Goal: Task Accomplishment & Management: Complete application form

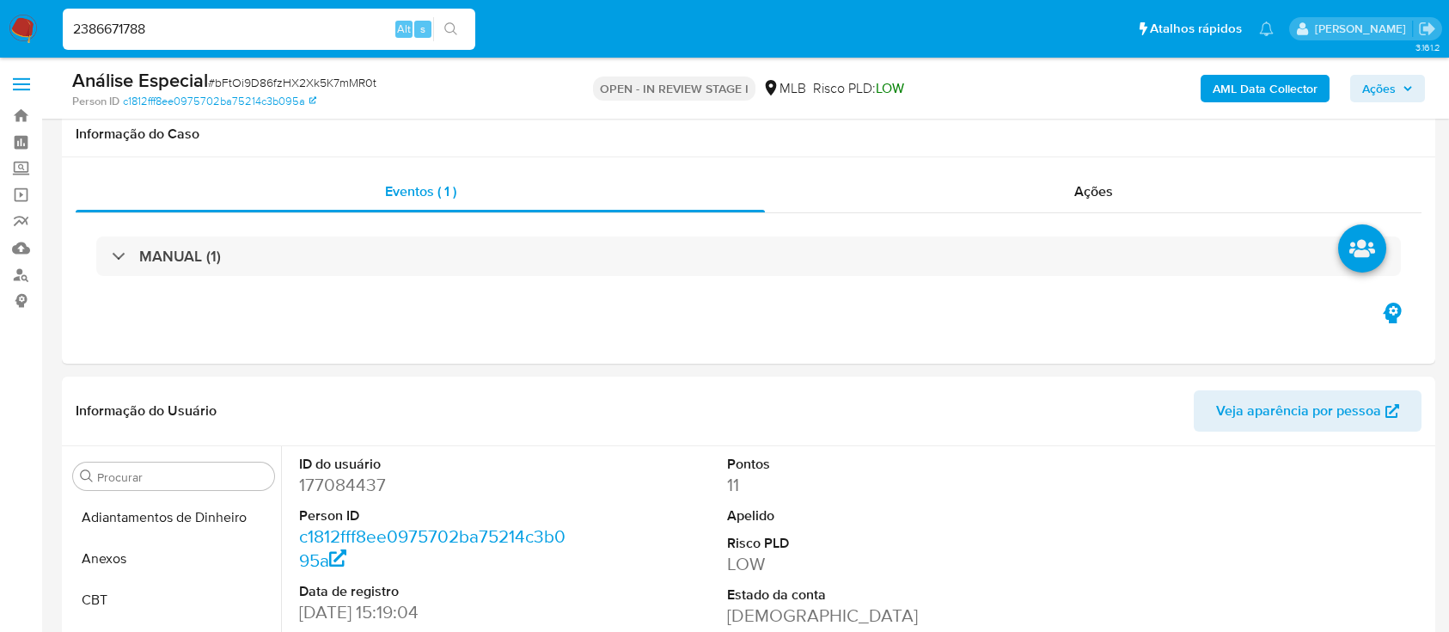
select select "10"
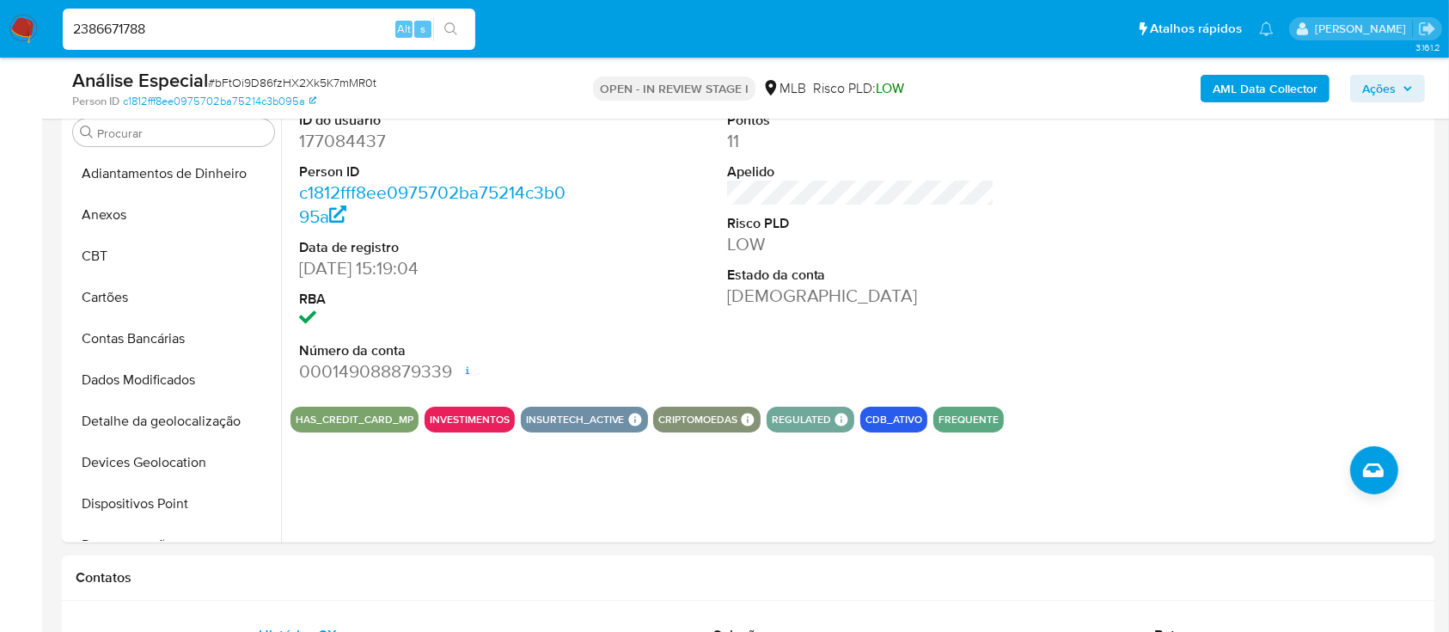
scroll to position [344, 0]
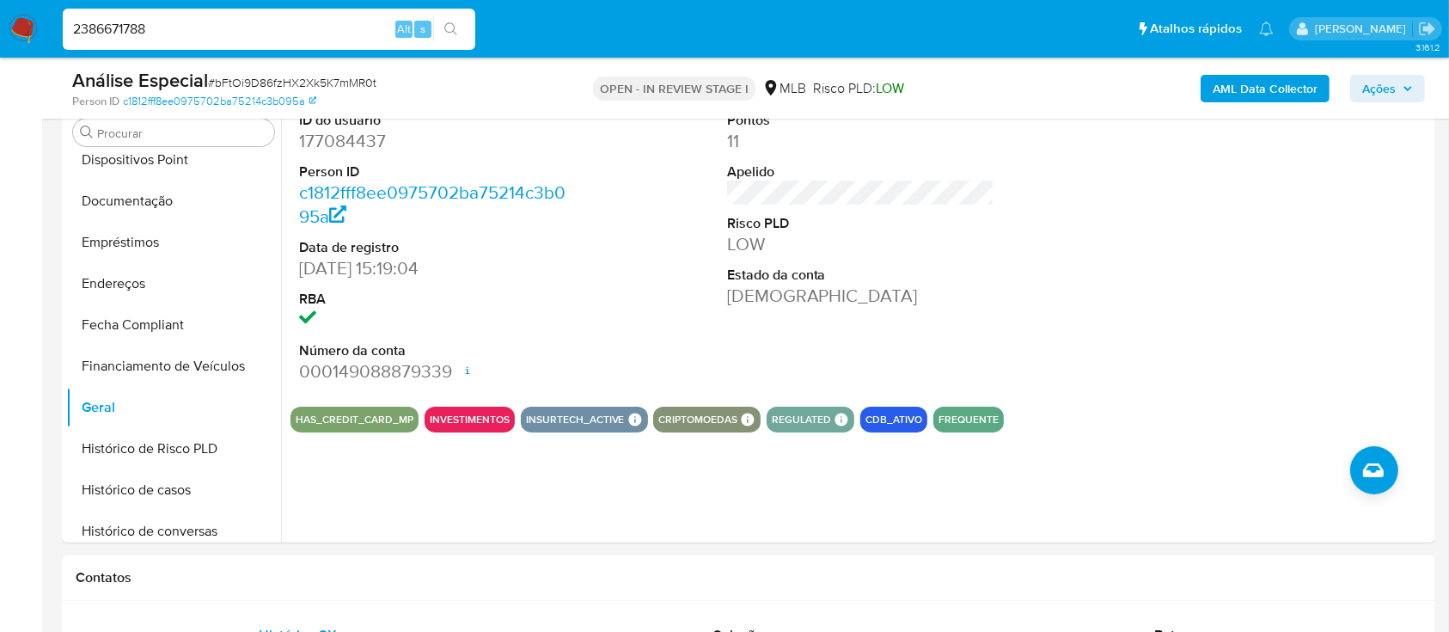
type input "2386671788"
click at [468, 35] on button "search-icon" at bounding box center [450, 29] width 35 height 24
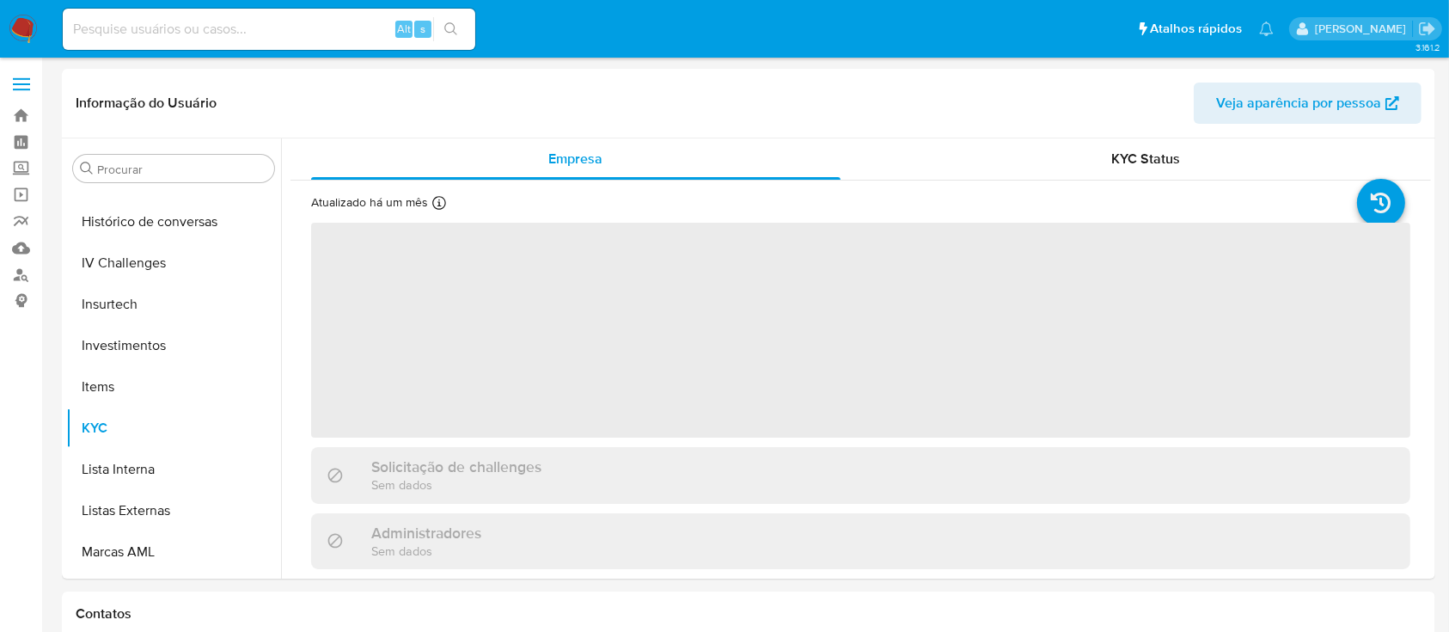
scroll to position [891, 0]
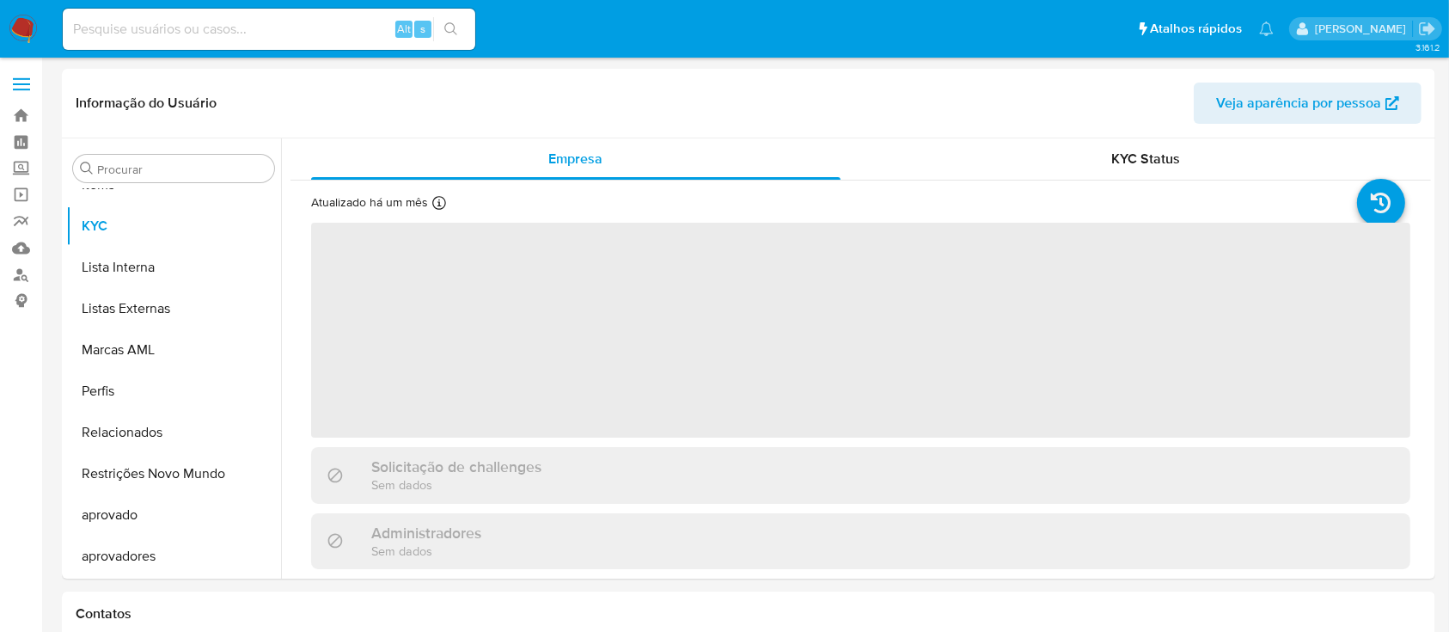
select select "10"
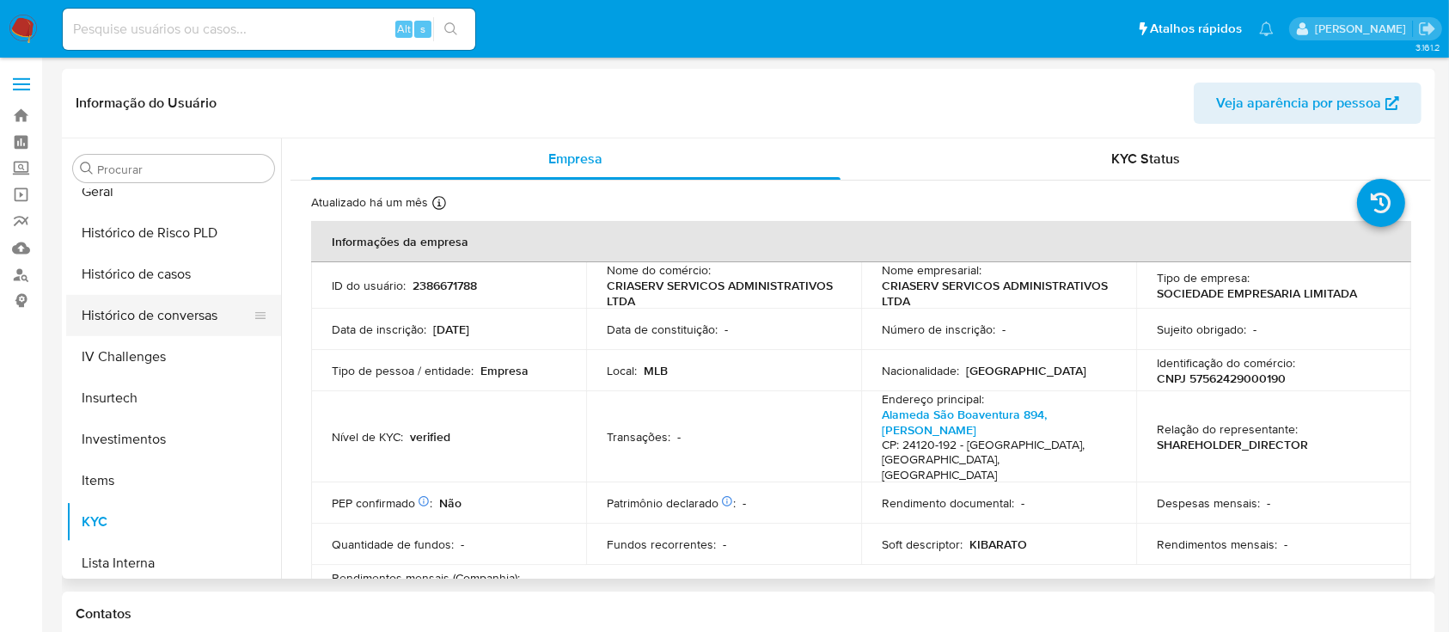
scroll to position [547, 0]
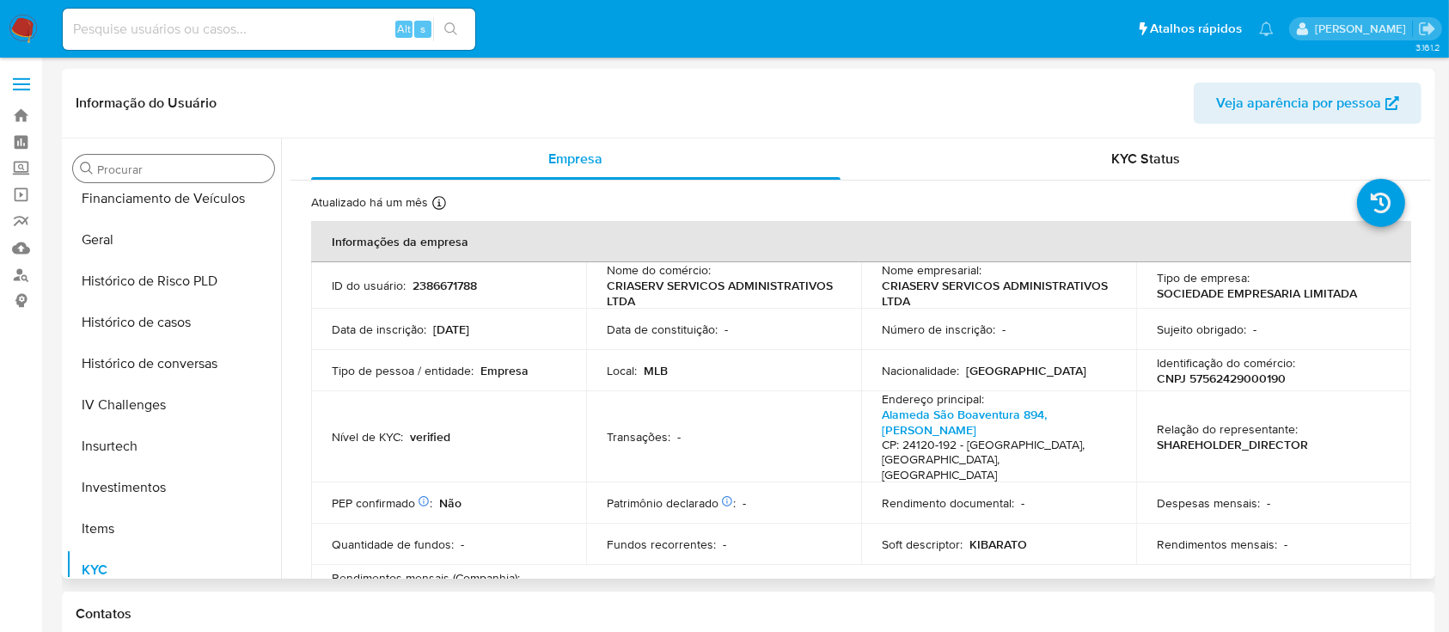
click at [207, 168] on input "Procurar" at bounding box center [182, 169] width 170 height 15
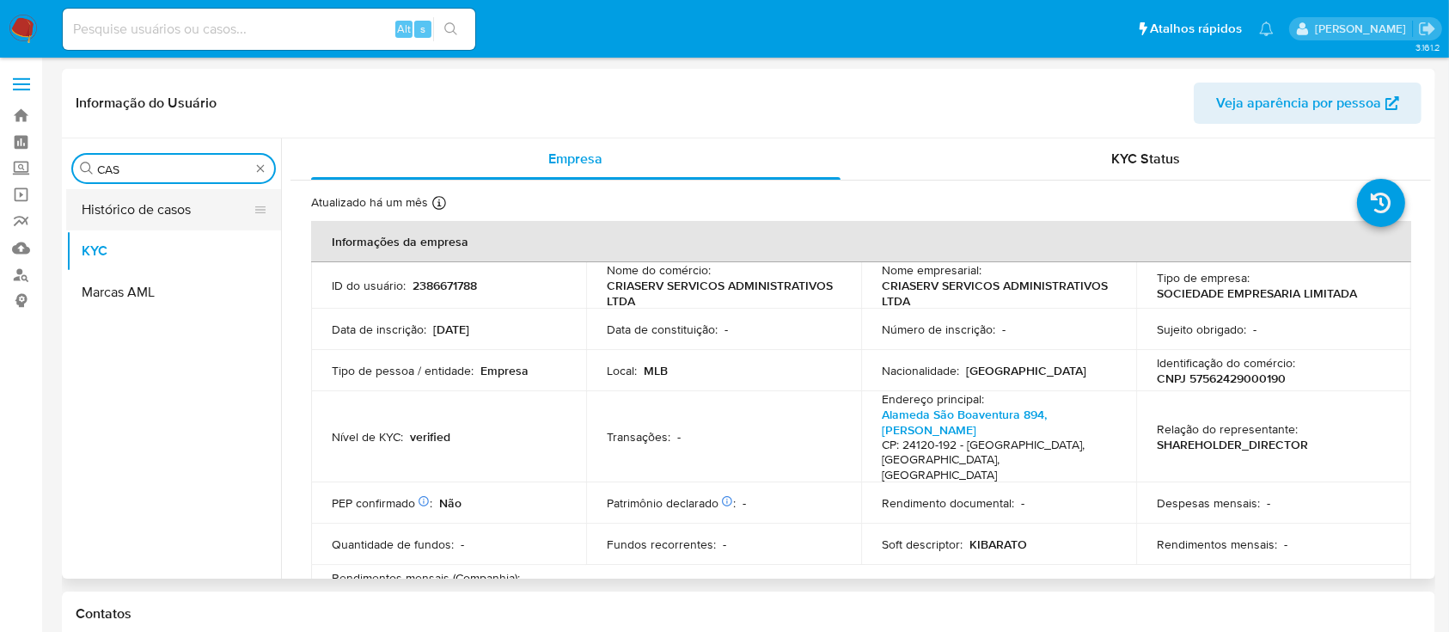
type input "CAS"
click at [172, 215] on button "Histórico de casos" at bounding box center [166, 209] width 201 height 41
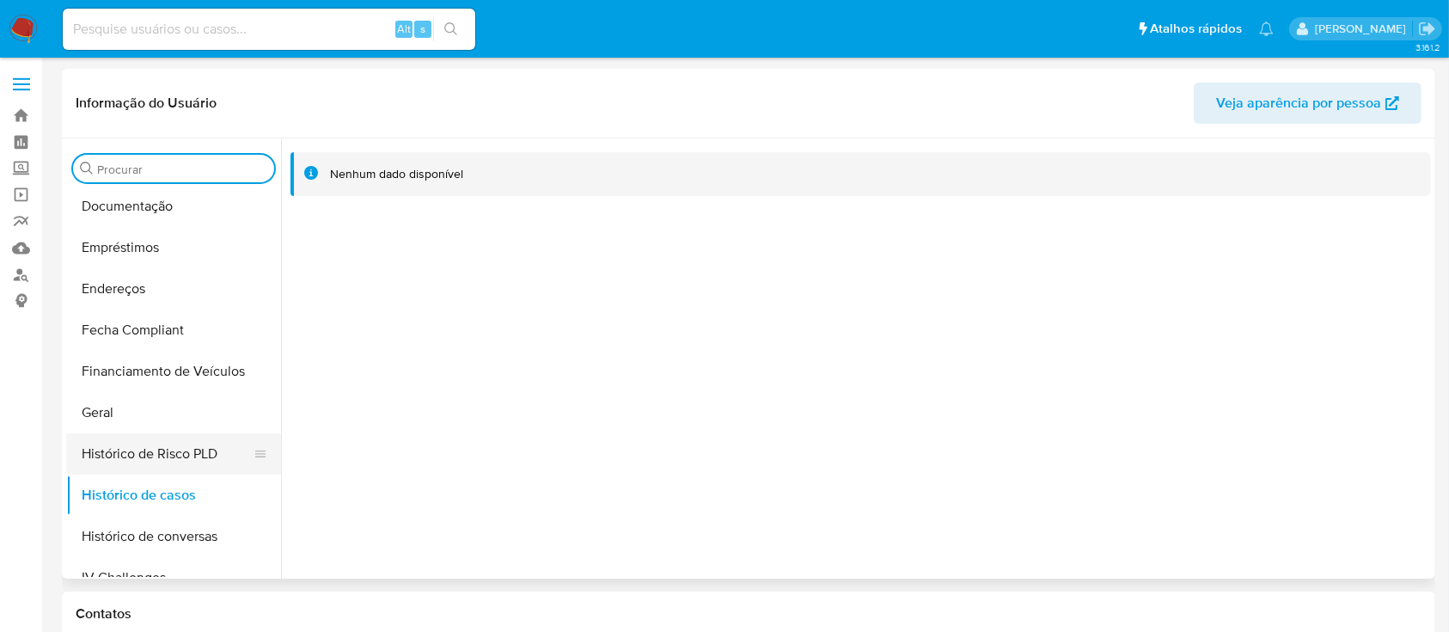
scroll to position [458, 0]
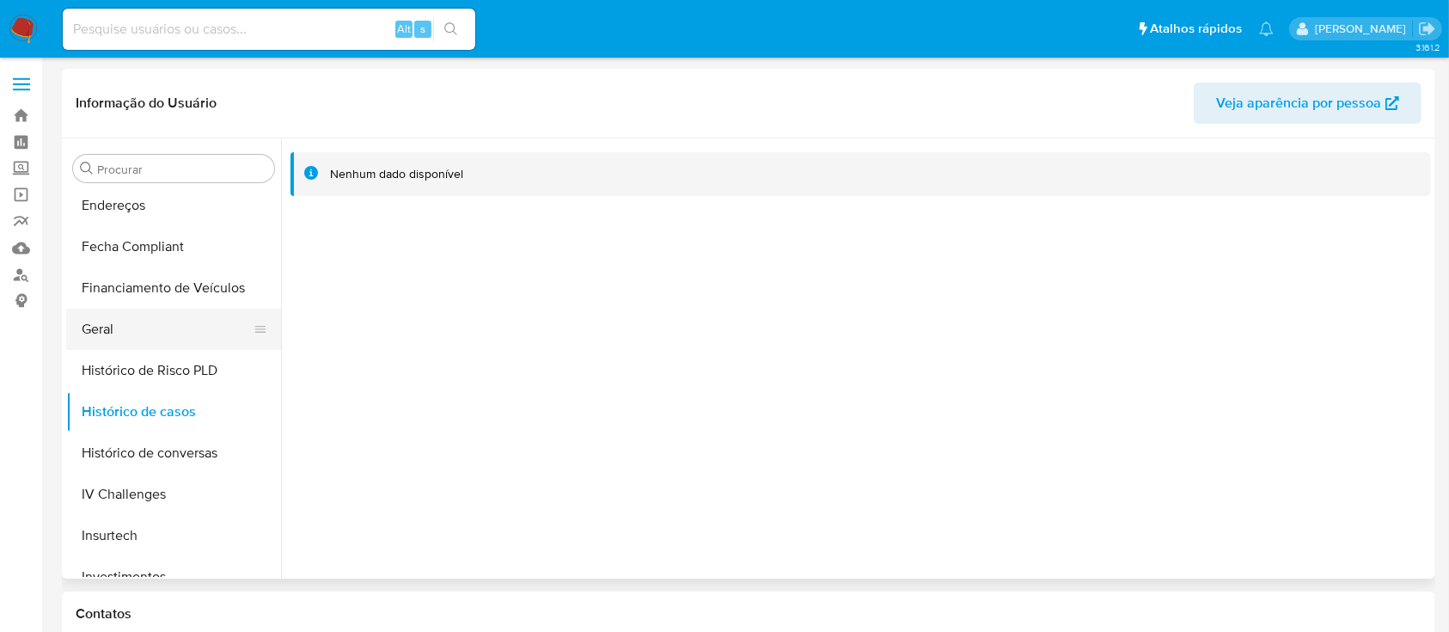
click at [213, 327] on button "Geral" at bounding box center [166, 329] width 201 height 41
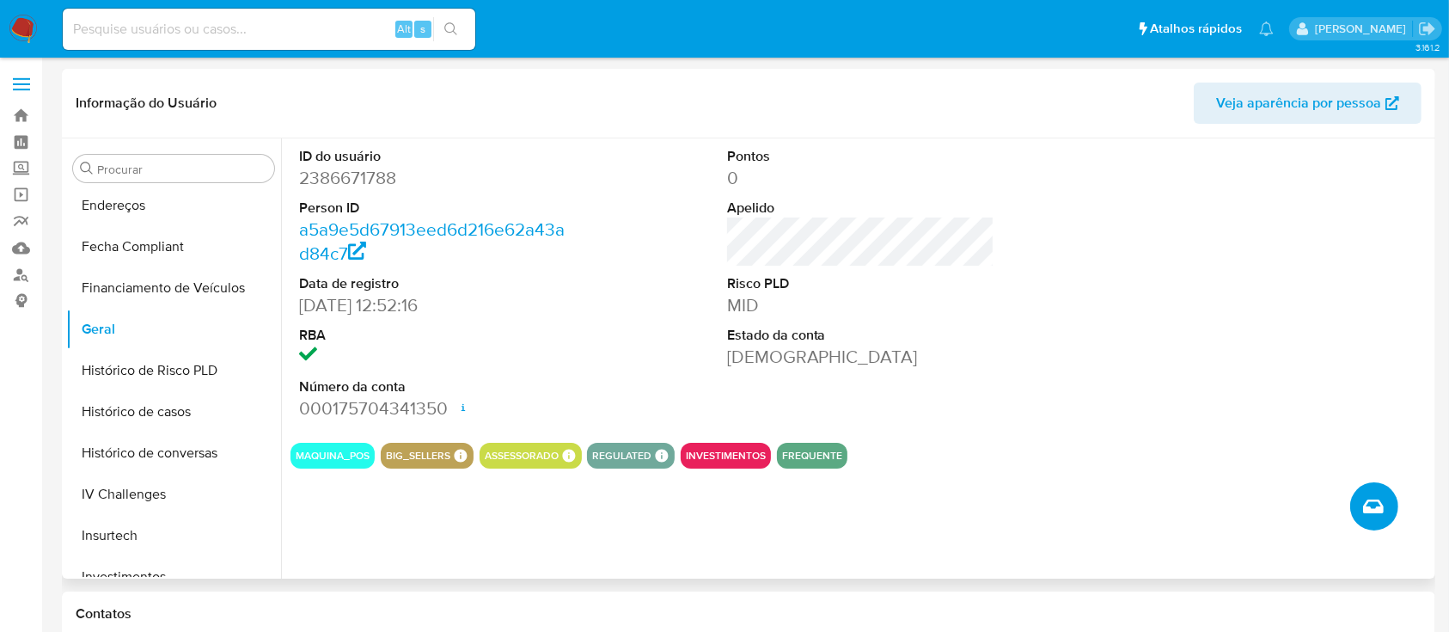
click at [1360, 497] on button "Criar caso manual" at bounding box center [1374, 506] width 48 height 48
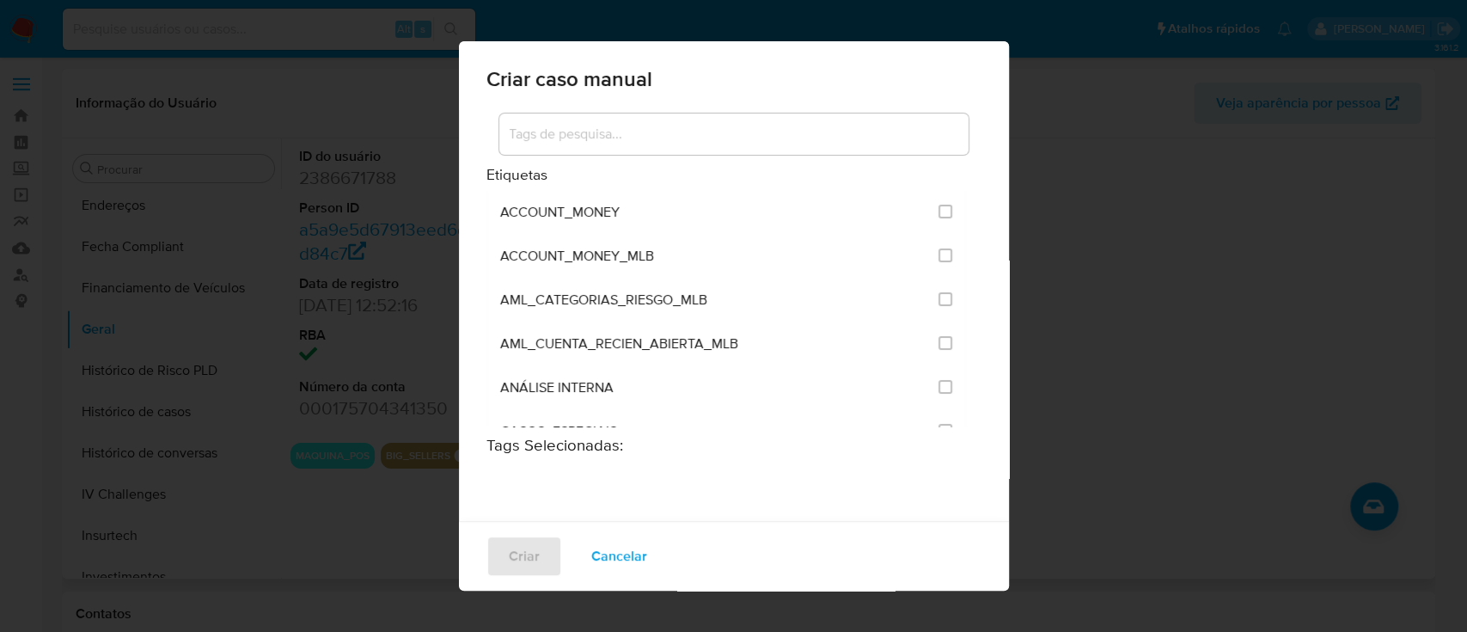
click at [341, 138] on div "Criar caso manual Etiquetas ACCOUNT_MONEY ACCOUNT_MONEY_MLB AML_CATEGORIAS_RIES…" at bounding box center [733, 316] width 1467 height 632
click at [620, 557] on span "Cancelar" at bounding box center [619, 556] width 56 height 38
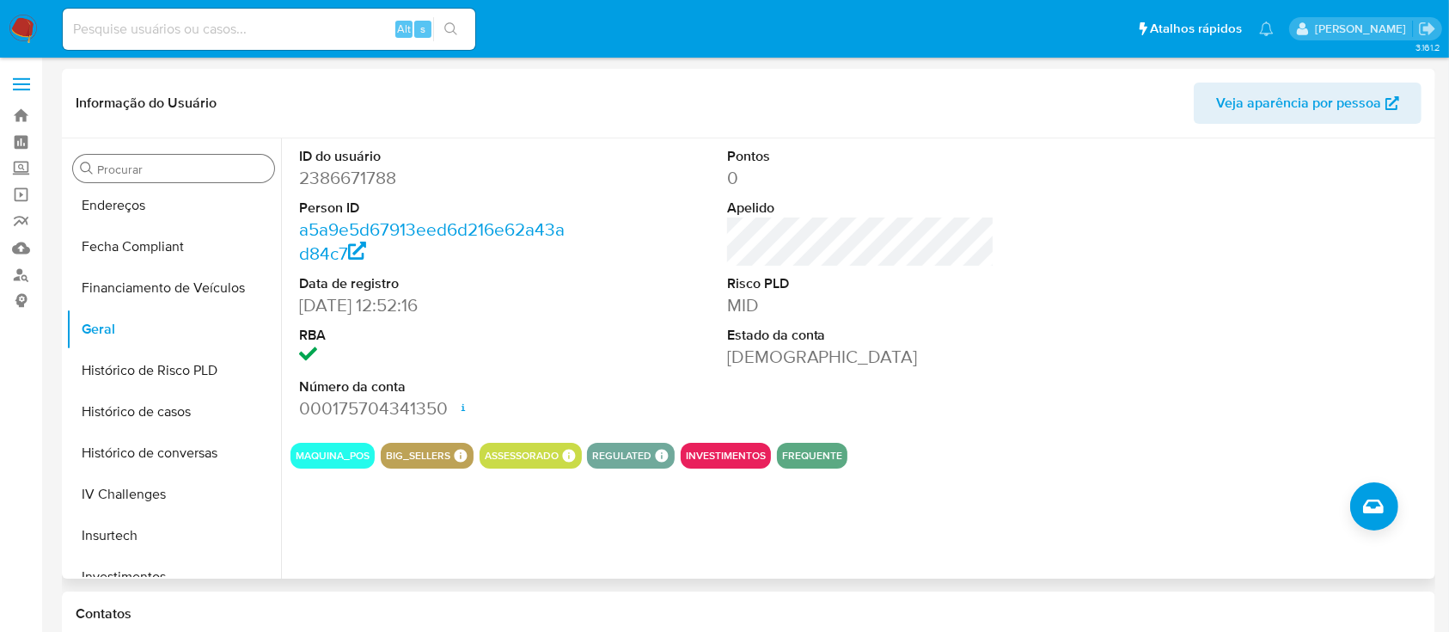
click at [206, 156] on div "Procurar" at bounding box center [173, 169] width 201 height 28
click at [205, 162] on input "Procurar" at bounding box center [182, 169] width 170 height 15
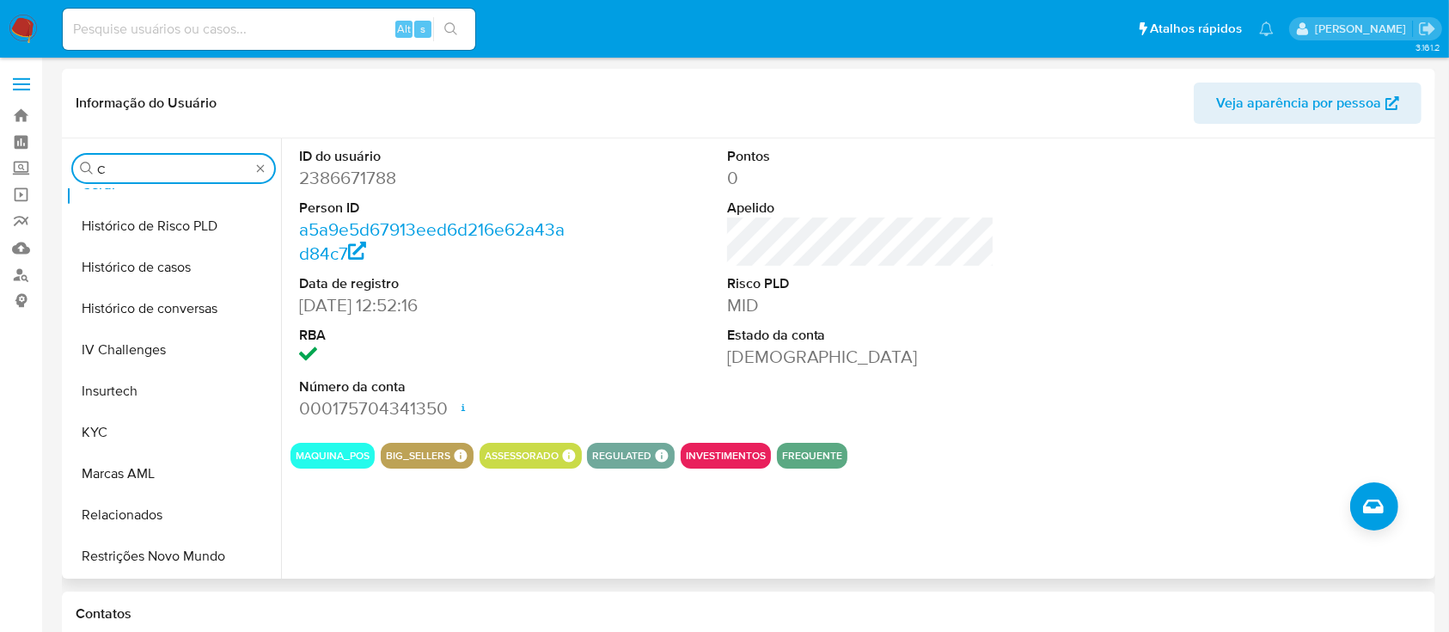
scroll to position [0, 0]
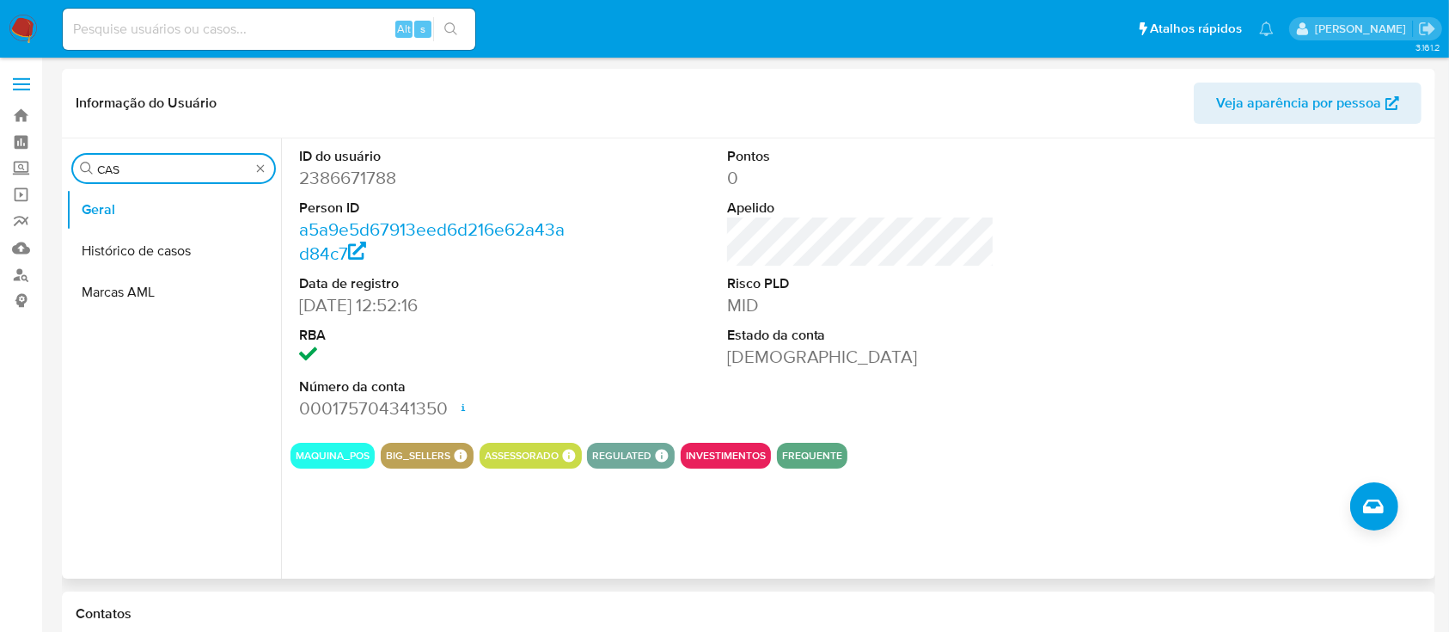
type input "CAS"
click at [200, 187] on div "Procurar CAS Geral Histórico de casos Marcas AML" at bounding box center [173, 359] width 215 height 437
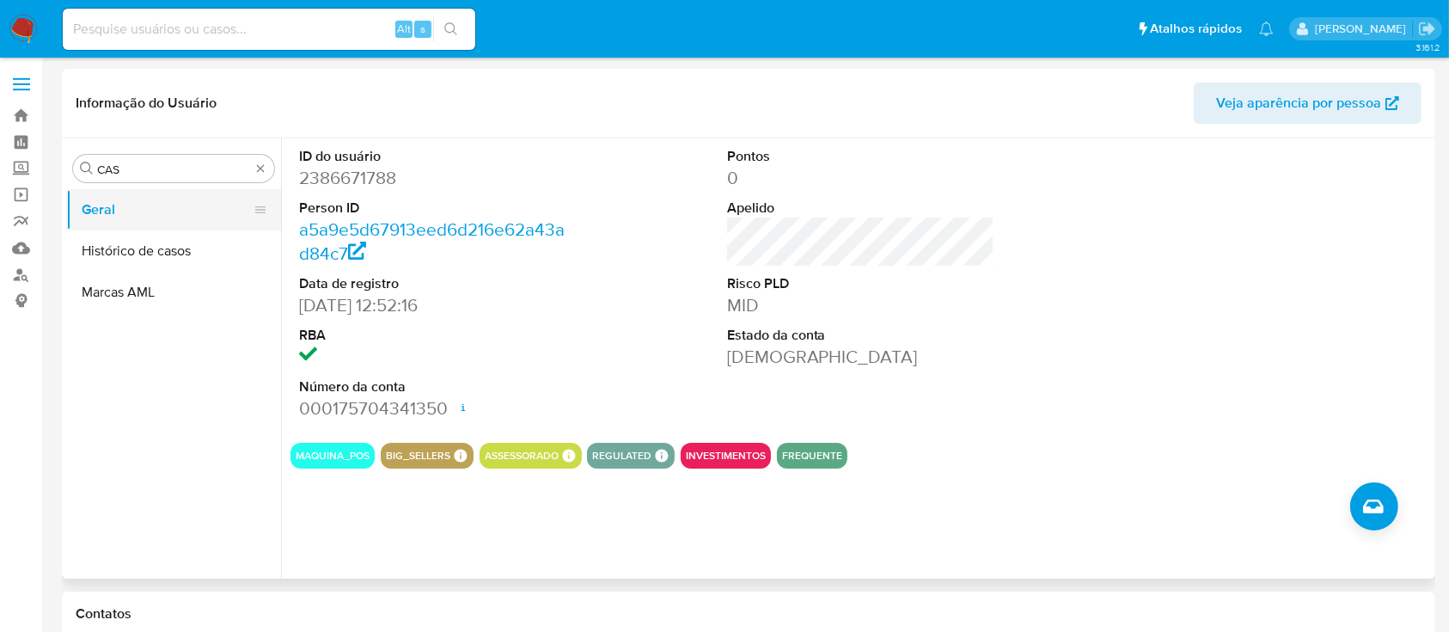
click at [186, 225] on button "Geral" at bounding box center [166, 209] width 201 height 41
click at [179, 241] on button "Histórico de casos" at bounding box center [166, 250] width 201 height 41
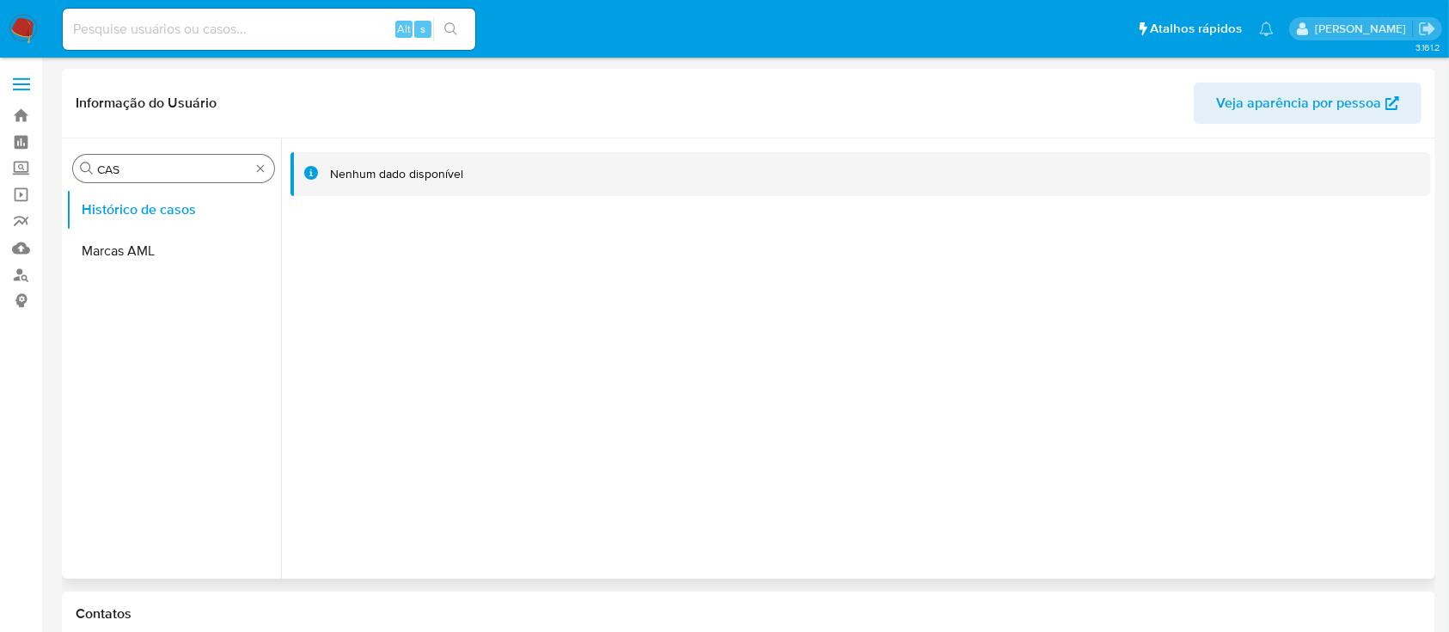
click at [252, 168] on div "Procurar CAS" at bounding box center [173, 169] width 201 height 28
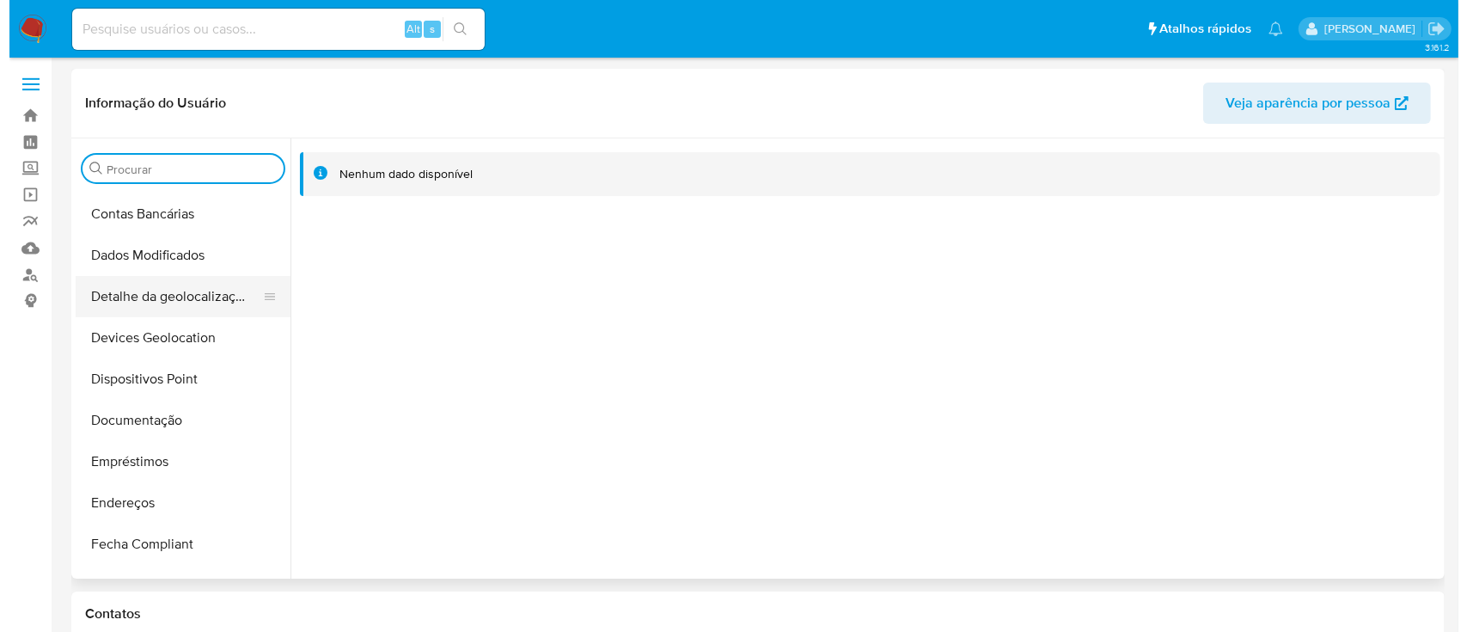
scroll to position [344, 0]
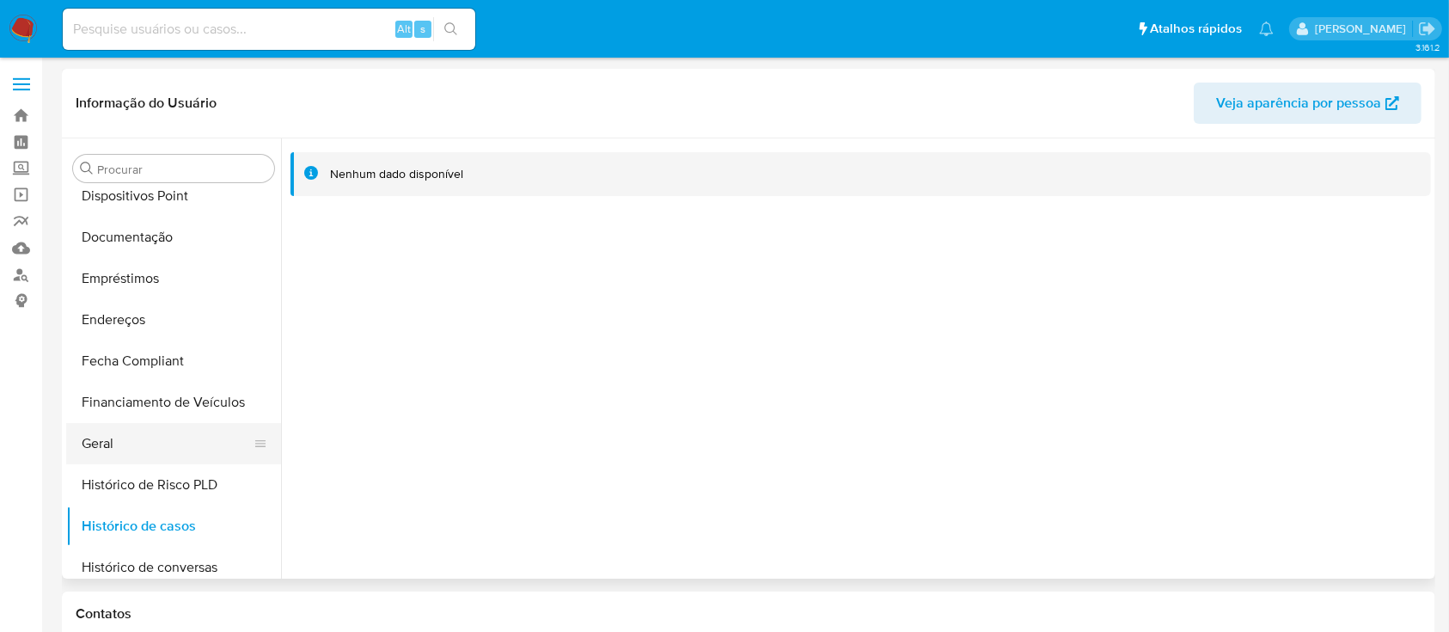
click at [143, 443] on button "Geral" at bounding box center [166, 443] width 201 height 41
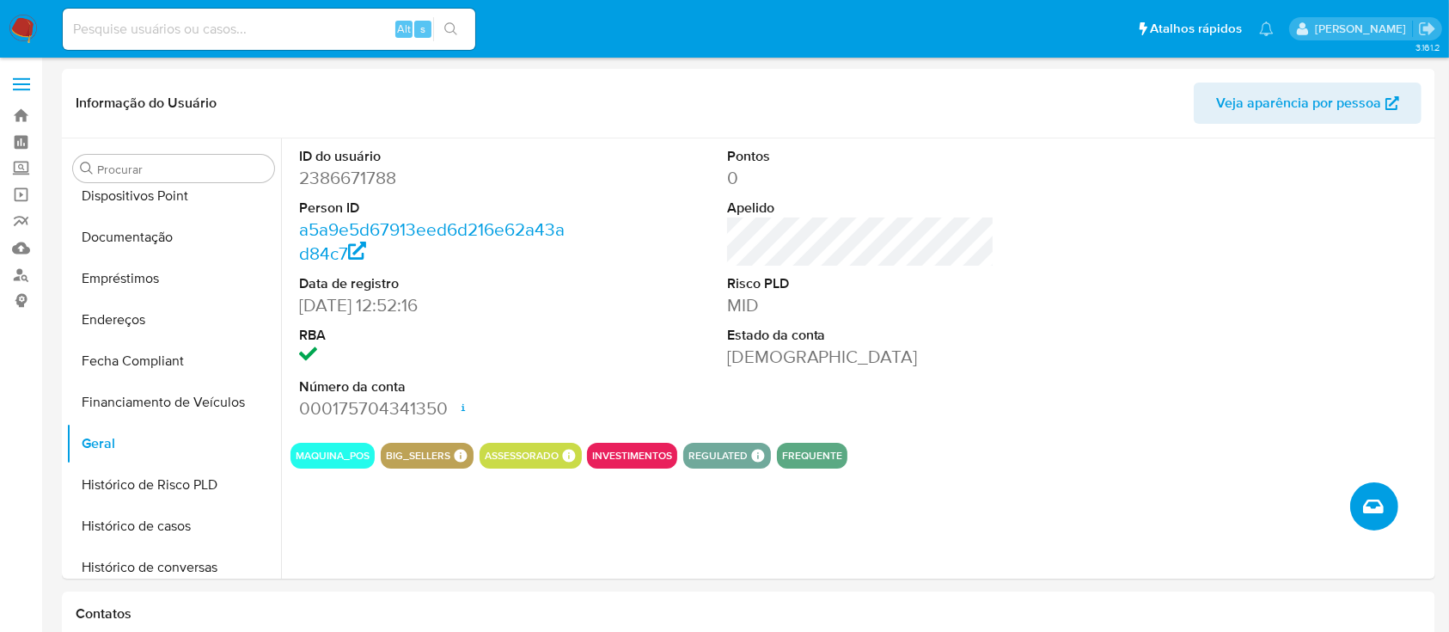
click at [1383, 507] on span "Criar caso manual" at bounding box center [1373, 506] width 21 height 21
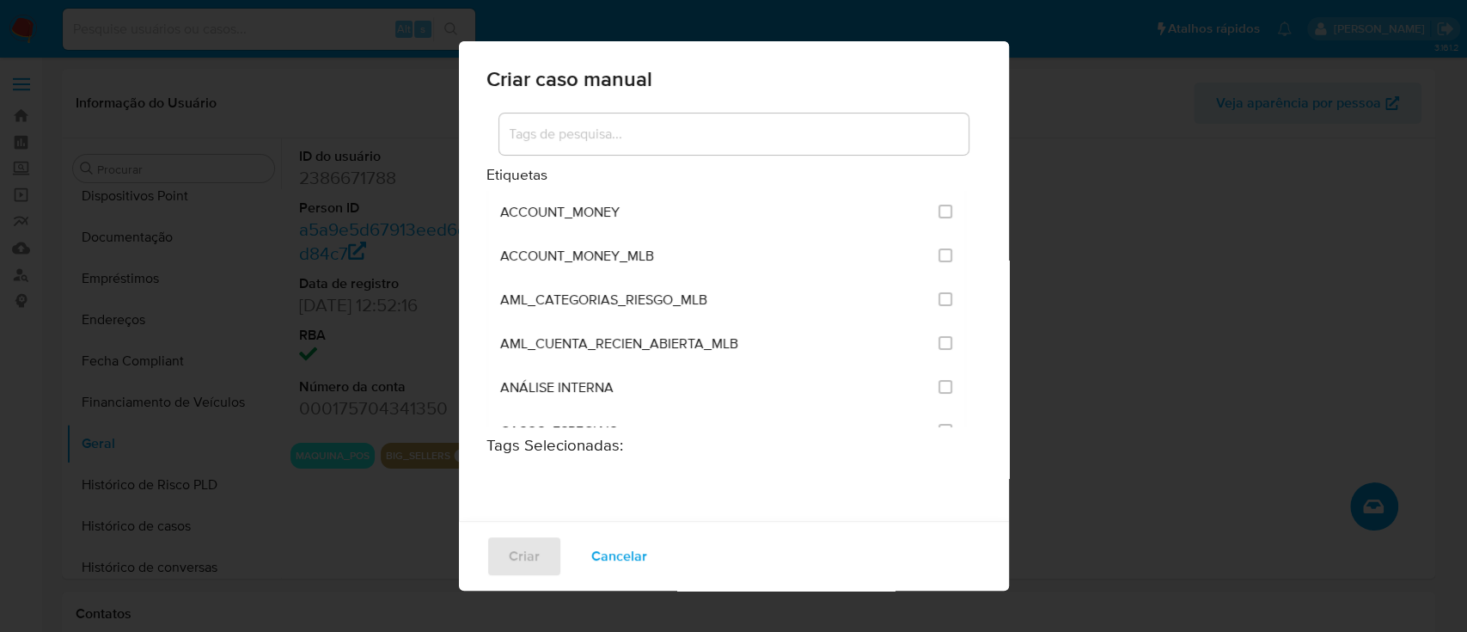
click at [653, 144] on input at bounding box center [733, 134] width 469 height 22
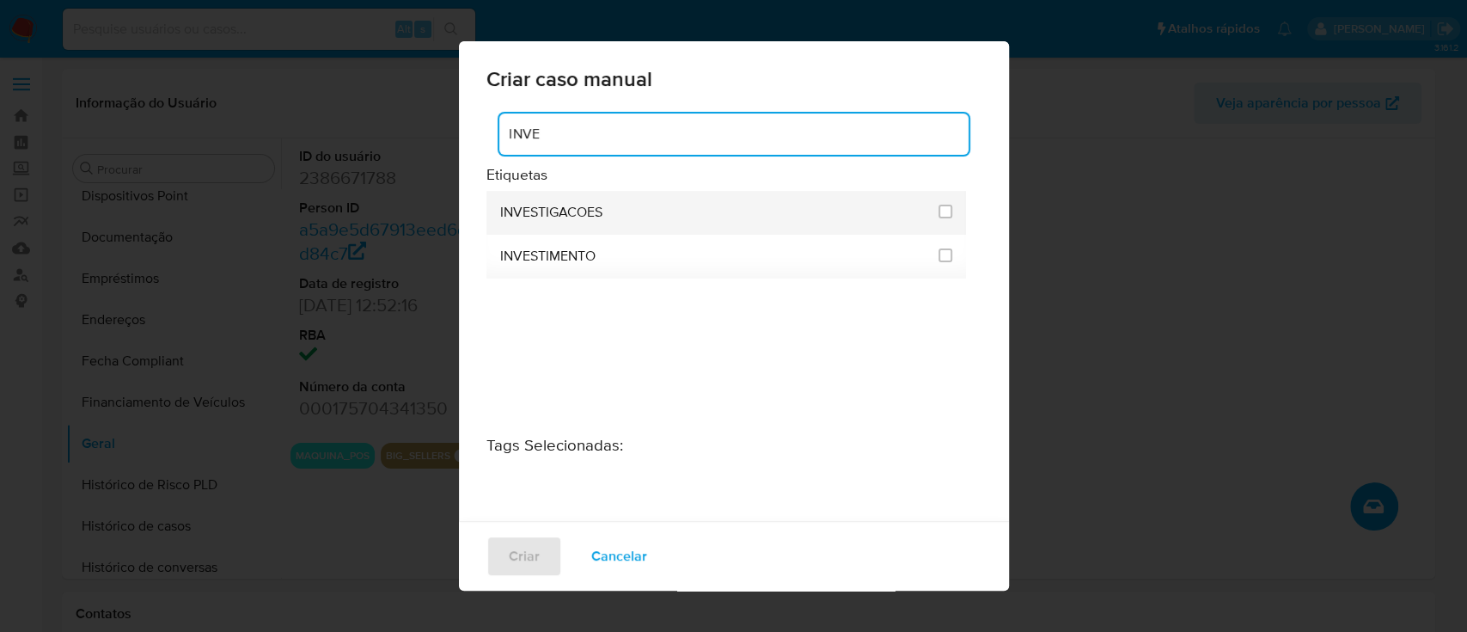
type input "INVE"
click at [608, 217] on div "INVESTIGACOES" at bounding box center [714, 213] width 429 height 44
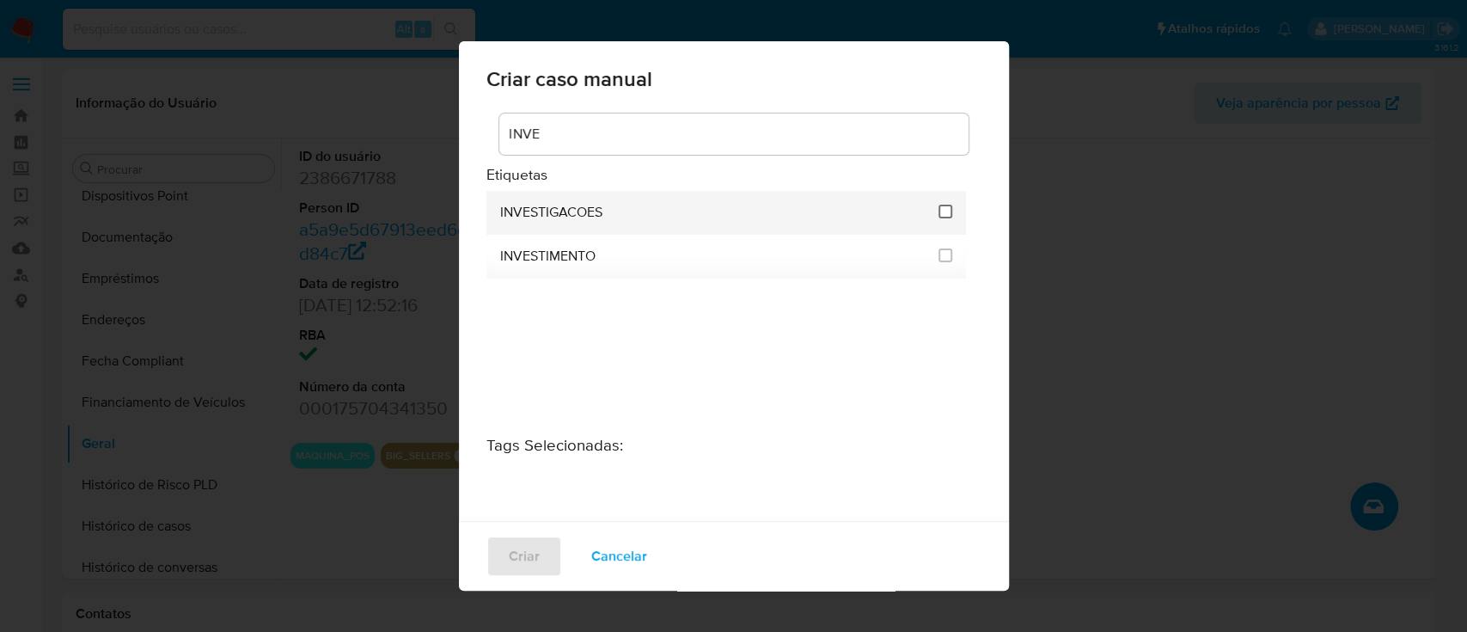
click at [938, 211] on input "2067" at bounding box center [945, 212] width 14 height 14
checkbox input "true"
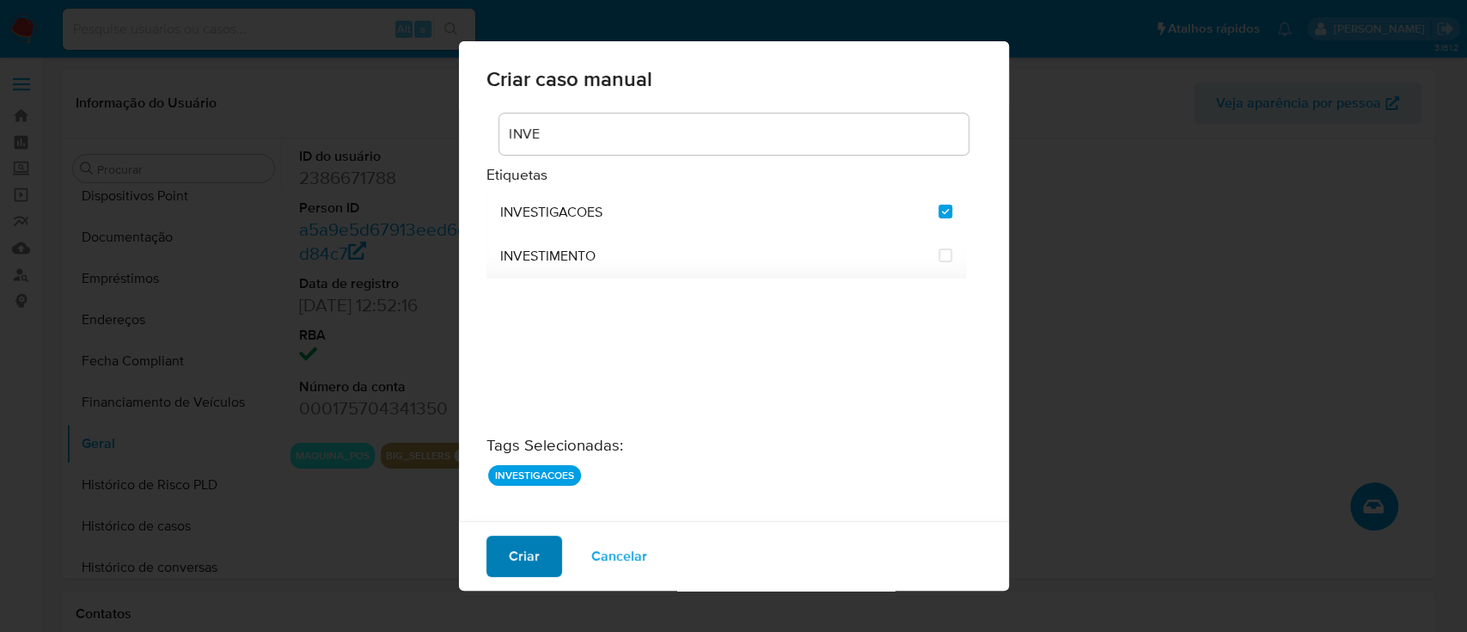
click at [541, 552] on button "Criar" at bounding box center [524, 555] width 76 height 41
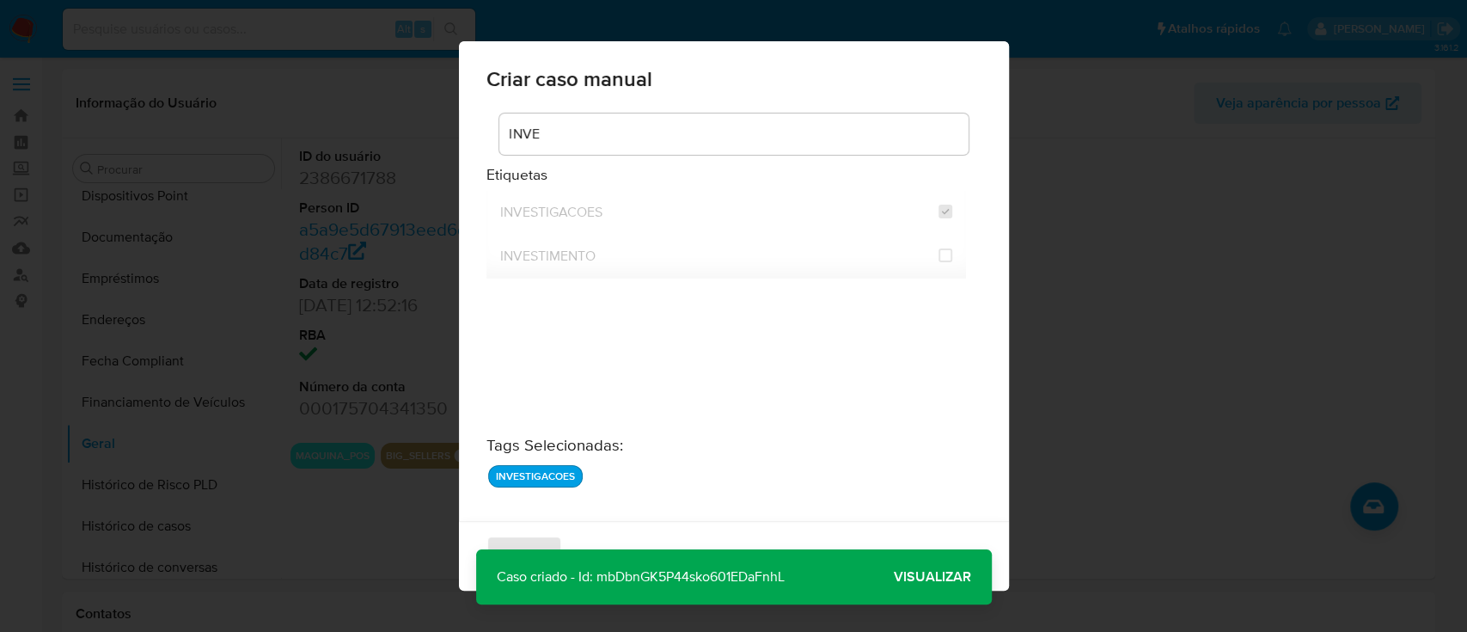
click at [969, 577] on span "Visualizar" at bounding box center [932, 577] width 77 height 0
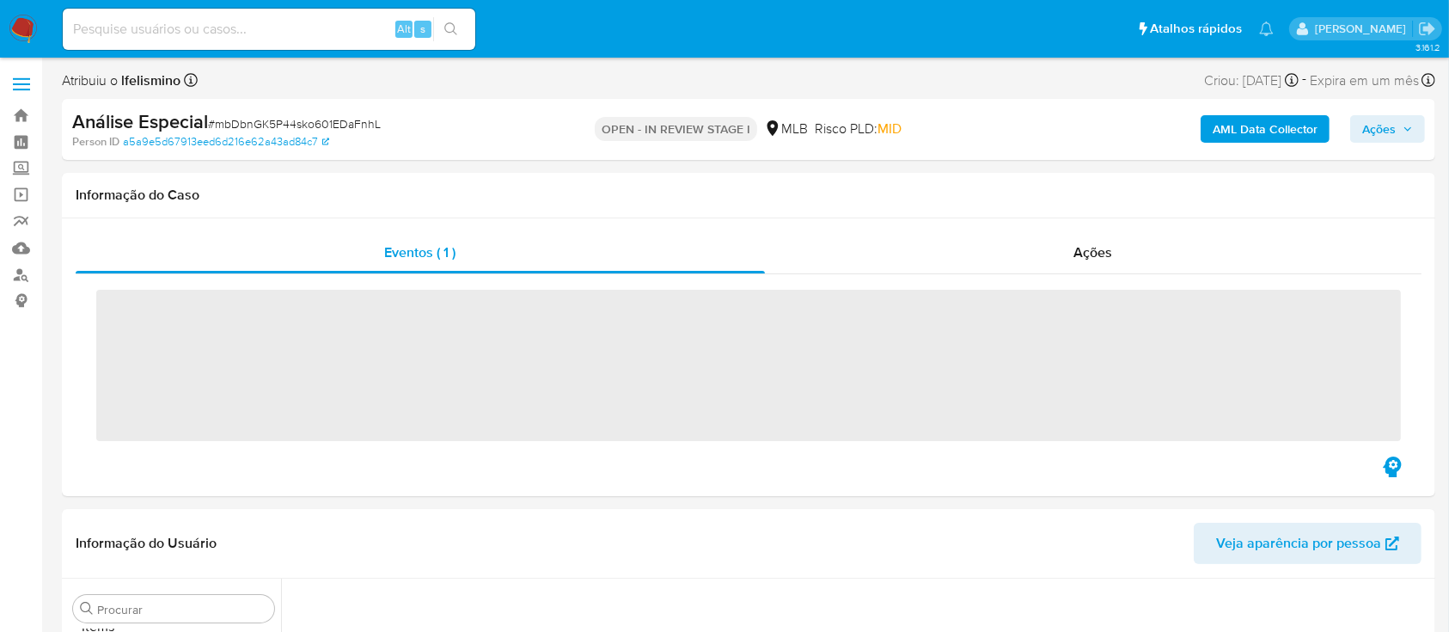
scroll to position [891, 0]
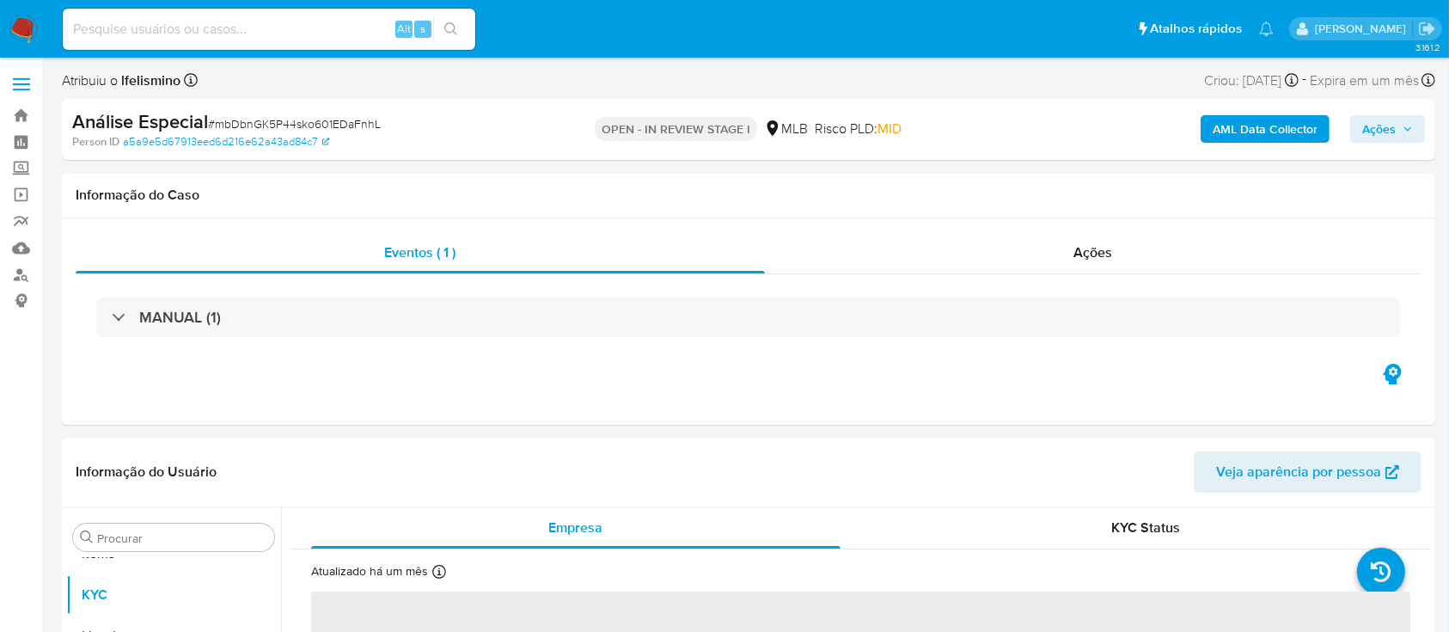
select select "10"
click at [275, 16] on div "Alt s" at bounding box center [269, 29] width 413 height 41
click at [275, 15] on div "Alt s" at bounding box center [269, 29] width 413 height 41
click at [275, 21] on input at bounding box center [269, 29] width 413 height 22
paste input "2382669199"
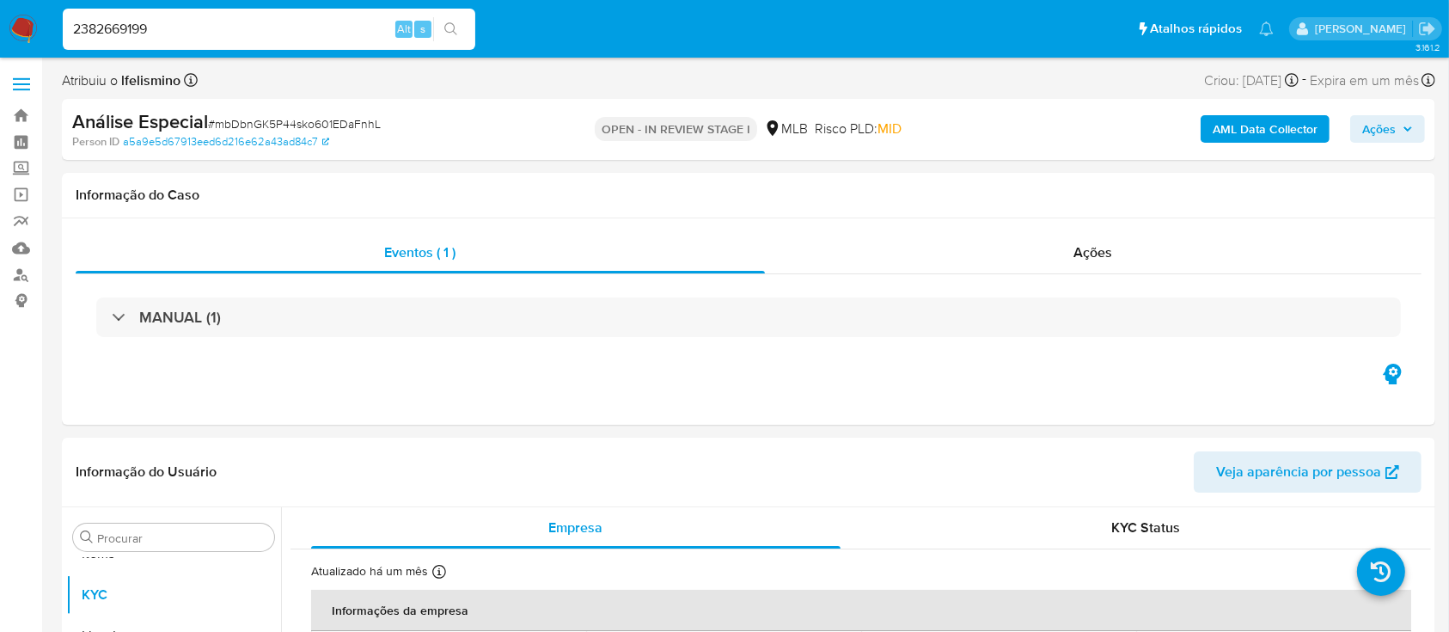
type input "2382669199"
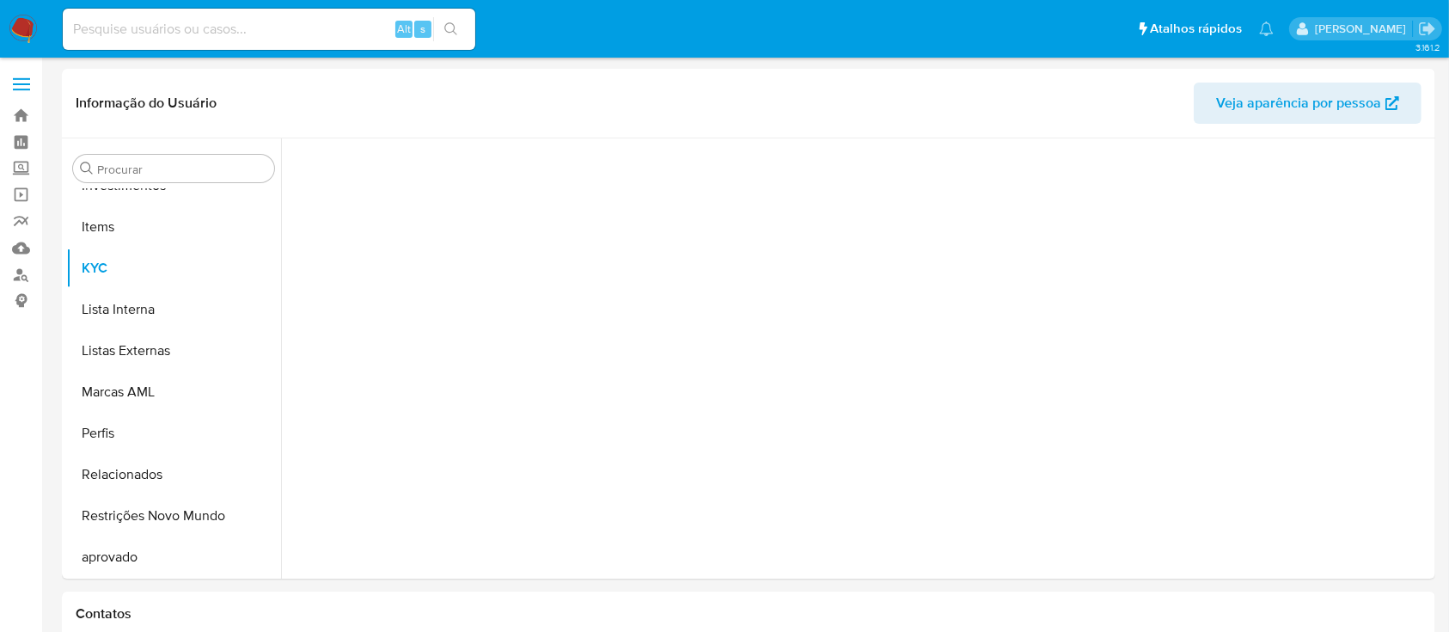
scroll to position [891, 0]
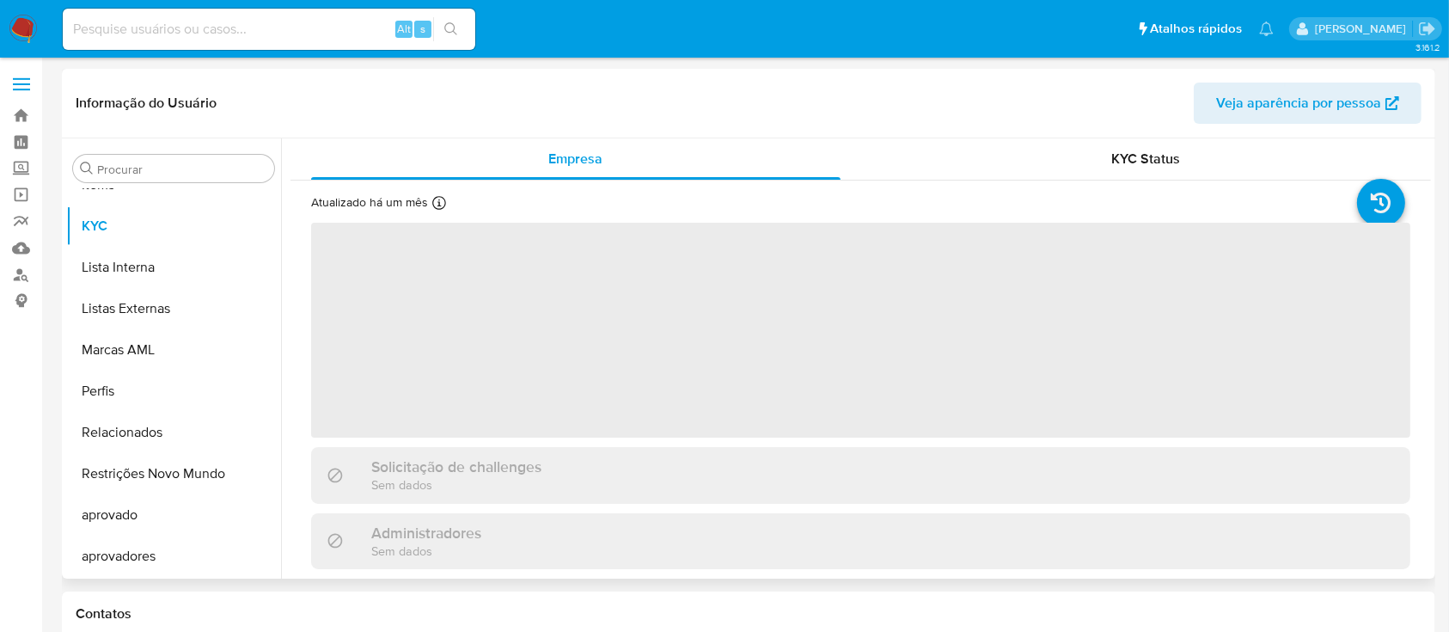
select select "10"
click at [182, 162] on input "Procurar" at bounding box center [182, 169] width 170 height 15
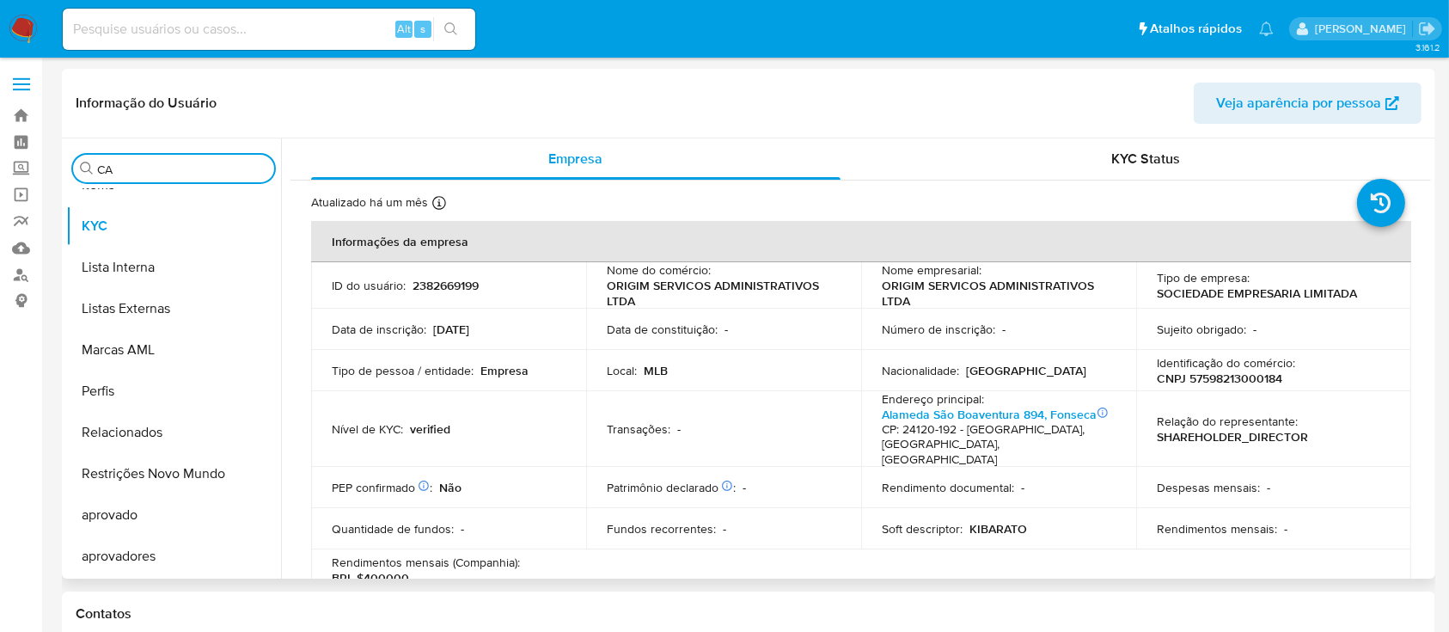
scroll to position [0, 0]
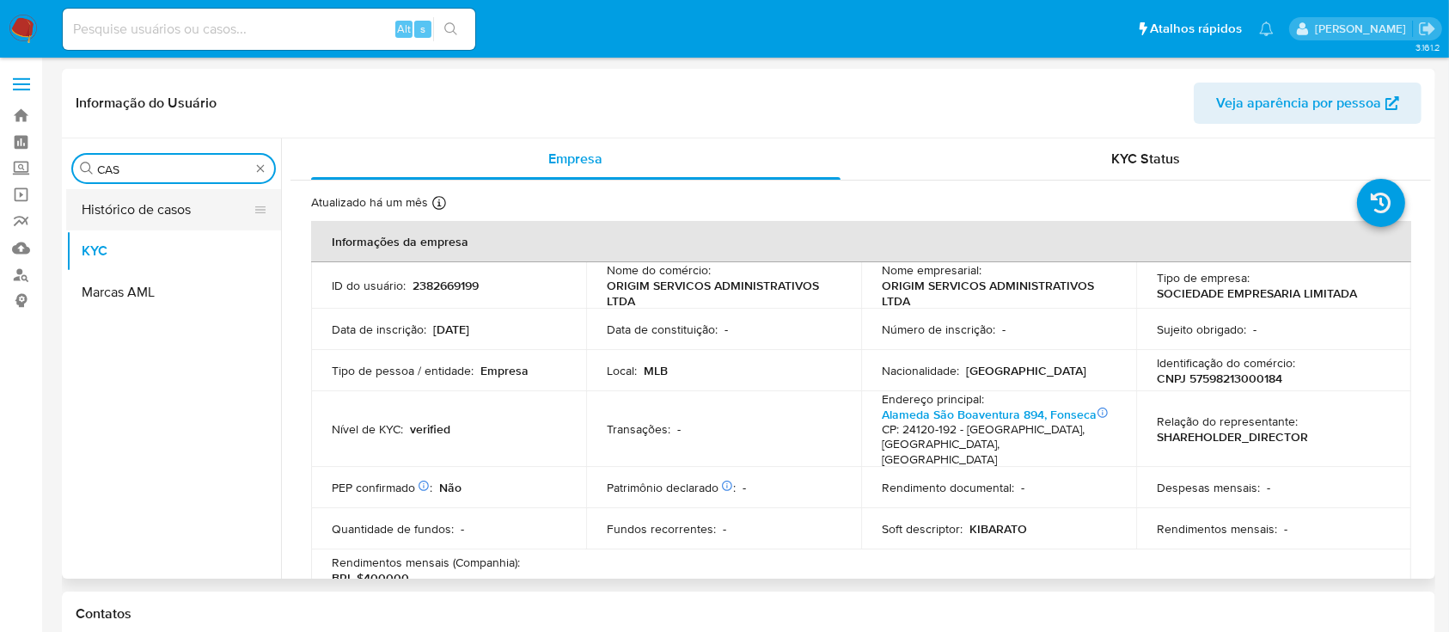
type input "CAS"
click at [177, 211] on button "Histórico de casos" at bounding box center [166, 209] width 201 height 41
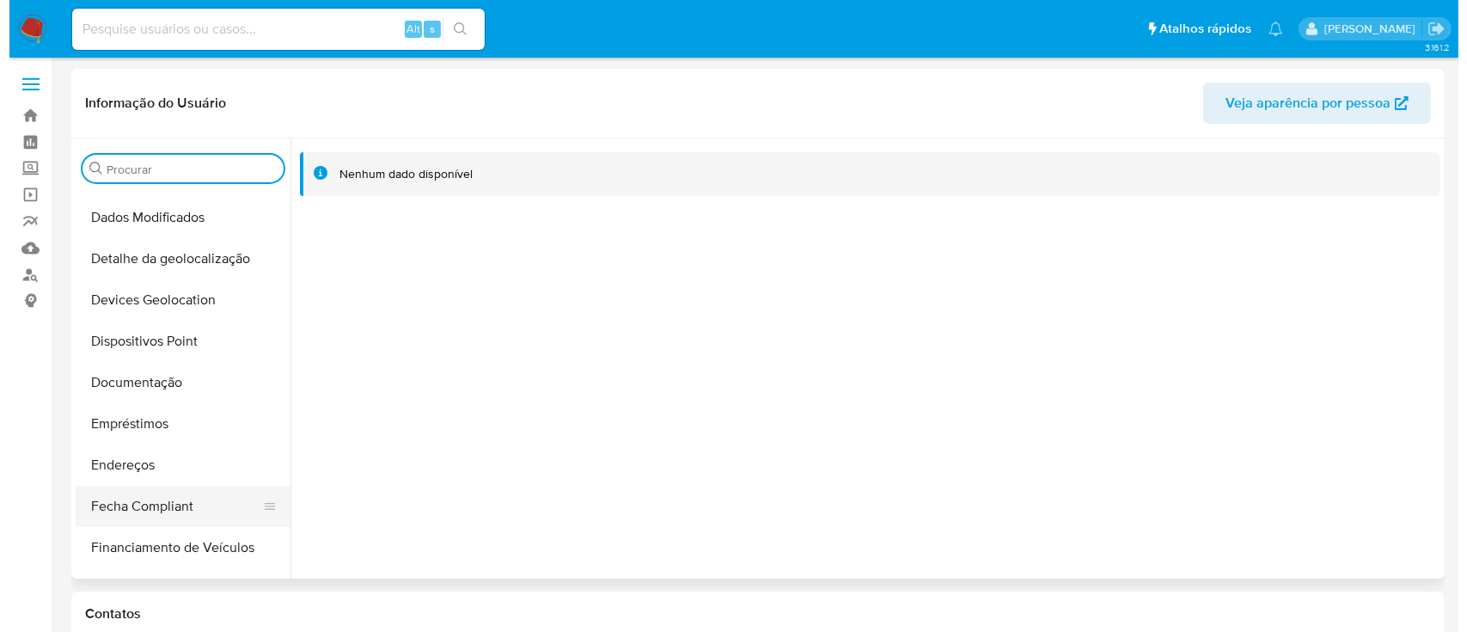
scroll to position [344, 0]
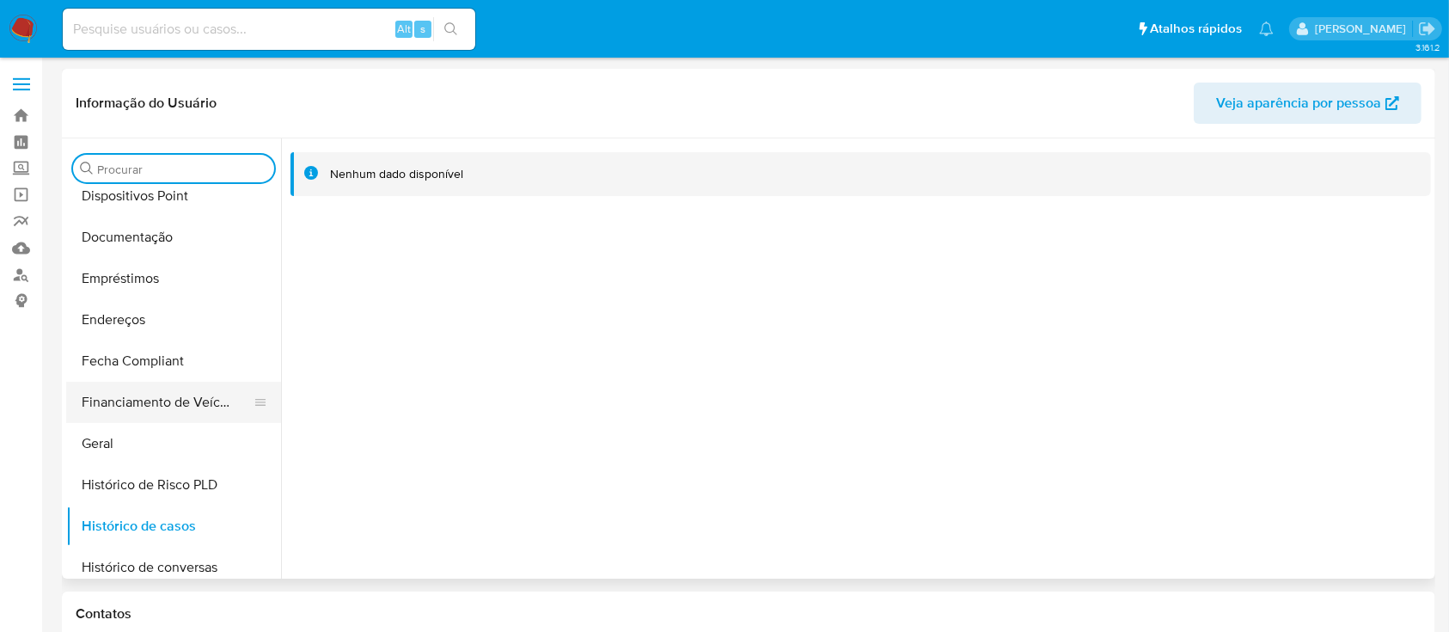
click at [226, 412] on button "Financiamento de Veículos" at bounding box center [166, 402] width 201 height 41
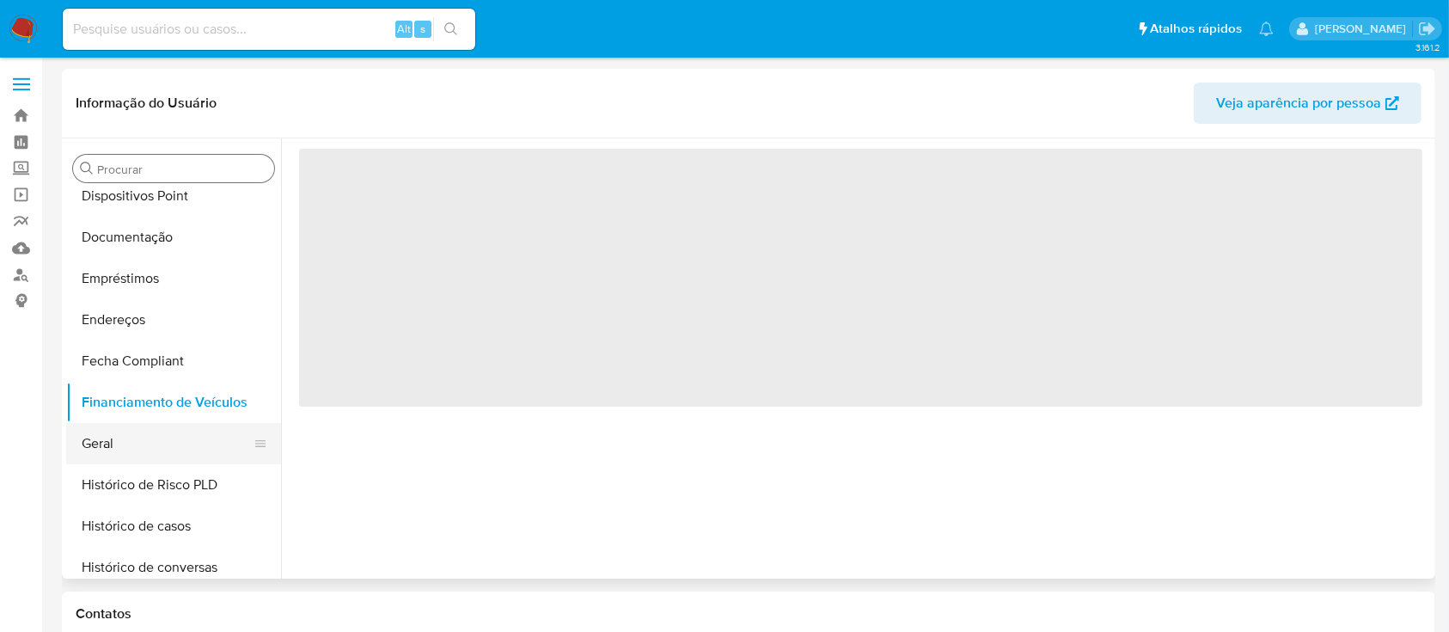
click at [215, 425] on button "Geral" at bounding box center [166, 443] width 201 height 41
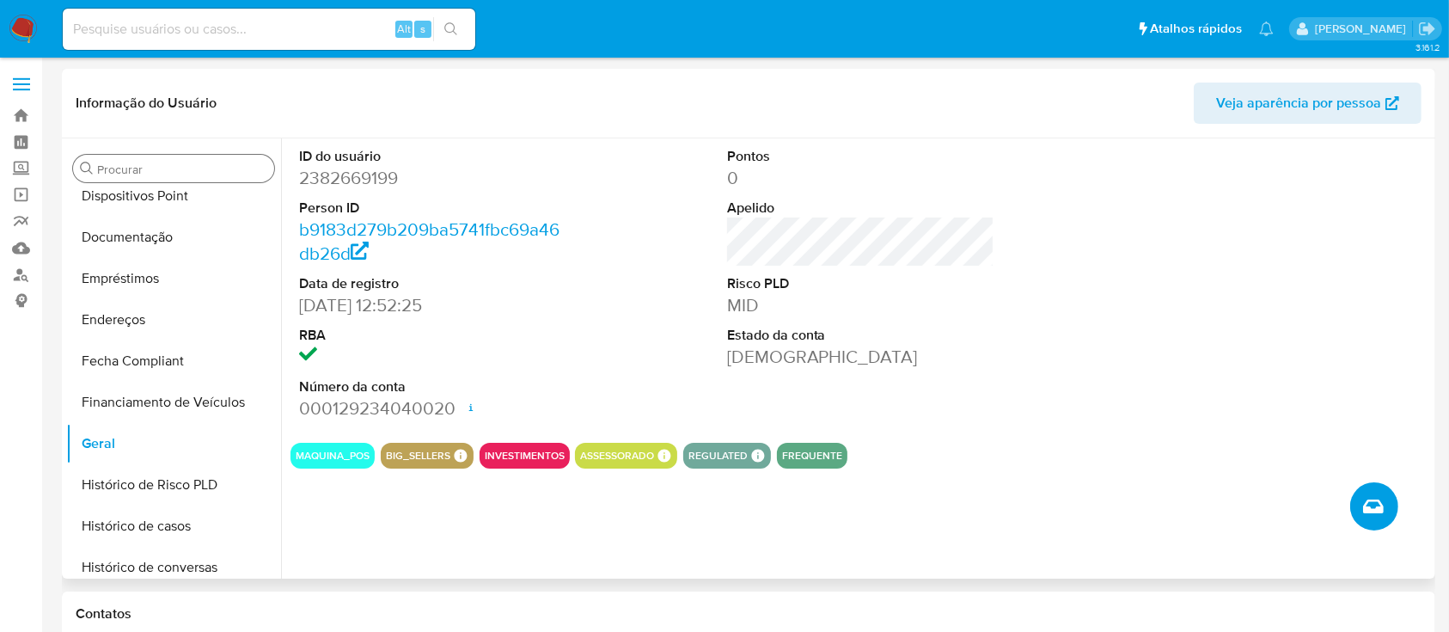
click at [1375, 513] on icon "Criar caso manual" at bounding box center [1373, 506] width 21 height 14
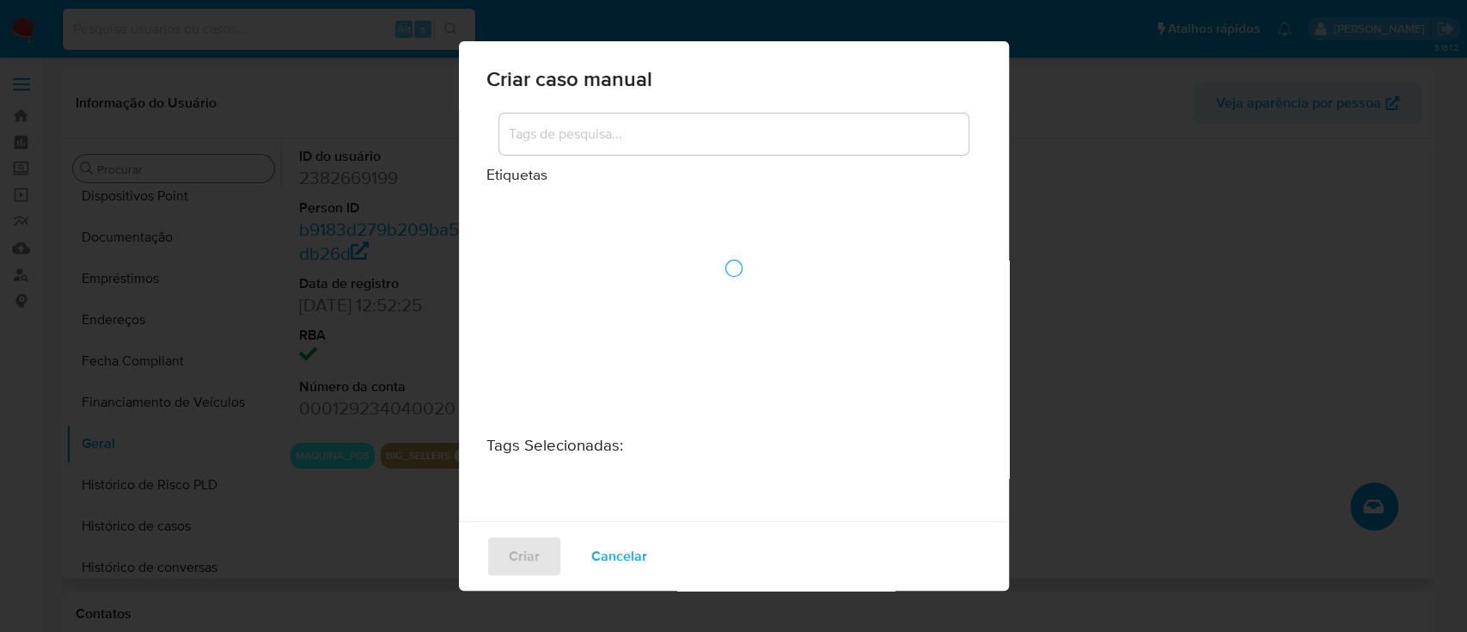
click at [712, 131] on div at bounding box center [733, 268] width 495 height 316
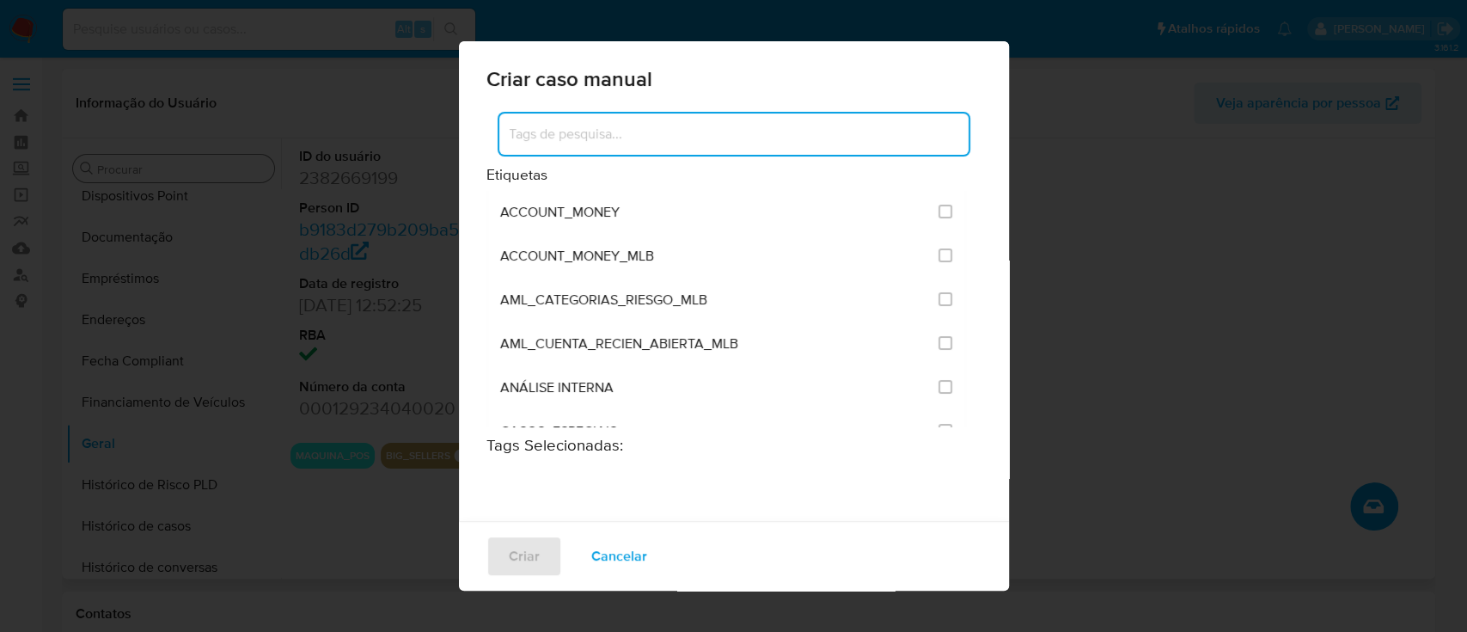
click at [712, 131] on input at bounding box center [733, 134] width 469 height 22
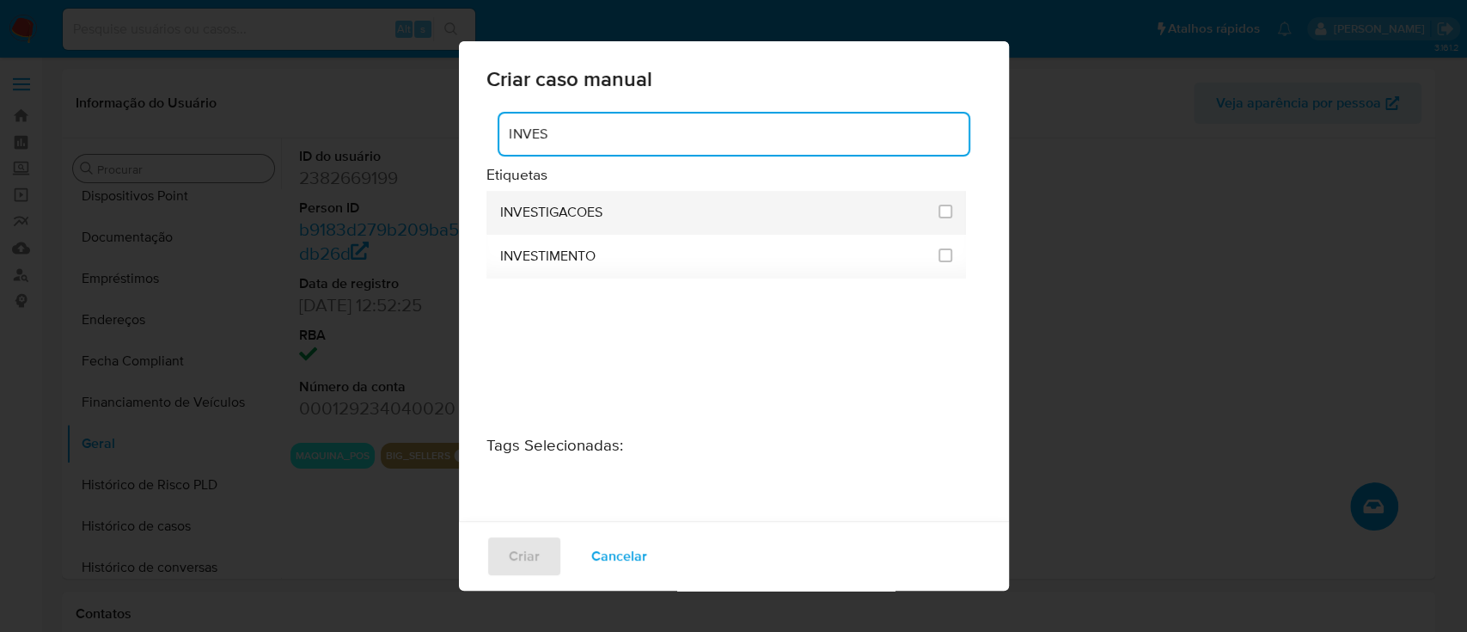
type input "INVES"
drag, startPoint x: 544, startPoint y: 206, endPoint x: 571, endPoint y: 206, distance: 26.6
click at [544, 206] on span "INVESTIGACOES" at bounding box center [551, 212] width 102 height 17
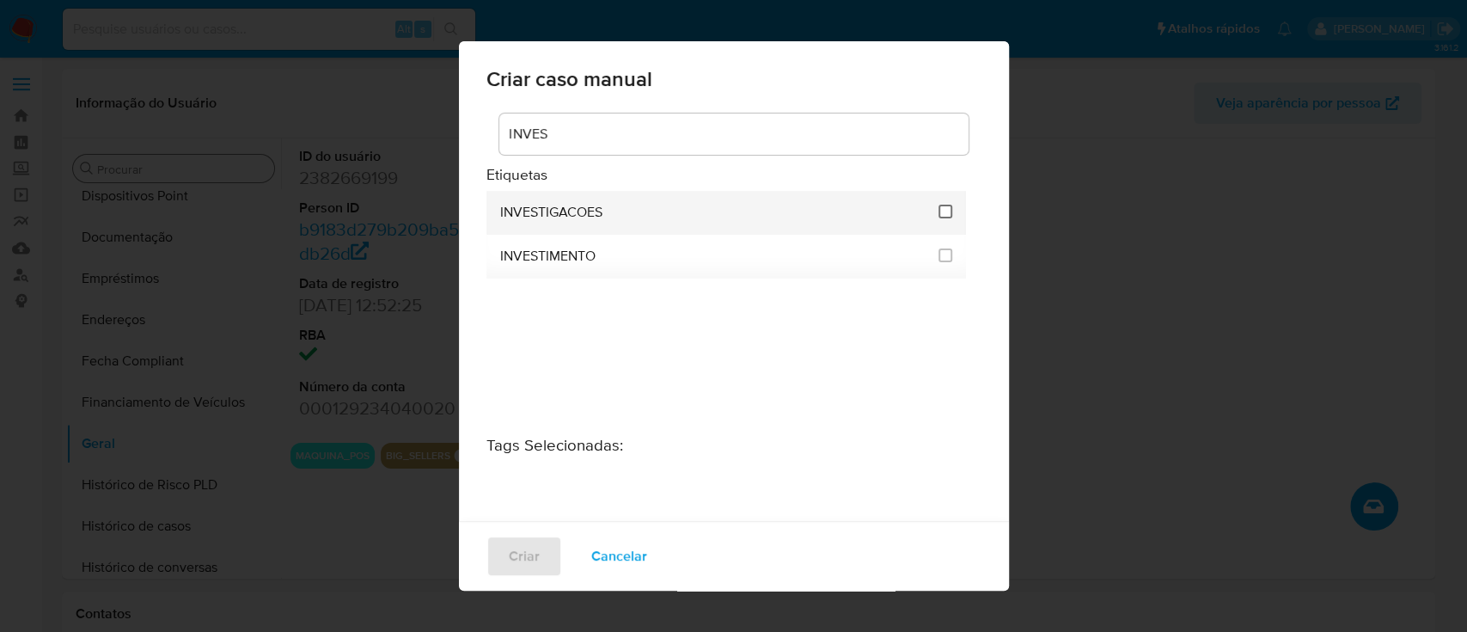
click at [942, 211] on input "2067" at bounding box center [945, 212] width 14 height 14
checkbox input "true"
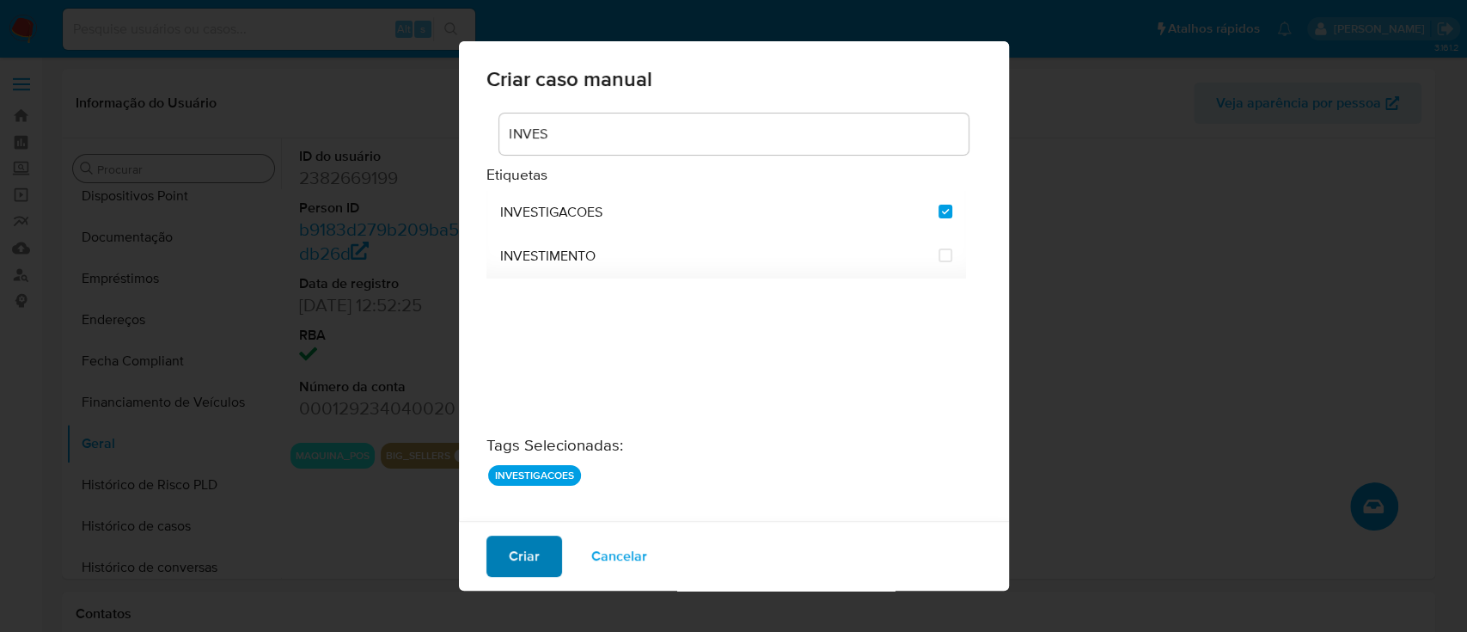
click at [536, 569] on span "Criar" at bounding box center [524, 556] width 31 height 38
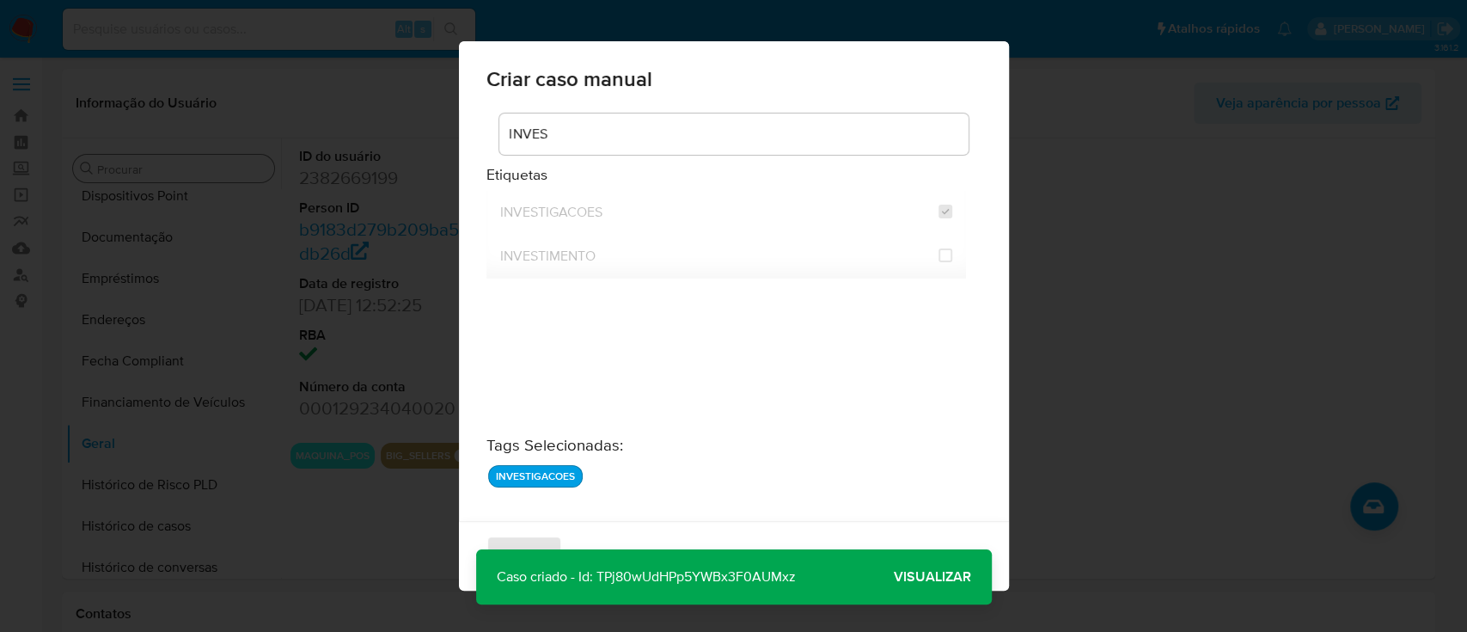
click at [941, 577] on span "Visualizar" at bounding box center [932, 577] width 77 height 0
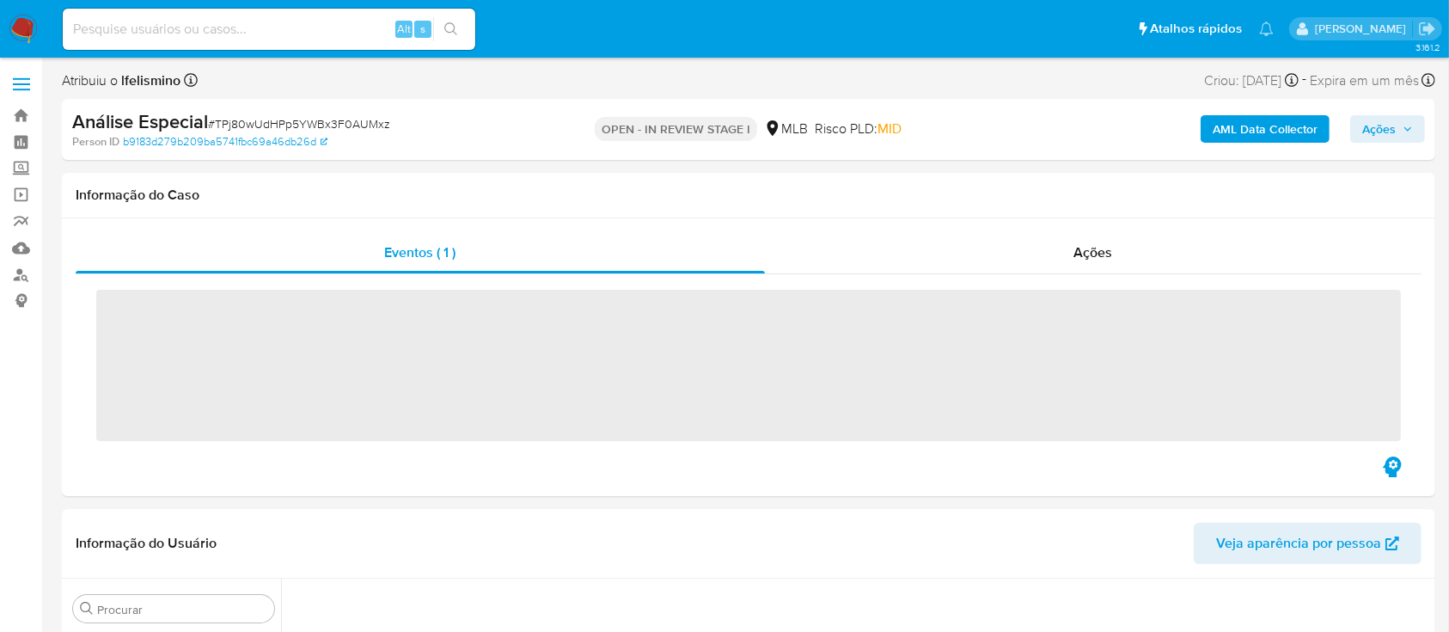
scroll to position [891, 0]
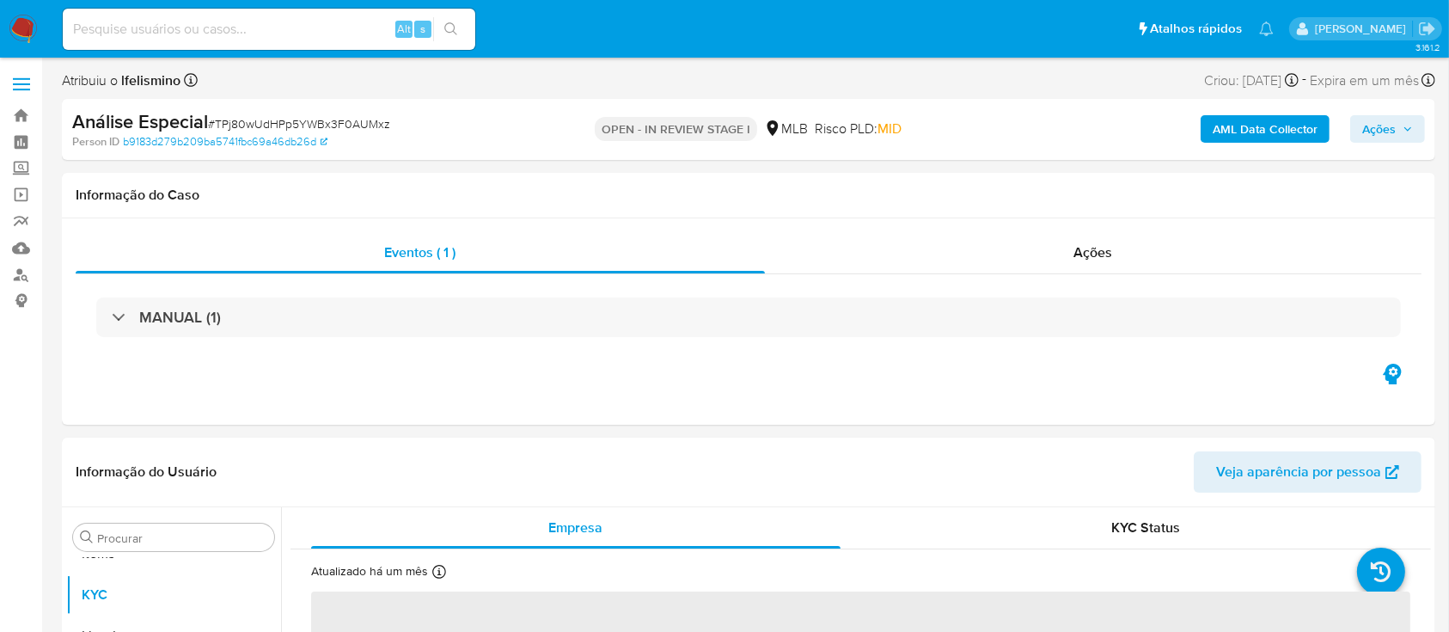
select select "10"
click at [277, 14] on div "Alt s" at bounding box center [269, 29] width 413 height 41
click at [270, 18] on input at bounding box center [269, 29] width 413 height 22
paste input "2386635700"
type input "2386635700"
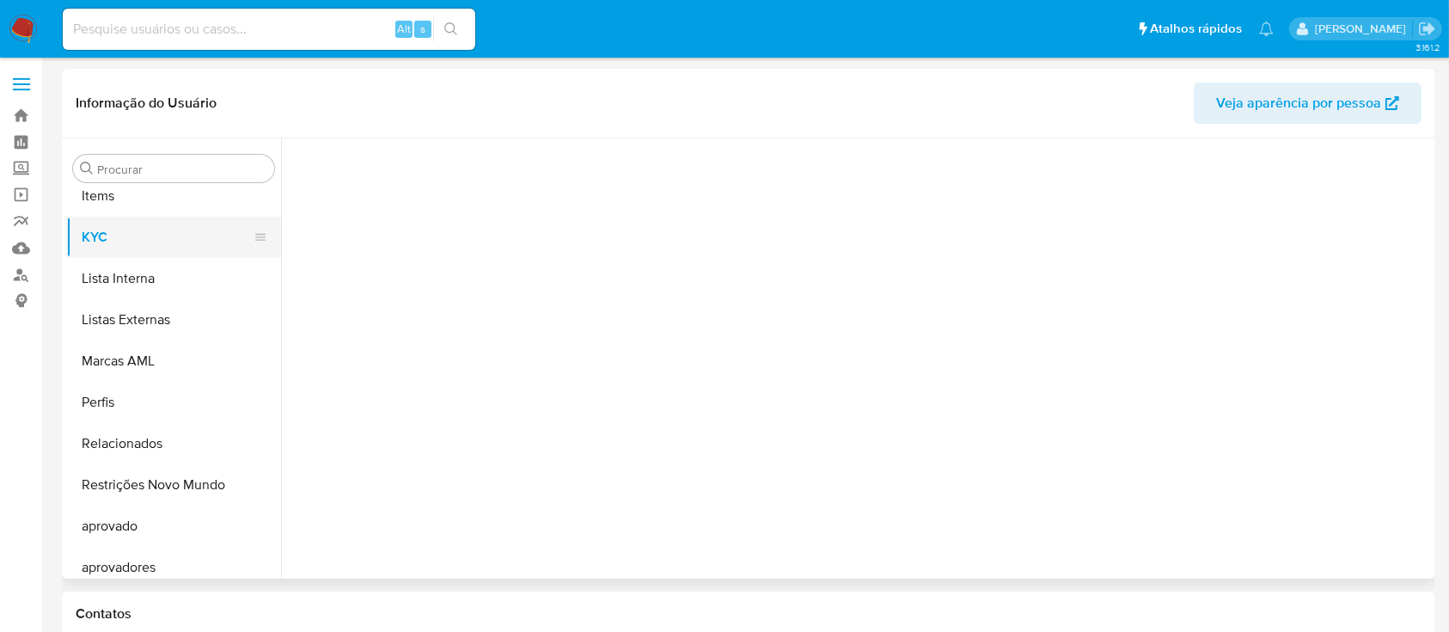
scroll to position [891, 0]
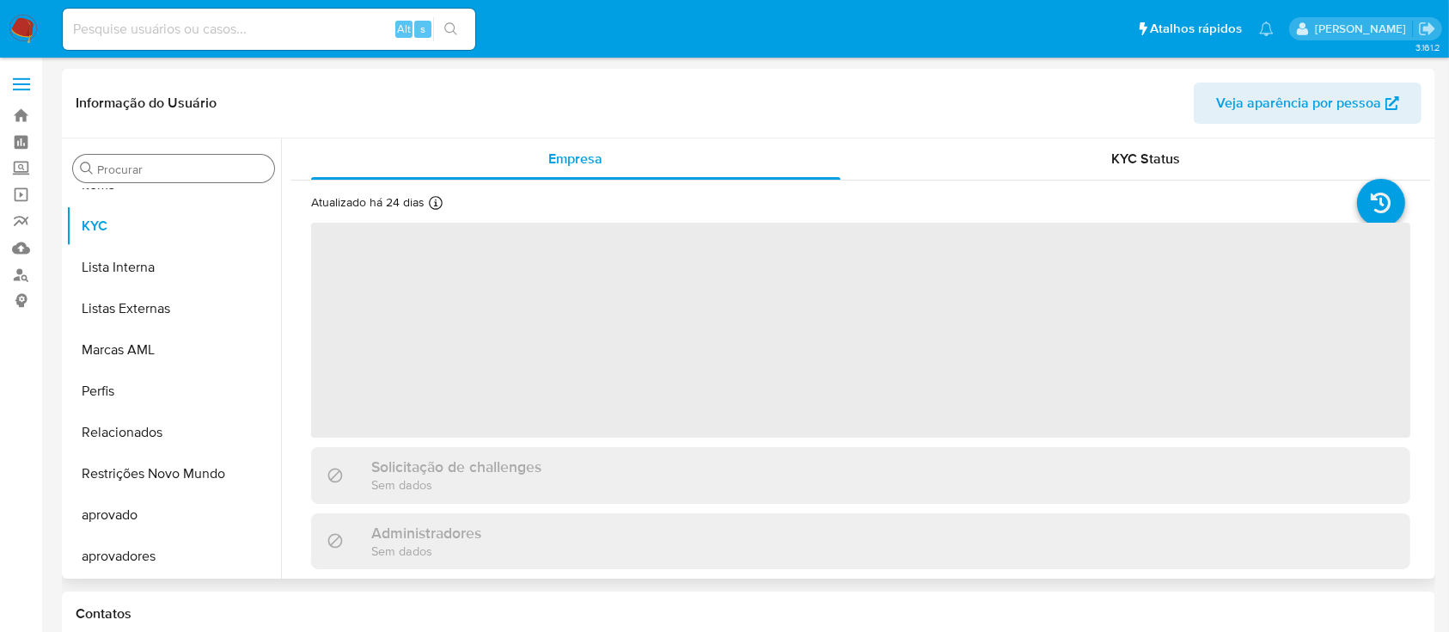
click at [125, 180] on div "Procurar" at bounding box center [173, 169] width 201 height 28
click at [142, 168] on input "Procurar" at bounding box center [182, 169] width 170 height 15
select select "10"
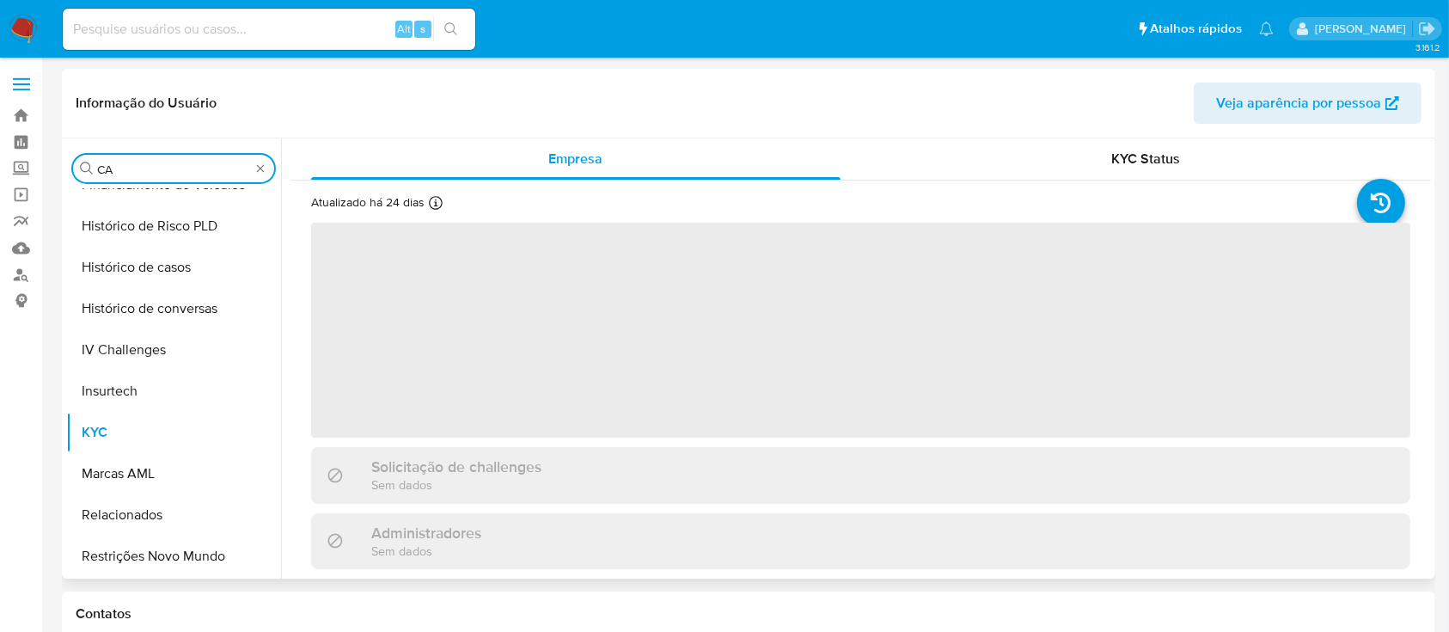
scroll to position [0, 0]
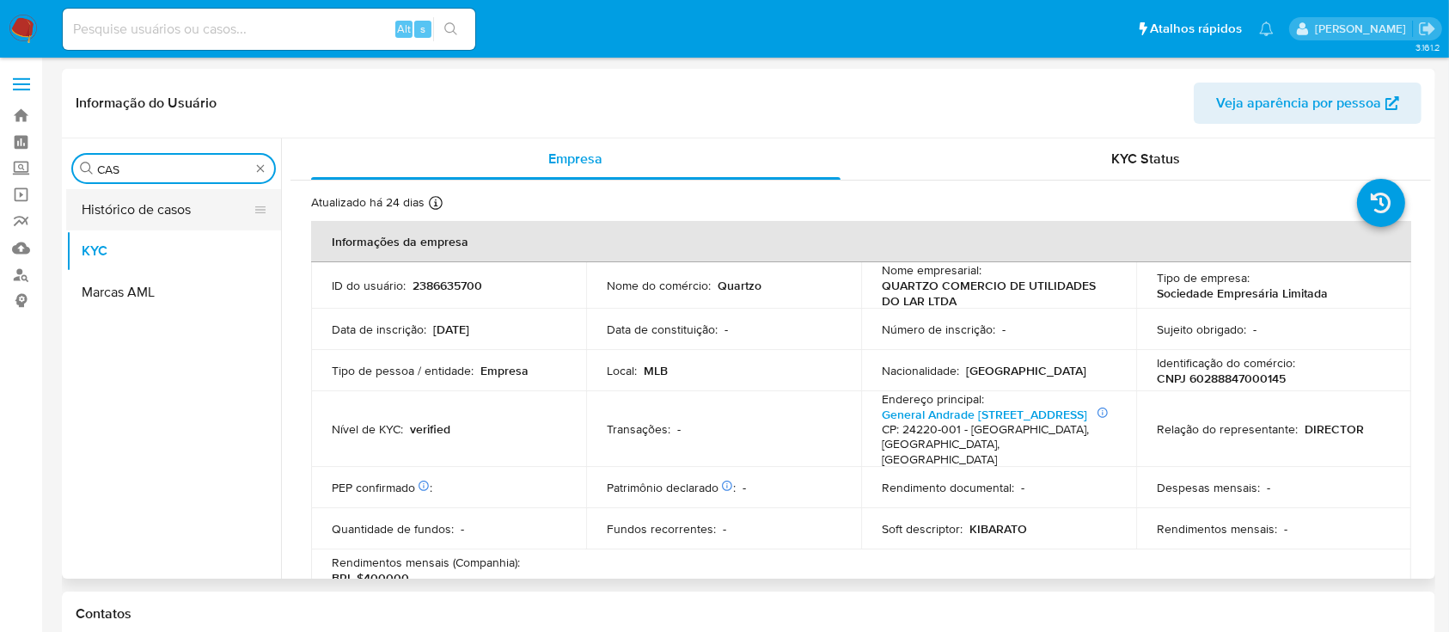
type input "CAS"
click at [137, 204] on button "Histórico de casos" at bounding box center [166, 209] width 201 height 41
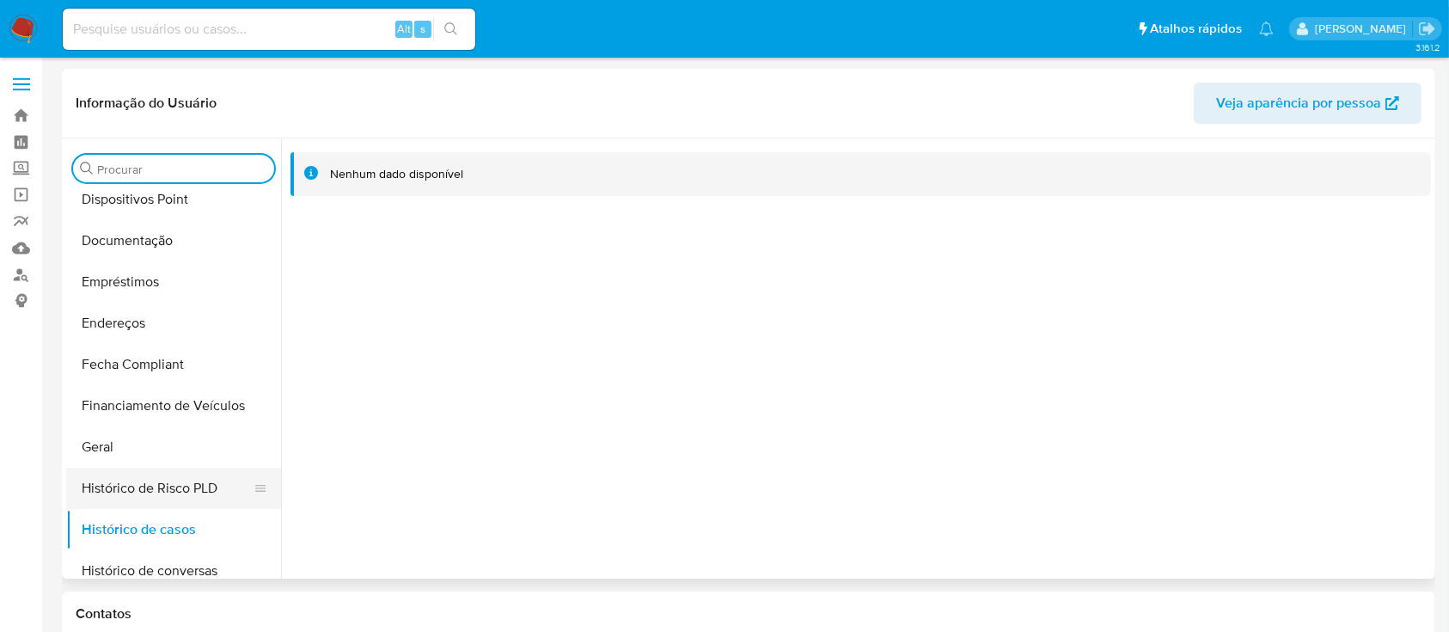
scroll to position [458, 0]
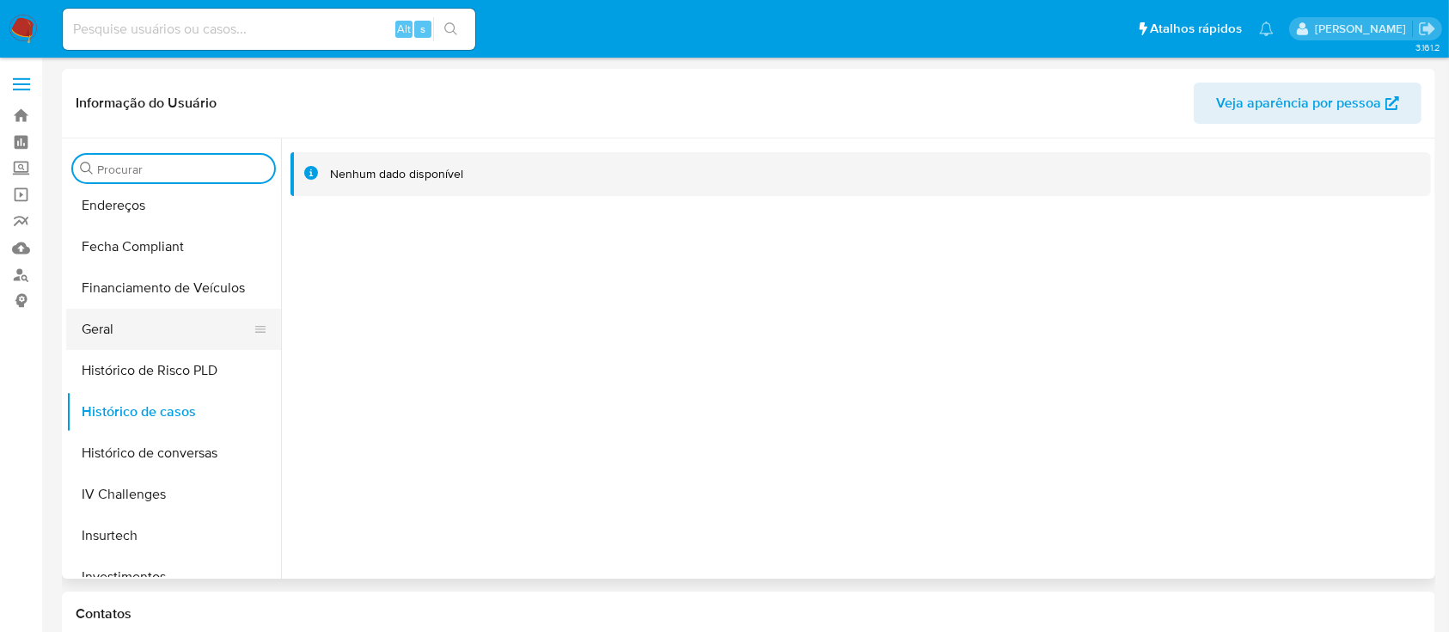
click at [163, 320] on button "Geral" at bounding box center [166, 329] width 201 height 41
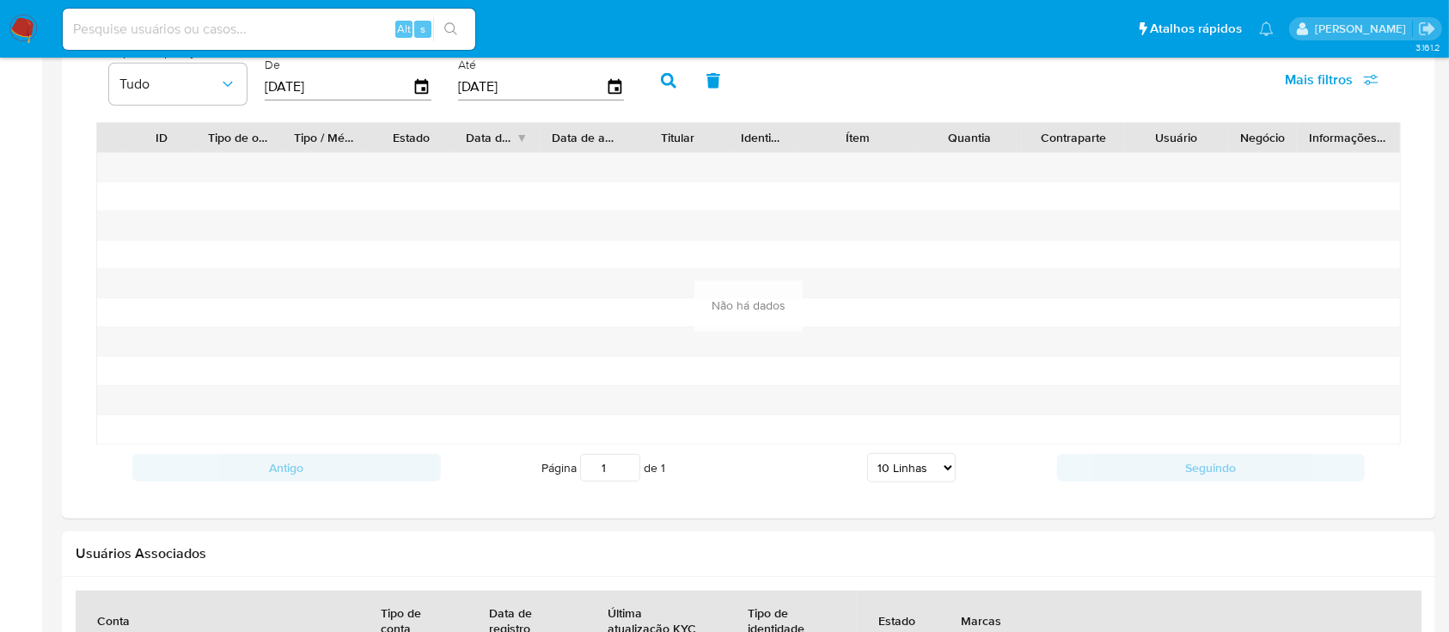
scroll to position [916, 0]
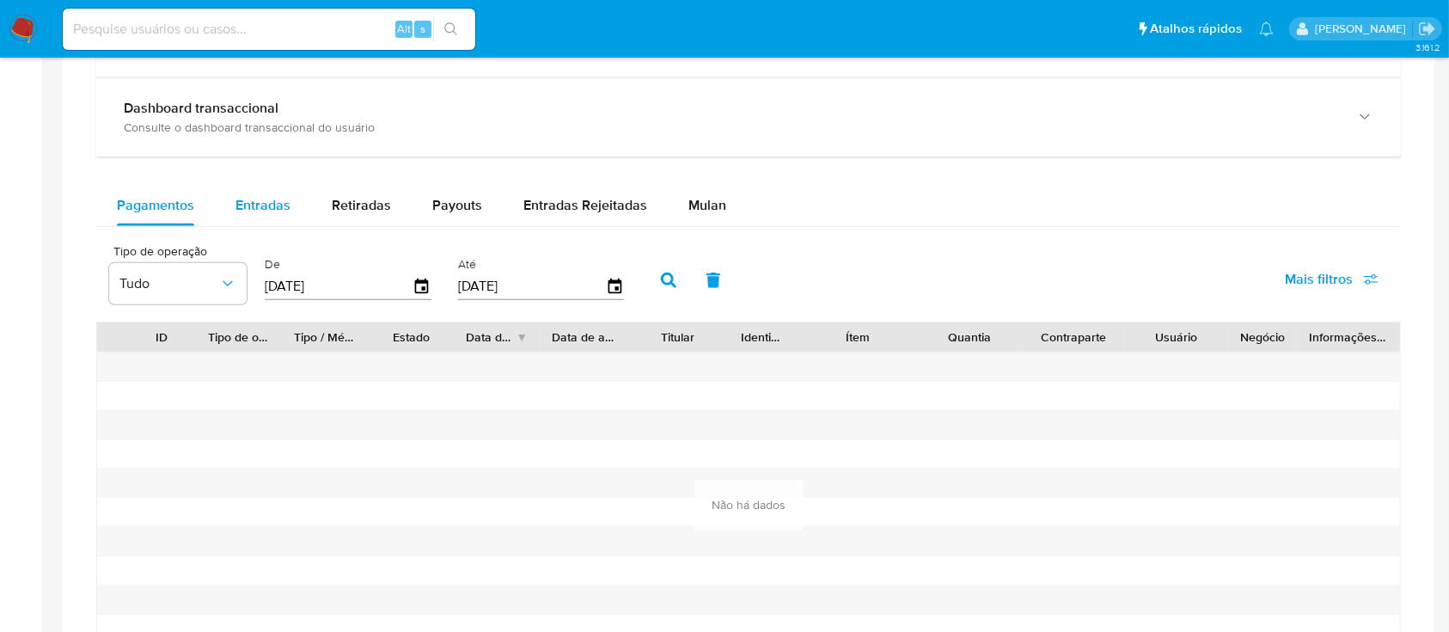
click at [275, 214] on span "Entradas" at bounding box center [262, 205] width 55 height 20
select select "10"
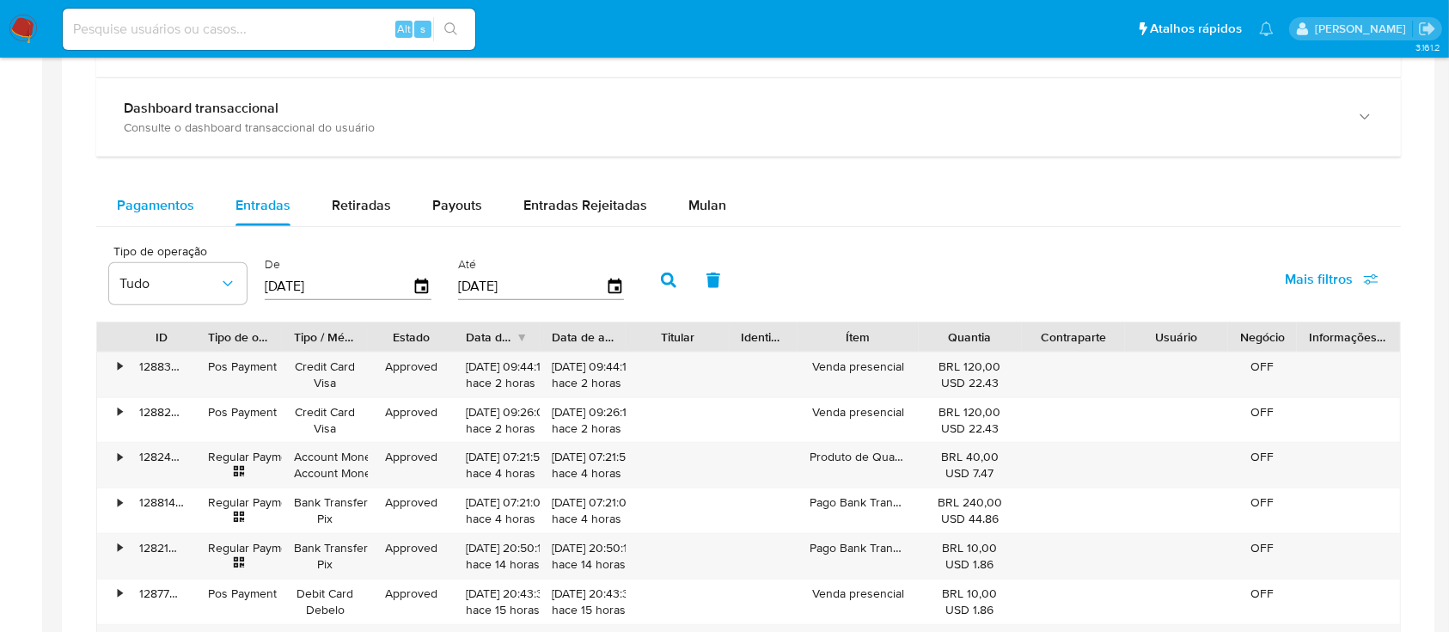
click at [148, 191] on div "Pagamentos" at bounding box center [155, 205] width 77 height 41
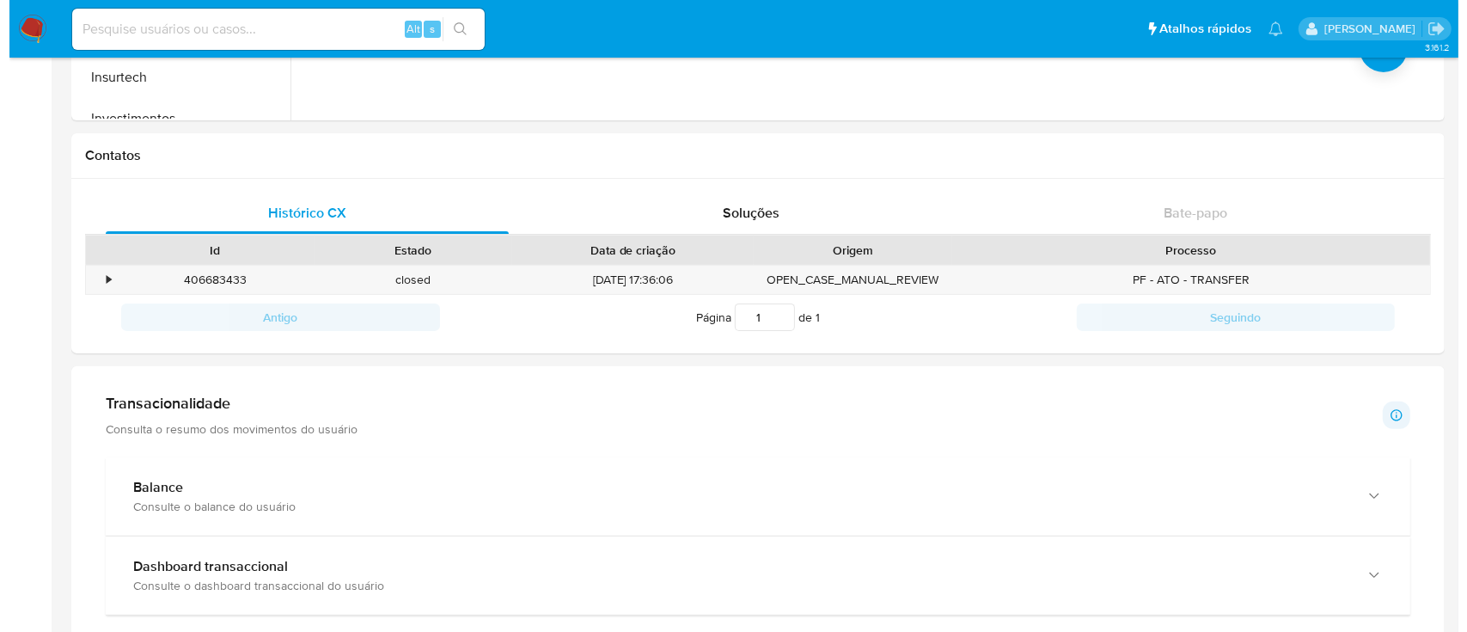
scroll to position [114, 0]
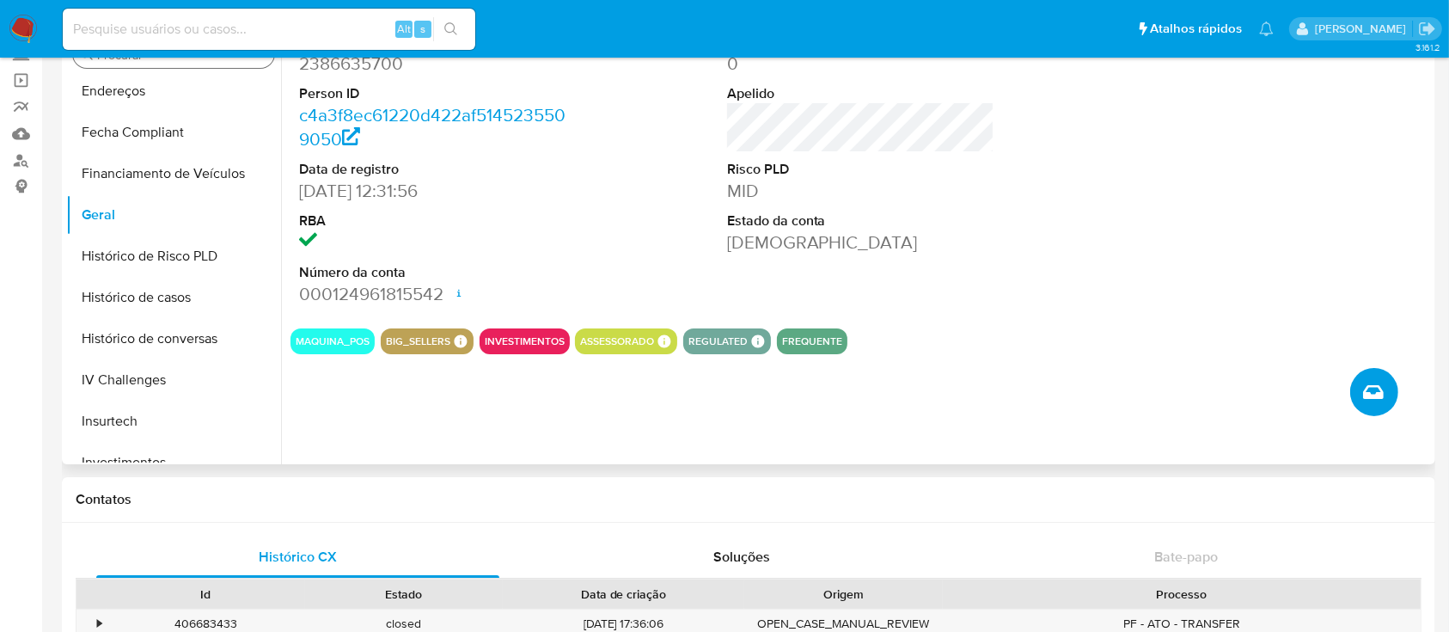
click at [1371, 401] on icon "Criar caso manual" at bounding box center [1373, 392] width 21 height 21
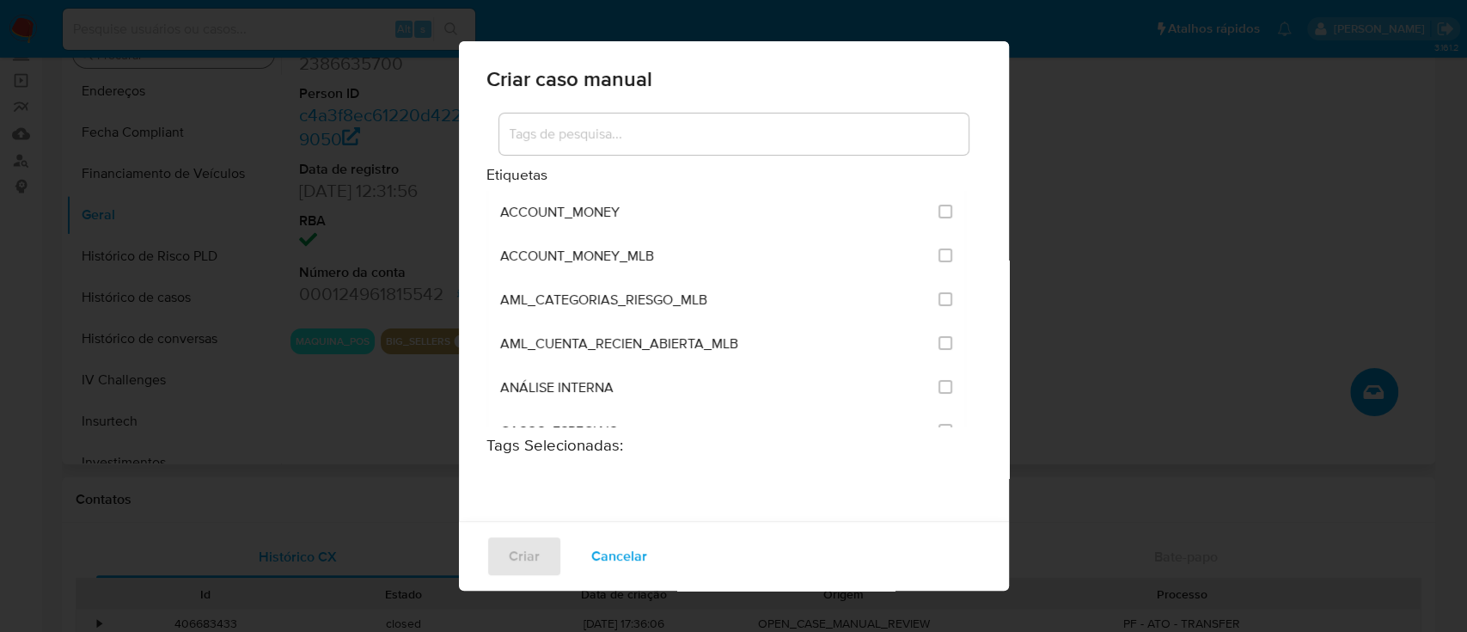
click at [652, 133] on input at bounding box center [733, 134] width 469 height 22
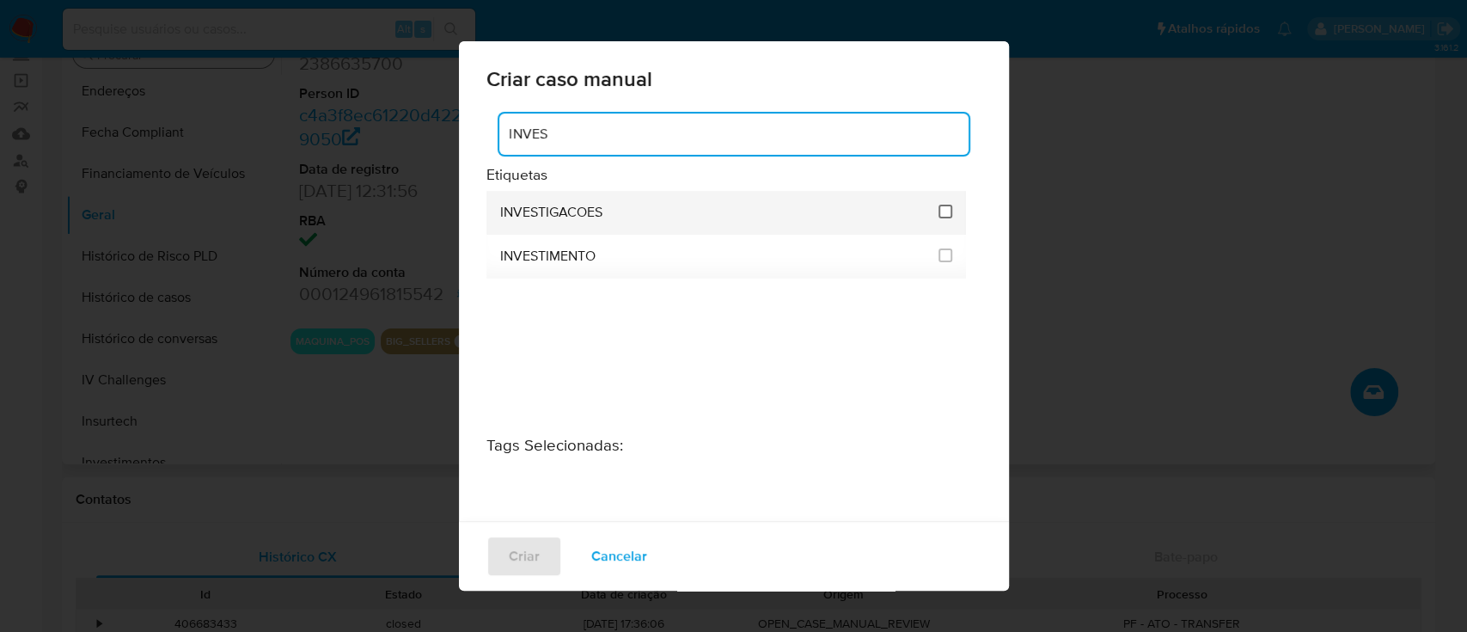
type input "INVES"
click at [939, 215] on input "2067" at bounding box center [945, 212] width 14 height 14
checkbox input "true"
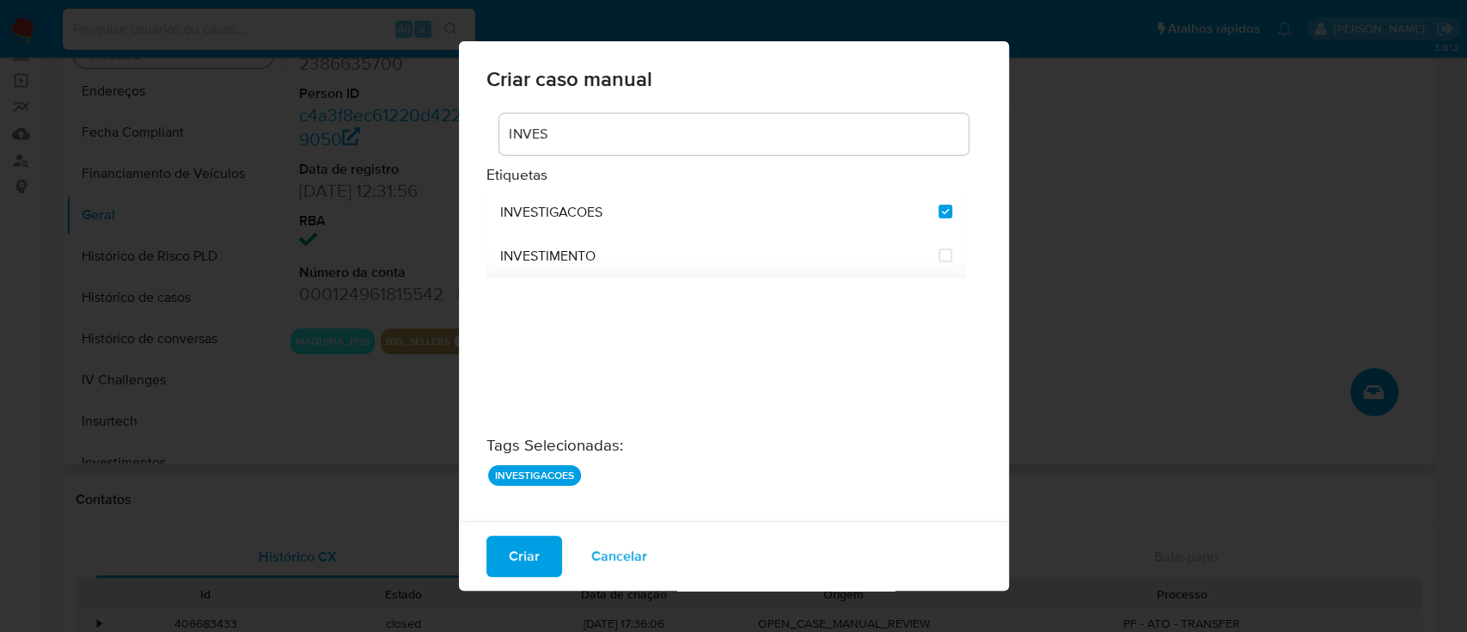
click at [549, 577] on div "Criar Cancelar" at bounding box center [734, 556] width 550 height 70
click at [549, 574] on button "Criar" at bounding box center [524, 555] width 76 height 41
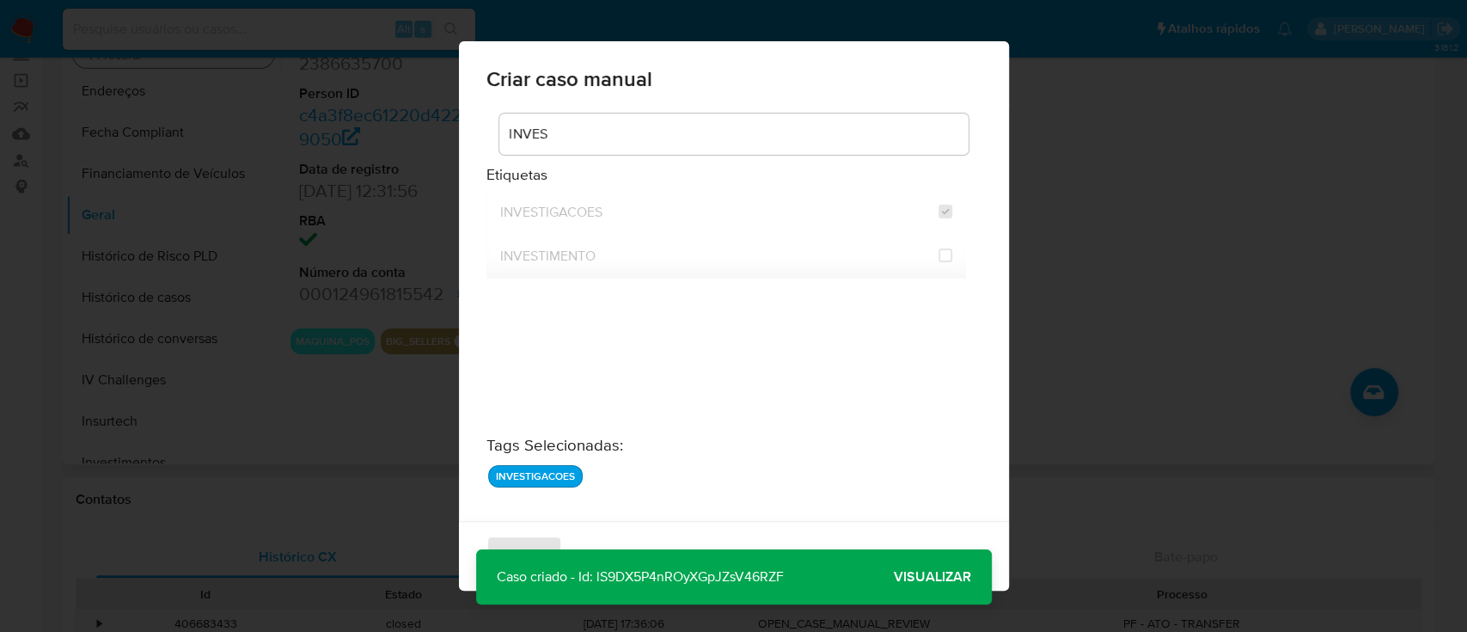
click at [930, 577] on span "Visualizar" at bounding box center [932, 577] width 77 height 0
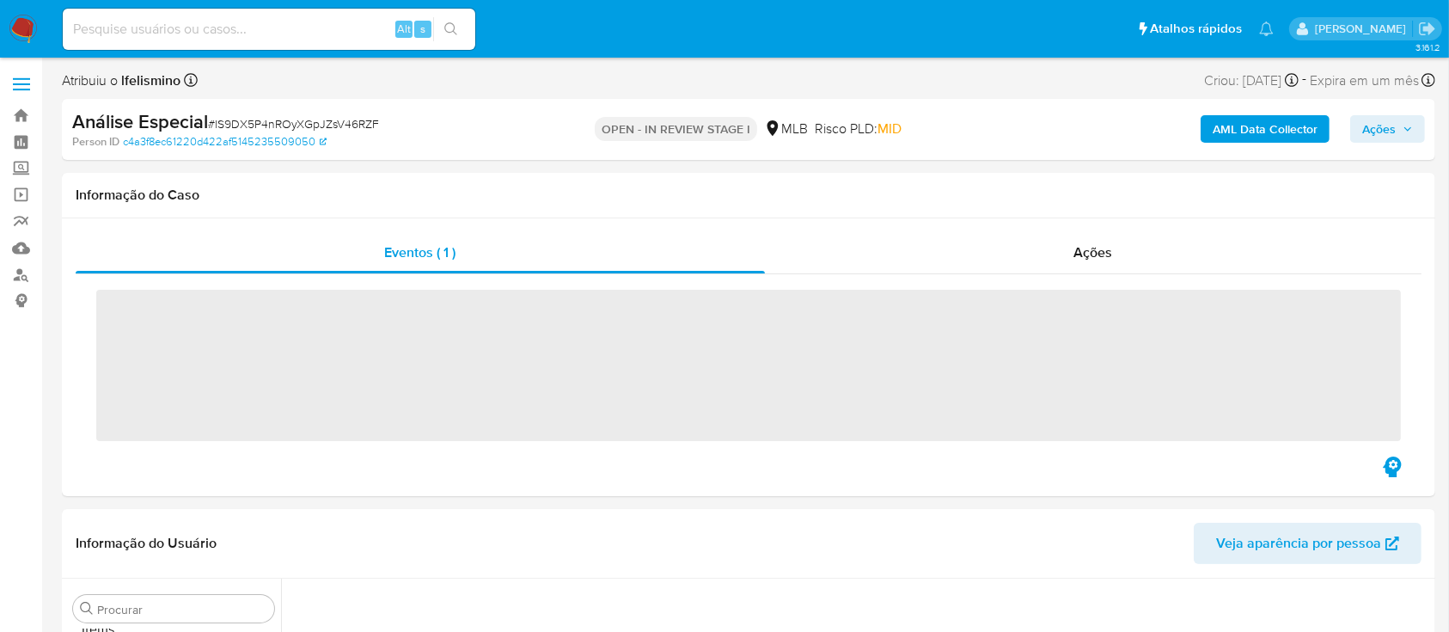
scroll to position [891, 0]
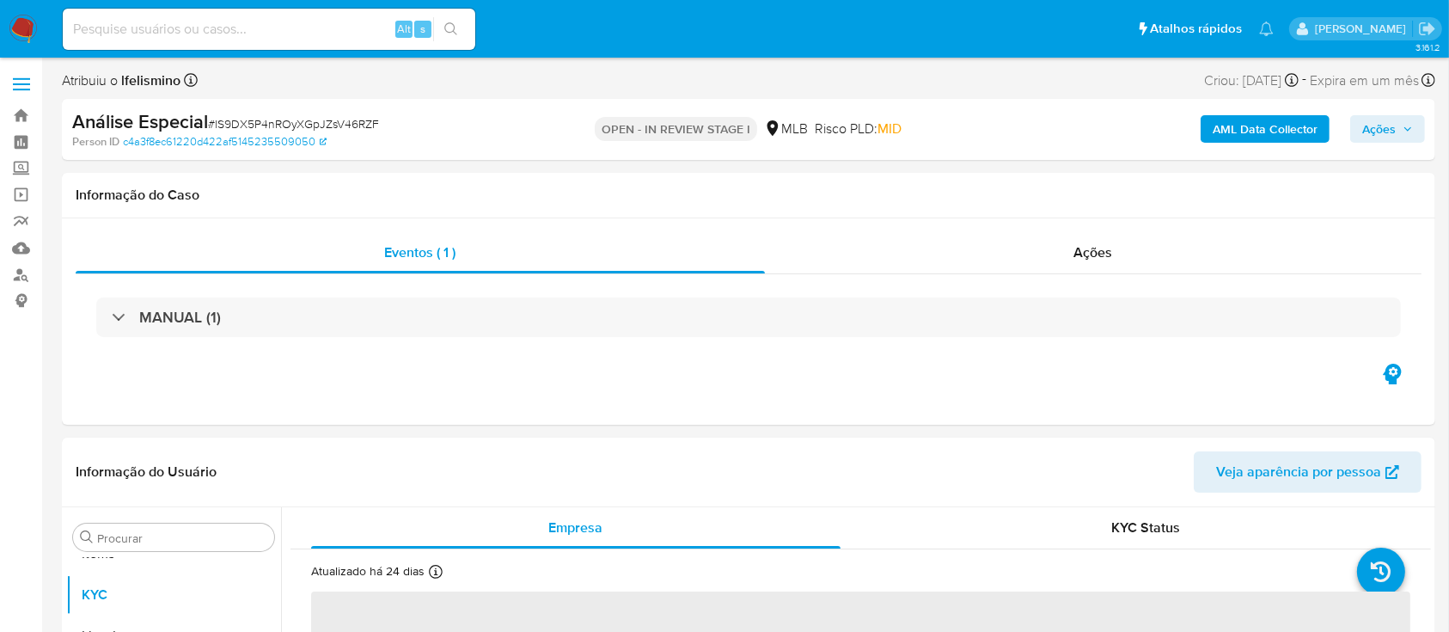
select select "10"
click at [348, 18] on input at bounding box center [269, 29] width 413 height 22
paste input "mbDbnGK5P44sko601EDaFnhL"
type input "mbDbnGK5P44sko601EDaFnhL"
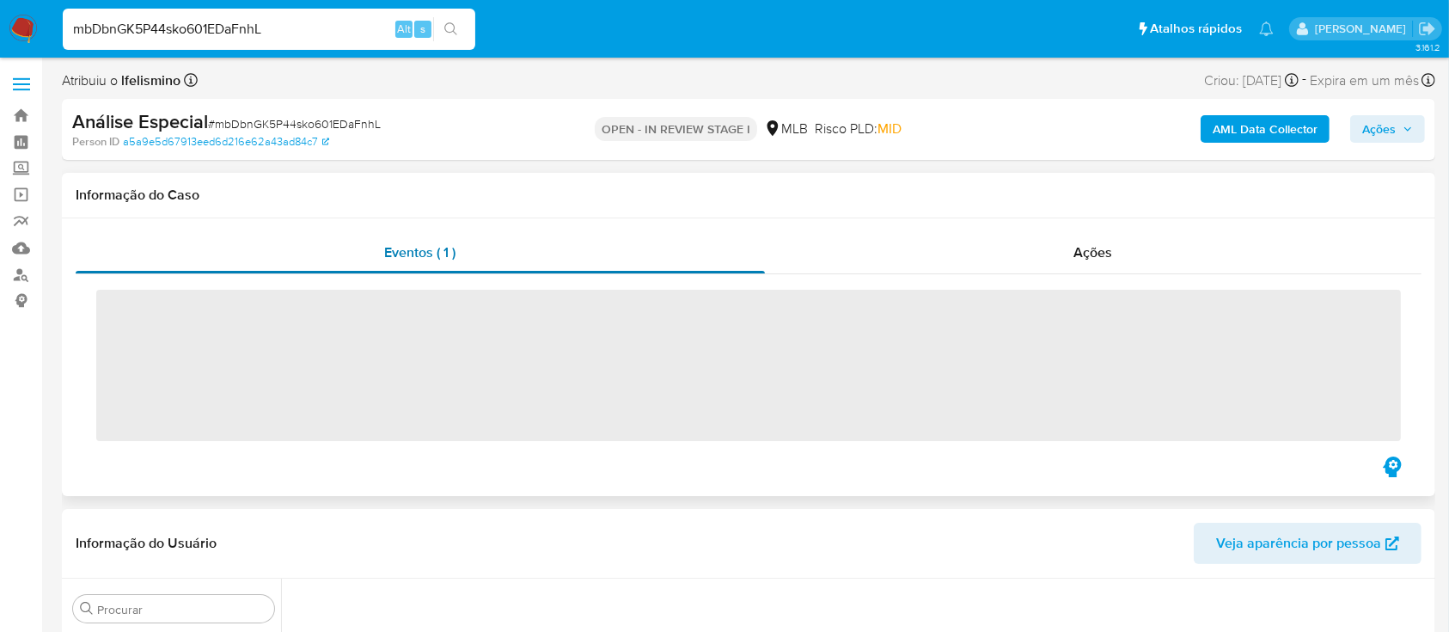
scroll to position [891, 0]
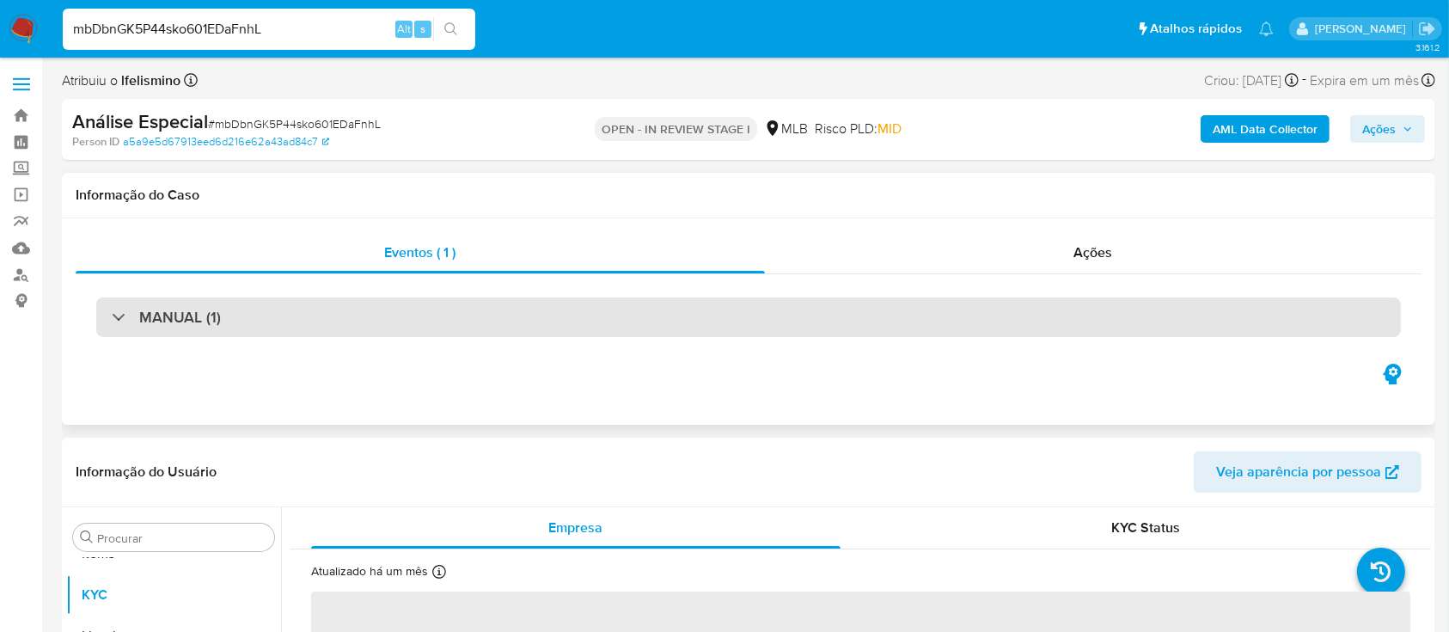
select select "10"
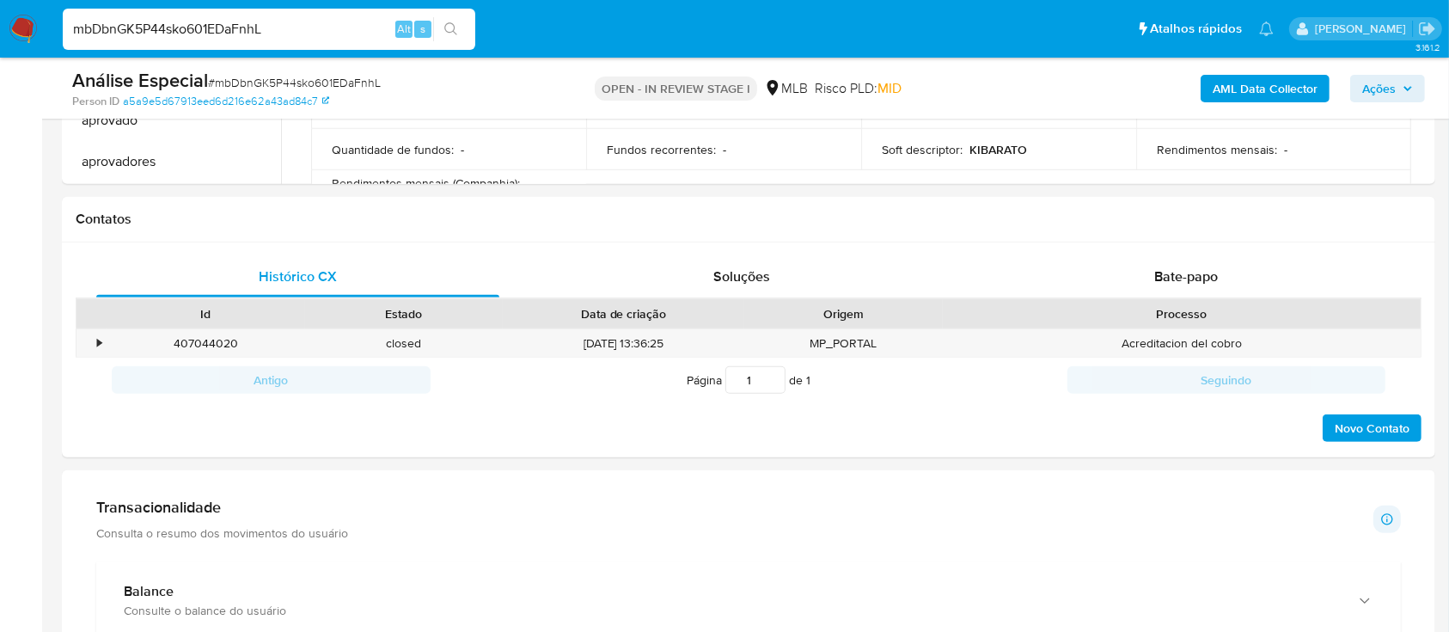
scroll to position [1031, 0]
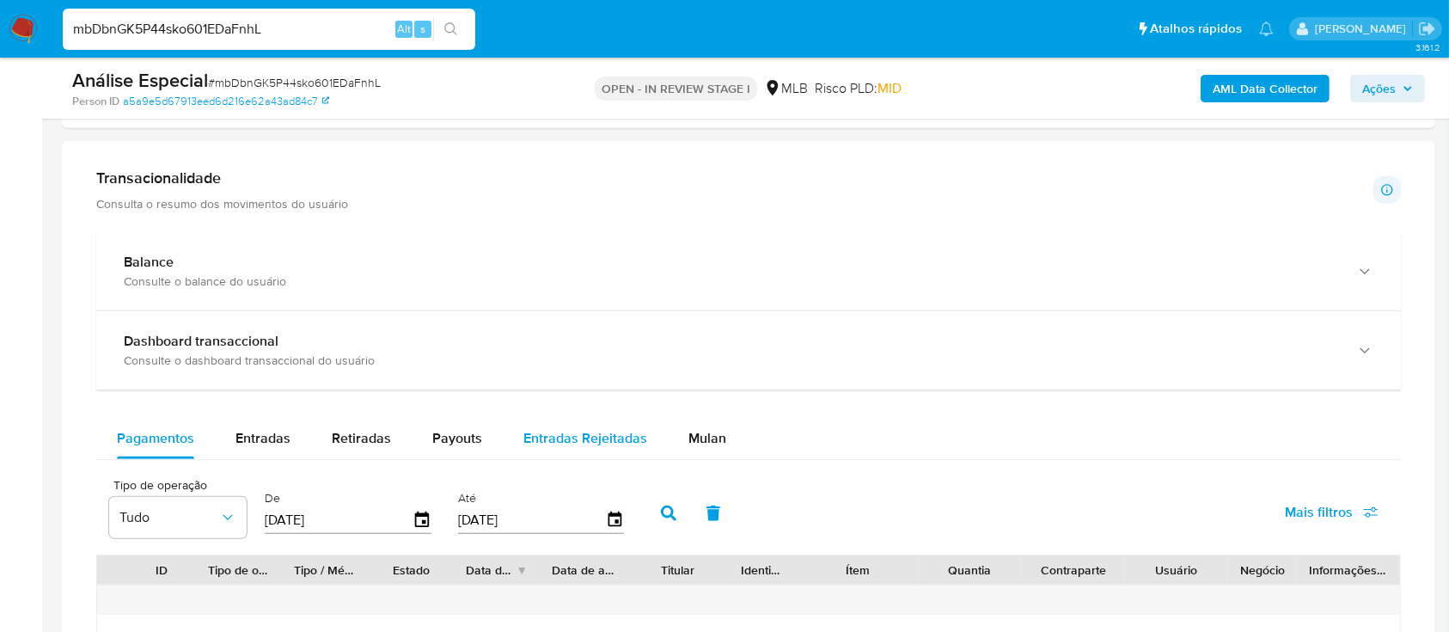
click at [678, 440] on button "Mulan" at bounding box center [707, 438] width 79 height 41
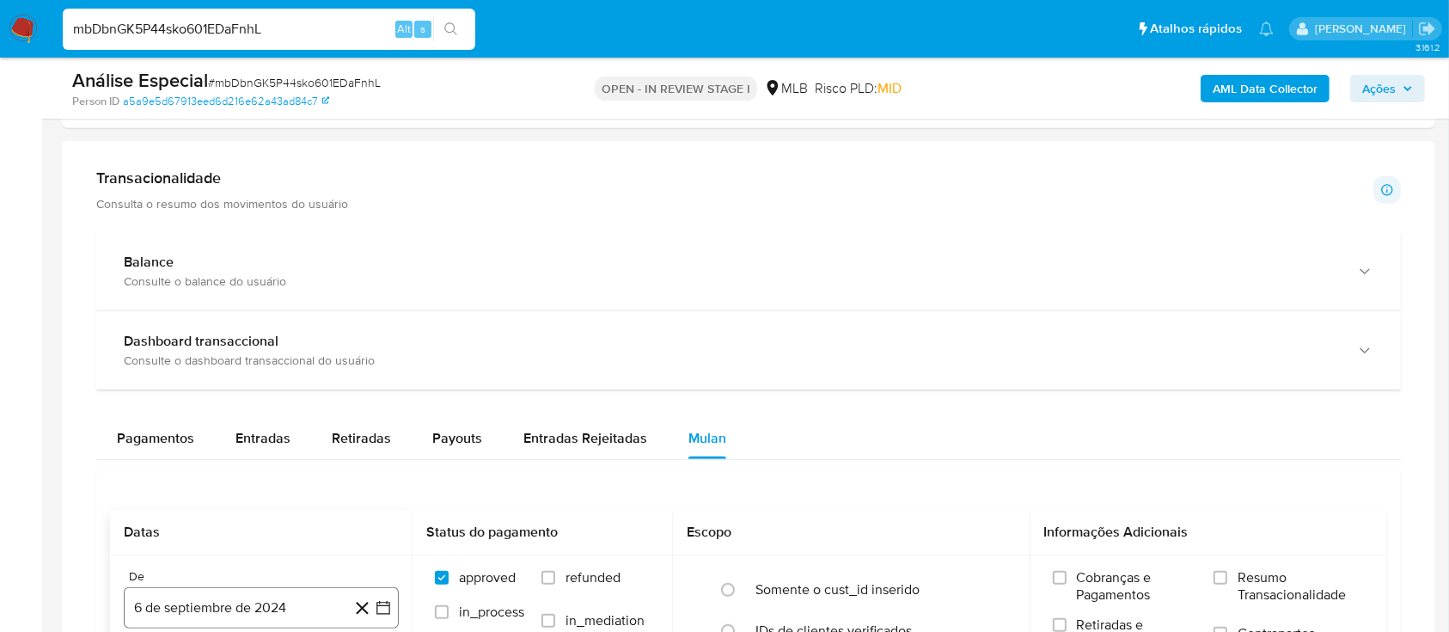
click at [241, 610] on button "6 de septiembre de 2024" at bounding box center [261, 607] width 275 height 41
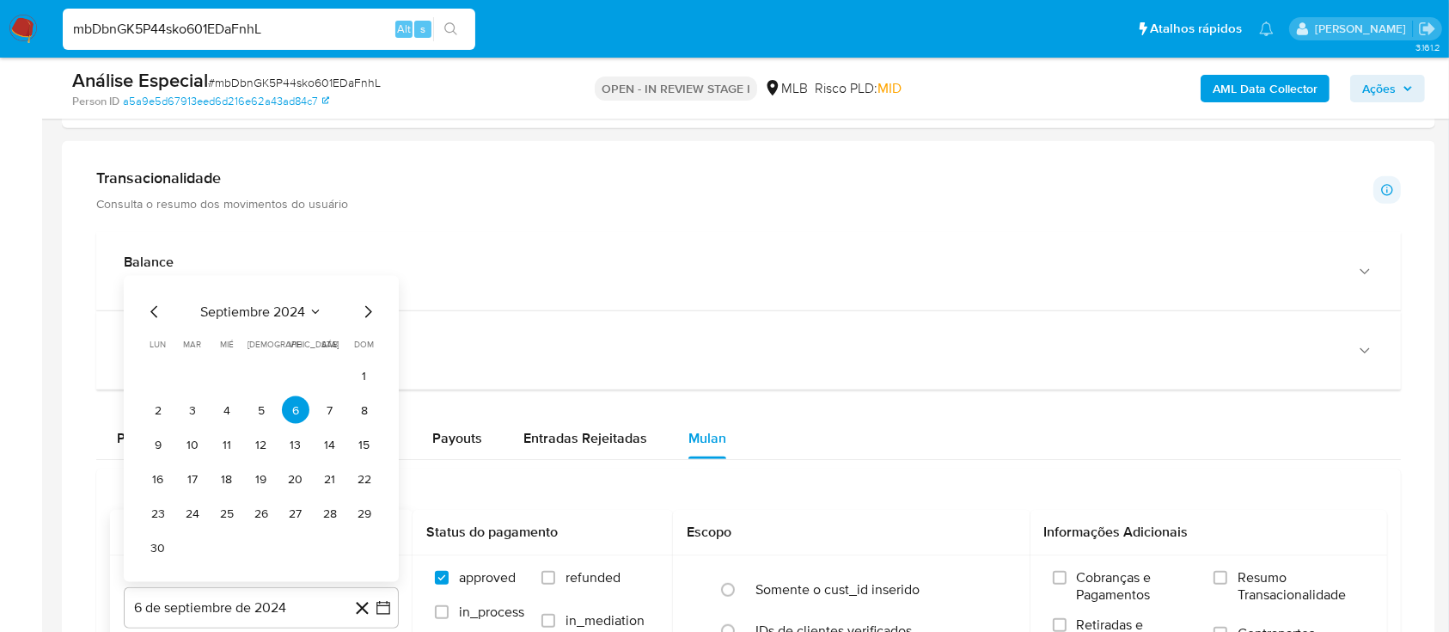
click at [258, 299] on div "septiembre 2024 septiembre 2024 lun lunes mar martes mié miércoles jue jueves v…" at bounding box center [261, 429] width 275 height 306
click at [255, 304] on span "septiembre 2024" at bounding box center [252, 311] width 105 height 17
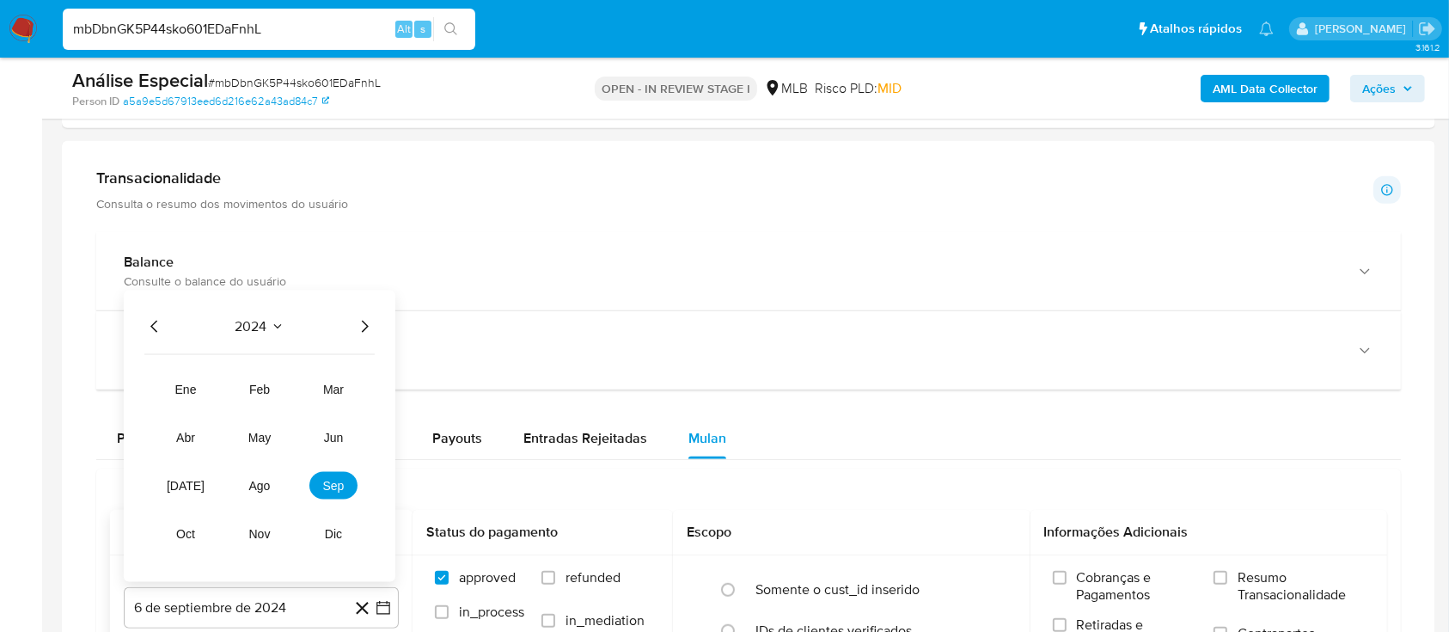
click at [382, 332] on div "2024 2024 ene feb mar abr may jun jul ago sep oct nov dic" at bounding box center [260, 435] width 272 height 291
click at [363, 326] on icon "Año siguiente" at bounding box center [364, 326] width 21 height 21
click at [203, 430] on button "abr" at bounding box center [186, 438] width 48 height 28
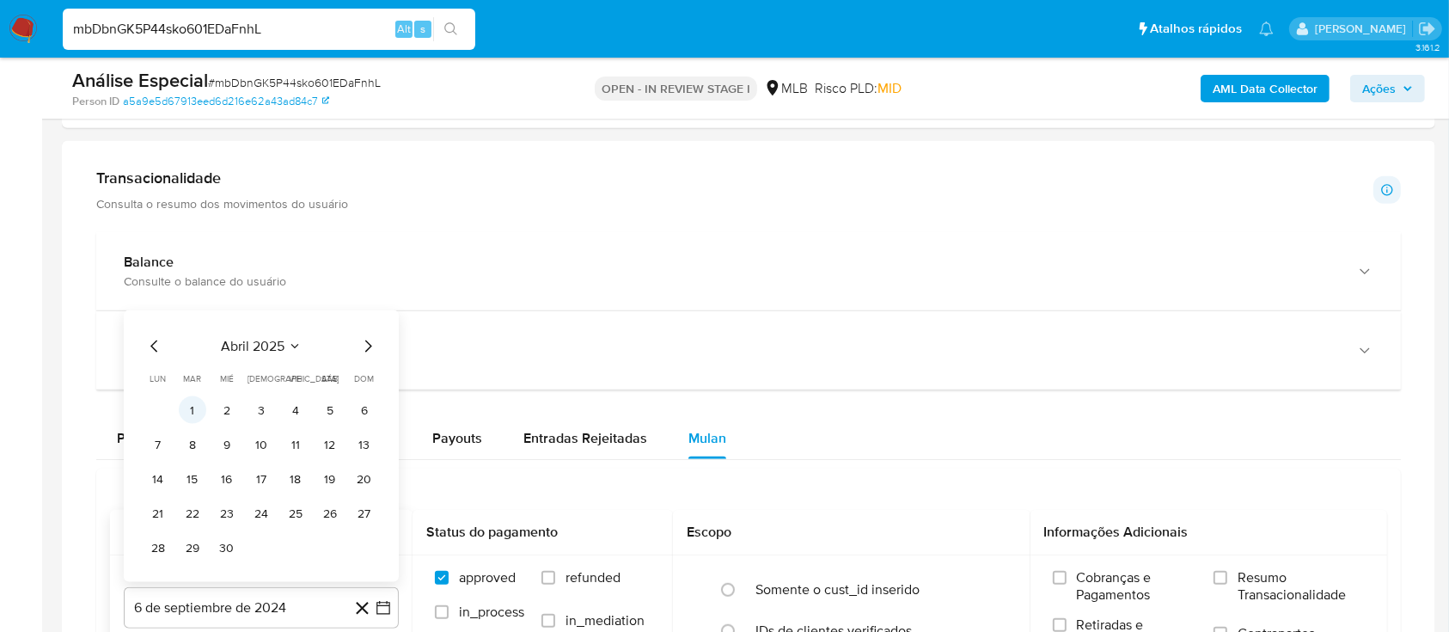
click at [193, 415] on button "1" at bounding box center [193, 410] width 28 height 28
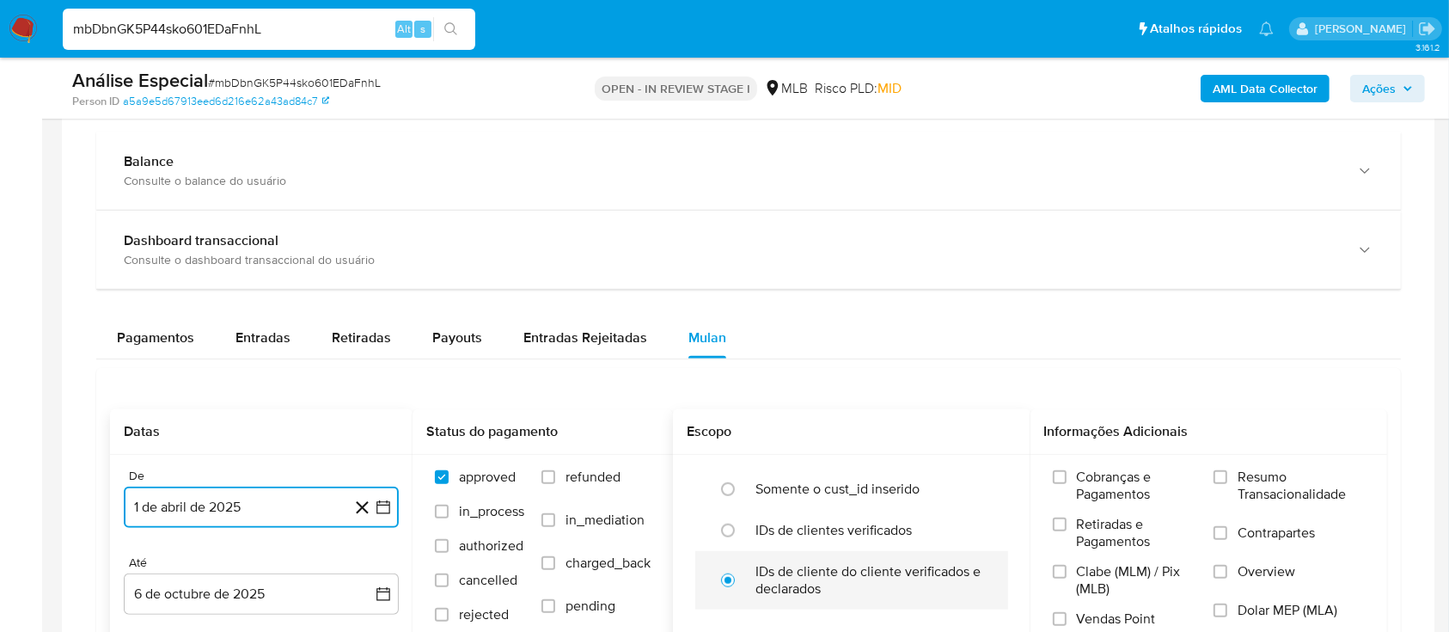
scroll to position [1260, 0]
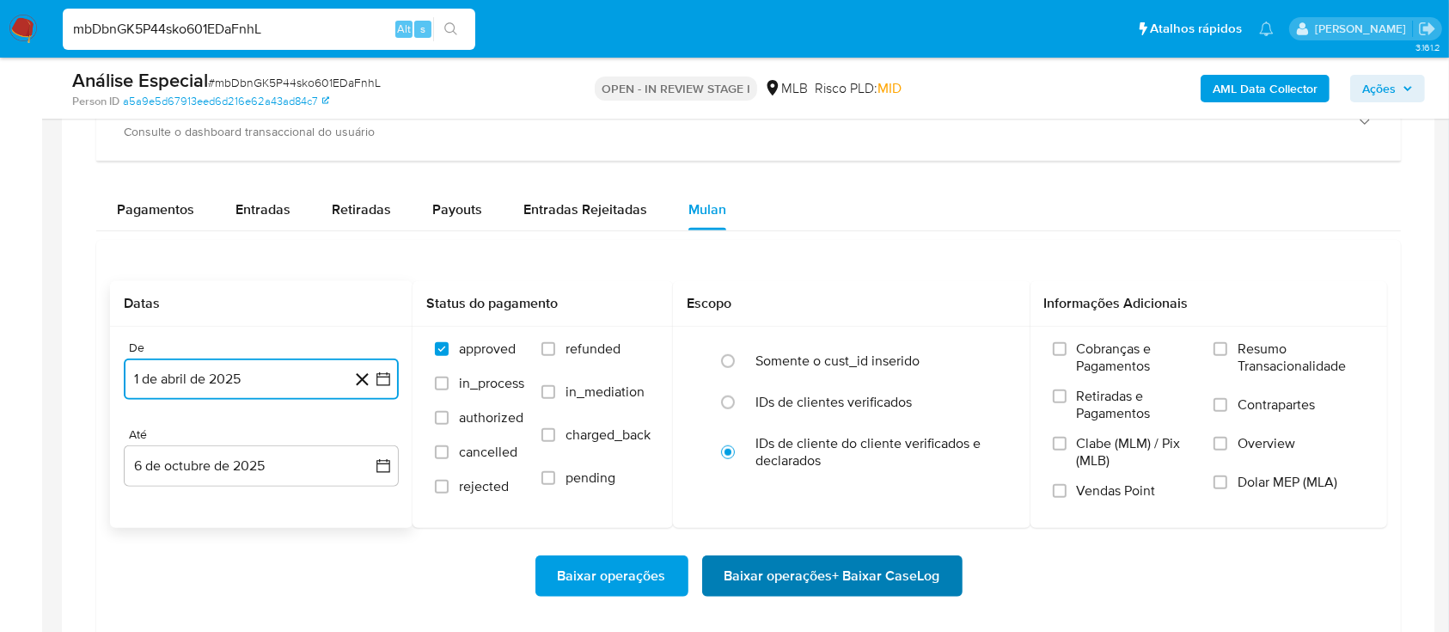
click at [810, 562] on span "Baixar operações + Baixar CaseLog" at bounding box center [832, 576] width 216 height 38
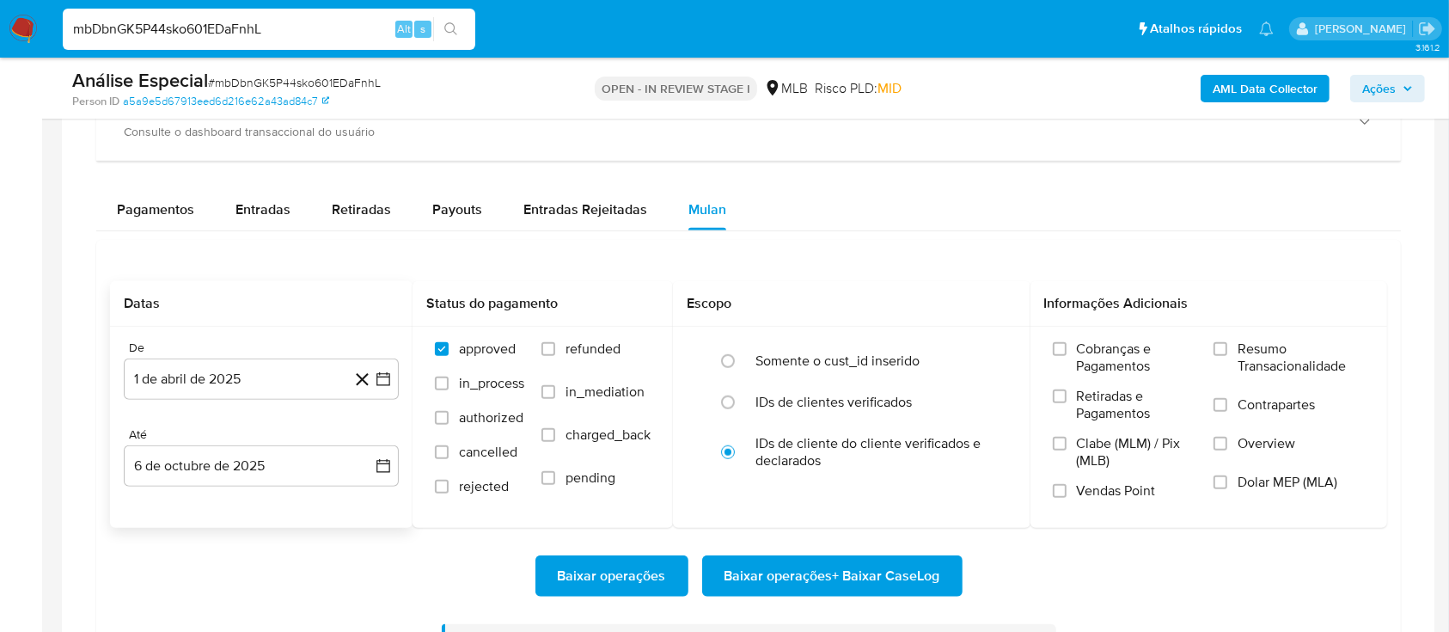
click at [181, 34] on input "mbDbnGK5P44sko601EDaFnhL" at bounding box center [269, 29] width 413 height 22
paste input "TPj80wUdHPp5YWBx3F0AUMxz"
type input "TPj80wUdHPp5YWBx3F0AUMxz"
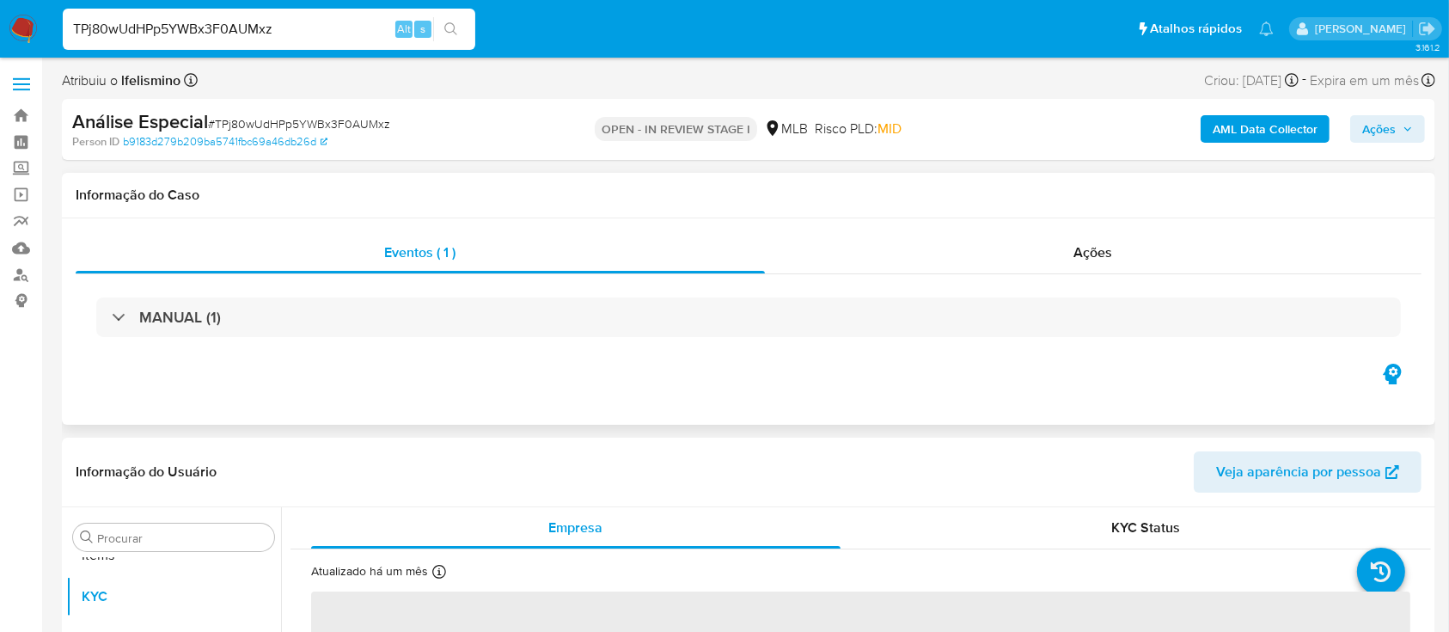
scroll to position [891, 0]
select select "10"
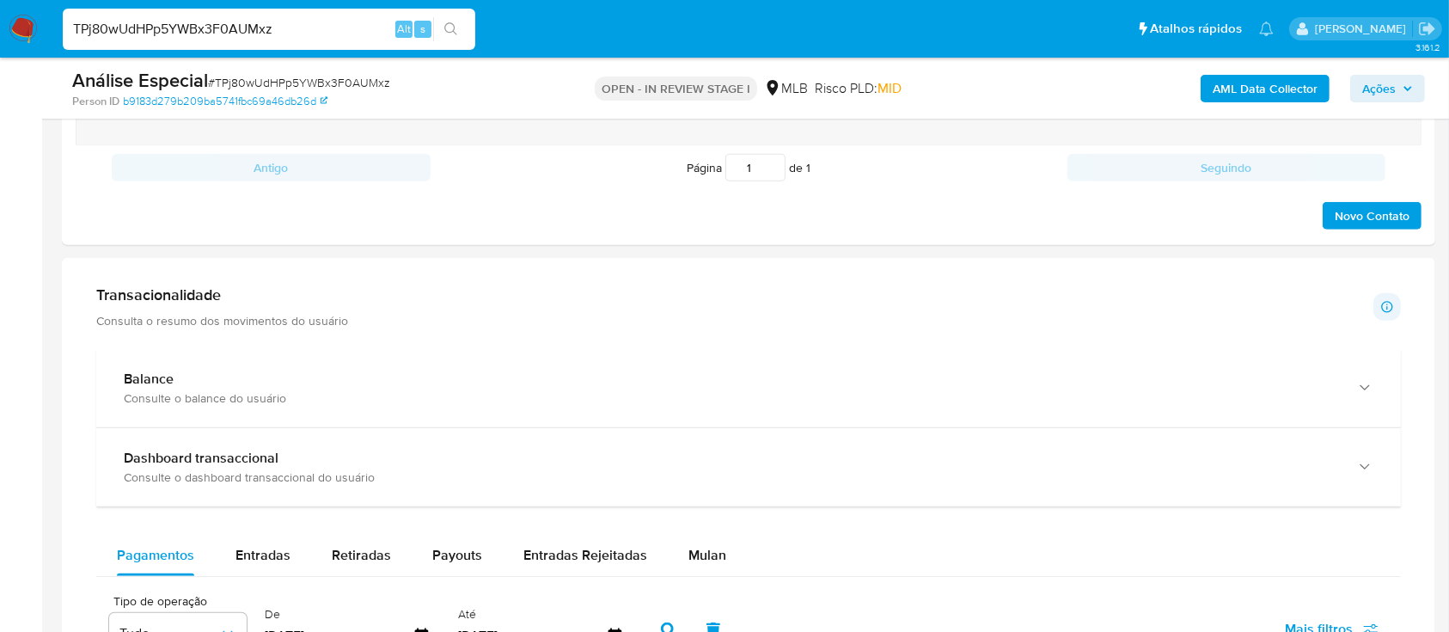
scroll to position [1260, 0]
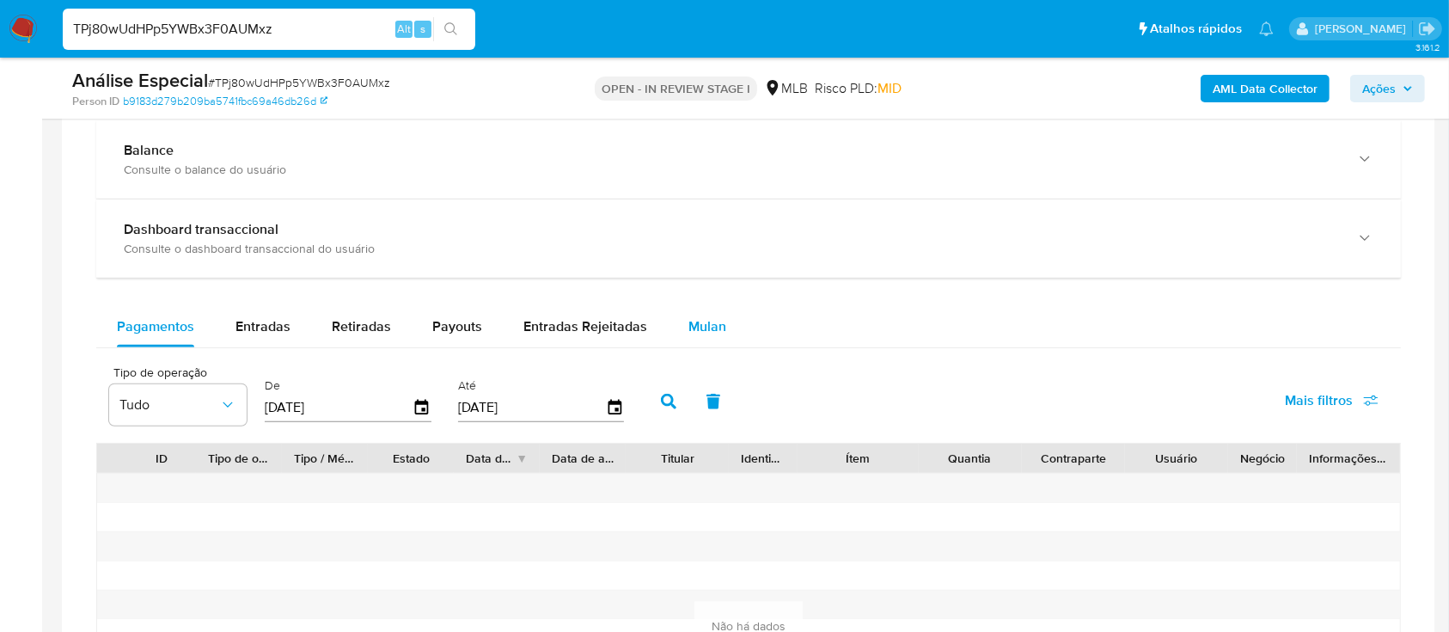
click at [694, 323] on span "Mulan" at bounding box center [707, 326] width 38 height 20
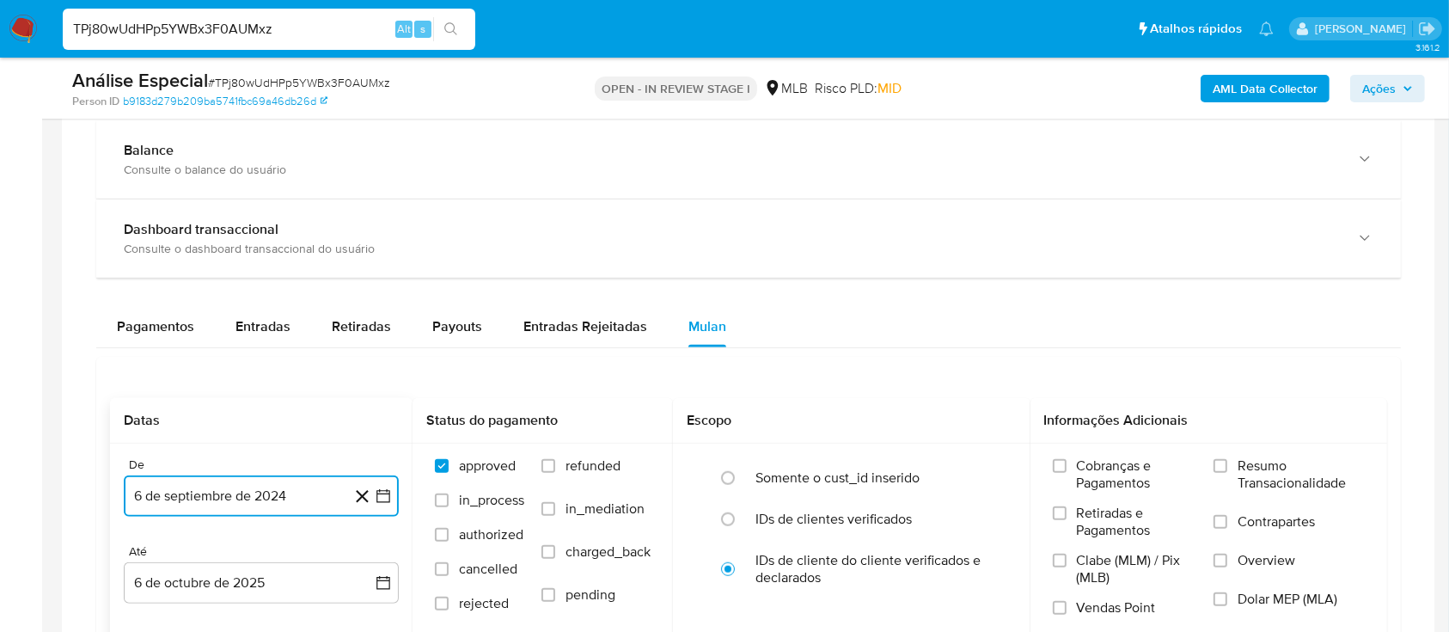
click at [222, 492] on button "6 de septiembre de 2024" at bounding box center [261, 495] width 275 height 41
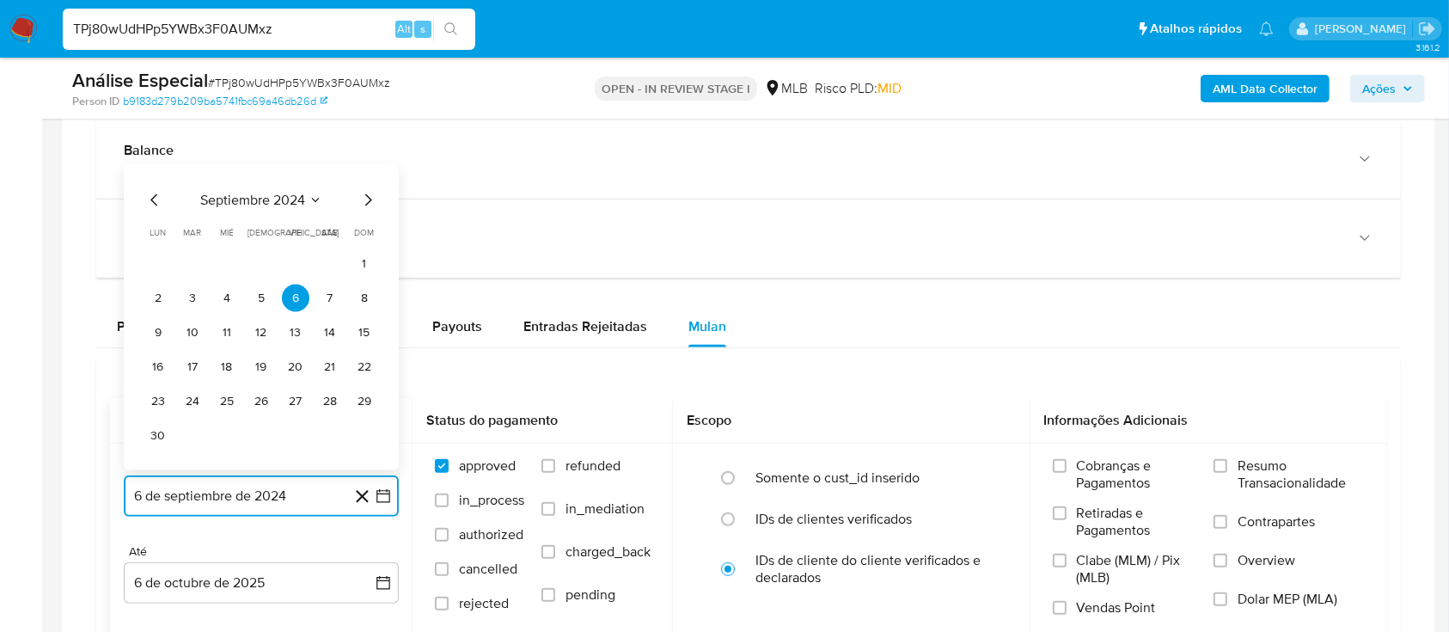
click at [288, 193] on span "septiembre 2024" at bounding box center [252, 200] width 105 height 17
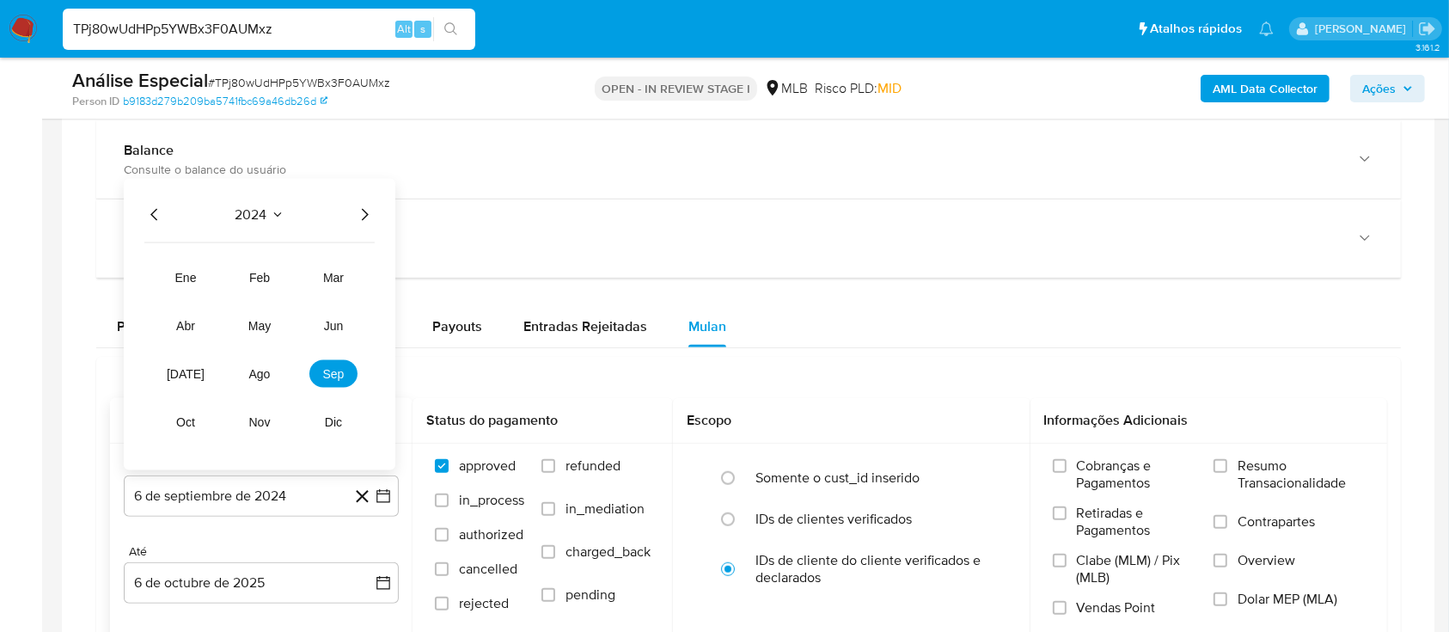
click at [364, 217] on icon "Año siguiente" at bounding box center [364, 215] width 21 height 21
click at [193, 327] on span "abr" at bounding box center [185, 326] width 19 height 14
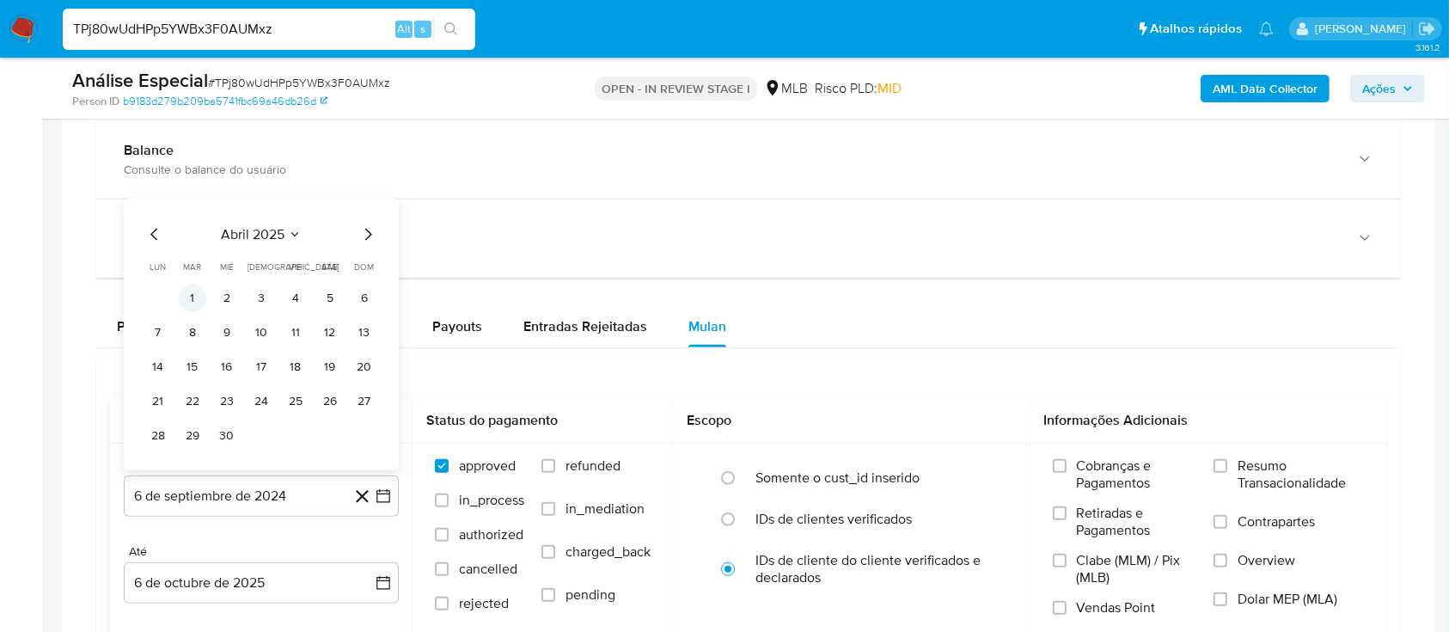
click at [193, 295] on button "1" at bounding box center [193, 298] width 28 height 28
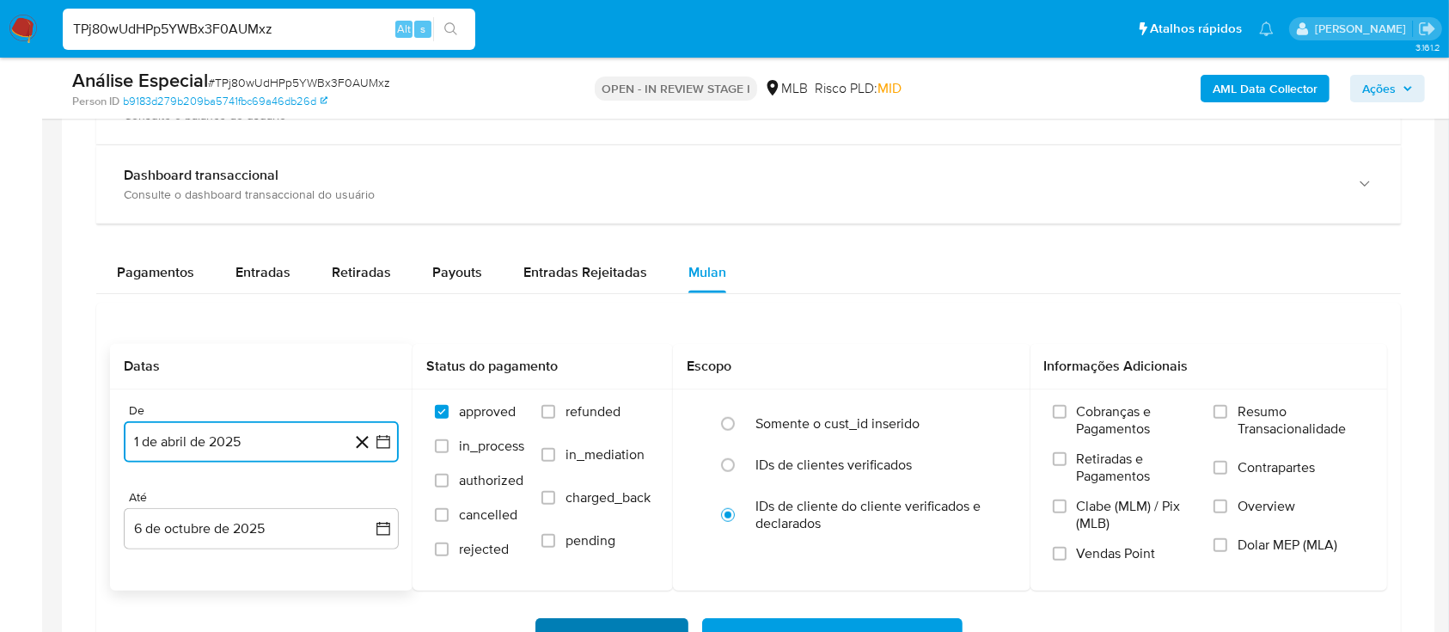
scroll to position [1489, 0]
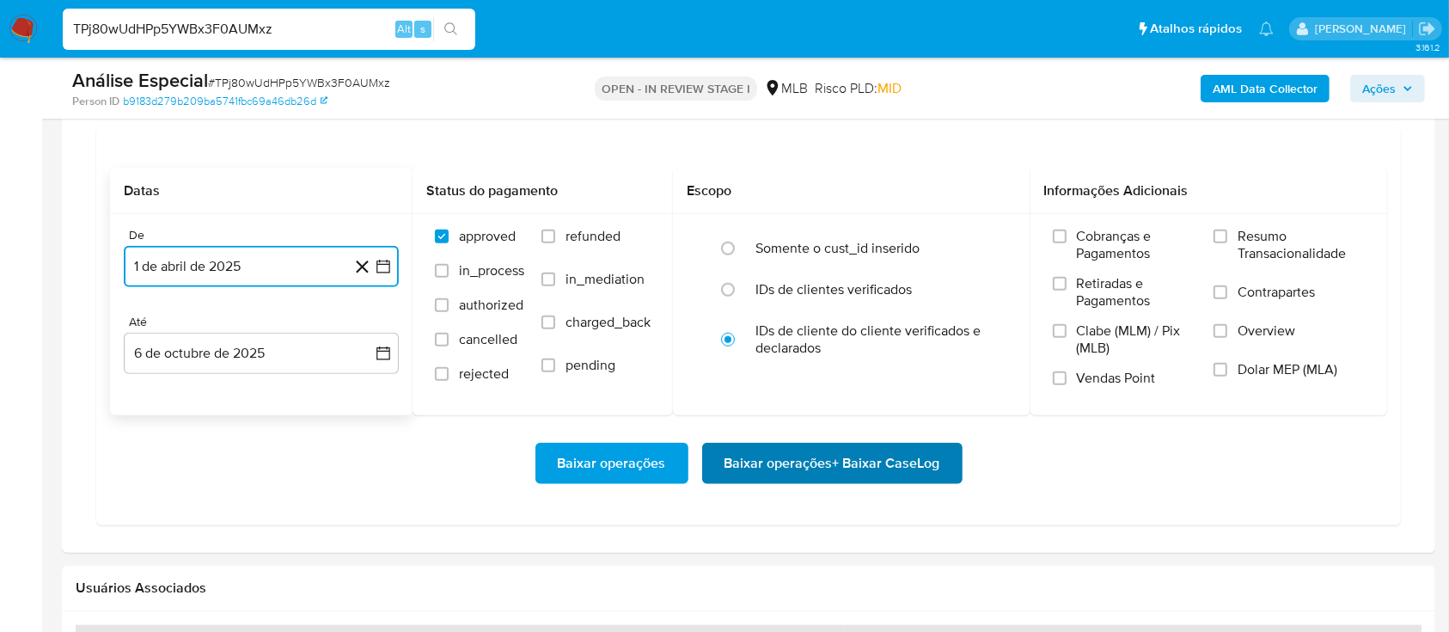
click at [784, 462] on span "Baixar operações + Baixar CaseLog" at bounding box center [832, 463] width 216 height 38
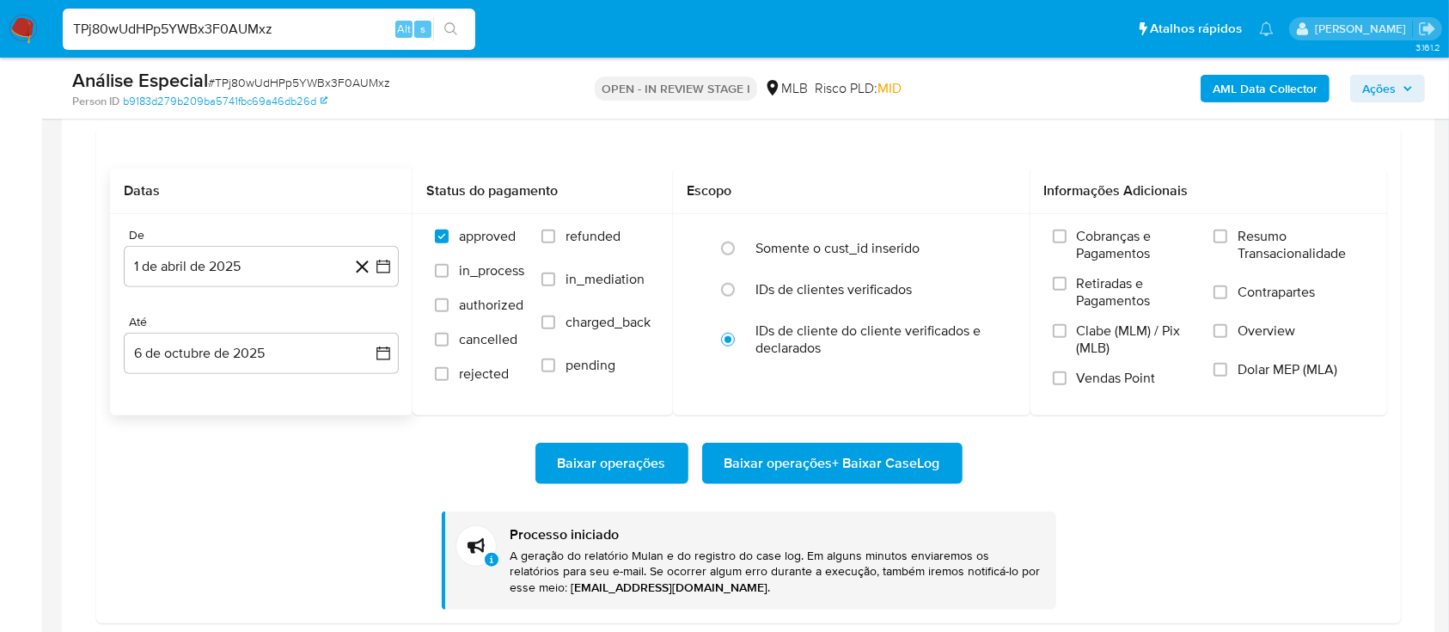
click at [174, 26] on input "TPj80wUdHPp5YWBx3F0AUMxz" at bounding box center [269, 29] width 413 height 22
paste input "lS9DX5P4nROyXGpJZsV46RZF"
type input "lS9DX5P4nROyXGpJZsV46RZF"
click at [443, 24] on button "search-icon" at bounding box center [450, 29] width 35 height 24
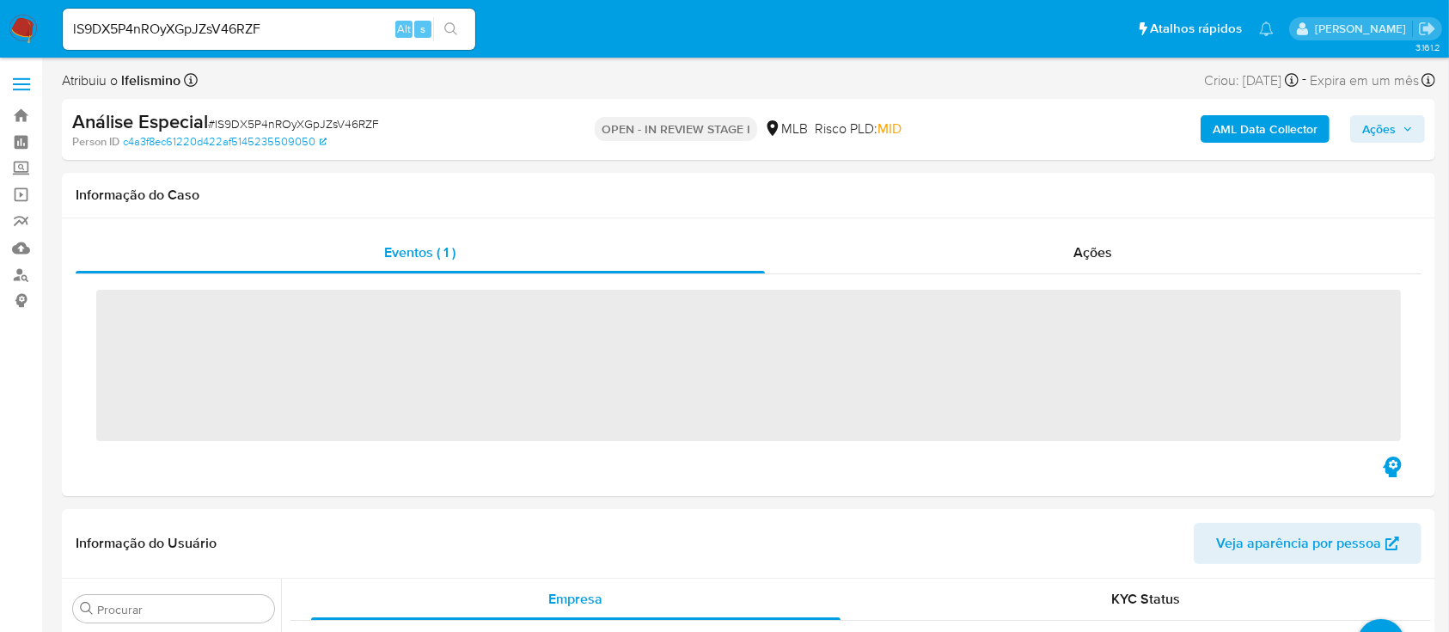
scroll to position [891, 0]
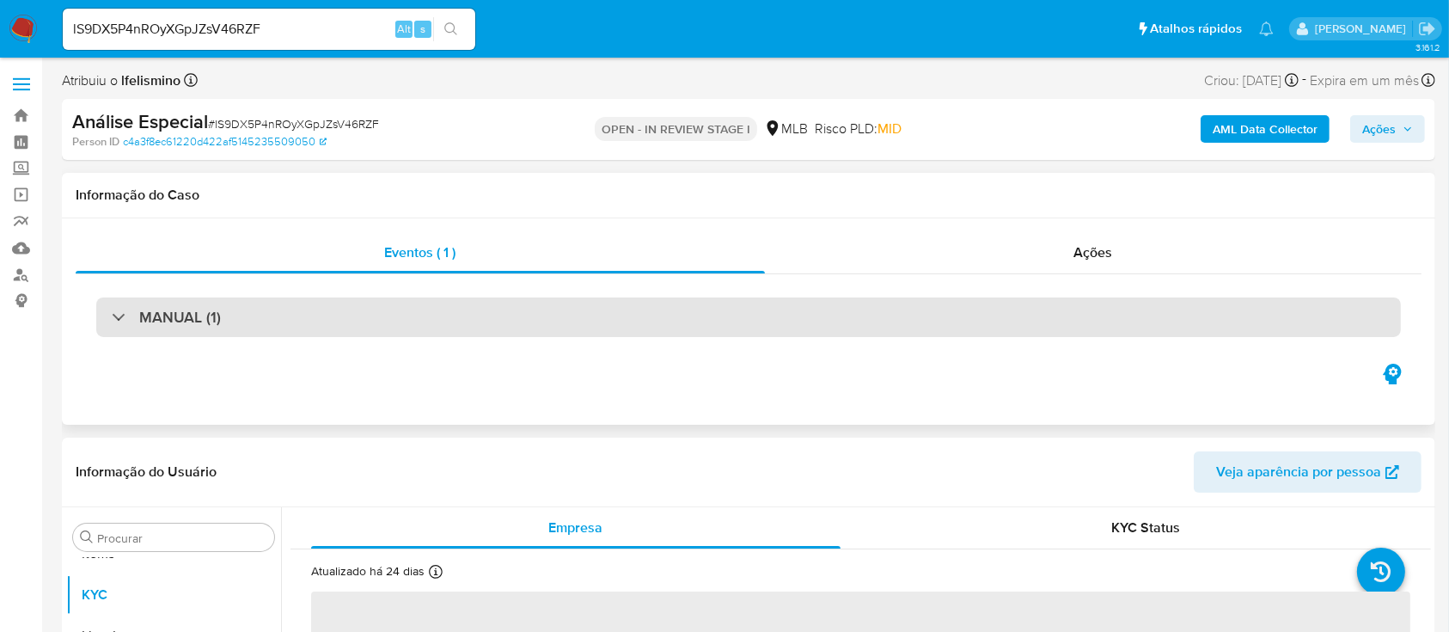
select select "10"
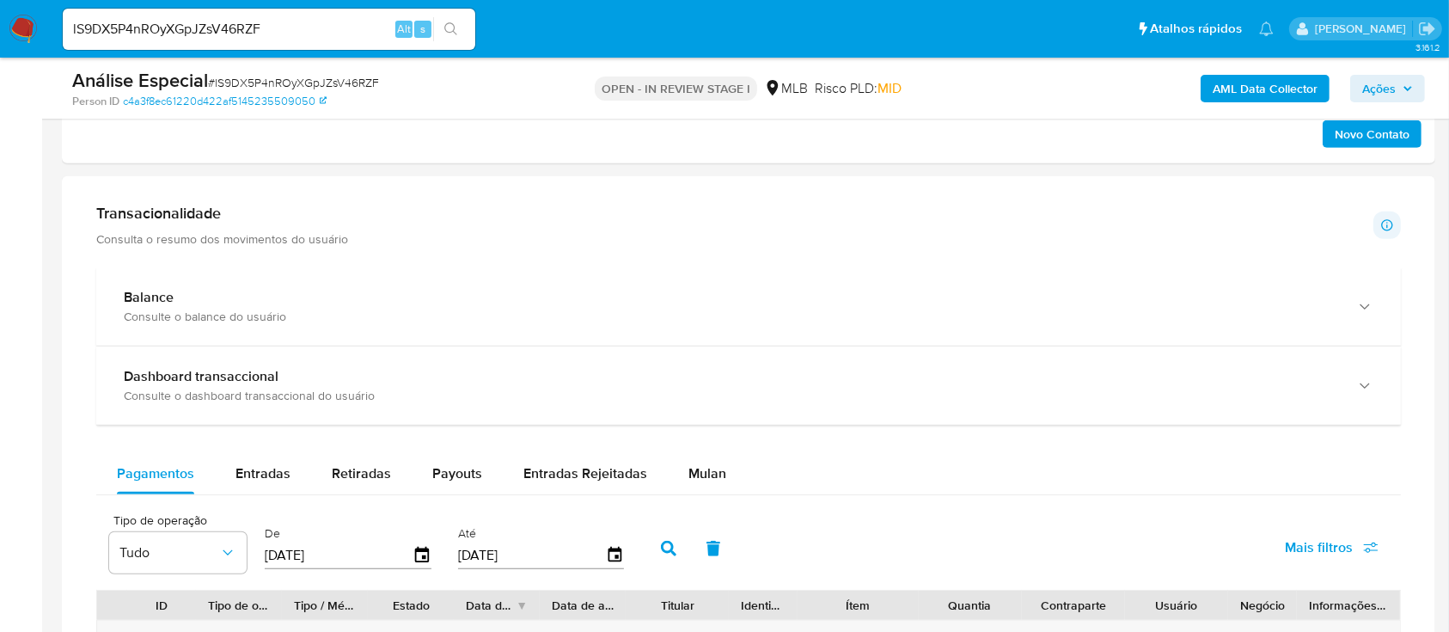
scroll to position [1031, 0]
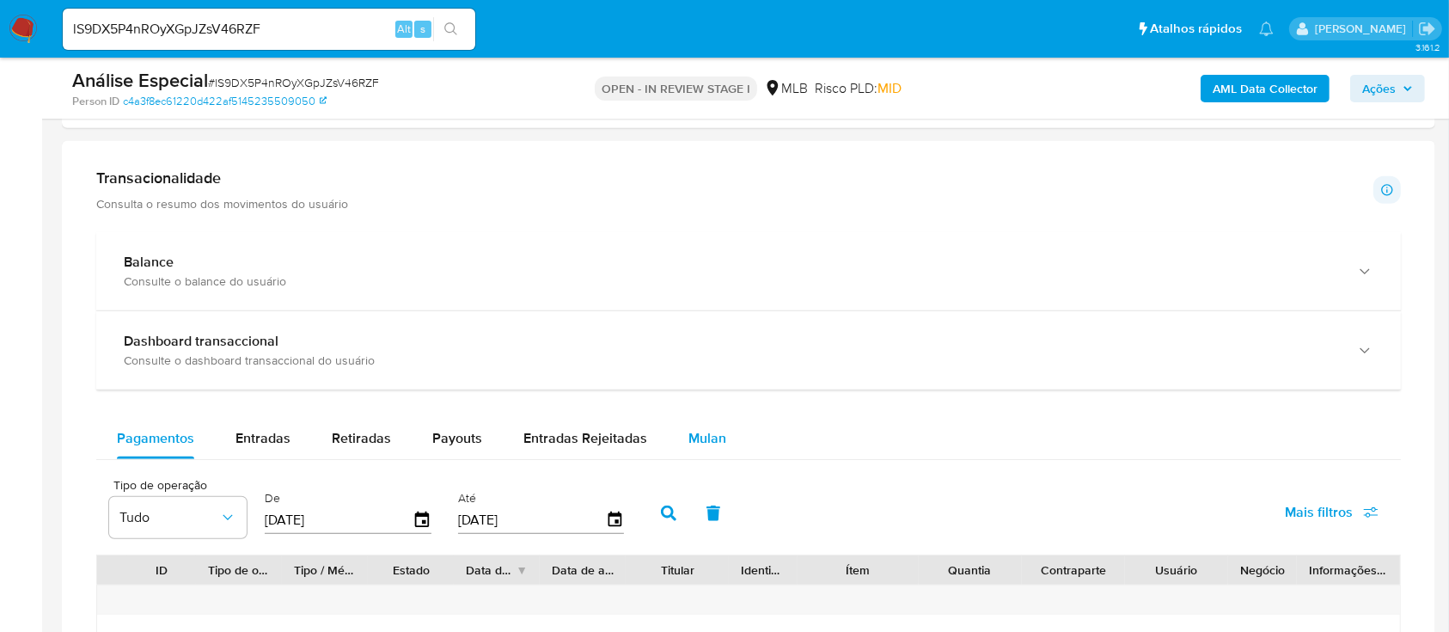
click at [711, 451] on div "Mulan" at bounding box center [707, 438] width 38 height 41
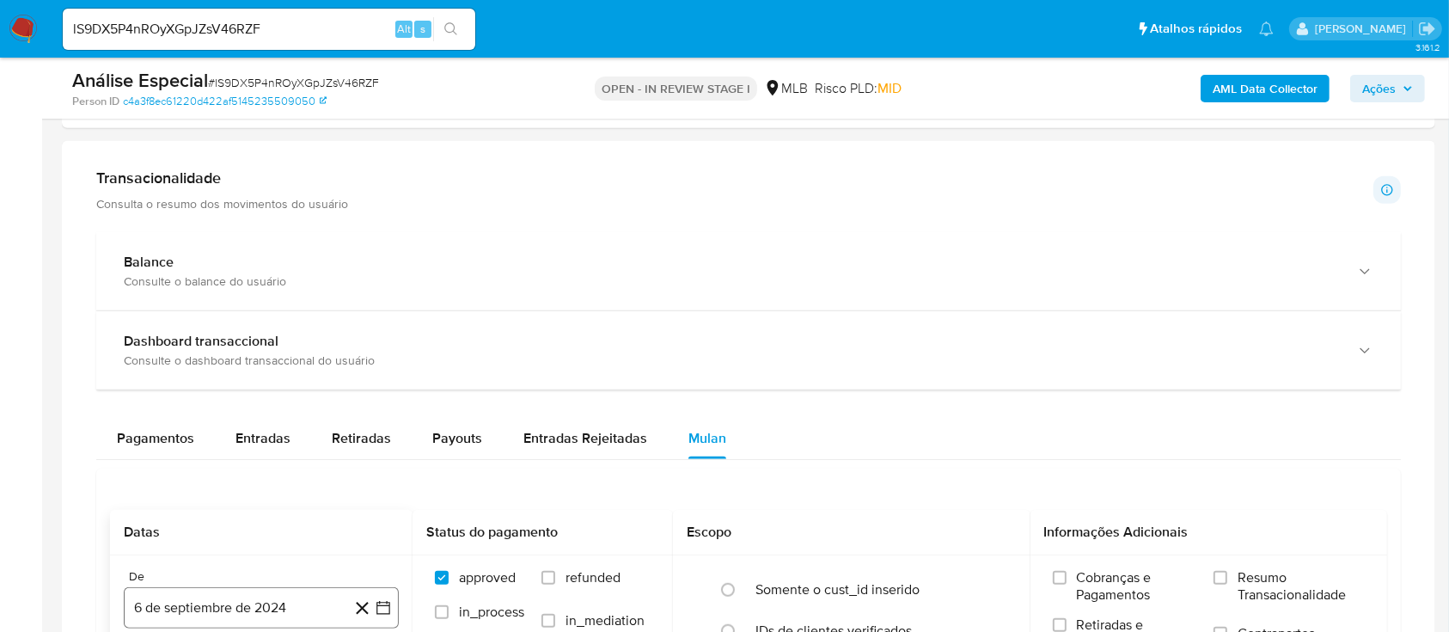
drag, startPoint x: 213, startPoint y: 603, endPoint x: 229, endPoint y: 599, distance: 16.9
click at [212, 606] on button "6 de septiembre de 2024" at bounding box center [261, 607] width 275 height 41
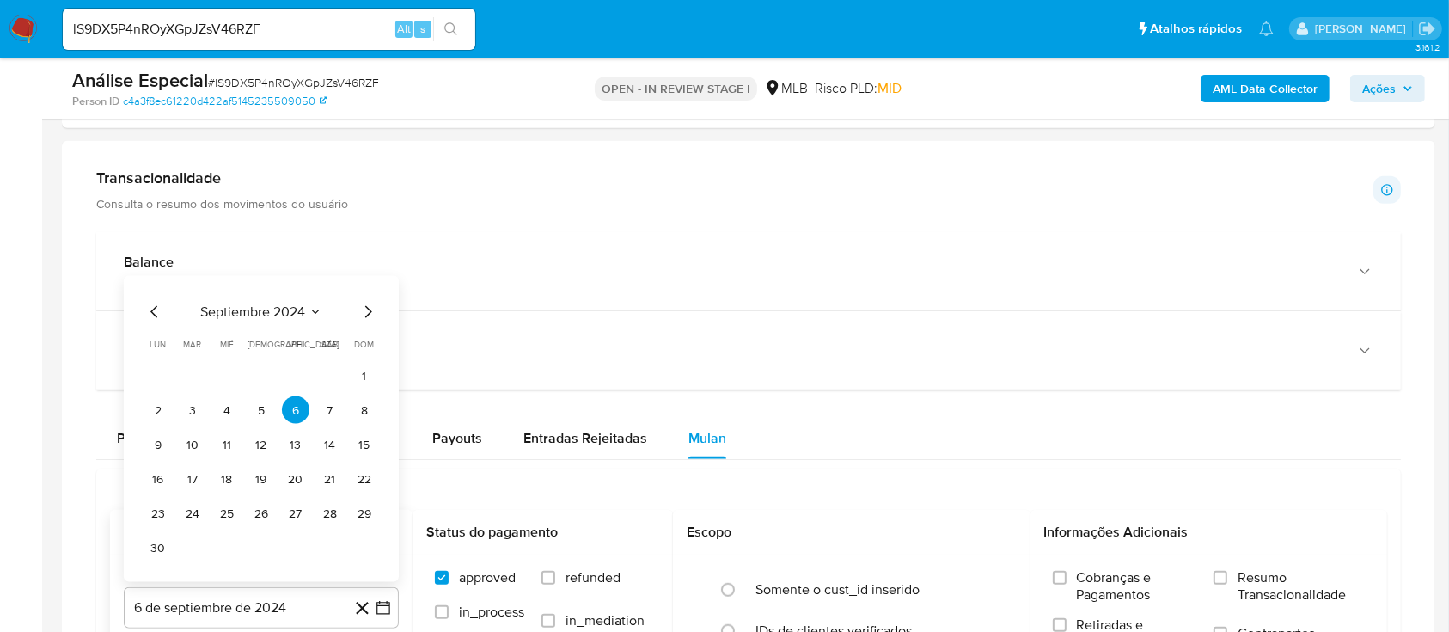
click at [289, 319] on span "septiembre 2024" at bounding box center [252, 311] width 105 height 17
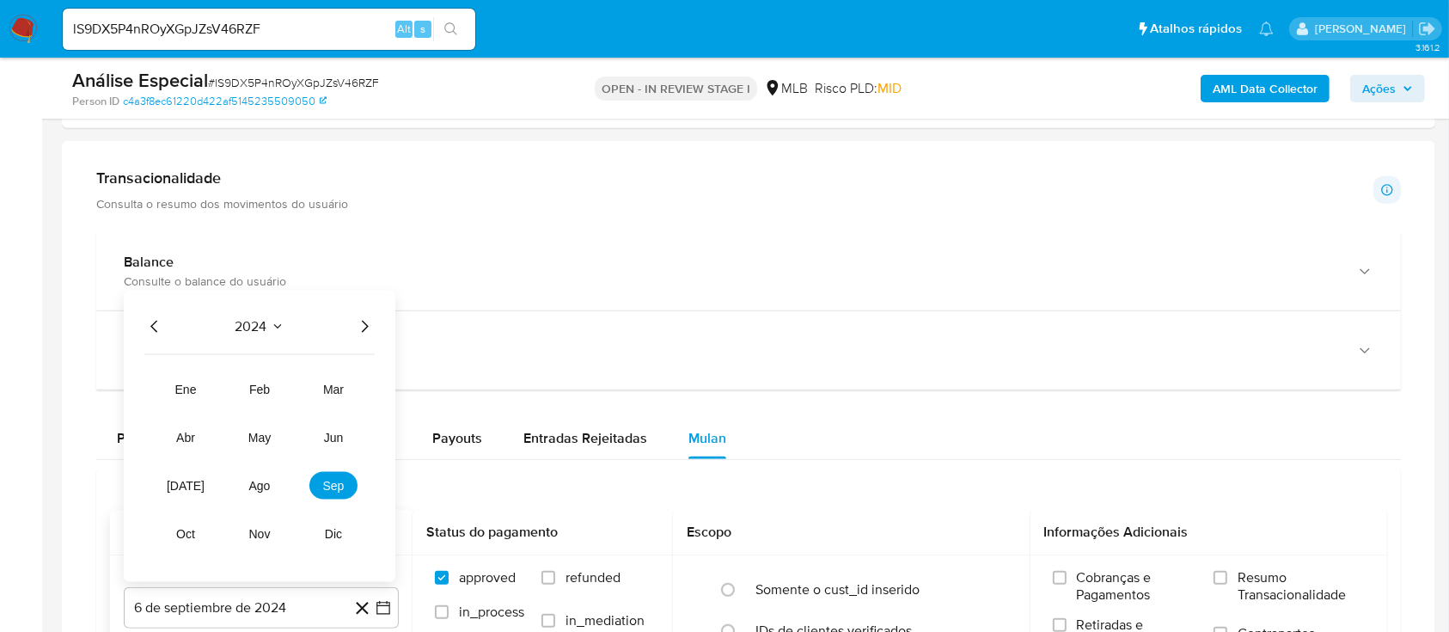
click at [371, 327] on icon "Año siguiente" at bounding box center [364, 326] width 21 height 21
click at [188, 450] on tr "ene feb mar abr may jun jul ago sep oct nov dic" at bounding box center [260, 462] width 196 height 172
click at [190, 439] on span "abr" at bounding box center [185, 438] width 19 height 14
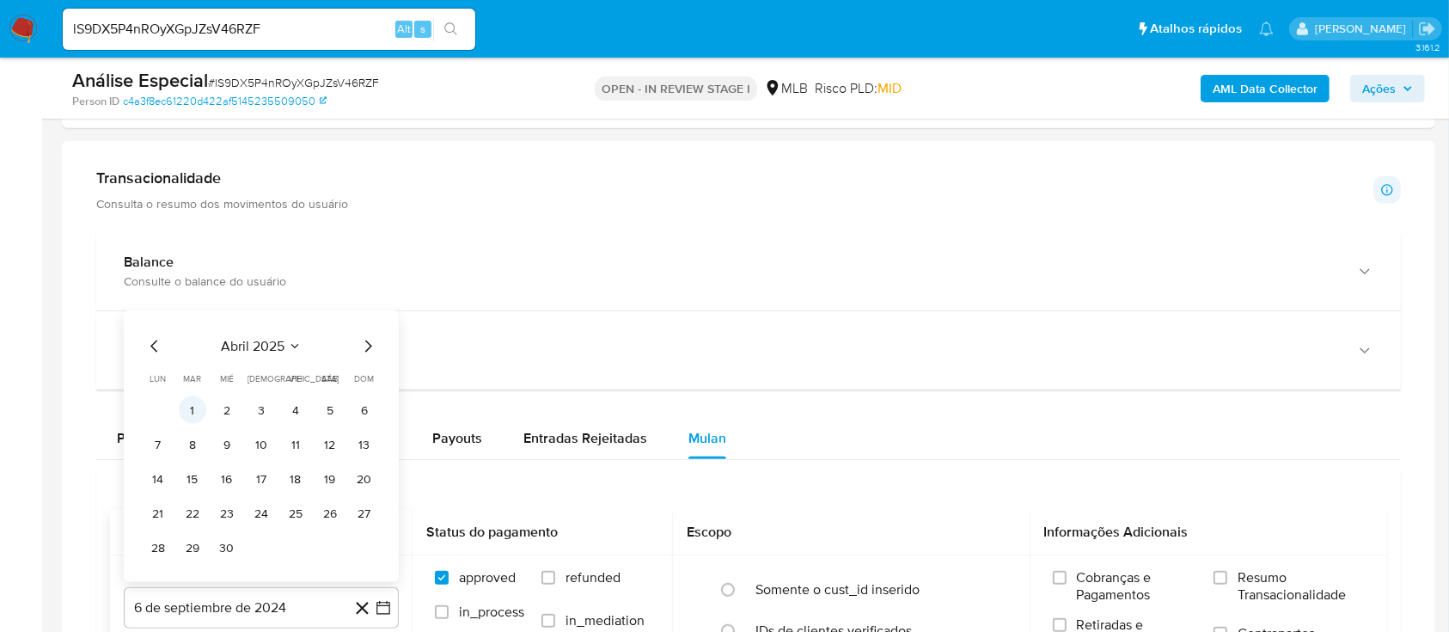
click at [199, 403] on button "1" at bounding box center [193, 410] width 28 height 28
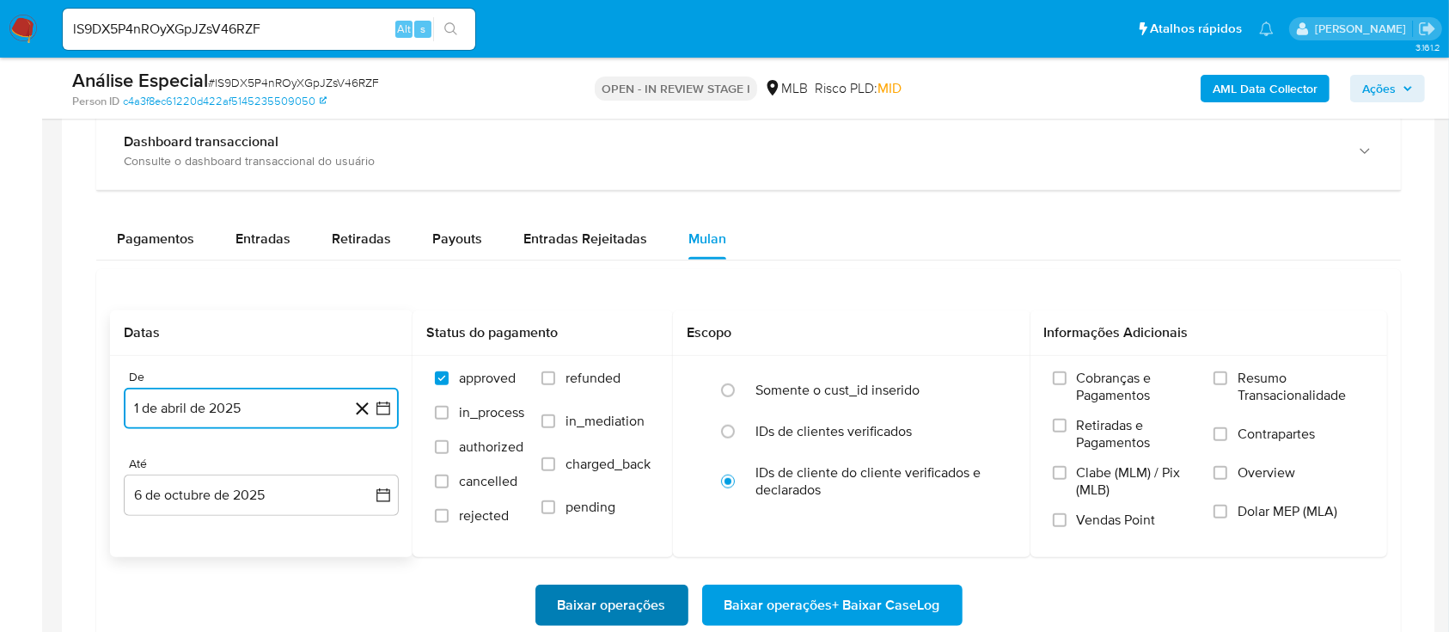
scroll to position [1375, 0]
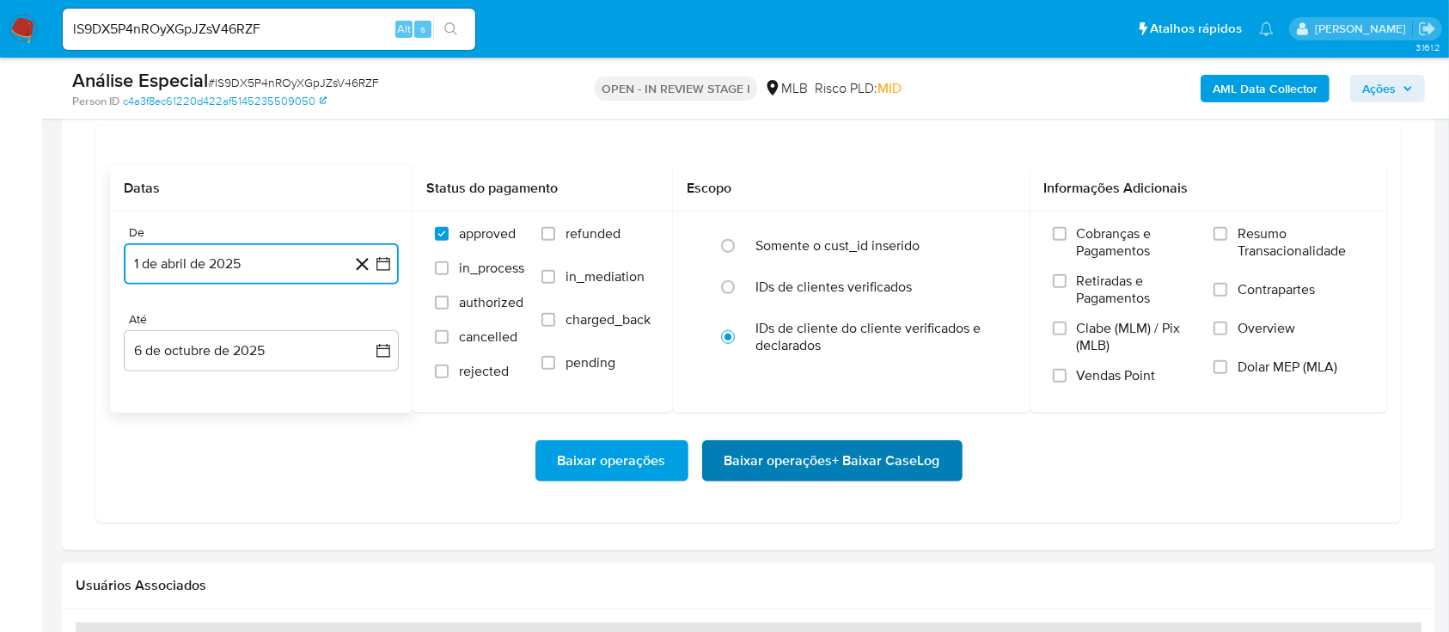
click at [816, 470] on span "Baixar operações + Baixar CaseLog" at bounding box center [832, 461] width 216 height 38
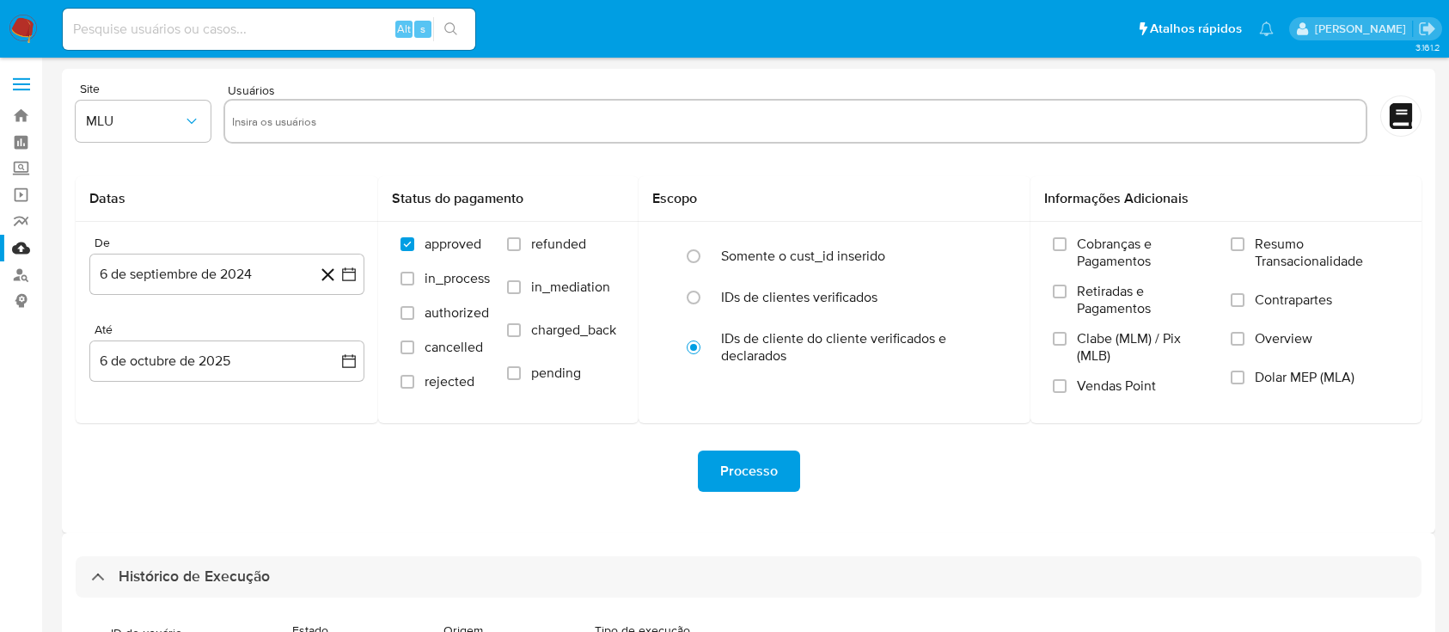
select select "25"
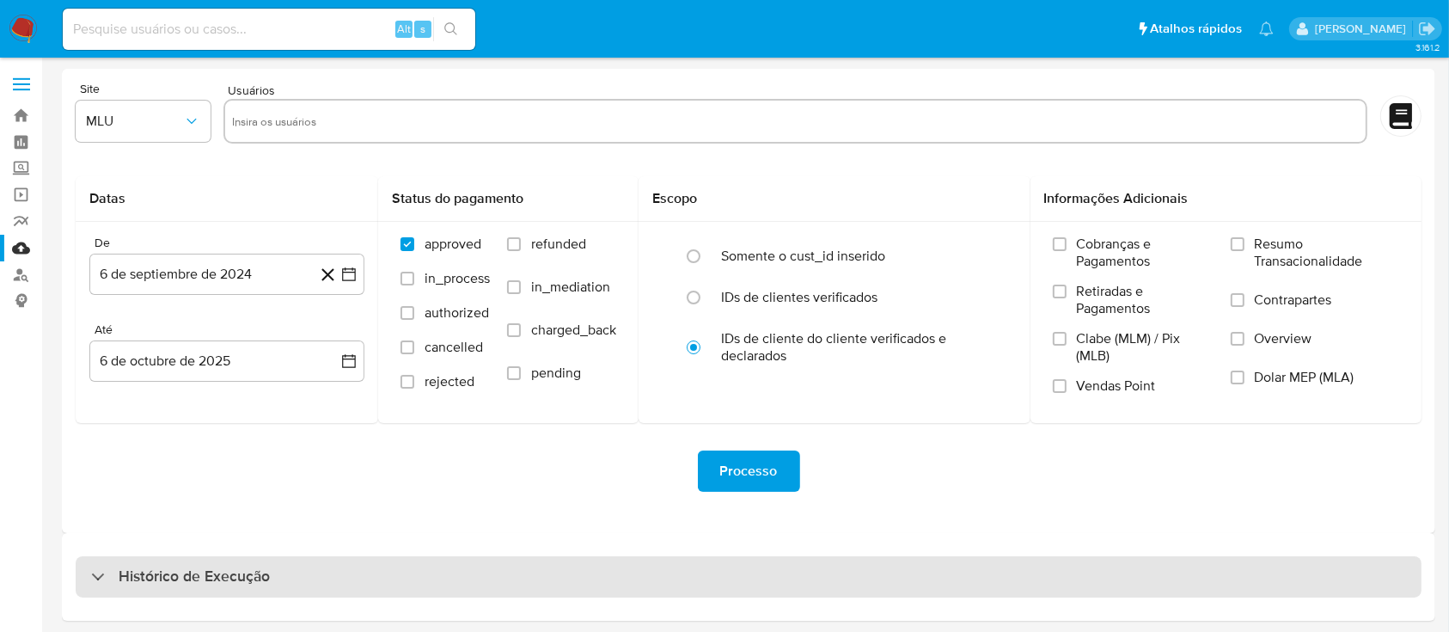
click at [474, 592] on div "Histórico de Execução" at bounding box center [749, 576] width 1346 height 41
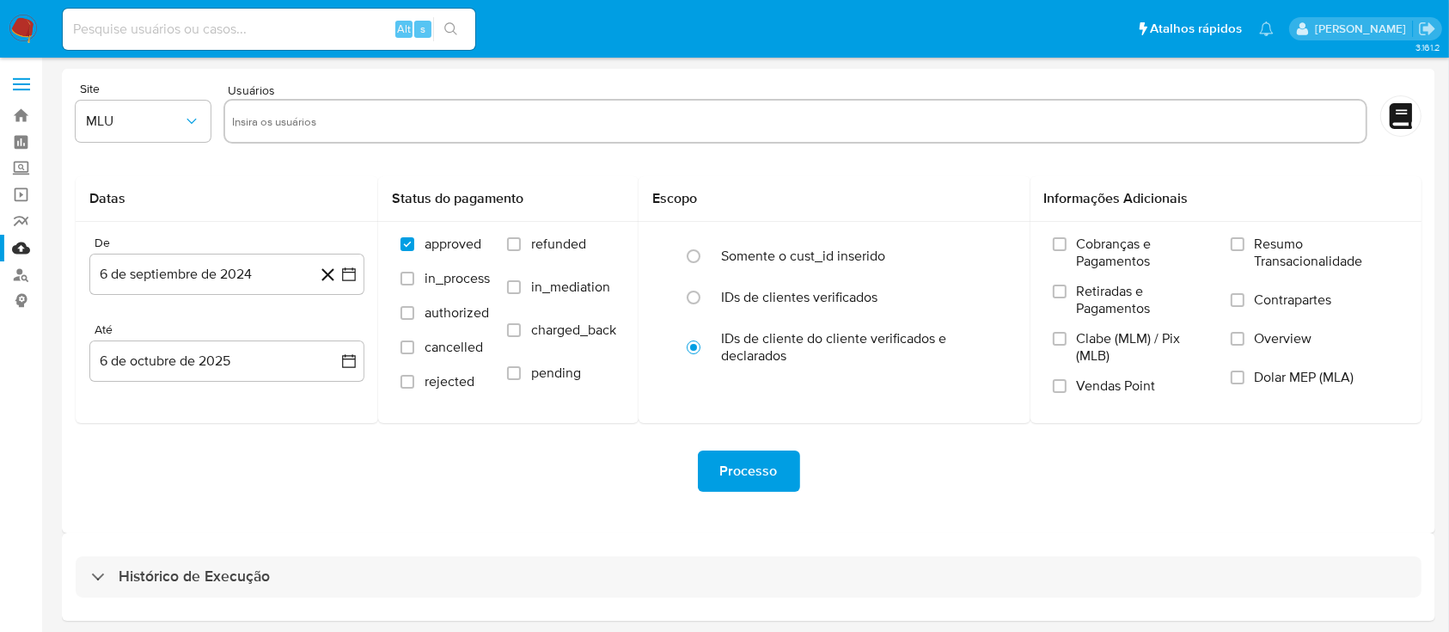
select select "10"
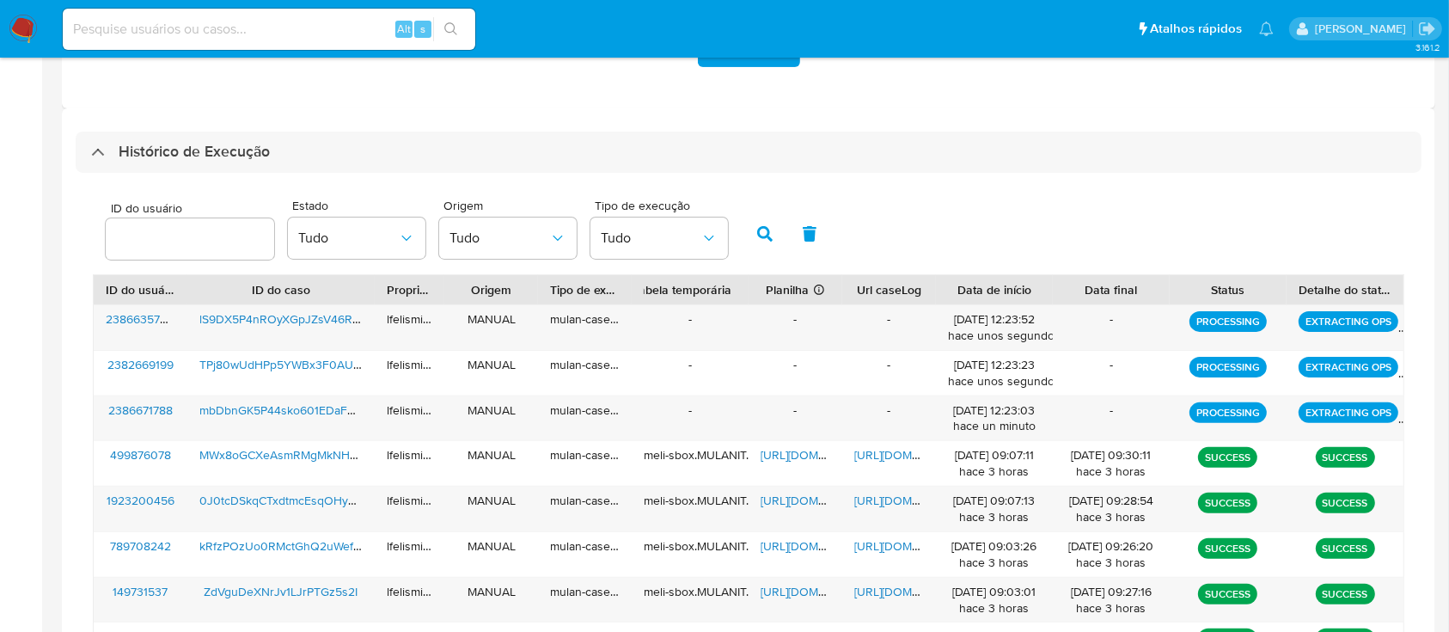
scroll to position [458, 0]
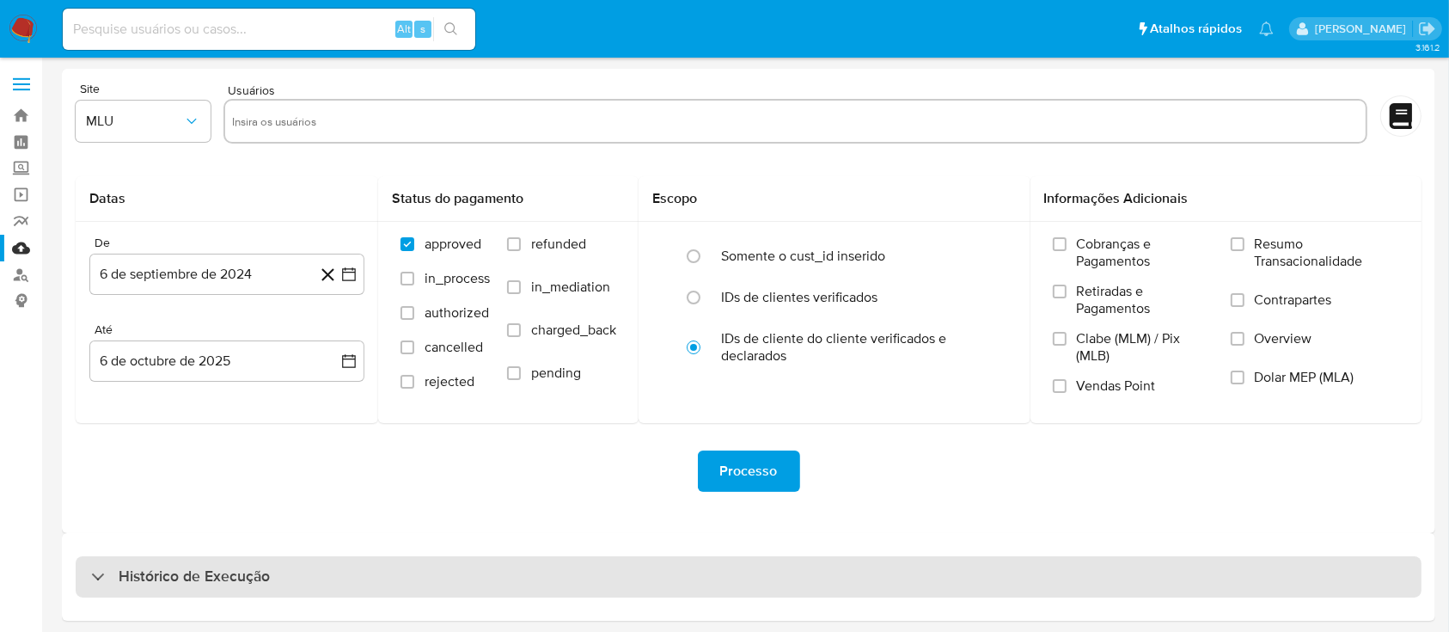
click at [569, 569] on div "Histórico de Execução" at bounding box center [749, 576] width 1346 height 41
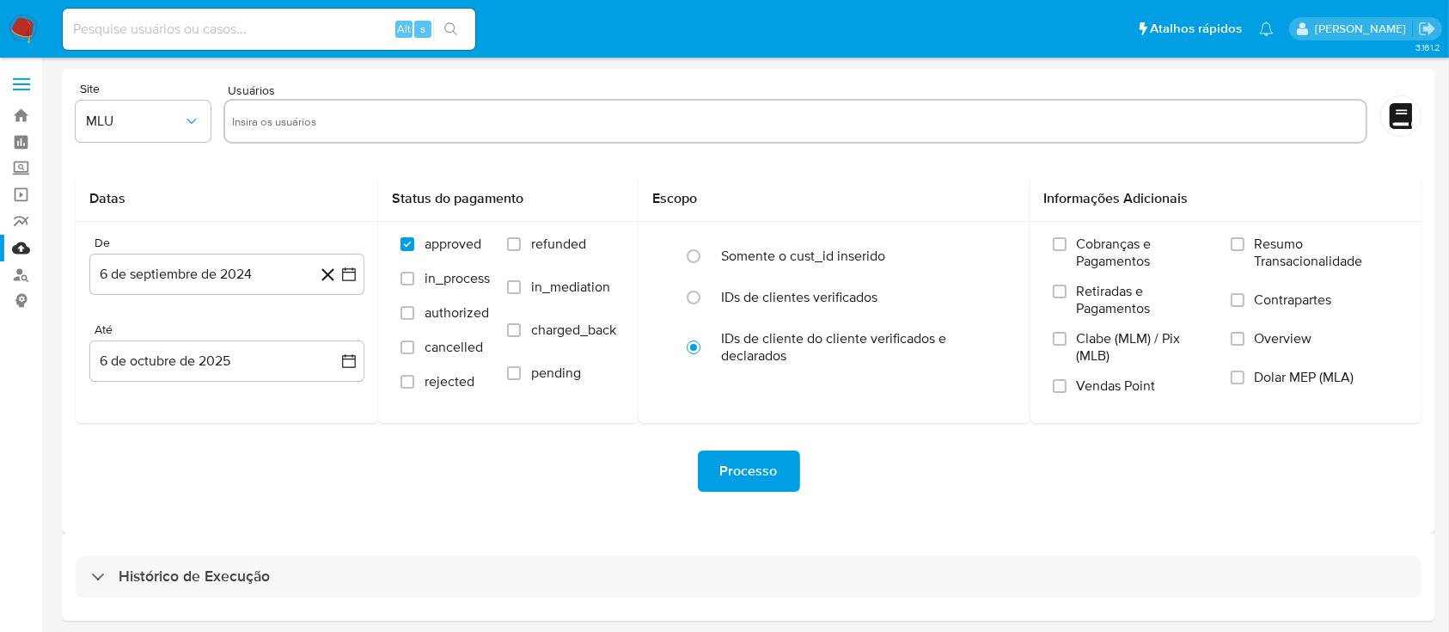
select select "10"
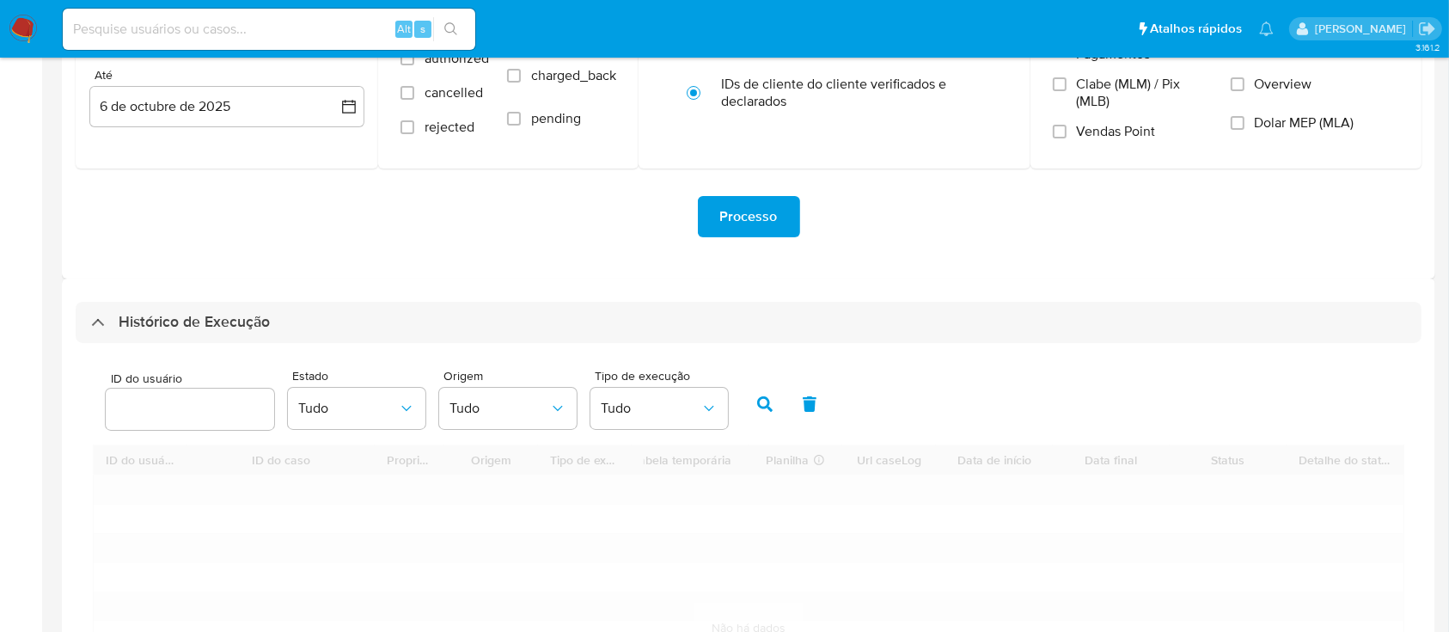
scroll to position [458, 0]
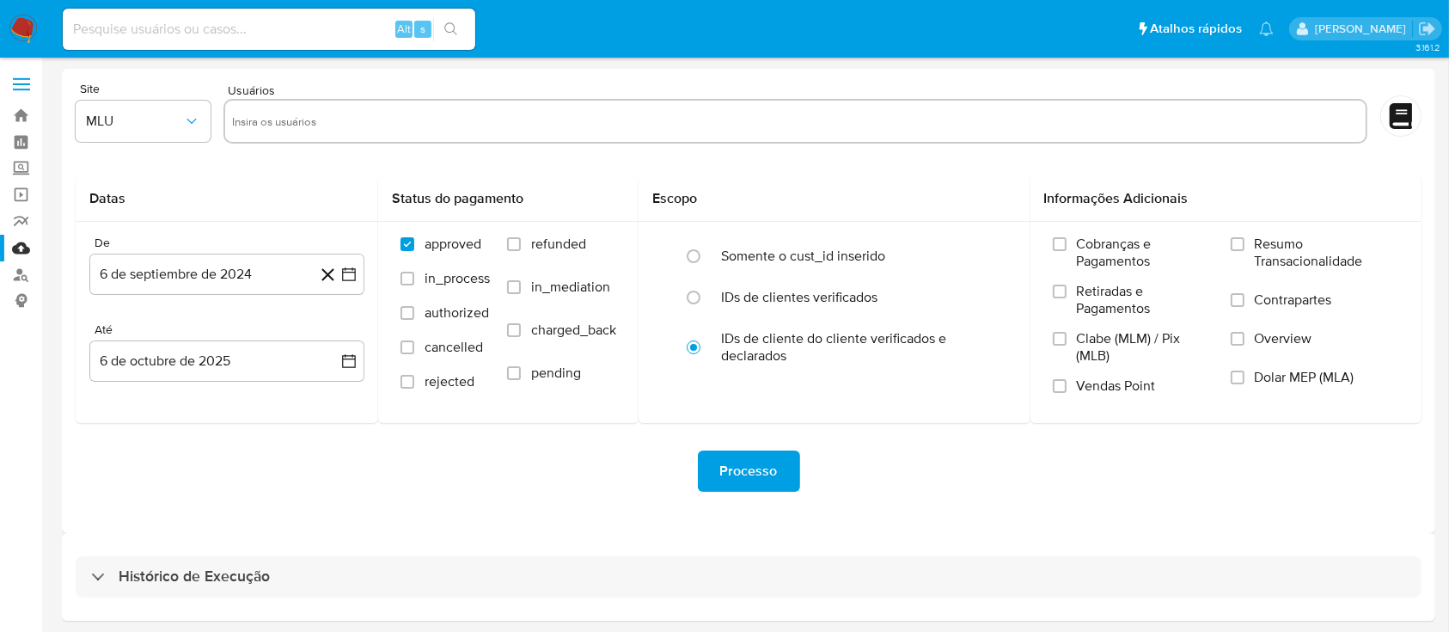
click at [287, 553] on div "Histórico de Execução" at bounding box center [748, 577] width 1373 height 88
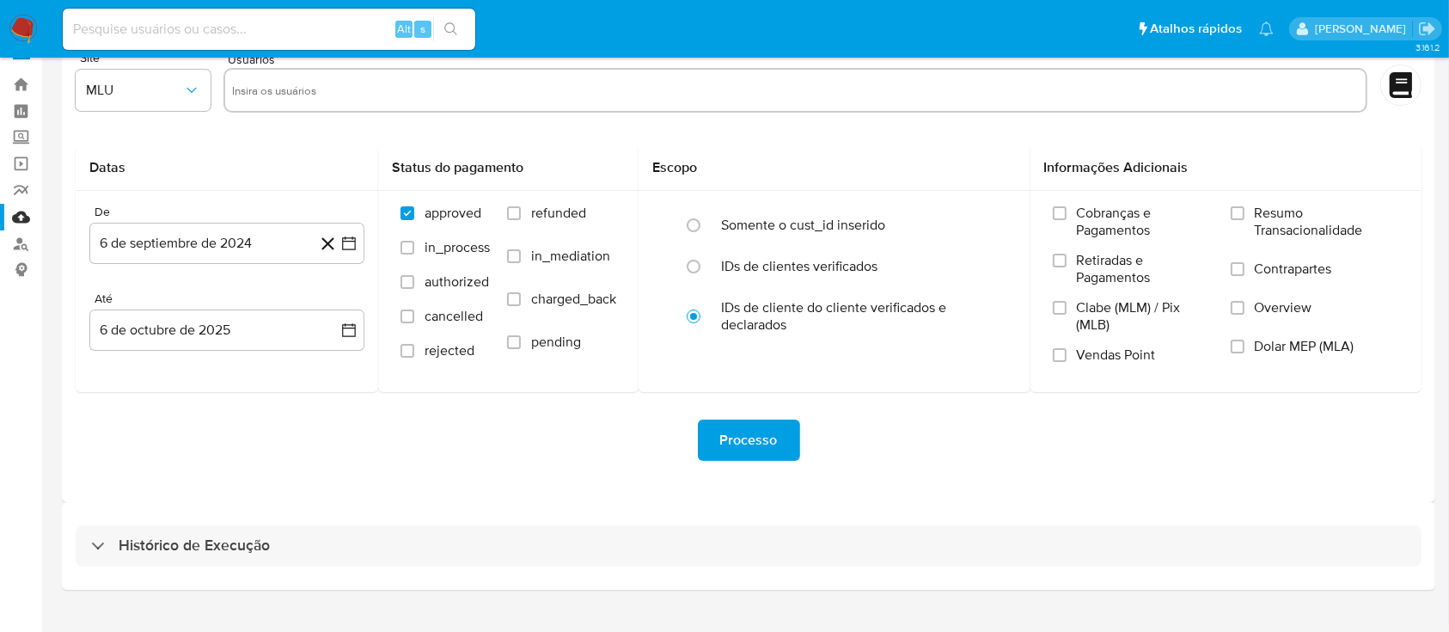
scroll to position [62, 0]
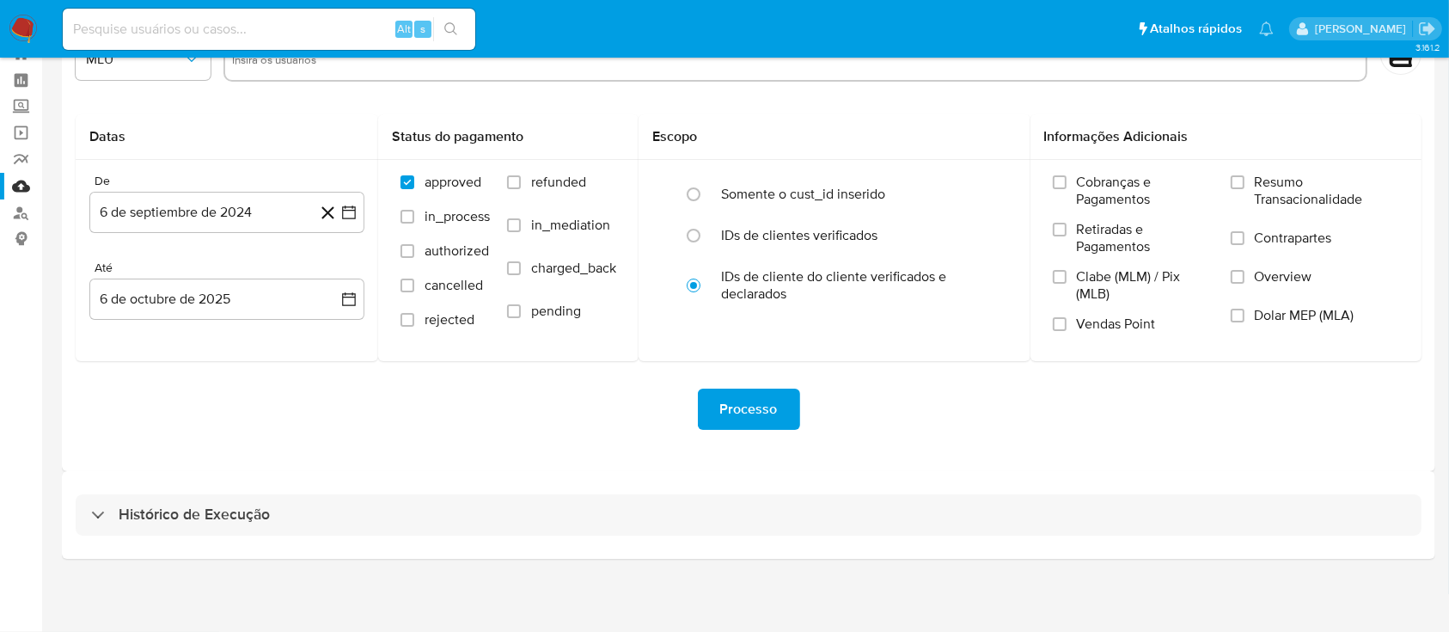
click at [403, 535] on div "Histórico de Execução" at bounding box center [748, 515] width 1373 height 88
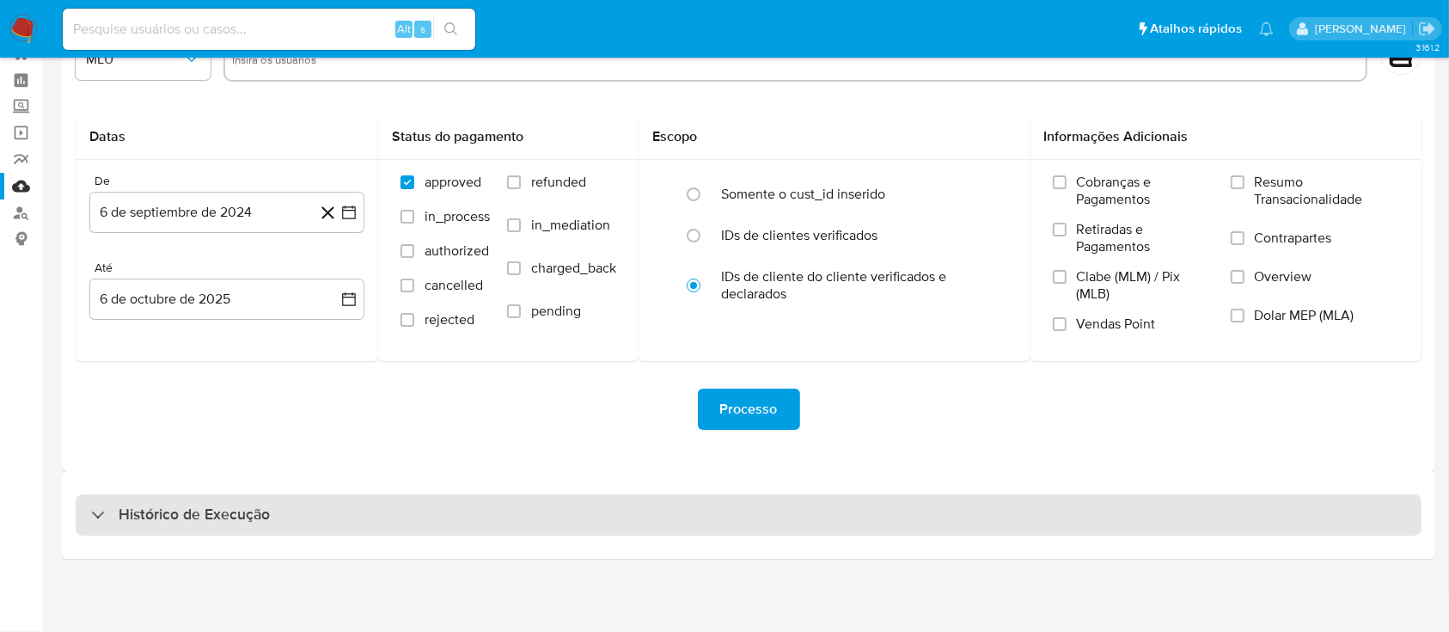
click at [425, 512] on div "Histórico de Execução" at bounding box center [749, 514] width 1346 height 41
select select "10"
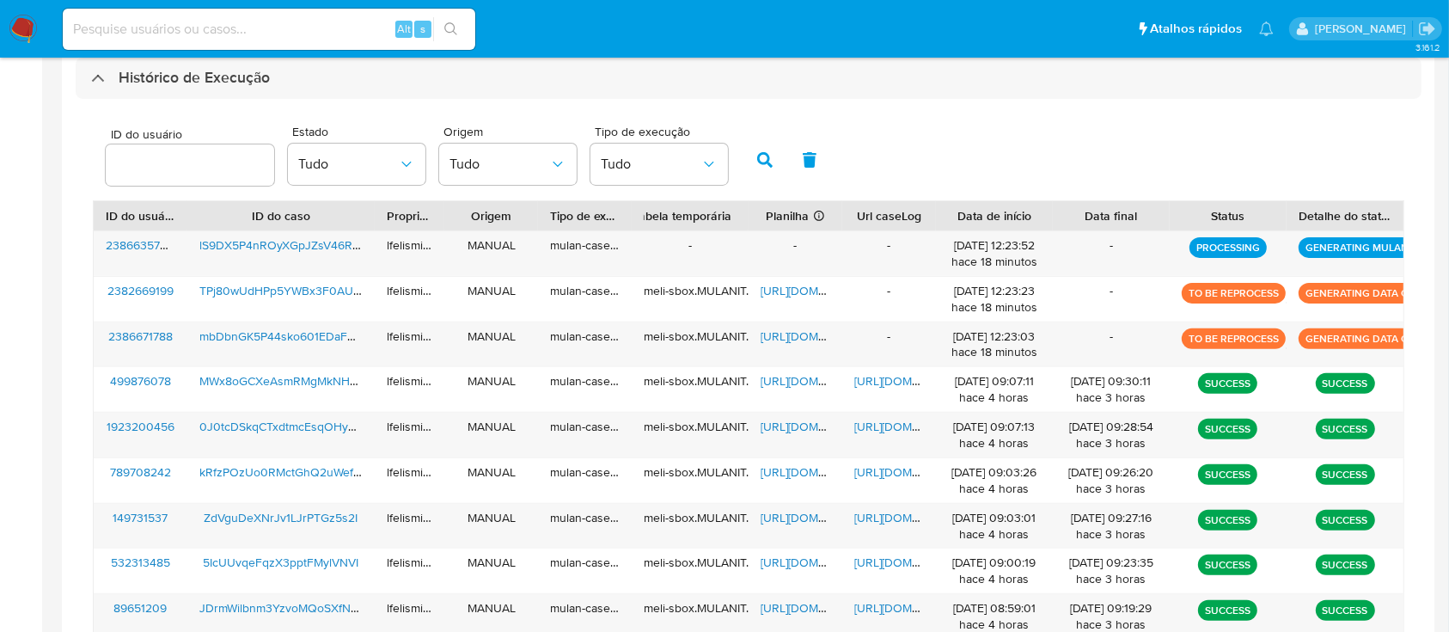
scroll to position [520, 0]
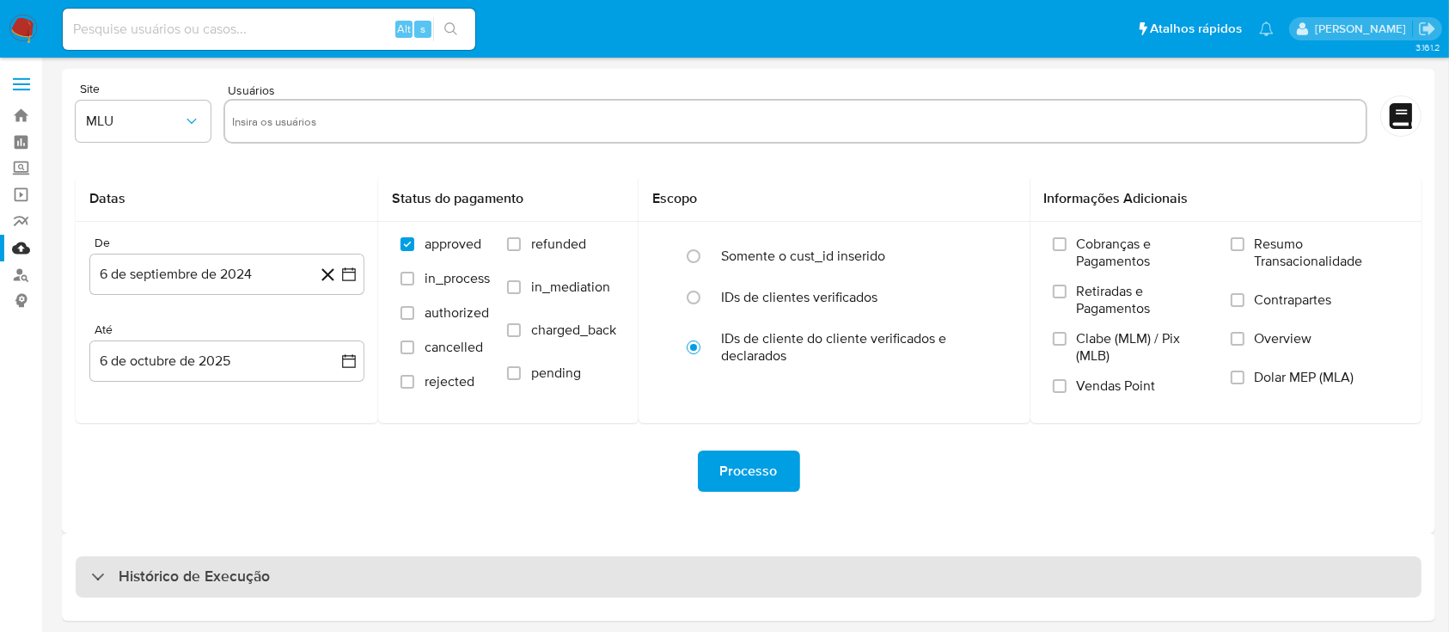
click at [767, 579] on div "Histórico de Execução" at bounding box center [749, 576] width 1346 height 41
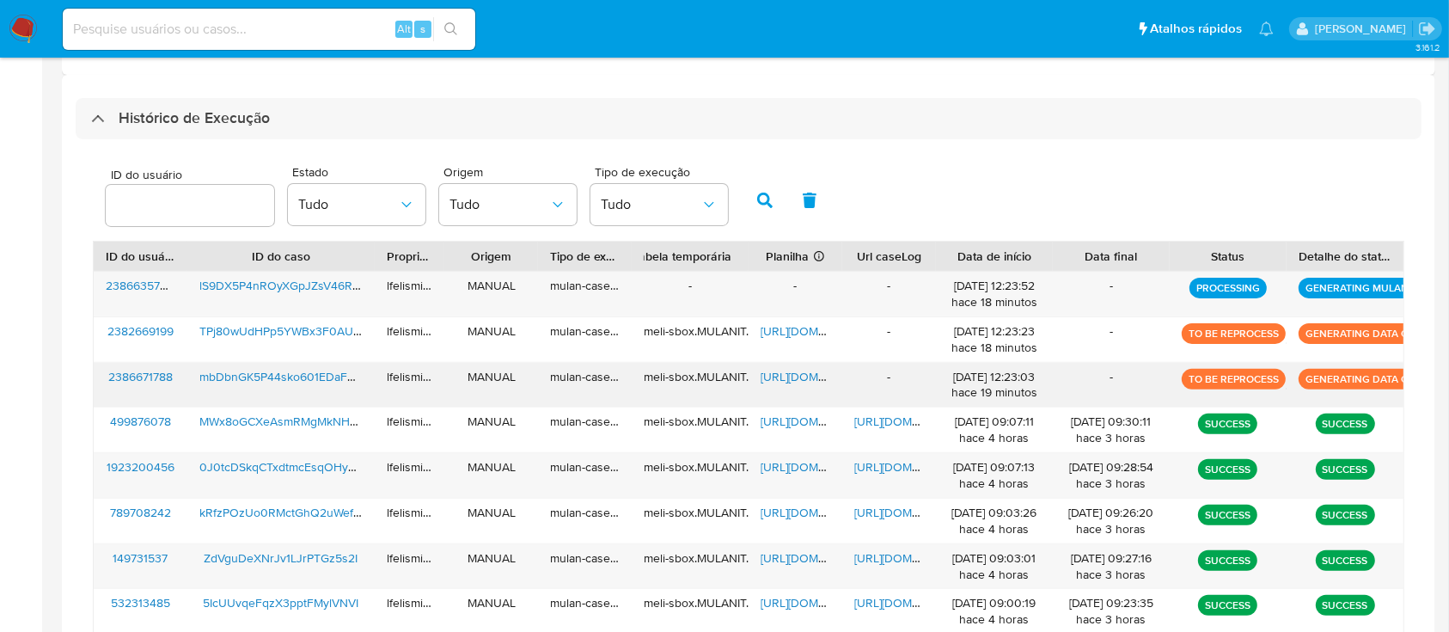
scroll to position [710, 0]
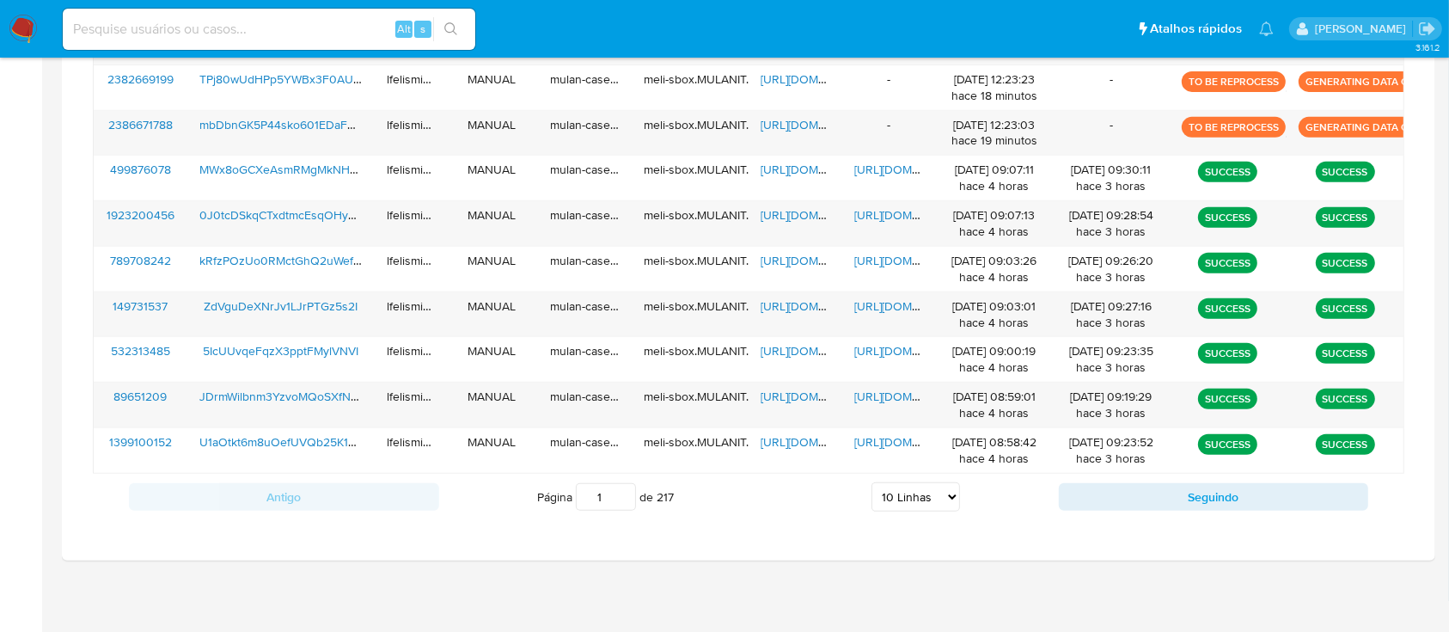
click at [917, 500] on select "5 Linhas 10 Linhas 20 Linhas 25 Linhas 50 Linhas 100 Linhas" at bounding box center [915, 496] width 89 height 29
select select "25"
click at [871, 482] on select "5 Linhas 10 Linhas 20 Linhas 25 Linhas 50 Linhas 100 Linhas" at bounding box center [915, 496] width 89 height 29
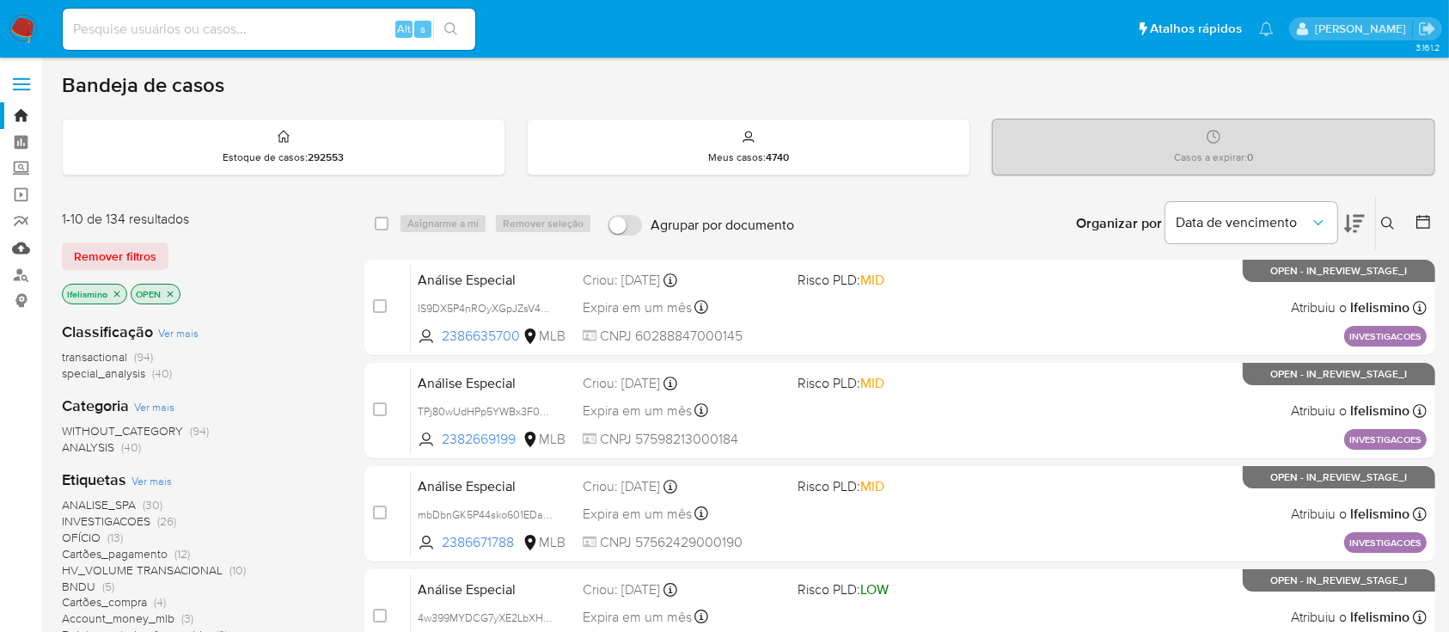
click at [20, 254] on link "Mulan" at bounding box center [102, 248] width 205 height 27
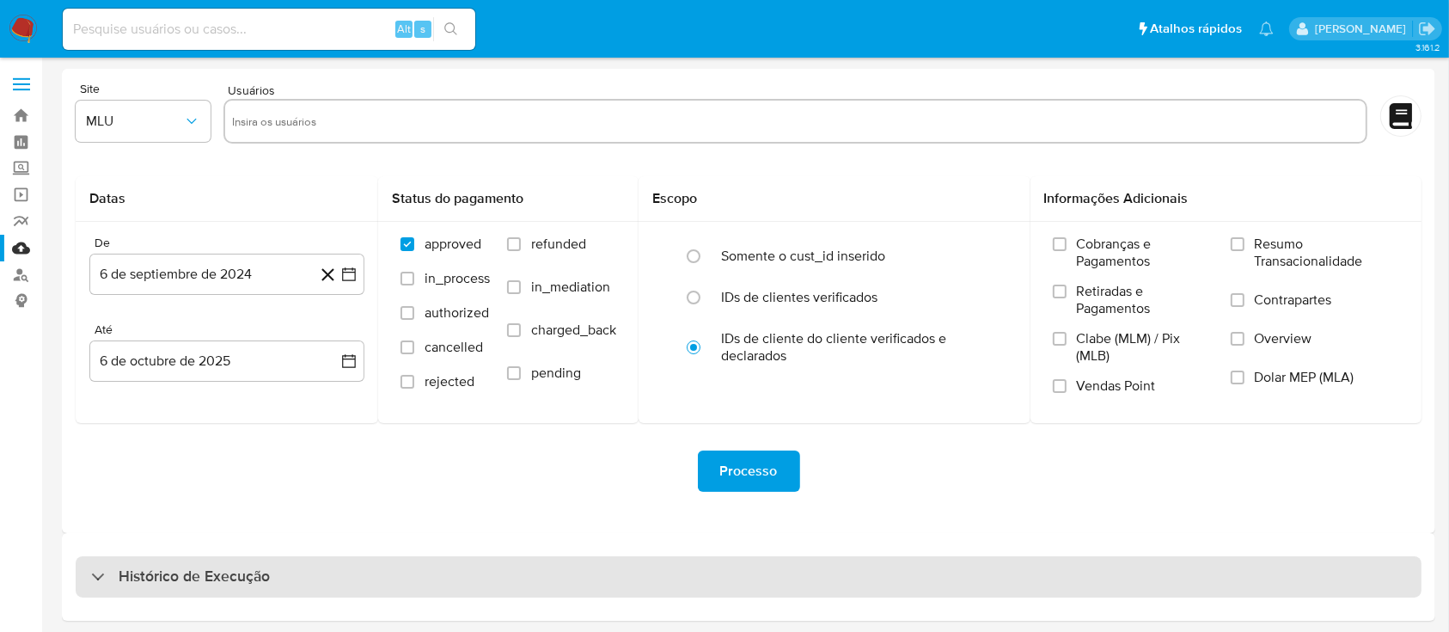
click at [508, 561] on div "Histórico de Execução" at bounding box center [749, 576] width 1346 height 41
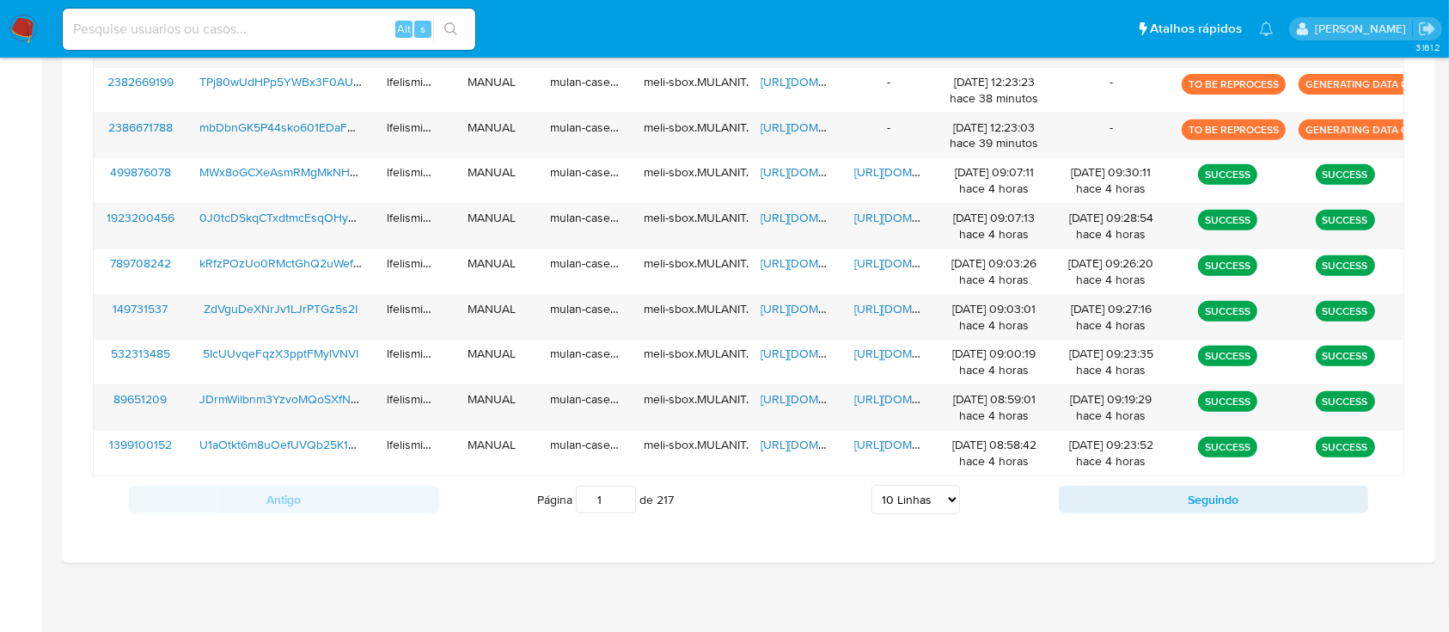
scroll to position [710, 0]
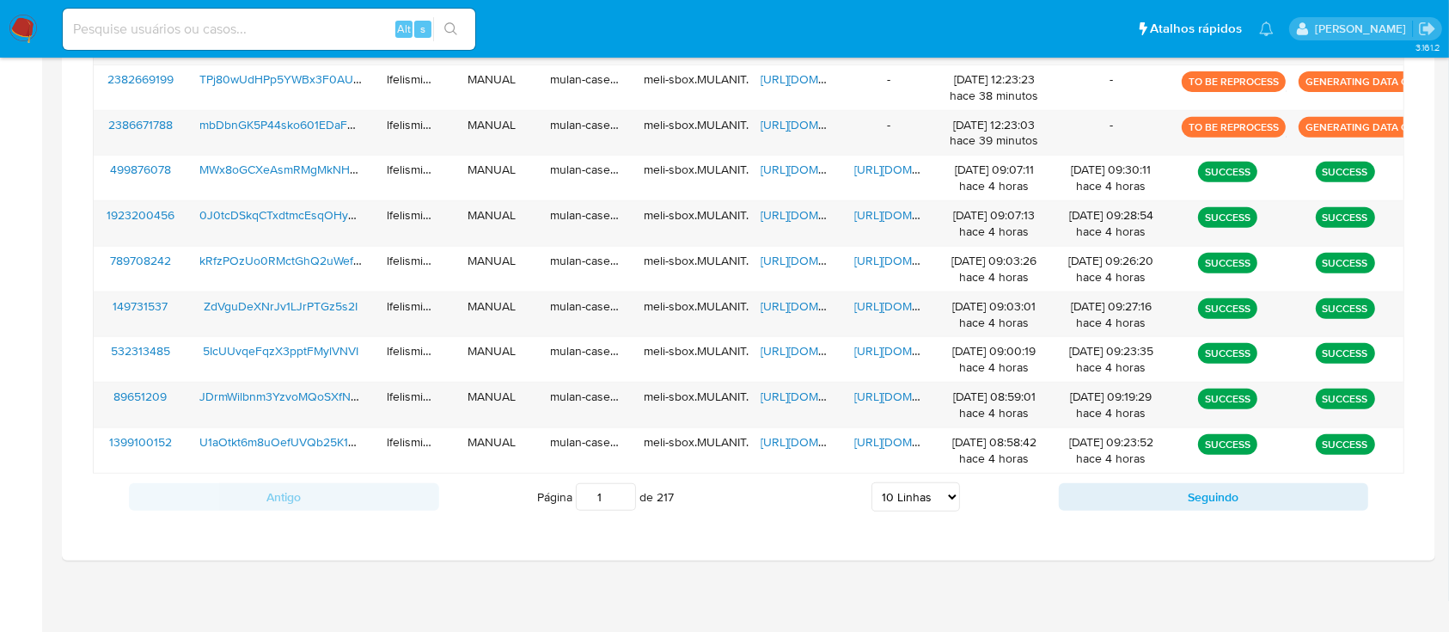
click at [914, 483] on select "5 Linhas 10 Linhas 20 Linhas 25 Linhas 50 Linhas 100 Linhas" at bounding box center [915, 496] width 89 height 29
select select "50"
click at [871, 482] on select "5 Linhas 10 Linhas 20 Linhas 25 Linhas 50 Linhas 100 Linhas" at bounding box center [915, 496] width 89 height 29
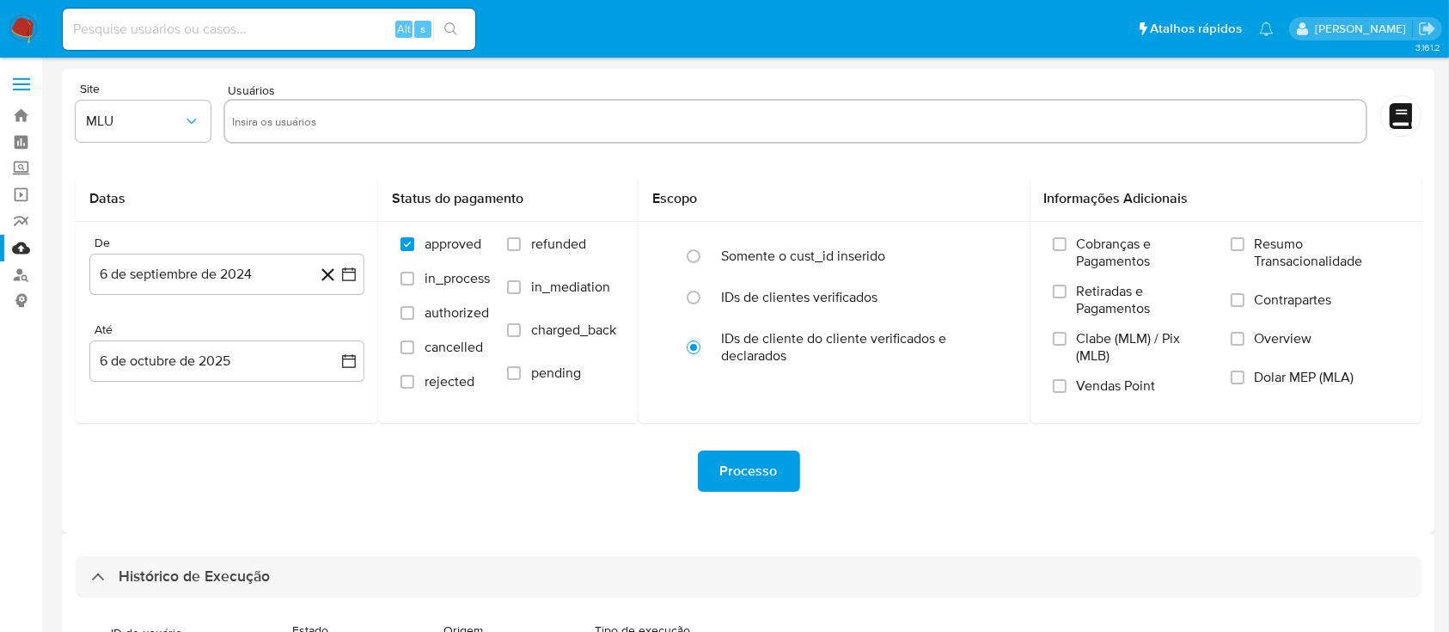
scroll to position [344, 0]
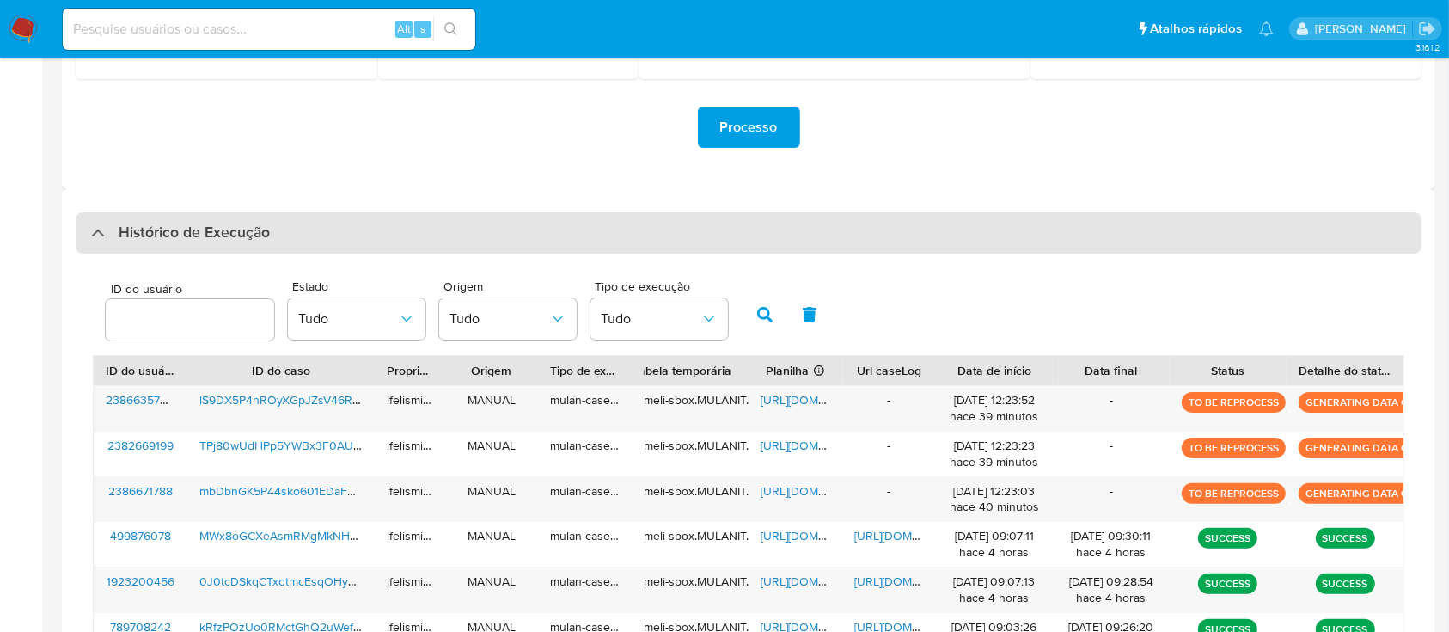
click at [630, 234] on div "Histórico de Execução" at bounding box center [749, 232] width 1346 height 41
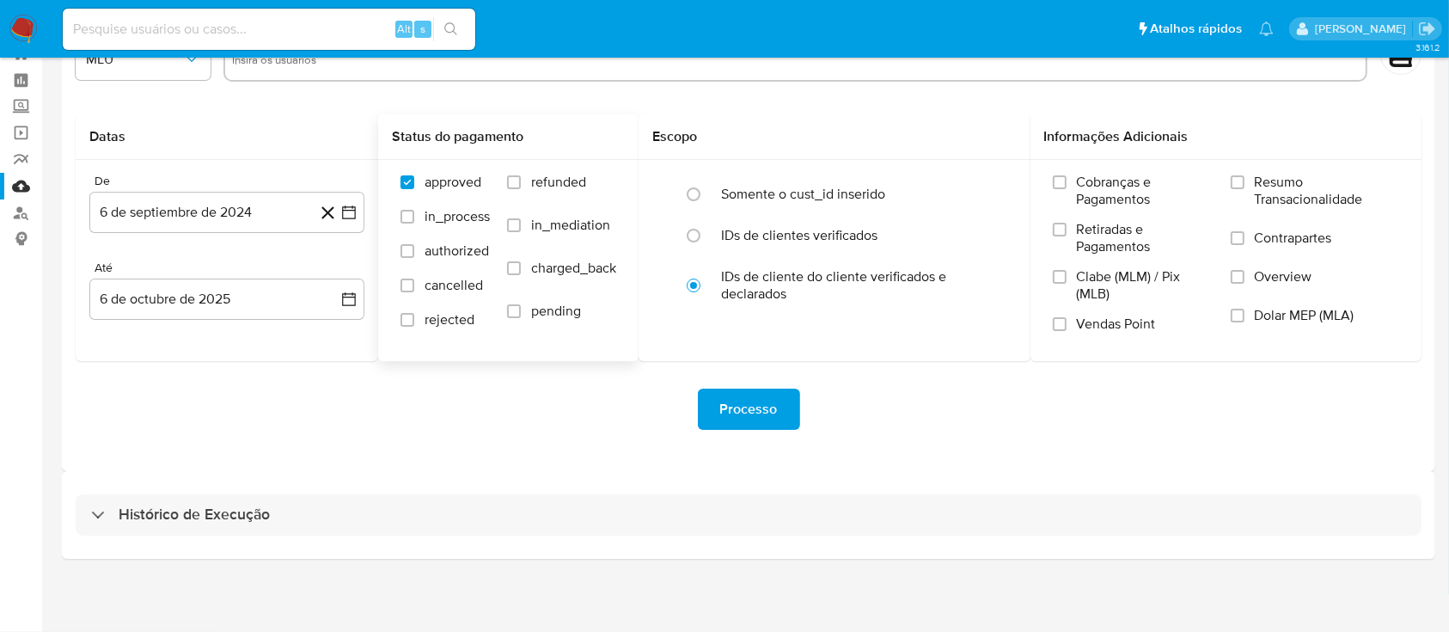
scroll to position [62, 0]
click at [770, 536] on div "Histórico de Execução" at bounding box center [748, 515] width 1373 height 88
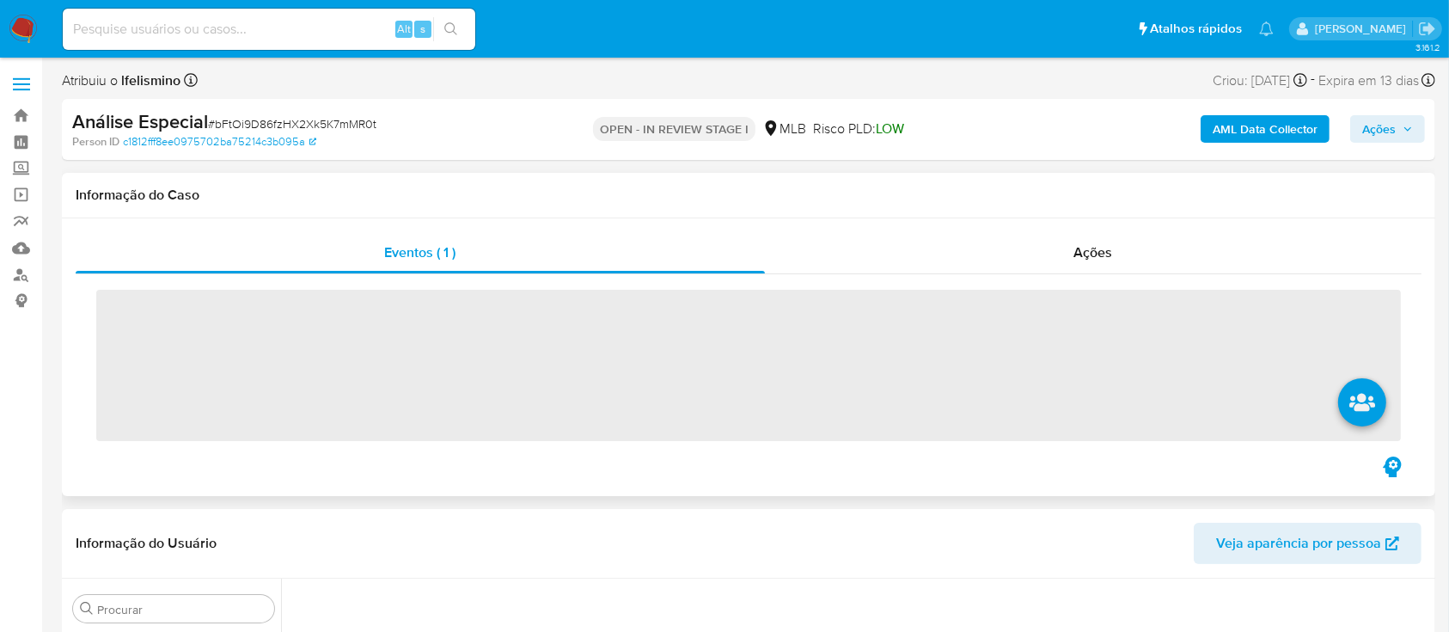
scroll to position [891, 0]
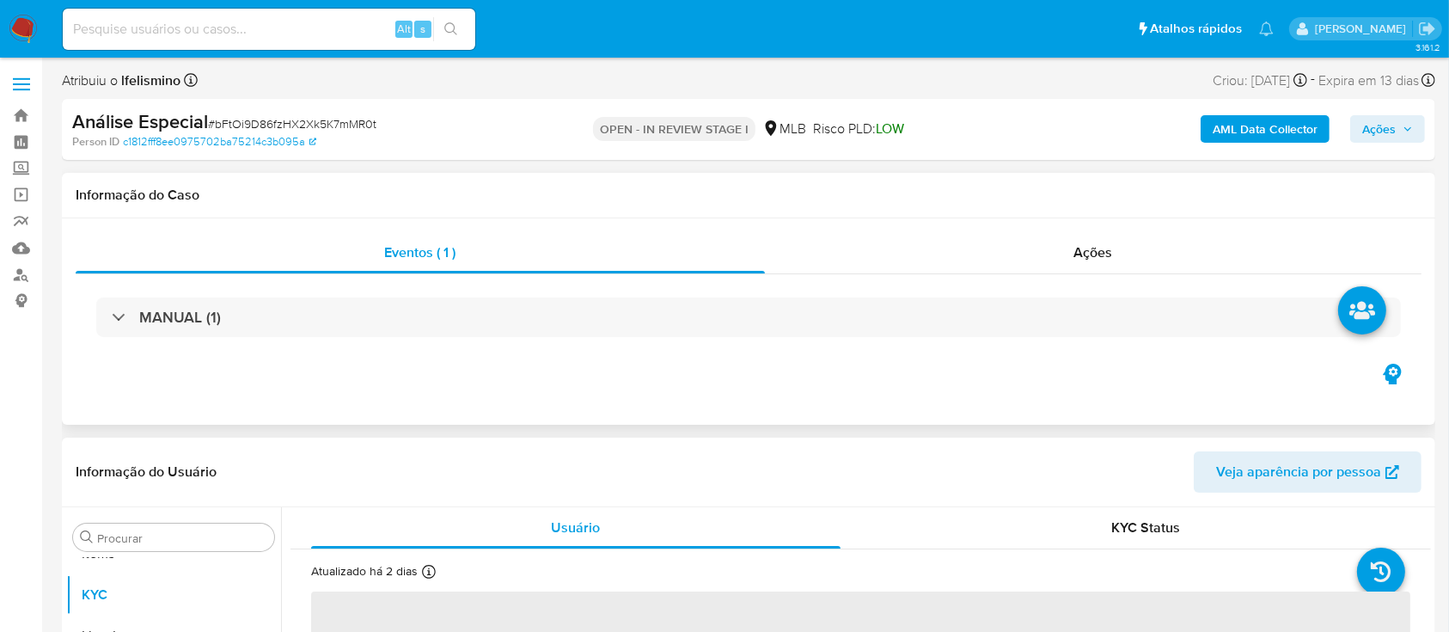
select select "10"
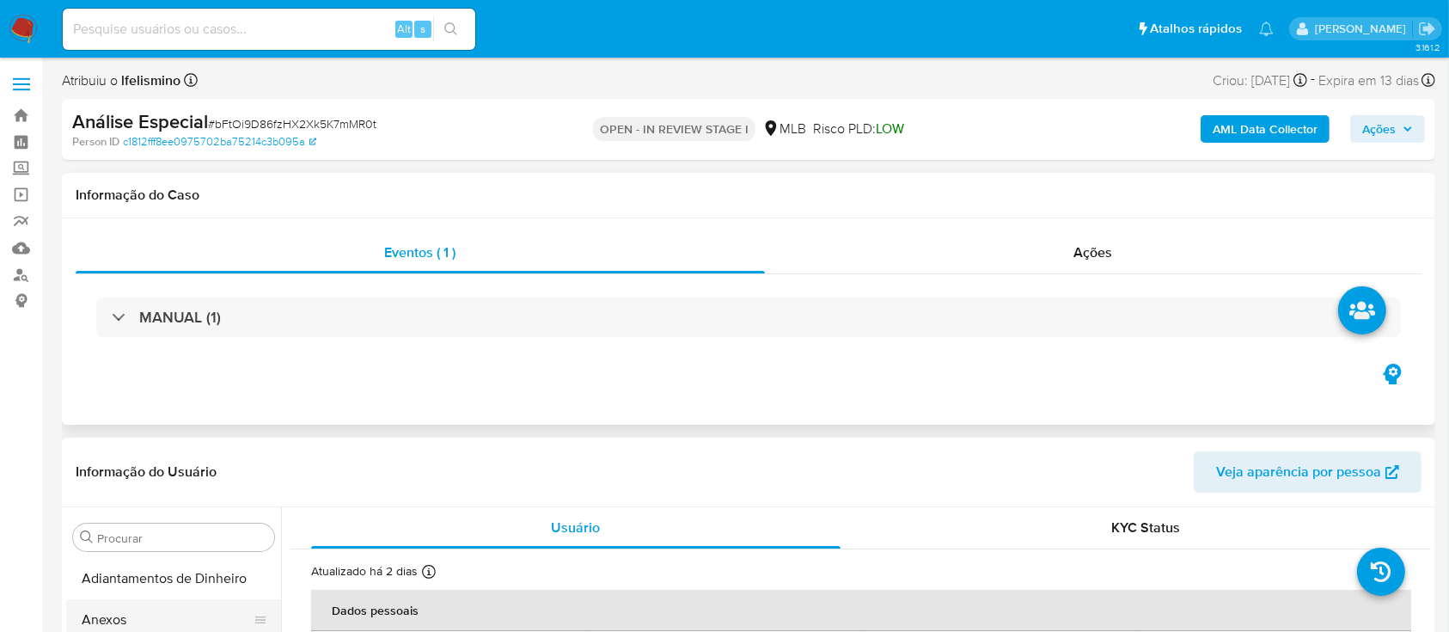
click at [131, 607] on button "Anexos" at bounding box center [166, 619] width 201 height 41
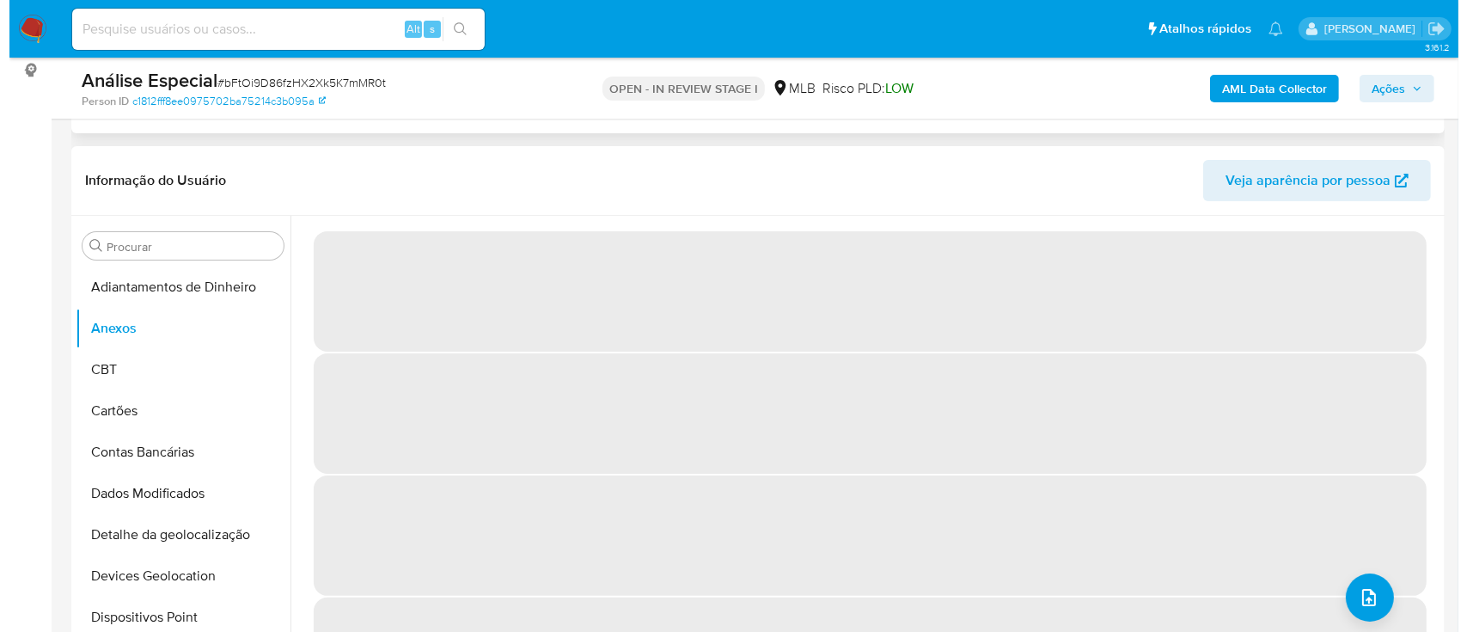
scroll to position [344, 0]
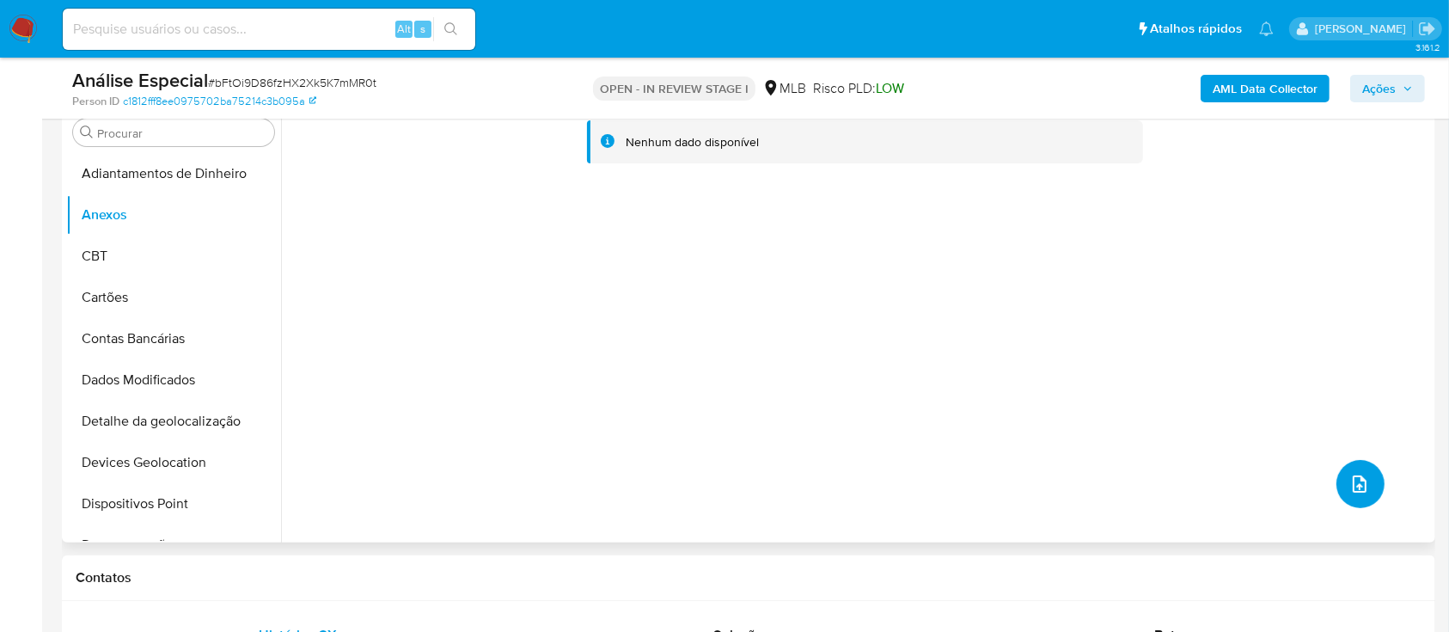
click at [1362, 492] on span "upload-file" at bounding box center [1359, 484] width 21 height 21
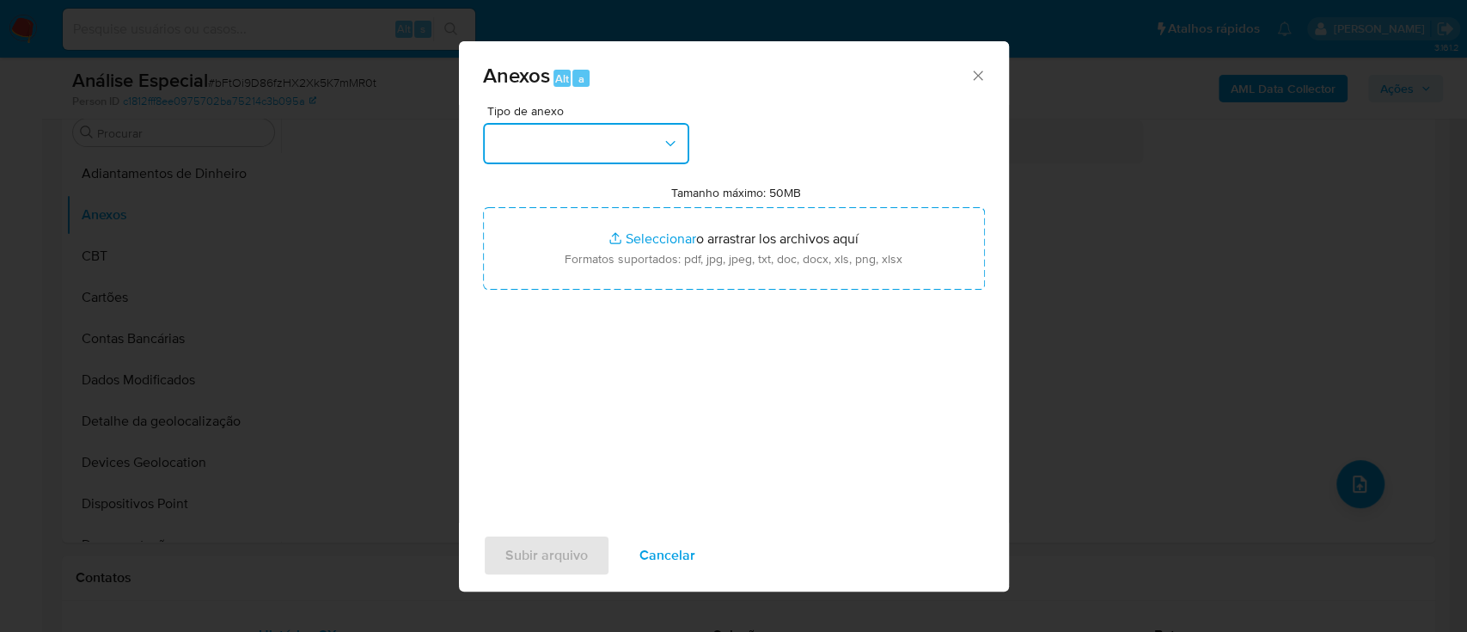
click at [609, 134] on button "button" at bounding box center [586, 143] width 206 height 41
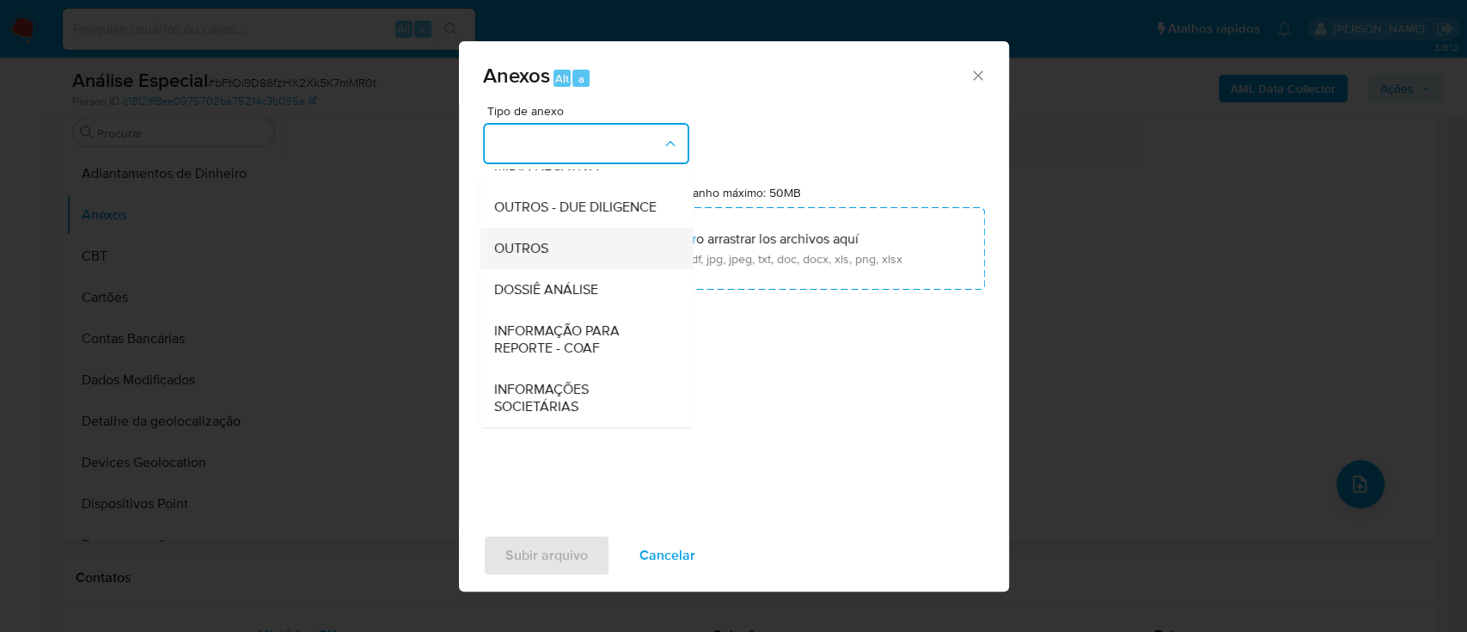
scroll to position [264, 0]
click at [595, 266] on div "OUTROS" at bounding box center [580, 248] width 175 height 41
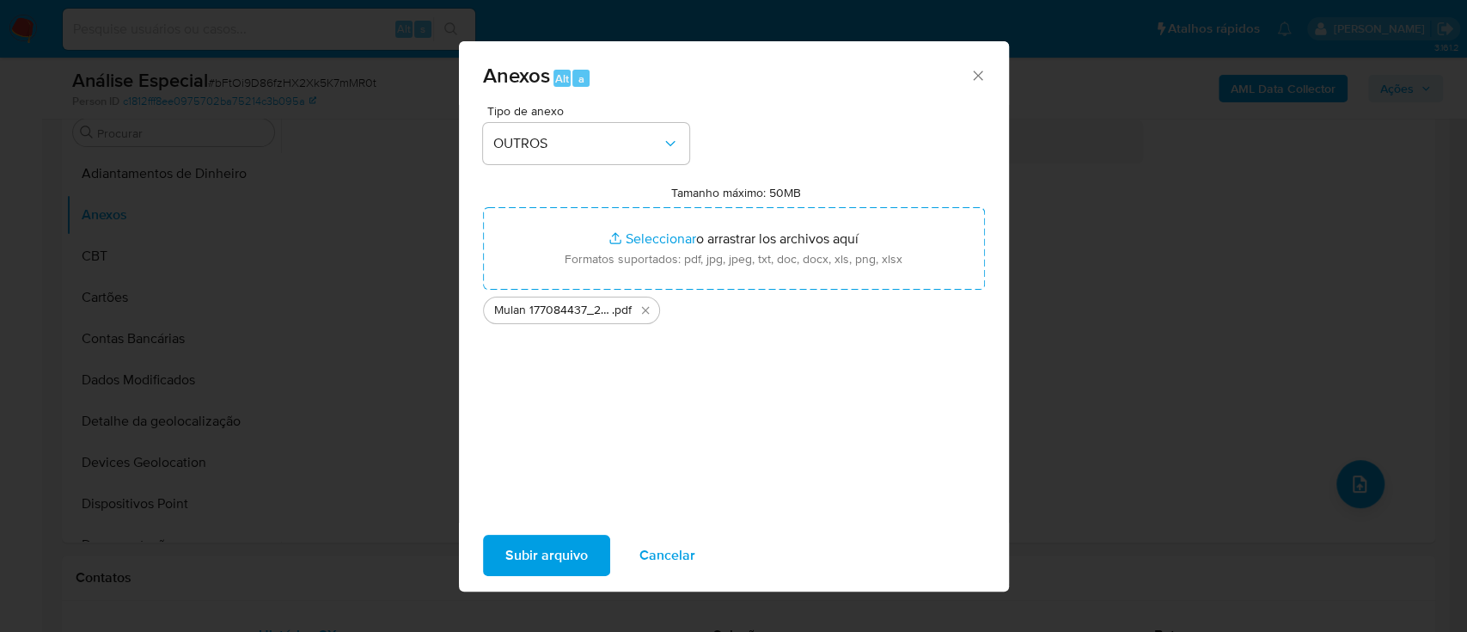
click at [571, 546] on span "Subir arquivo" at bounding box center [546, 555] width 83 height 38
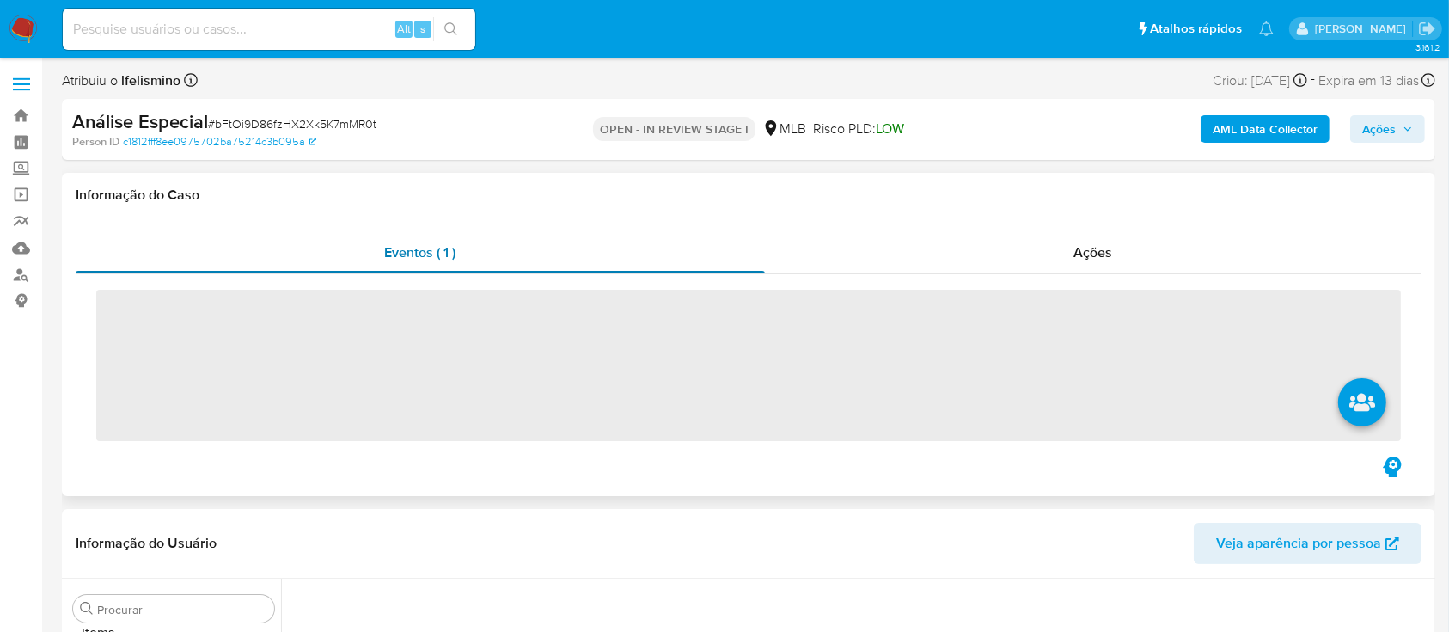
scroll to position [891, 0]
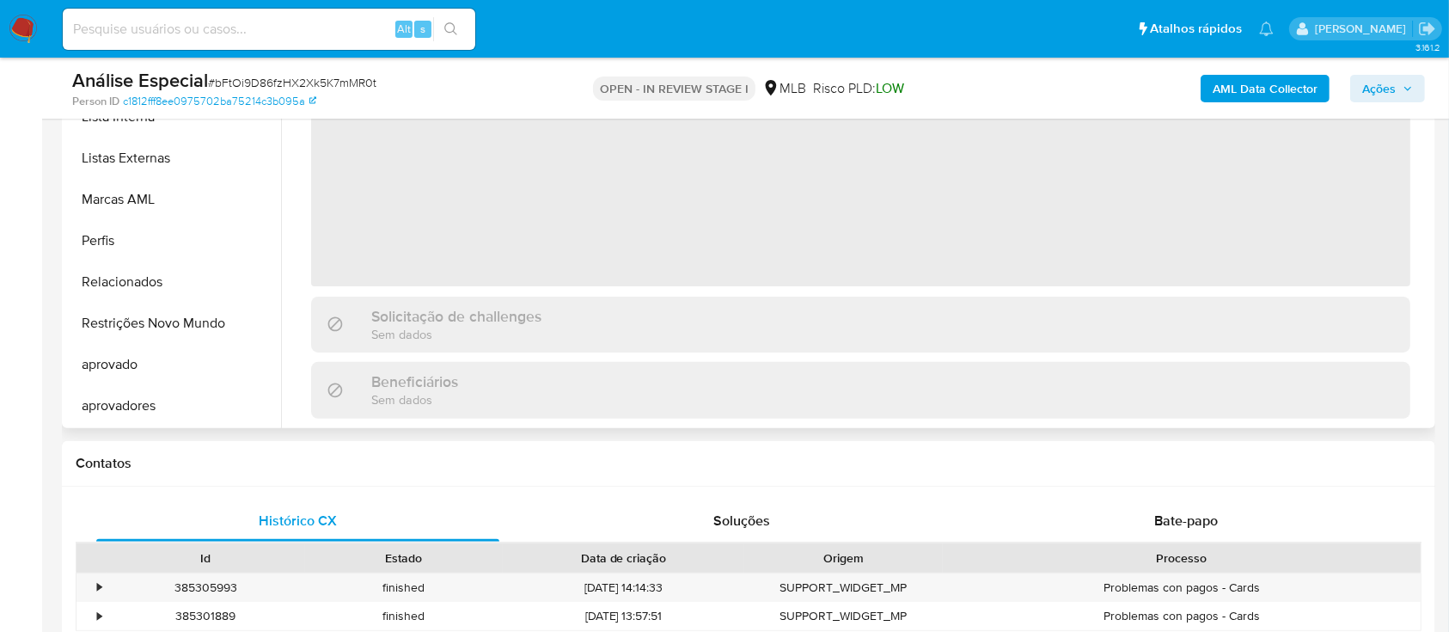
select select "10"
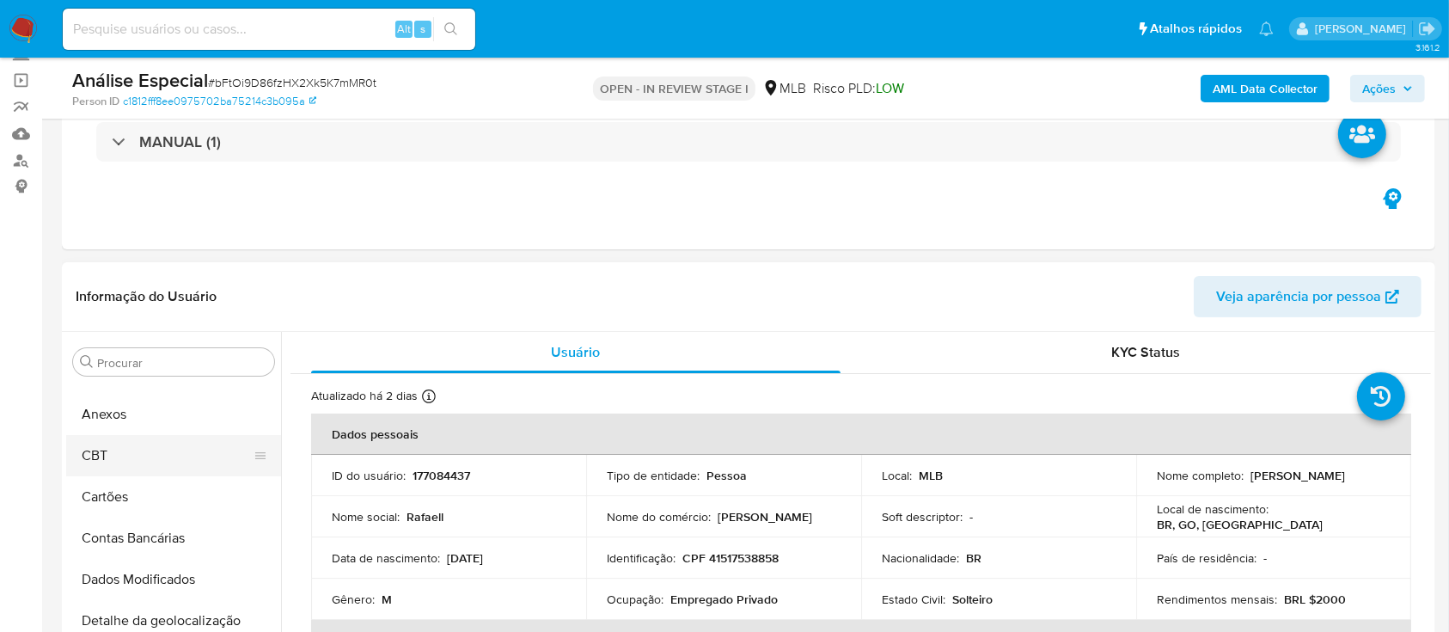
scroll to position [0, 0]
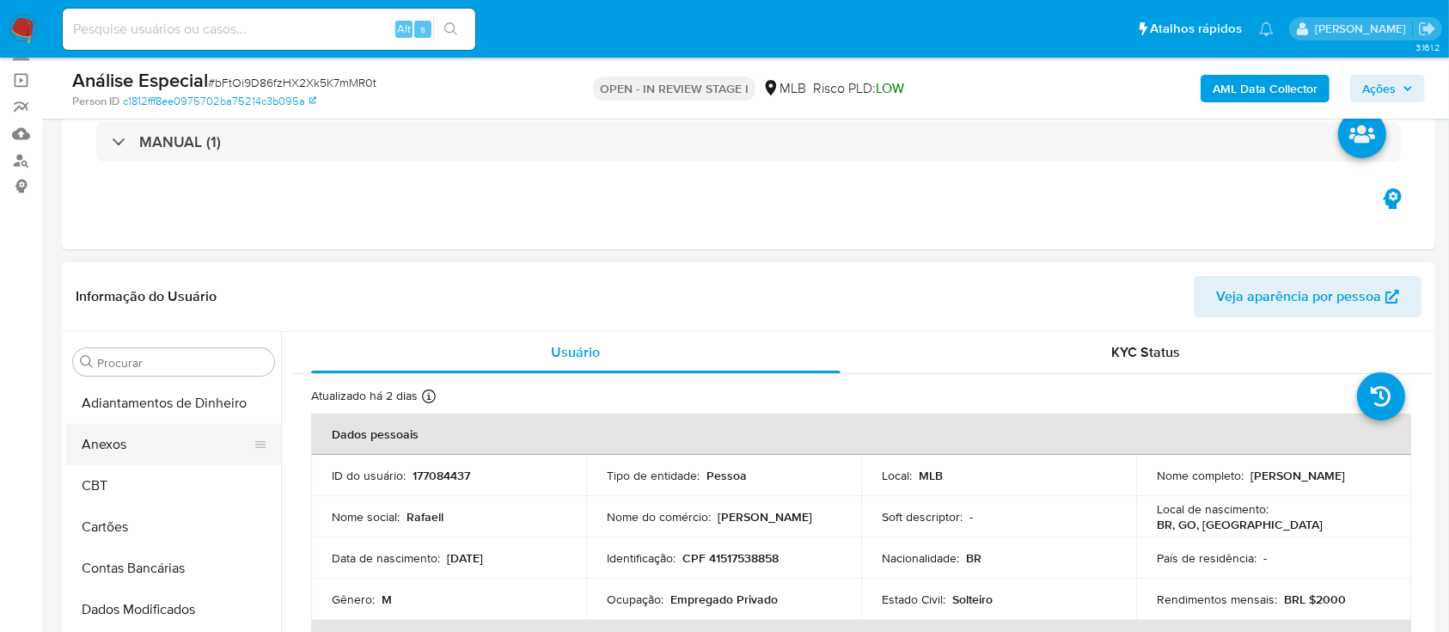
click at [183, 441] on button "Anexos" at bounding box center [166, 444] width 201 height 41
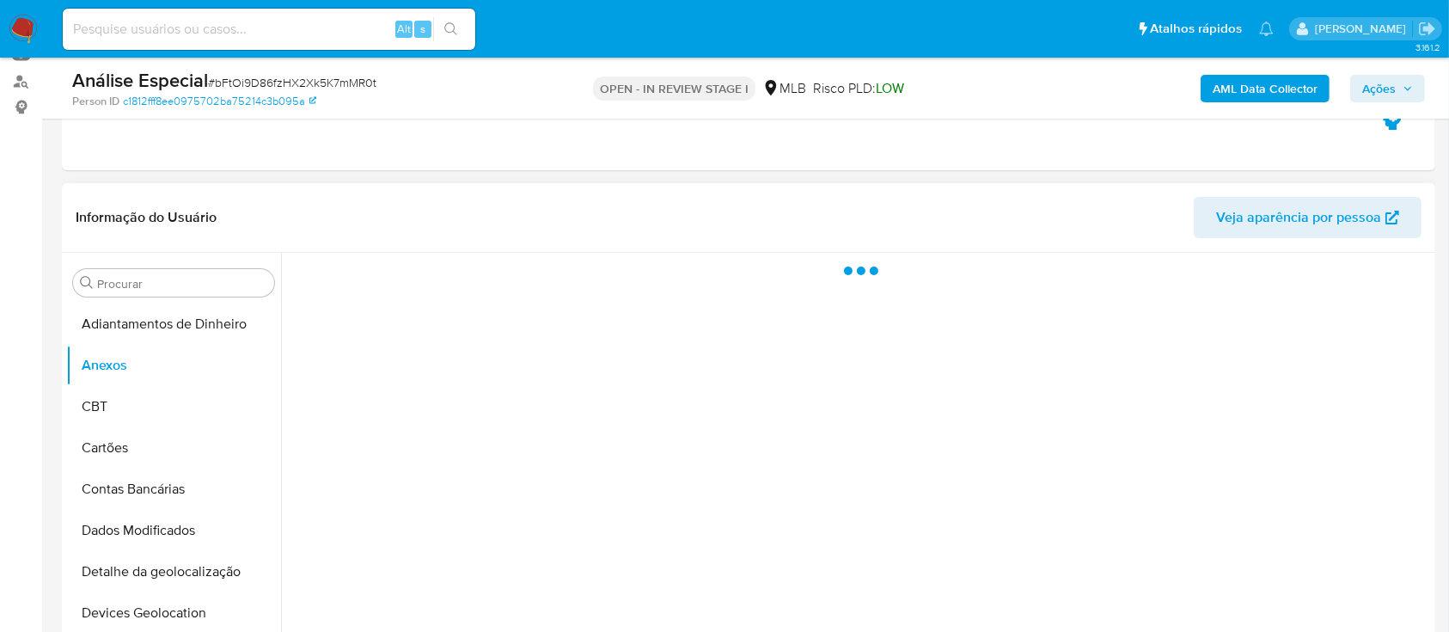
scroll to position [229, 0]
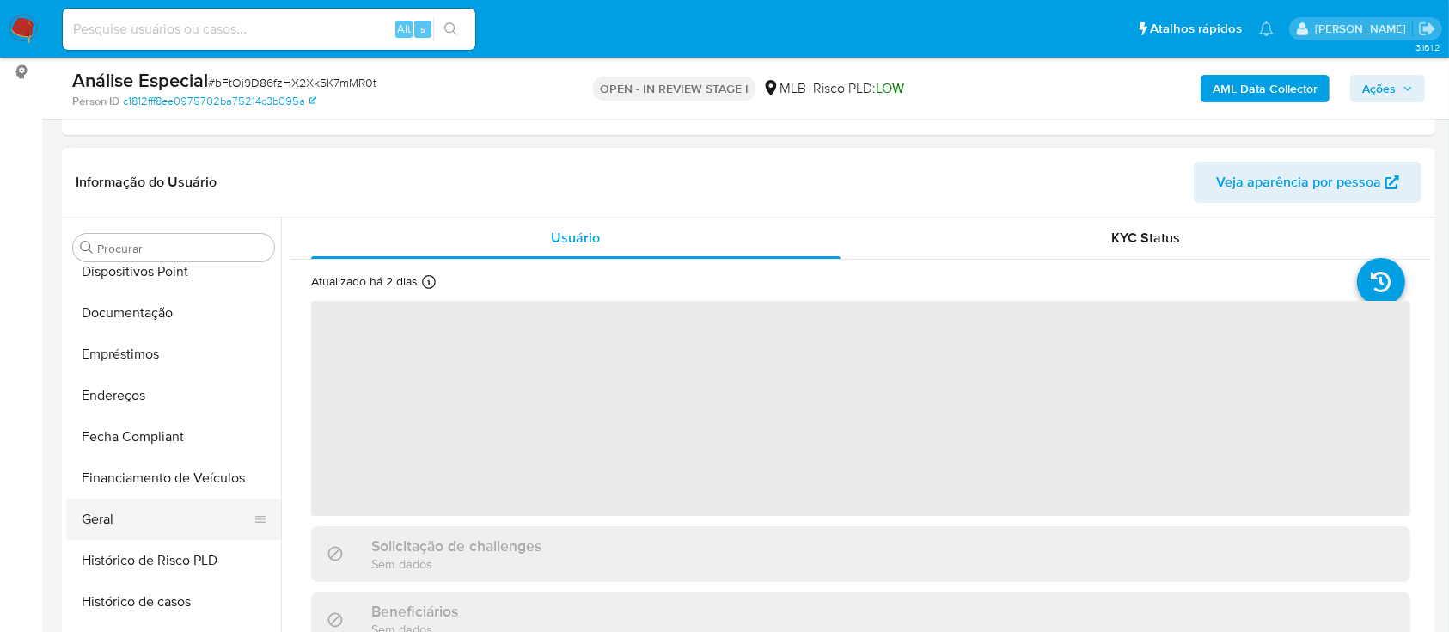
scroll to position [57, 0]
select select "10"
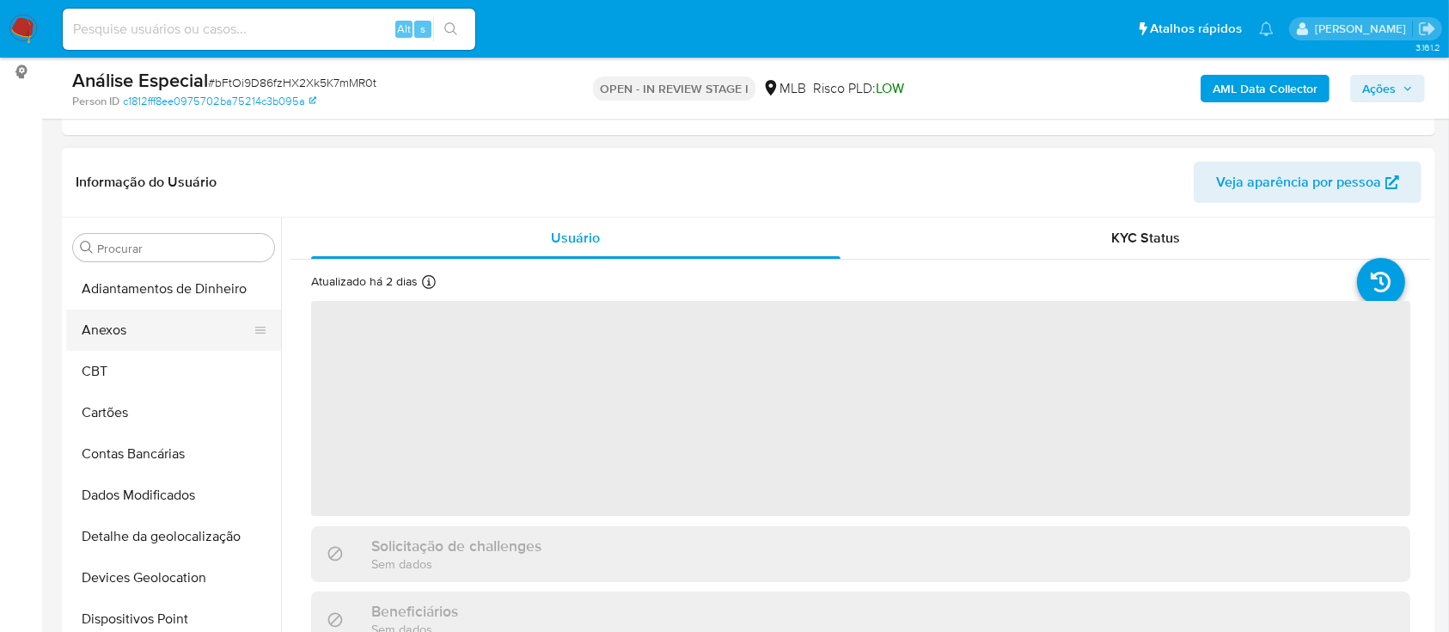
click at [138, 347] on button "Anexos" at bounding box center [166, 329] width 201 height 41
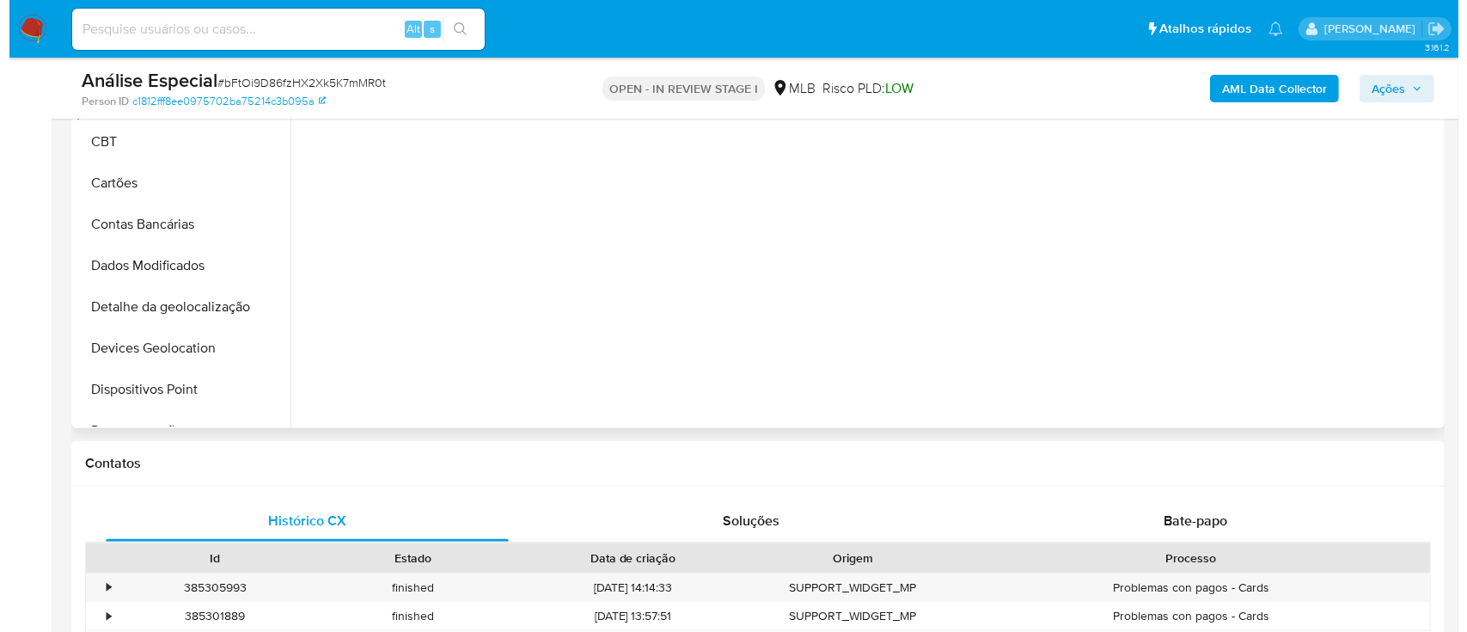
scroll to position [229, 0]
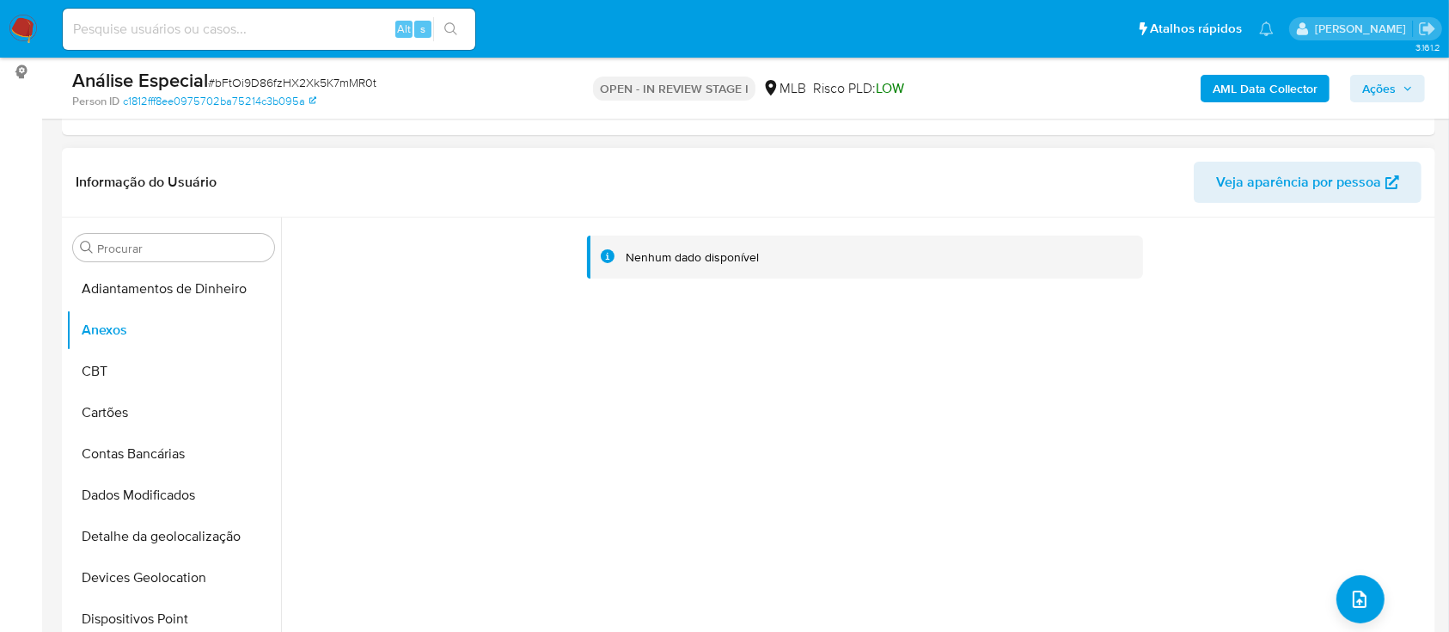
click at [1377, 595] on div "Nenhum dado disponível" at bounding box center [856, 437] width 1150 height 440
click at [1360, 596] on icon "upload-file" at bounding box center [1359, 599] width 21 height 21
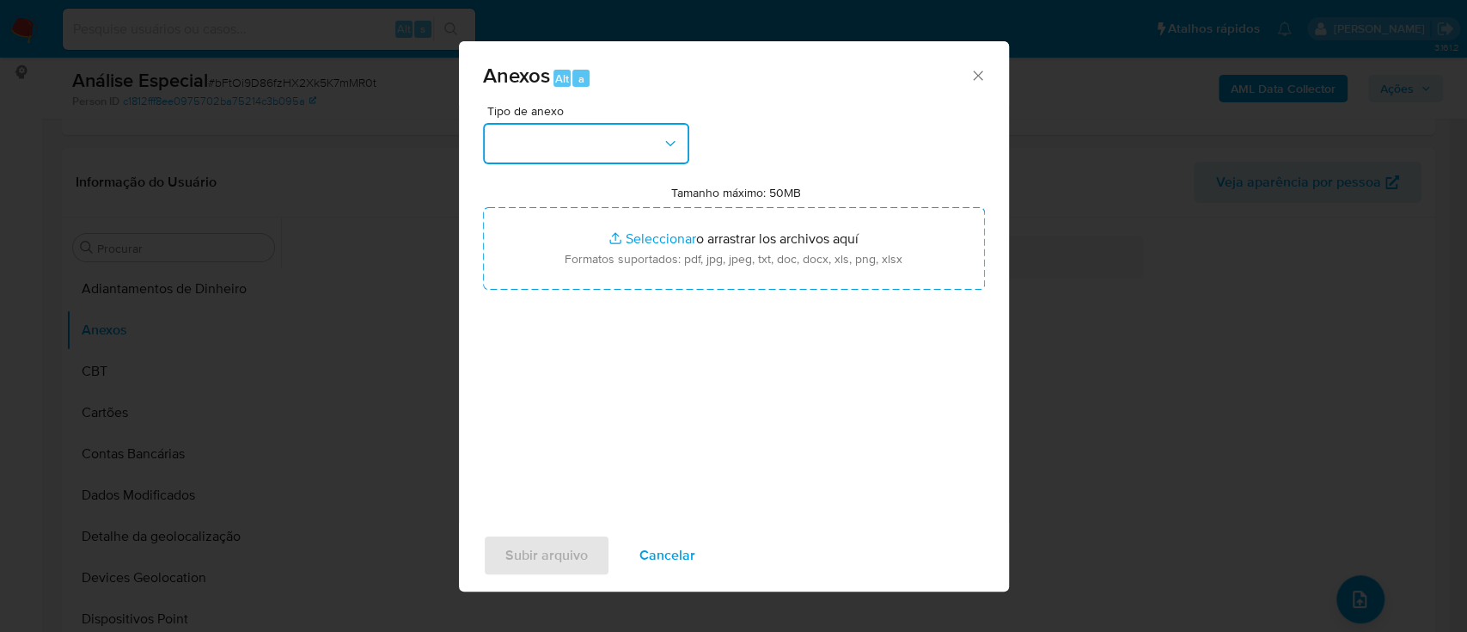
click at [578, 156] on button "button" at bounding box center [586, 143] width 206 height 41
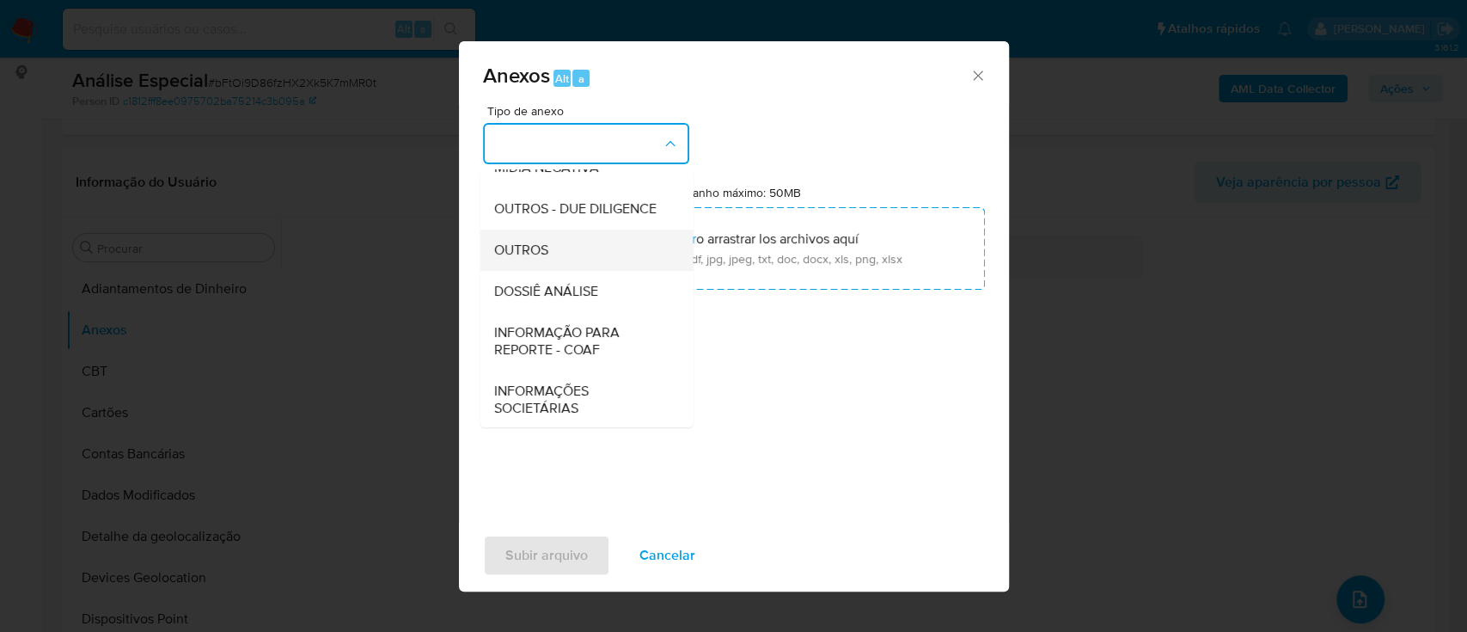
click at [564, 271] on div "OUTROS" at bounding box center [580, 249] width 175 height 41
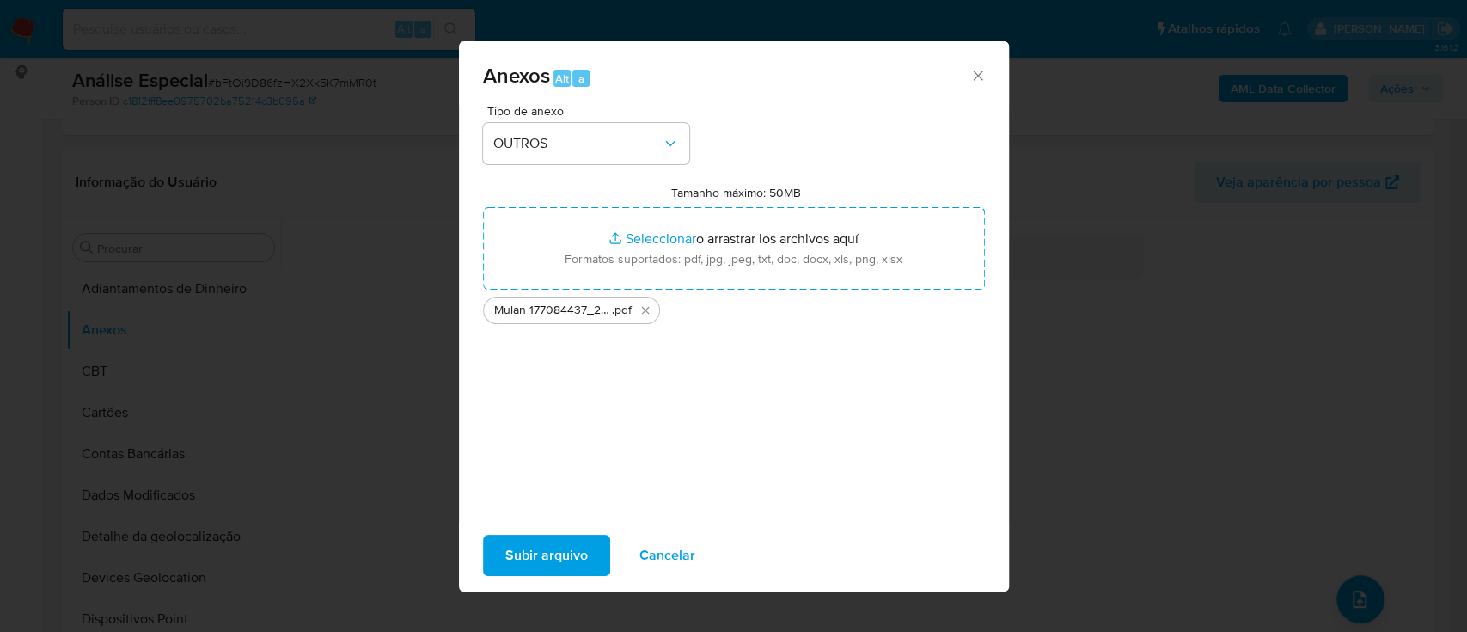
click at [509, 542] on span "Subir arquivo" at bounding box center [546, 555] width 83 height 38
click at [1253, 209] on div "Anexos Alt a Tipo de anexo OUTROS Tamanho máximo: 50MB Seleccionar archivos Sel…" at bounding box center [733, 316] width 1467 height 632
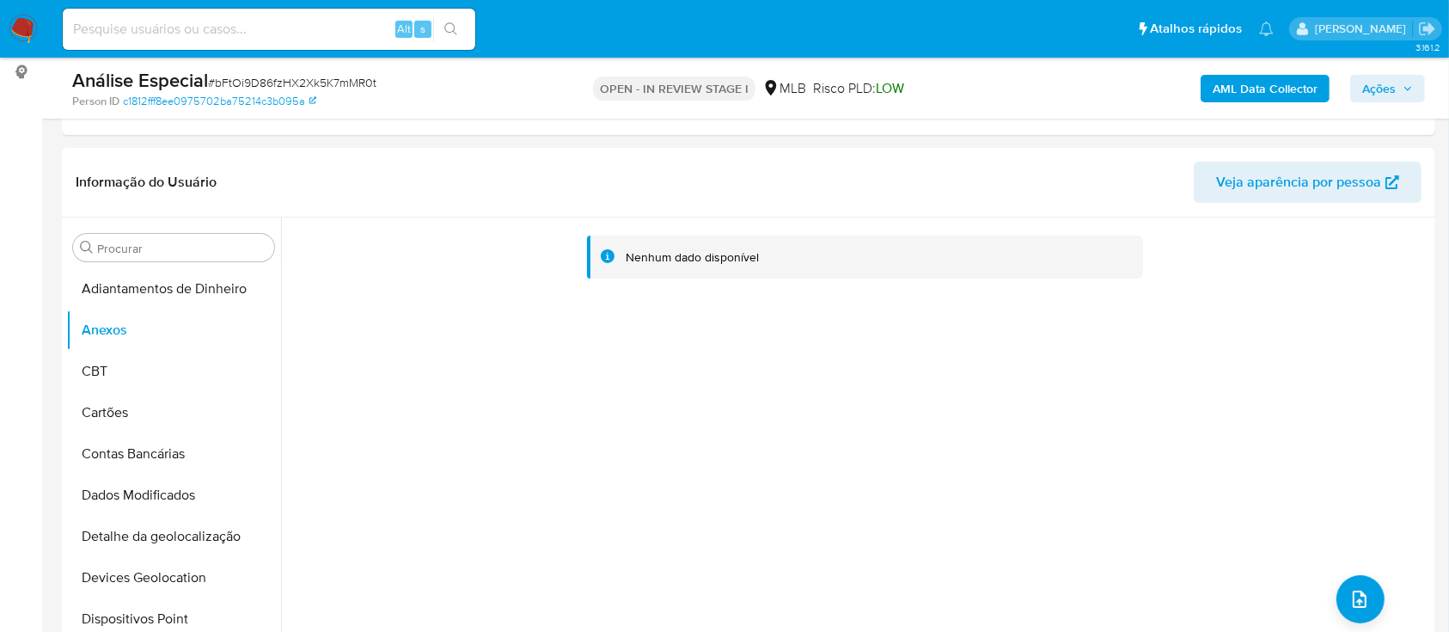
click at [1295, 93] on b "AML Data Collector" at bounding box center [1265, 89] width 105 height 28
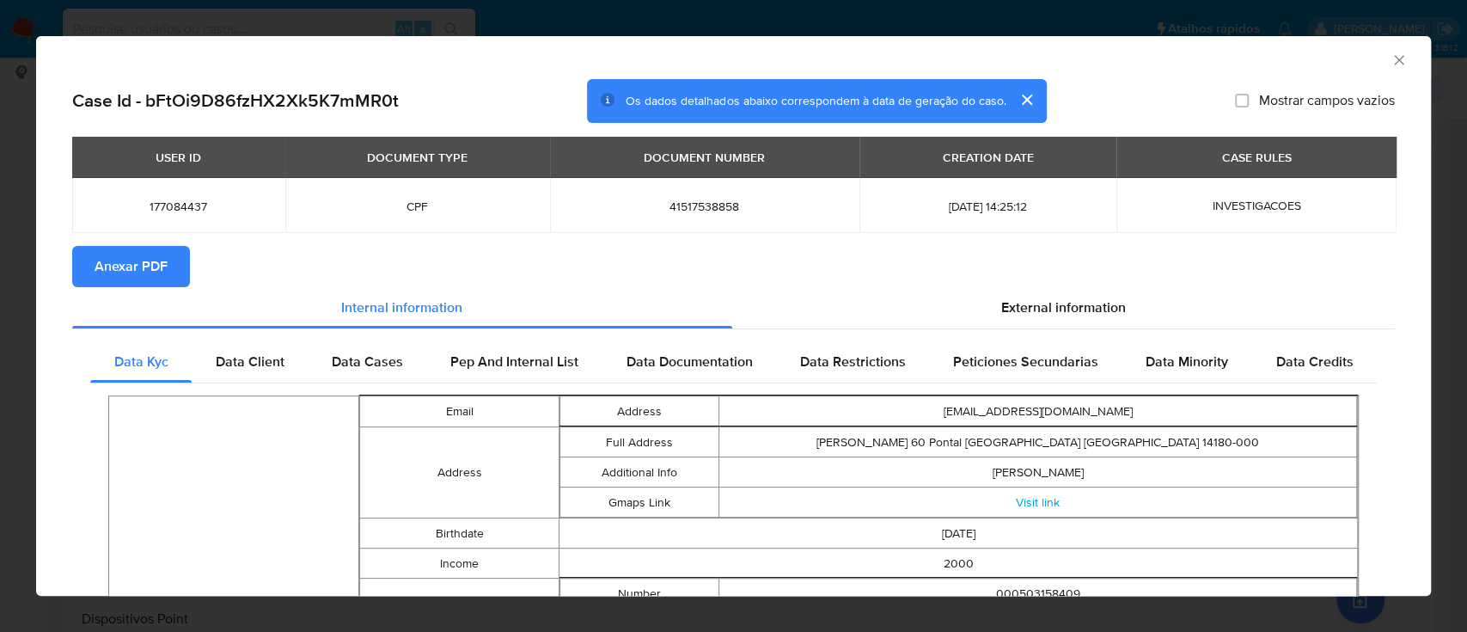
click at [138, 270] on span "Anexar PDF" at bounding box center [131, 267] width 73 height 38
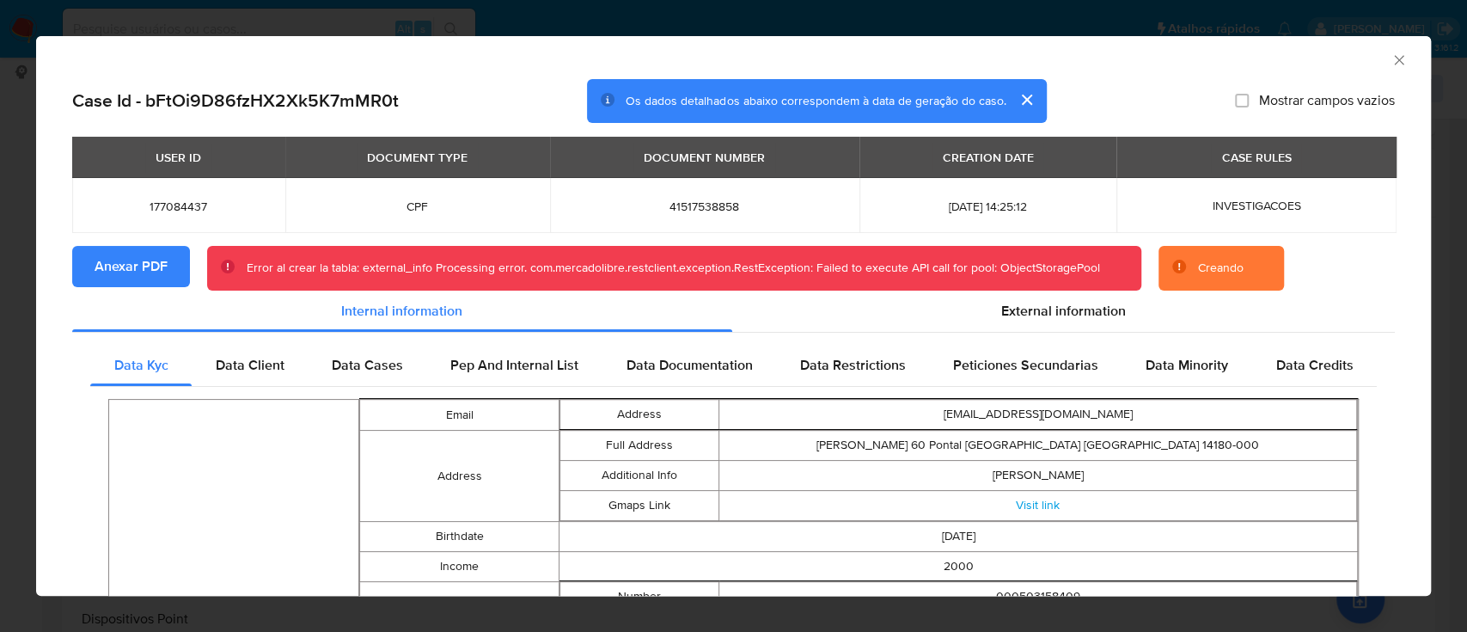
click at [255, 7] on div "AML Data Collector Case Id - bFtOi9D86fzHX2Xk5K7mMR0t Os dados detalhados abaix…" at bounding box center [733, 316] width 1467 height 632
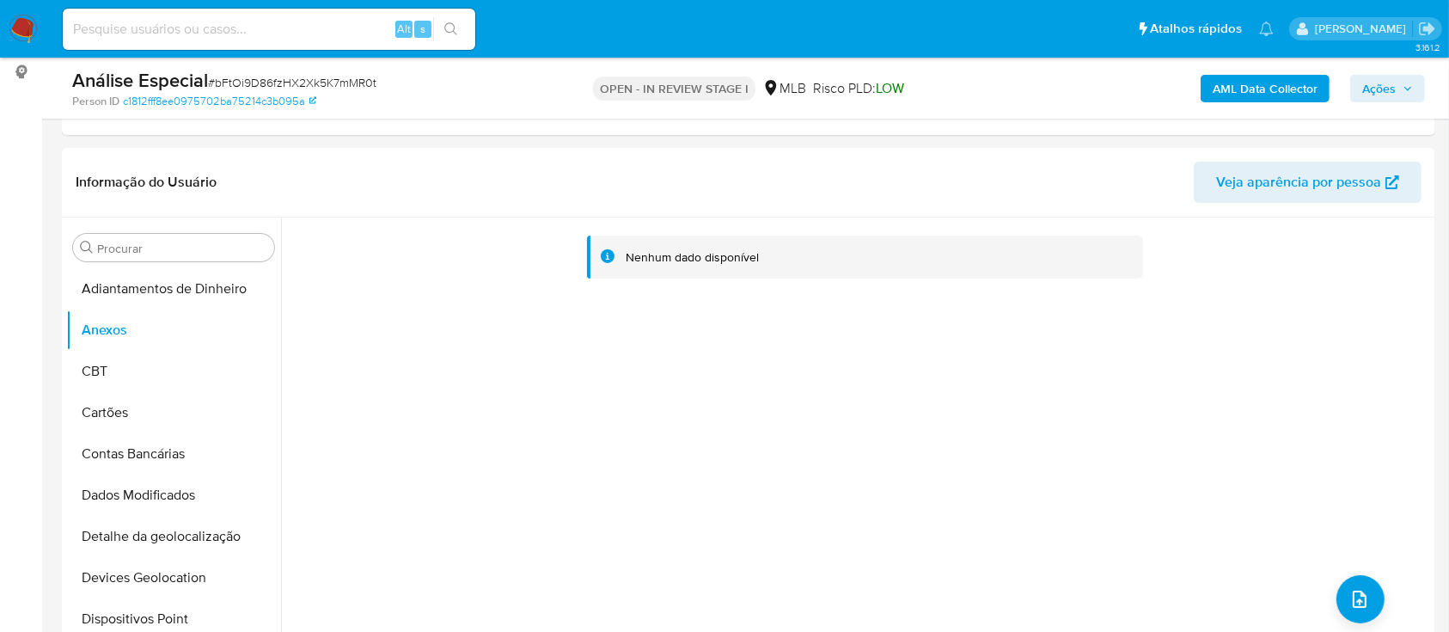
click at [211, 24] on input at bounding box center [269, 29] width 413 height 22
paste input "mbDbnGK5P44sko601EDaFnhL"
type input "mbDbnGK5P44sko601EDaFnhL"
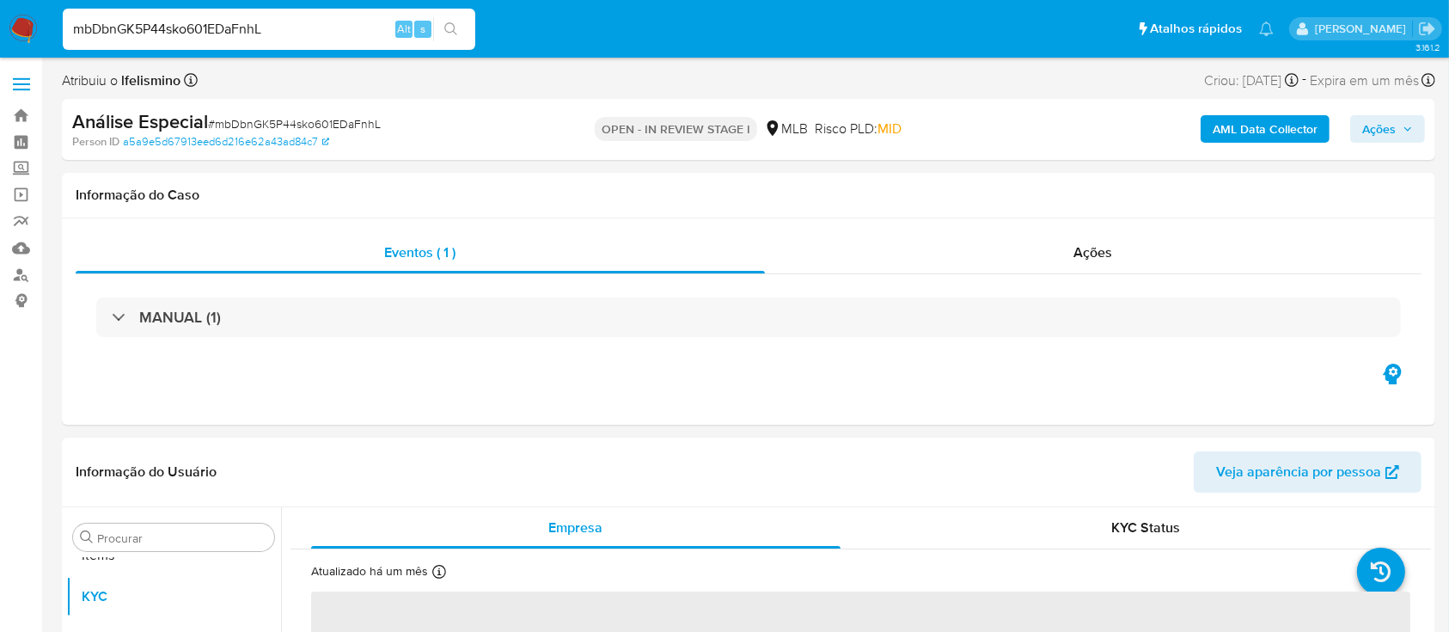
scroll to position [891, 0]
select select "10"
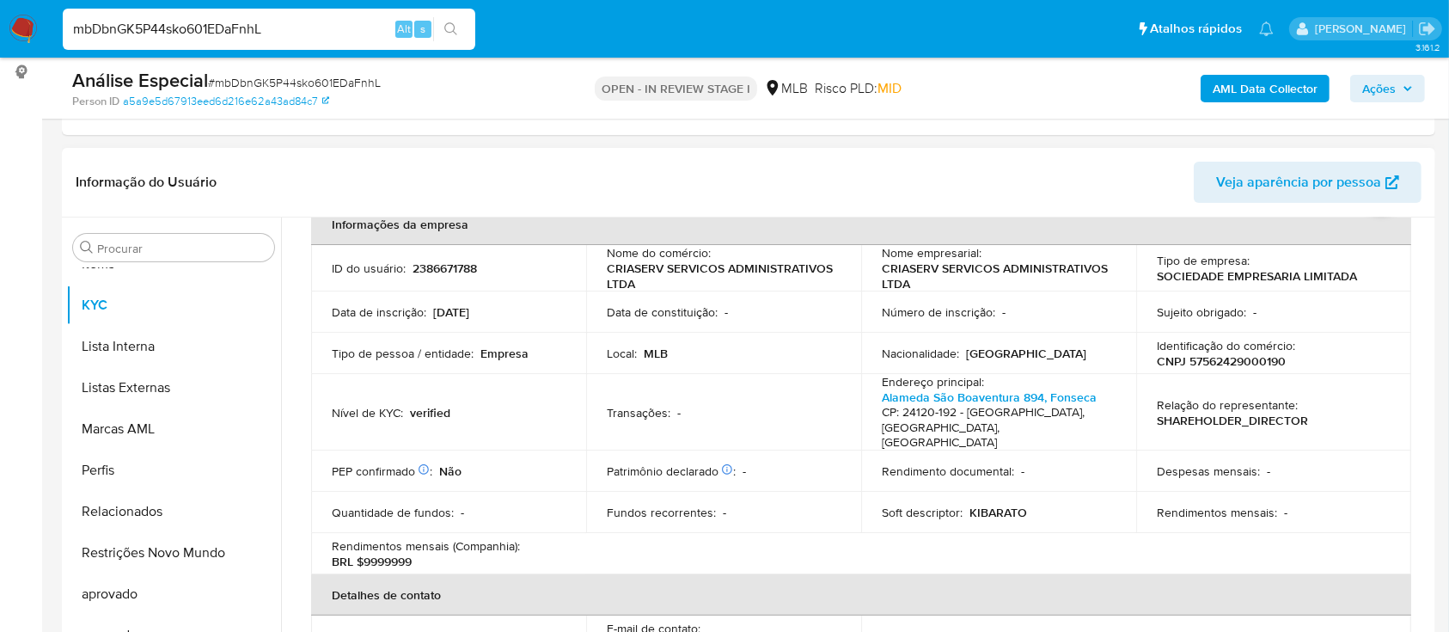
scroll to position [0, 0]
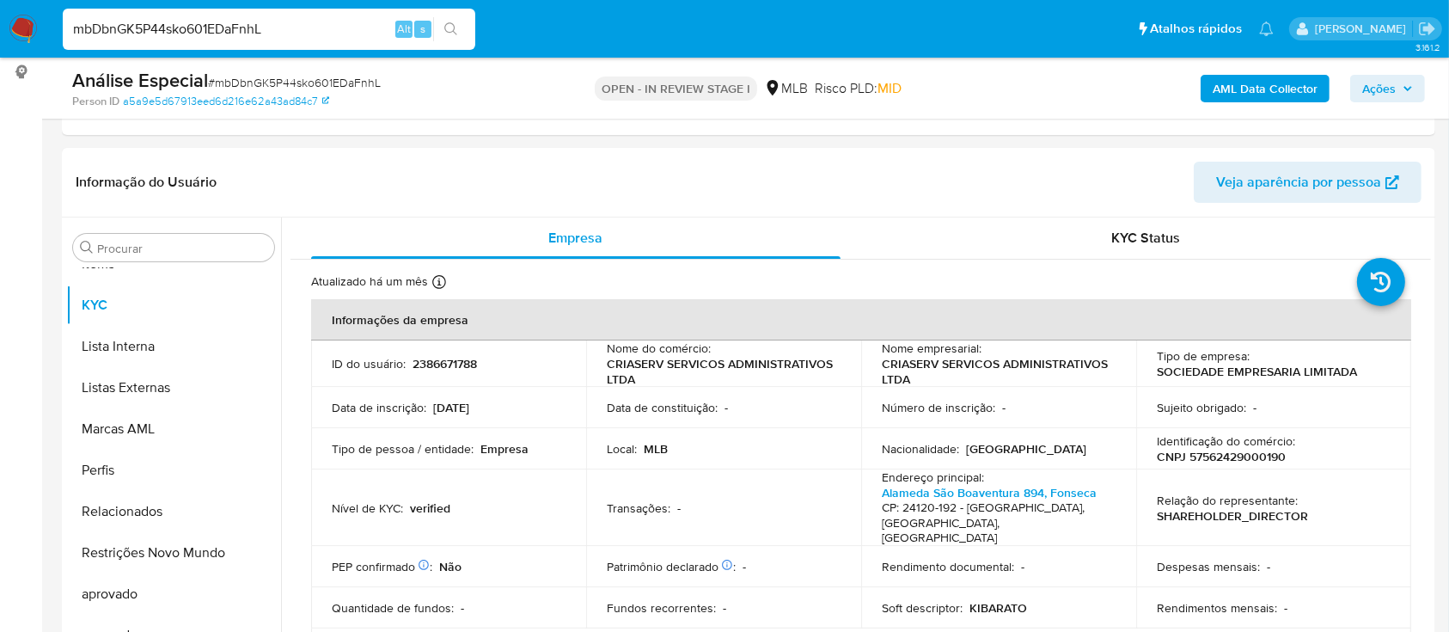
click at [298, 85] on span "# mbDbnGK5P44sko601EDaFnhL" at bounding box center [294, 82] width 173 height 17
copy span "mbDbnGK5P44sko601EDaFnhL"
click at [147, 24] on input "mbDbnGK5P44sko601EDaFnhL" at bounding box center [269, 29] width 413 height 22
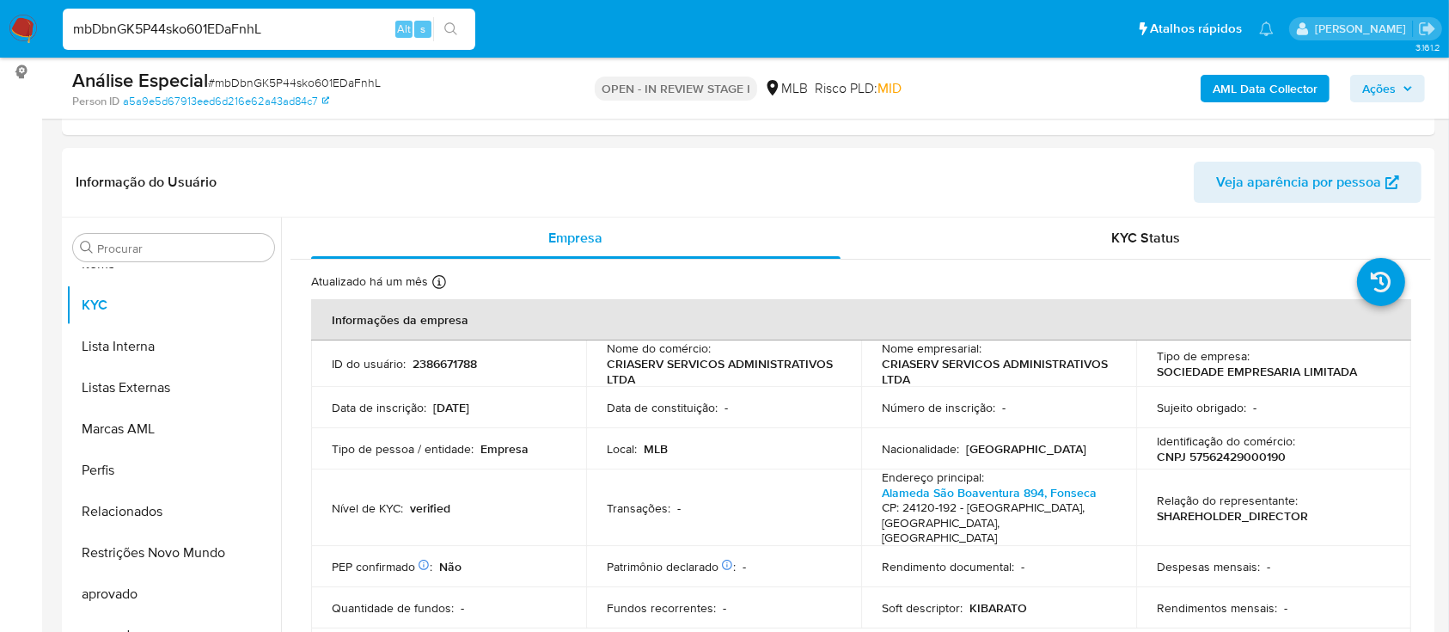
paste input "lS9DX5P4nROyXGpJZsV46RZF"
type input "lS9DX5P4nROyXGpJZsV46RZF"
click at [452, 31] on icon "search-icon" at bounding box center [450, 28] width 13 height 13
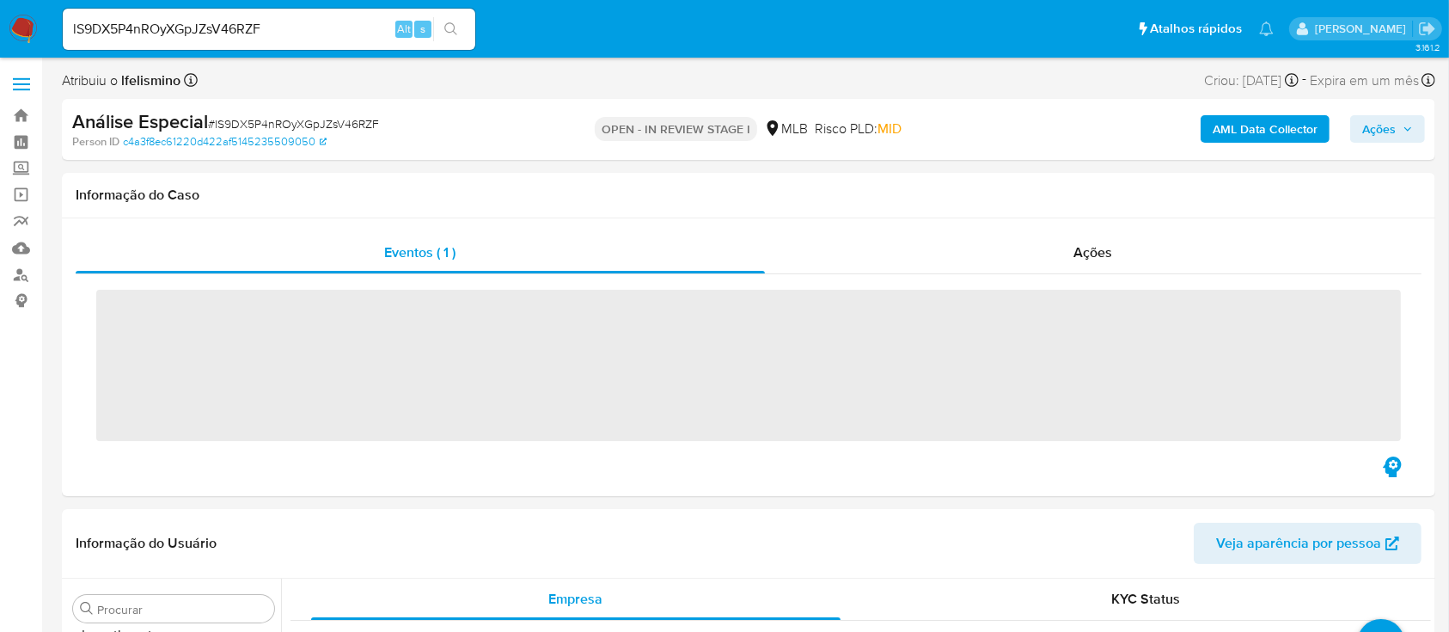
scroll to position [891, 0]
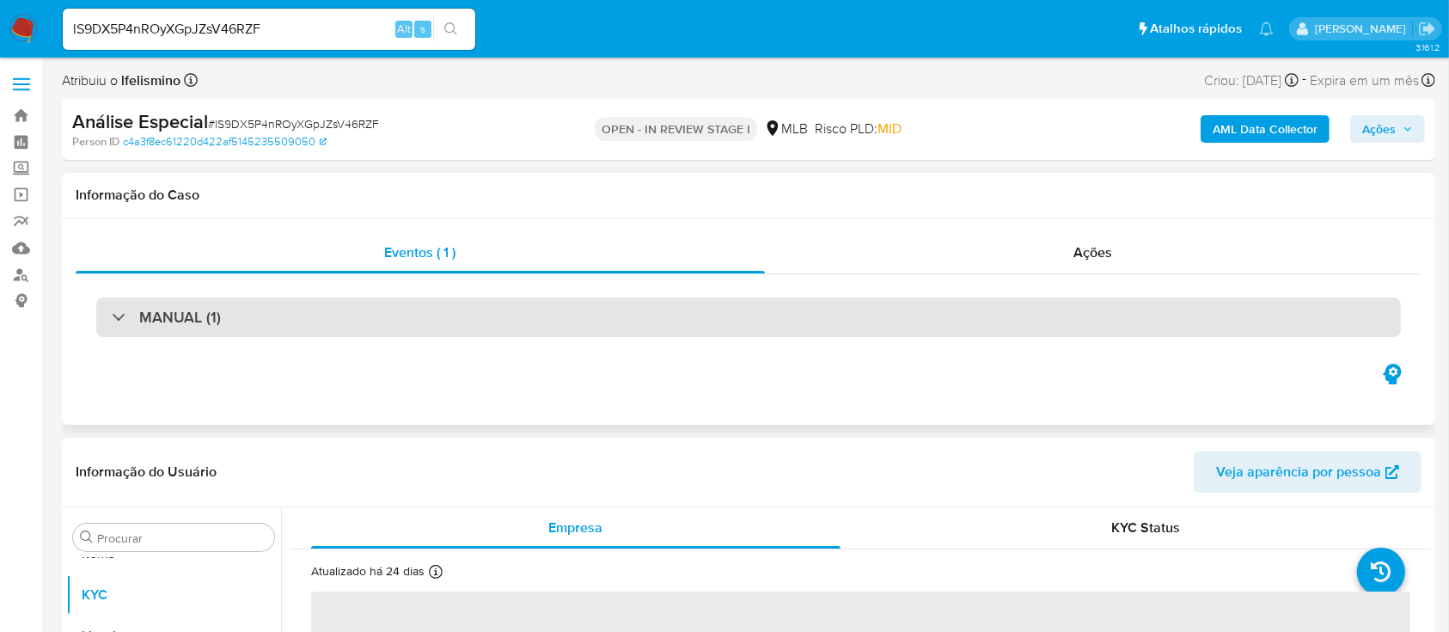
select select "10"
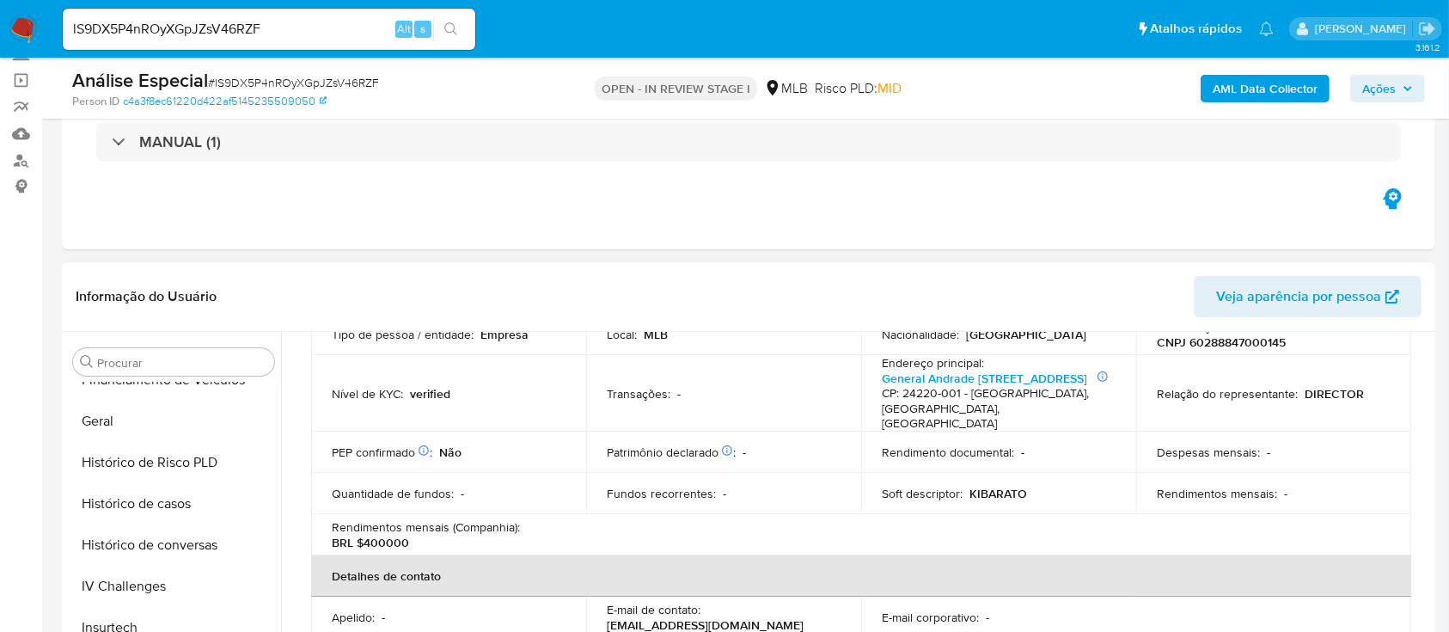
scroll to position [547, 0]
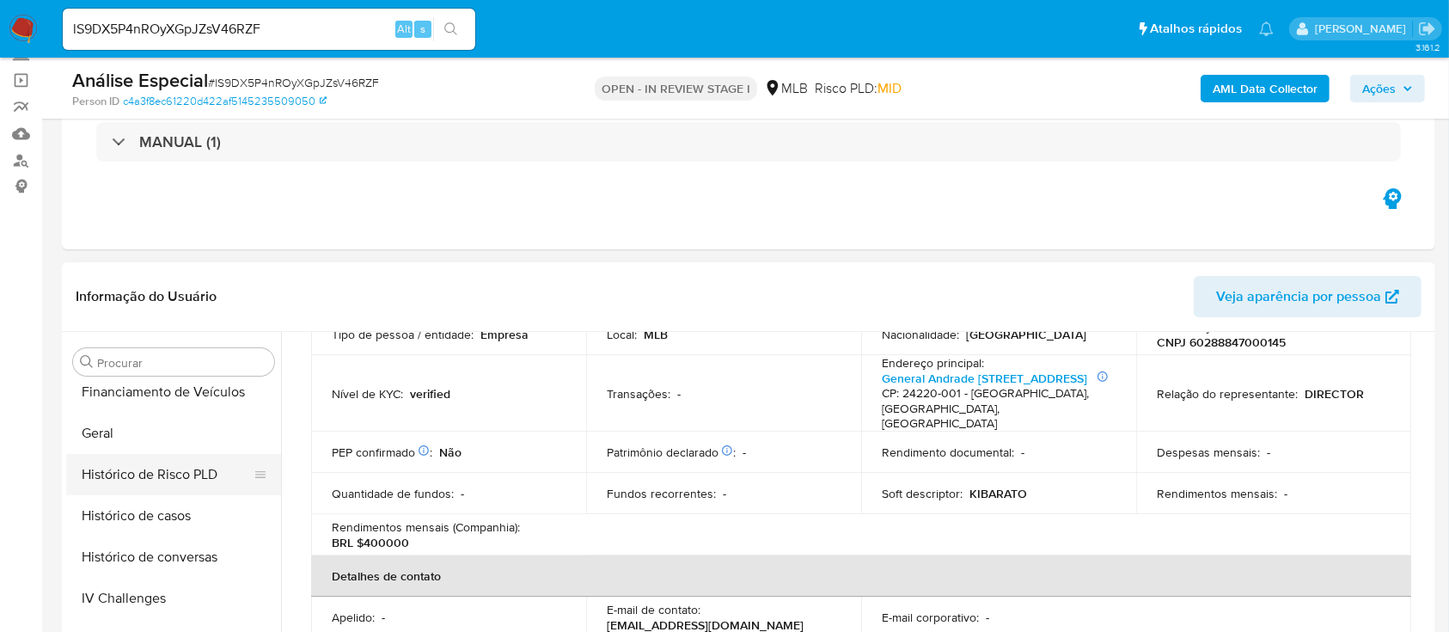
click at [193, 456] on button "Histórico de Risco PLD" at bounding box center [166, 474] width 201 height 41
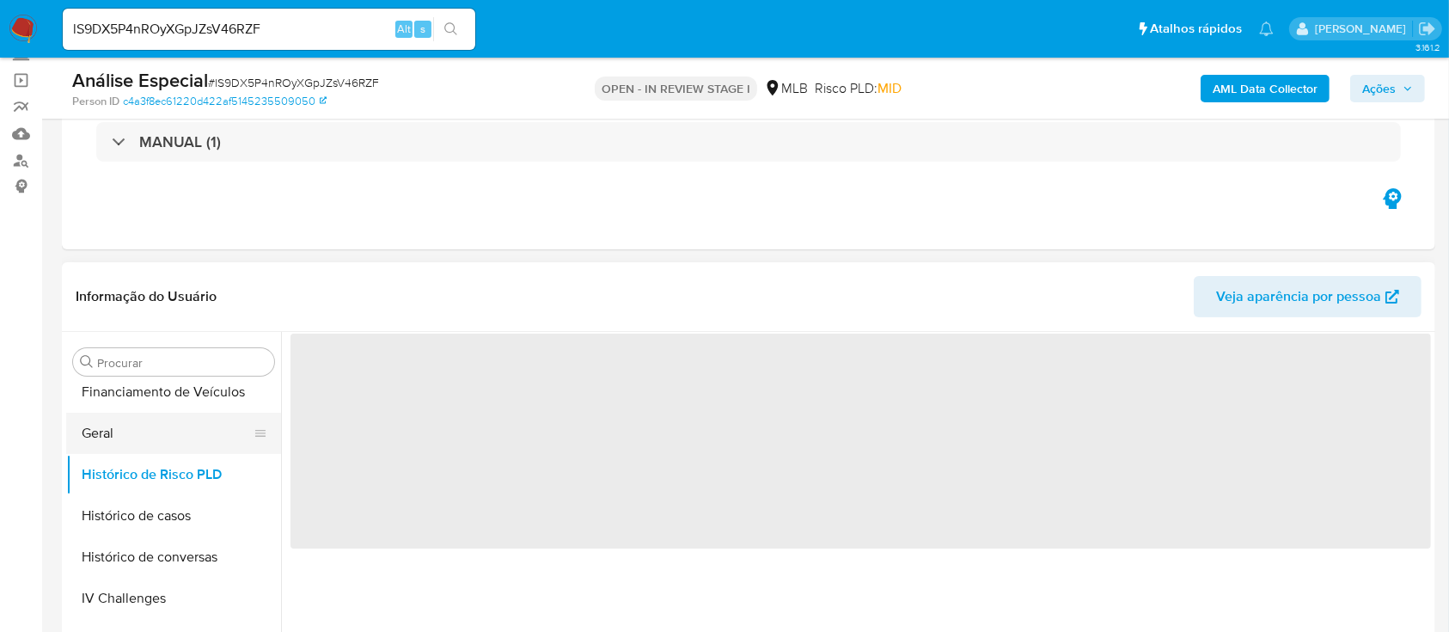
scroll to position [0, 0]
click at [196, 442] on button "Geral" at bounding box center [166, 433] width 201 height 41
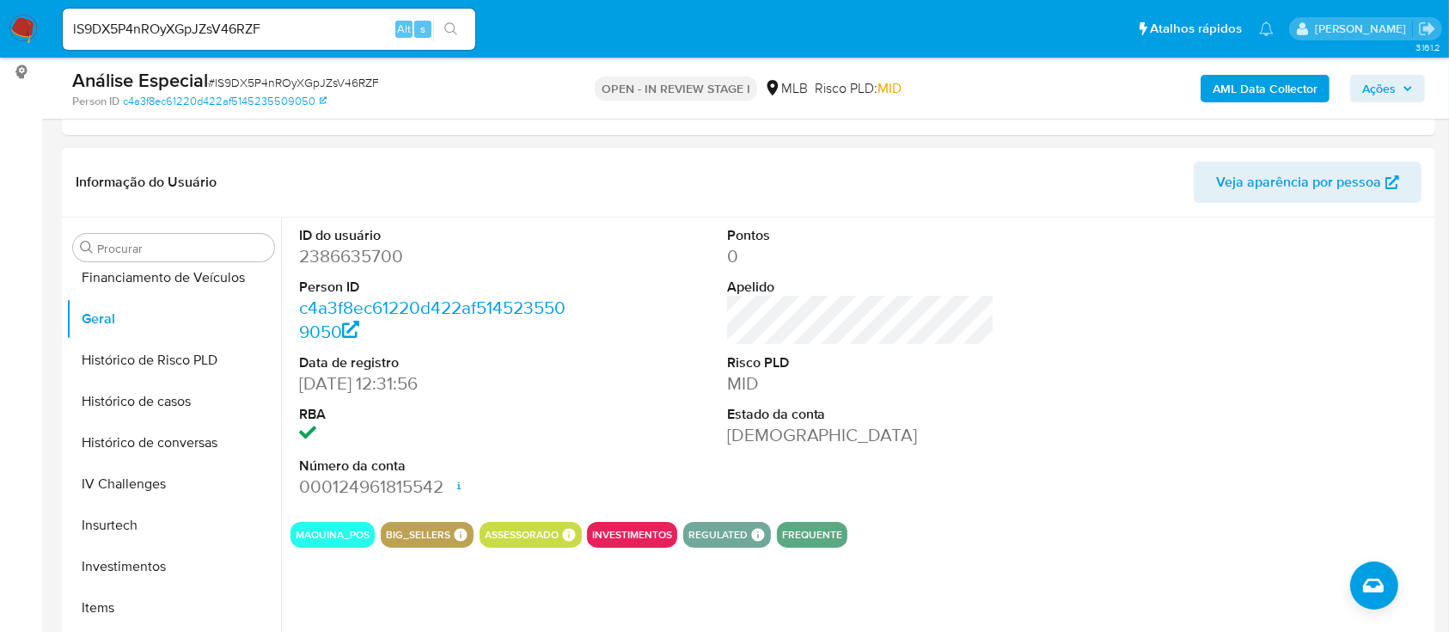
click at [376, 263] on dd "2386635700" at bounding box center [433, 256] width 268 height 24
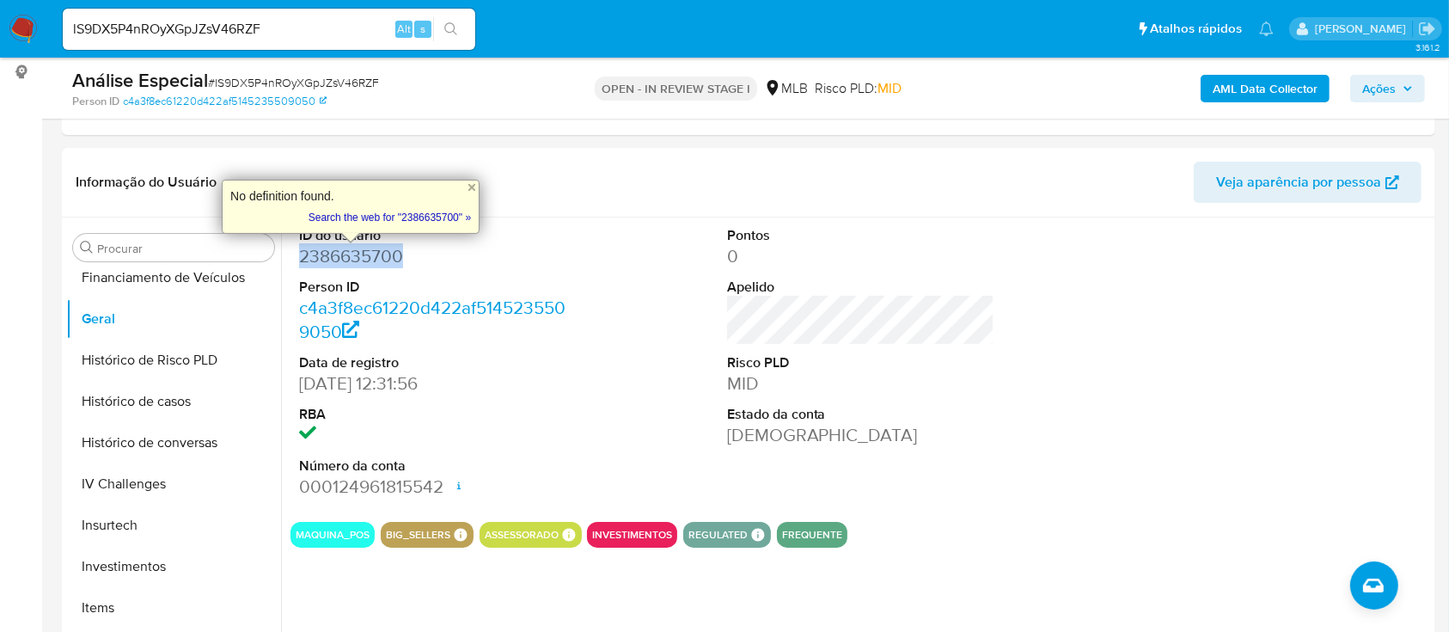
copy dd "2386635700"
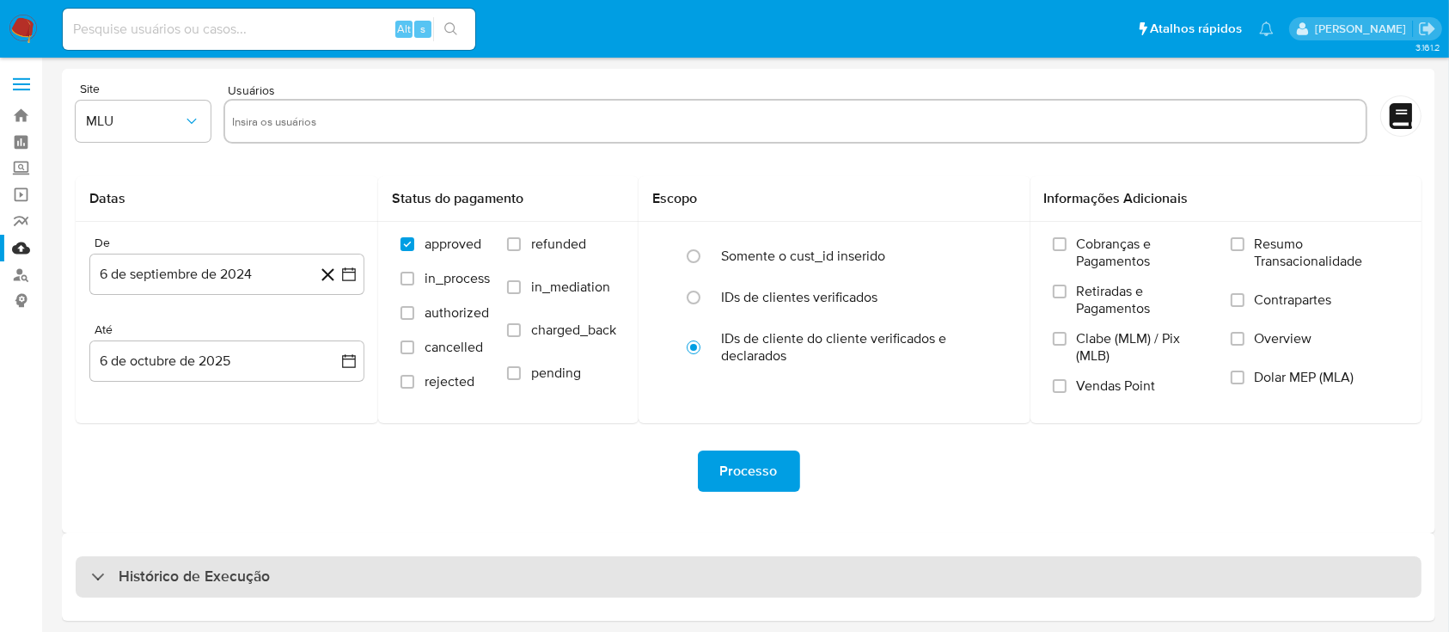
click at [749, 562] on div "Histórico de Execução" at bounding box center [749, 576] width 1346 height 41
select select "10"
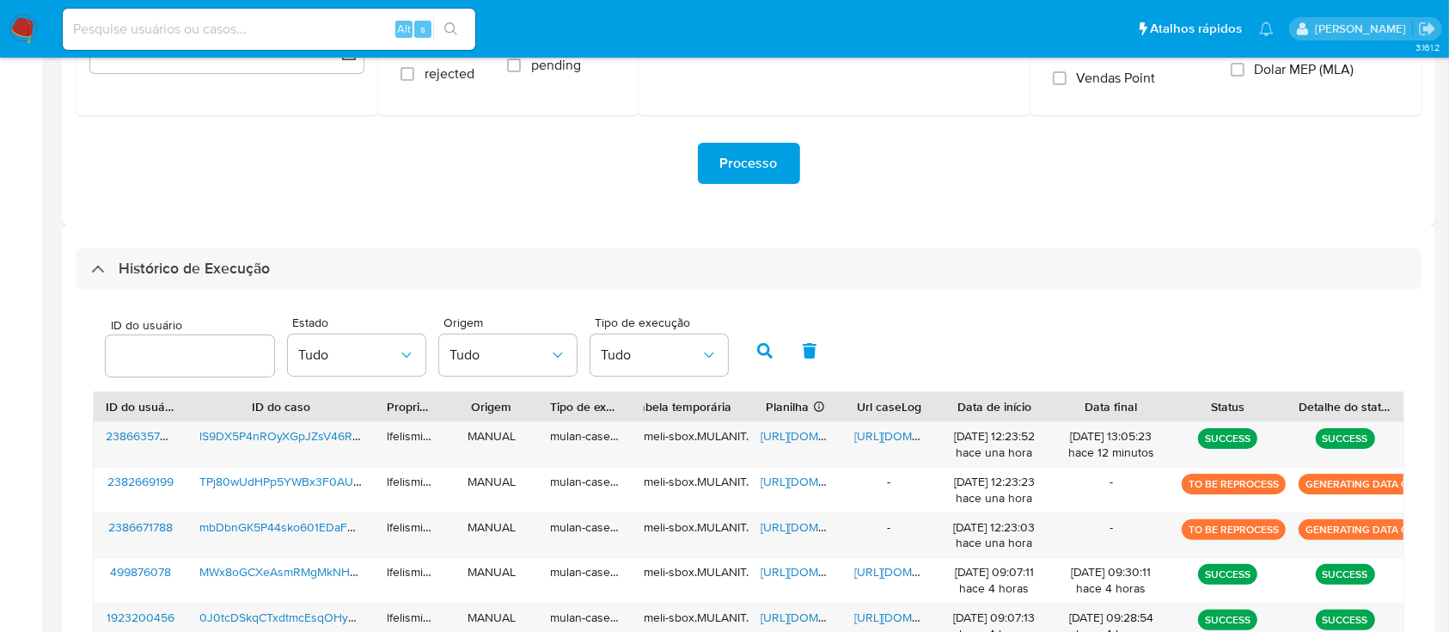
scroll to position [344, 0]
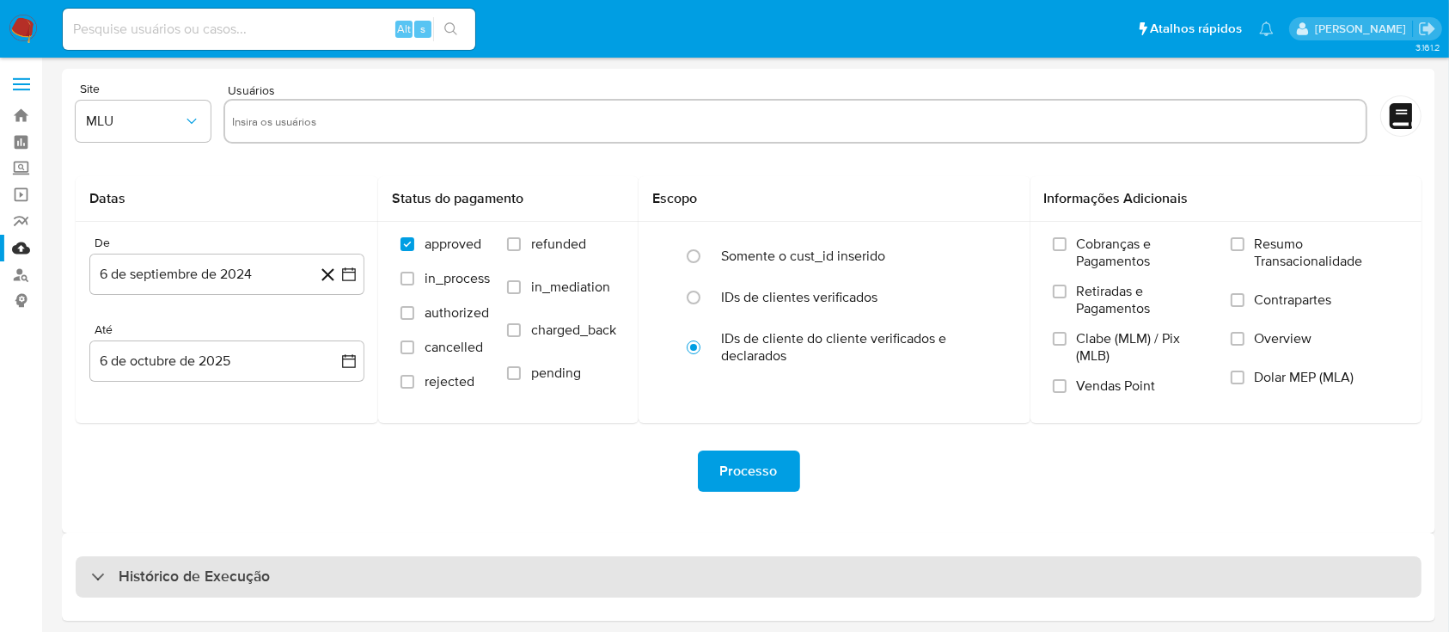
click at [452, 564] on div "Histórico de Execução" at bounding box center [749, 576] width 1346 height 41
select select "10"
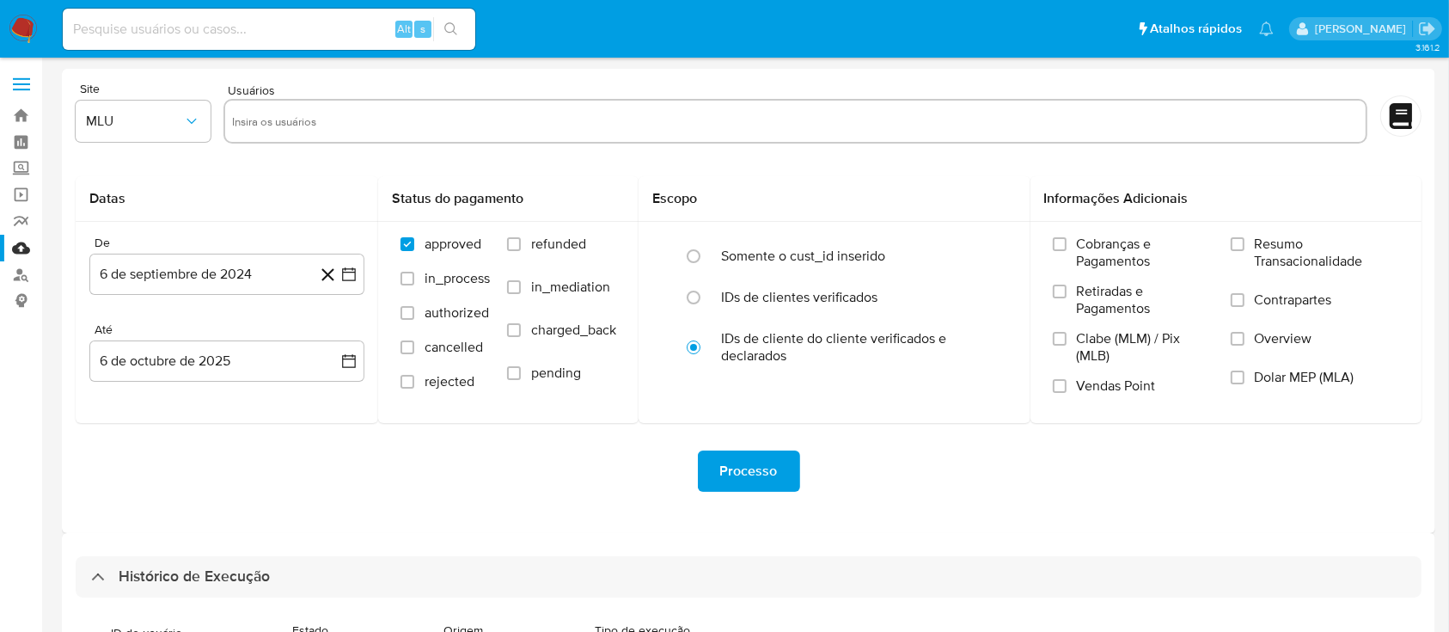
scroll to position [519, 0]
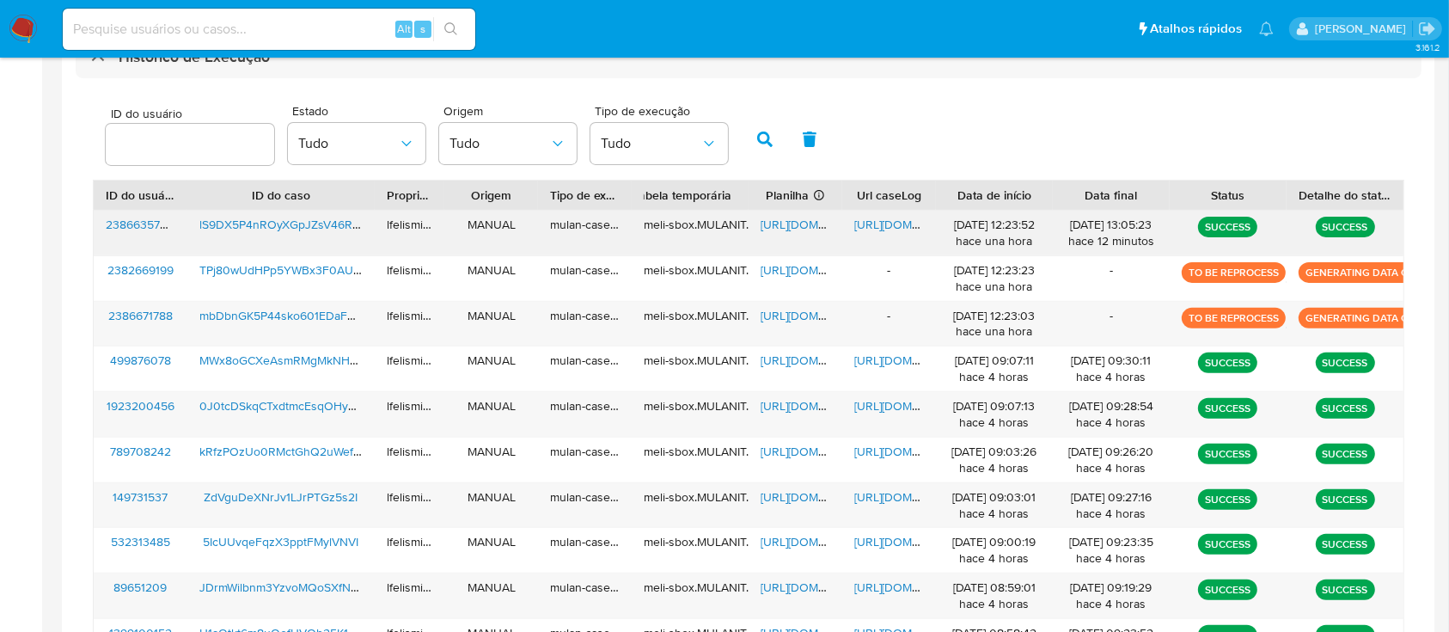
click at [896, 221] on span "[URL][DOMAIN_NAME]" at bounding box center [913, 224] width 119 height 17
click at [778, 217] on span "[URL][DOMAIN_NAME]" at bounding box center [820, 224] width 119 height 17
